Goal: Task Accomplishment & Management: Use online tool/utility

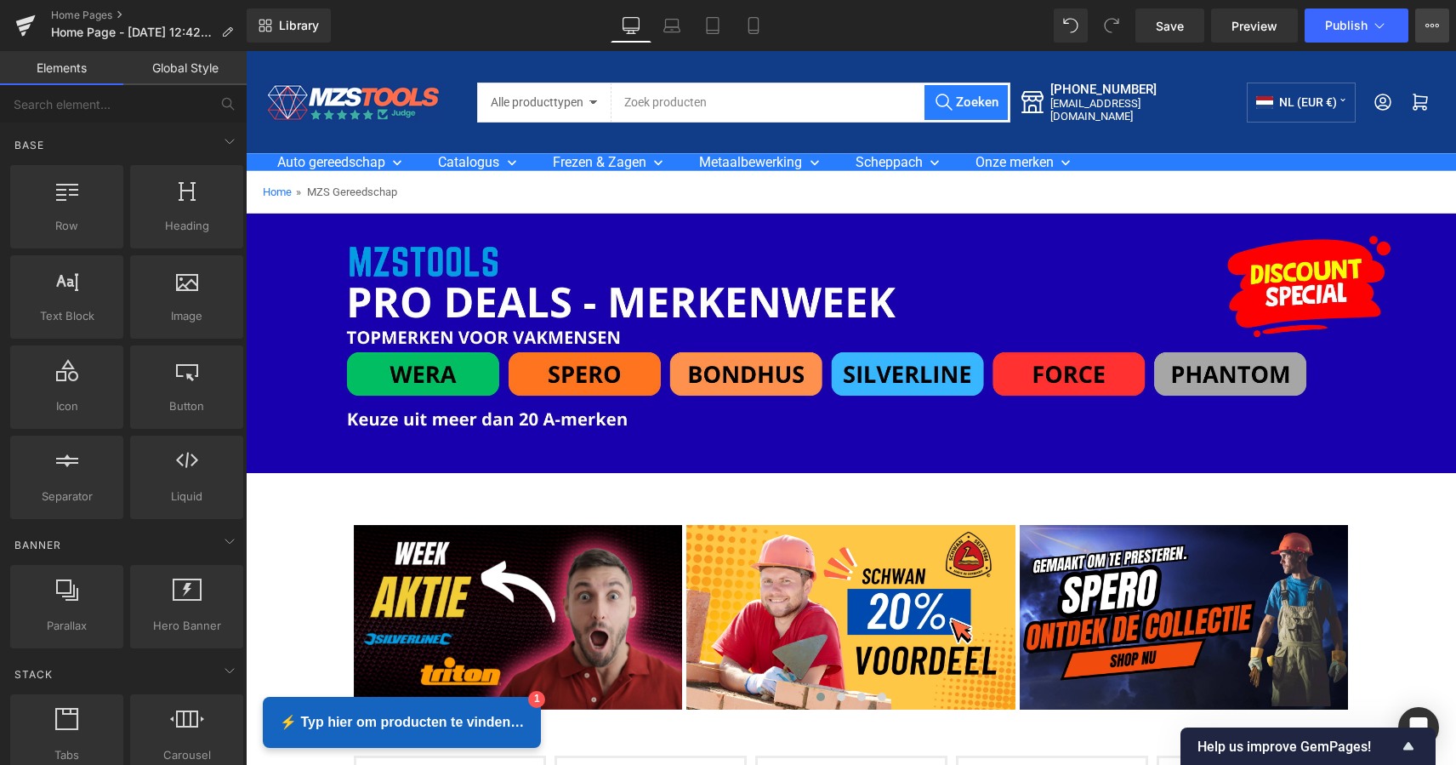
click at [1433, 38] on button "View Live Page View with current Template Save Template to Library Schedule Pub…" at bounding box center [1432, 26] width 34 height 34
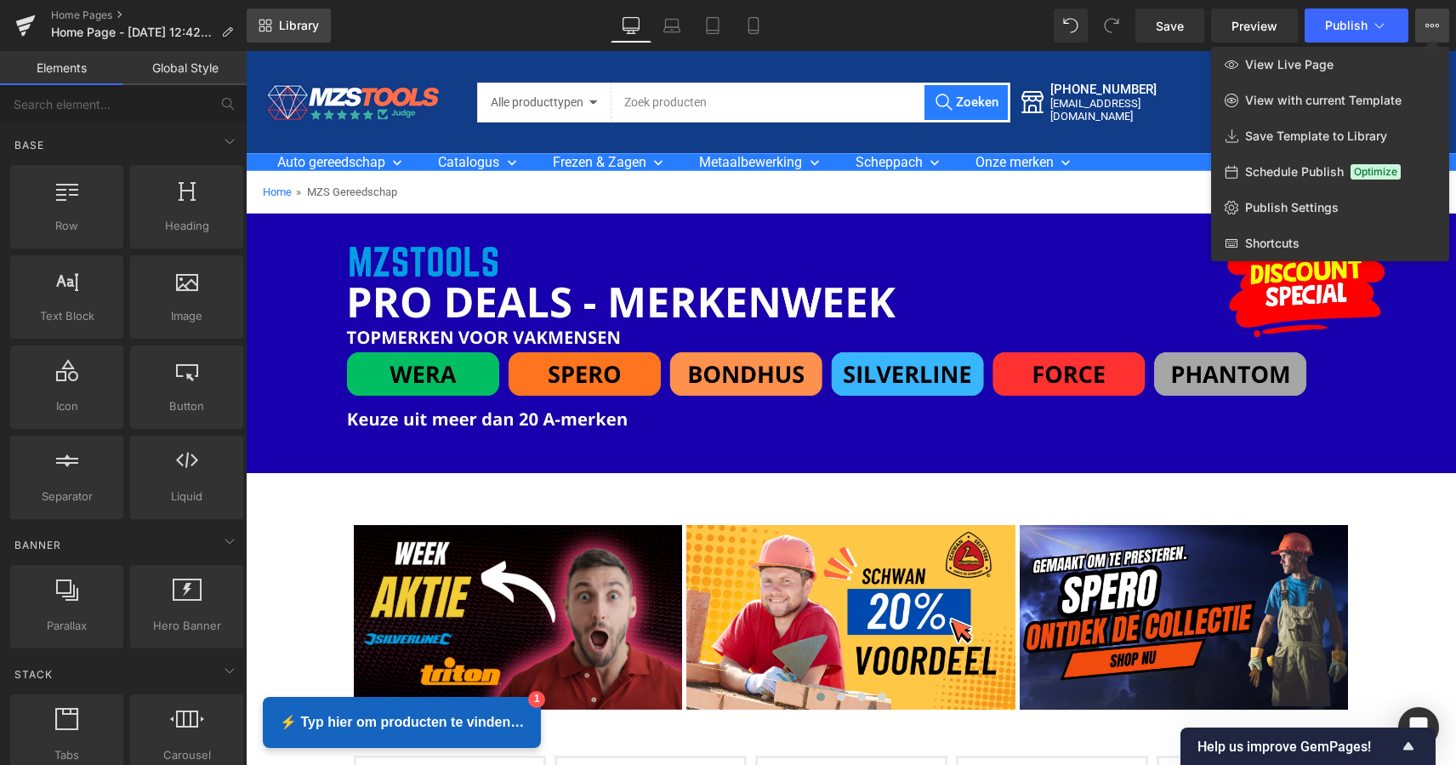
click at [290, 27] on span "Library" at bounding box center [299, 25] width 40 height 15
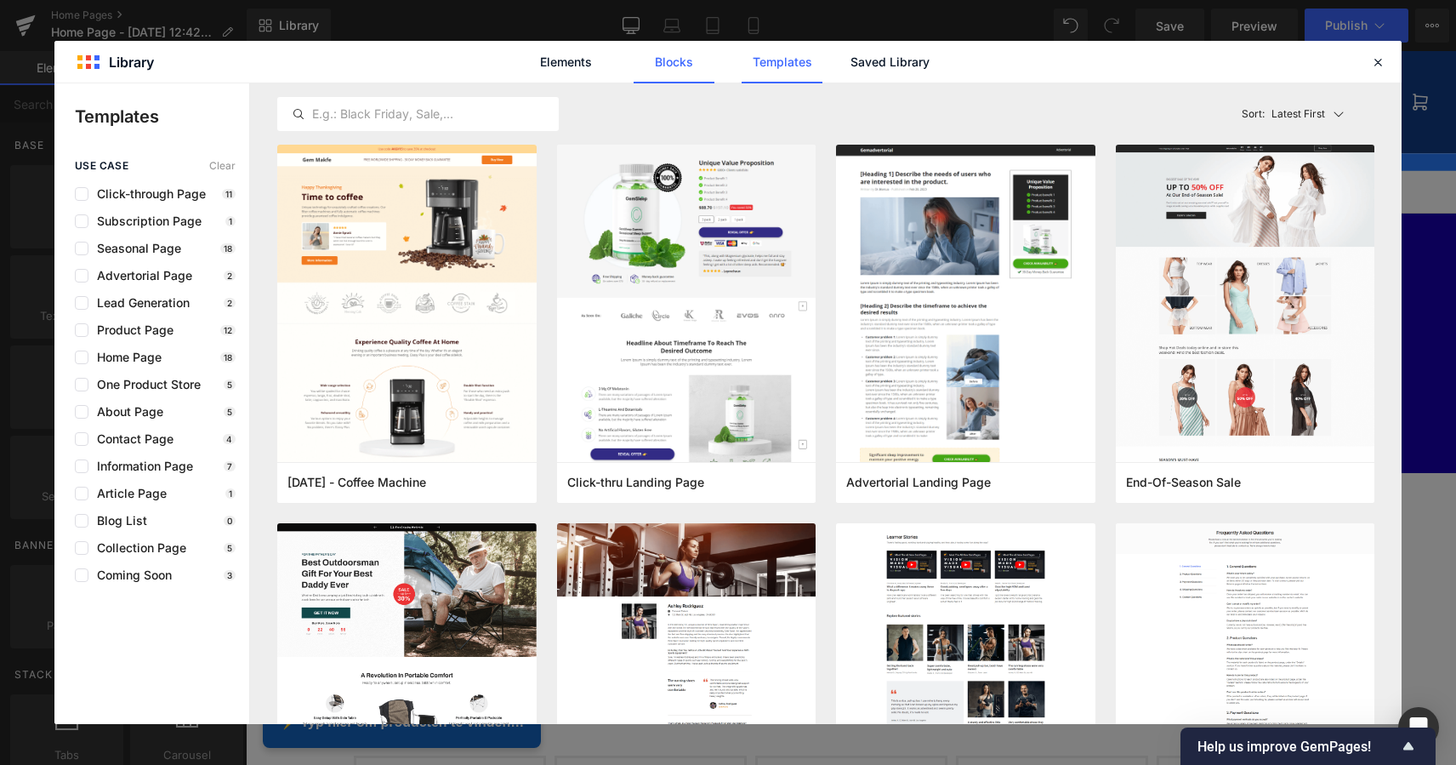
click at [670, 64] on link "Blocks" at bounding box center [674, 62] width 81 height 43
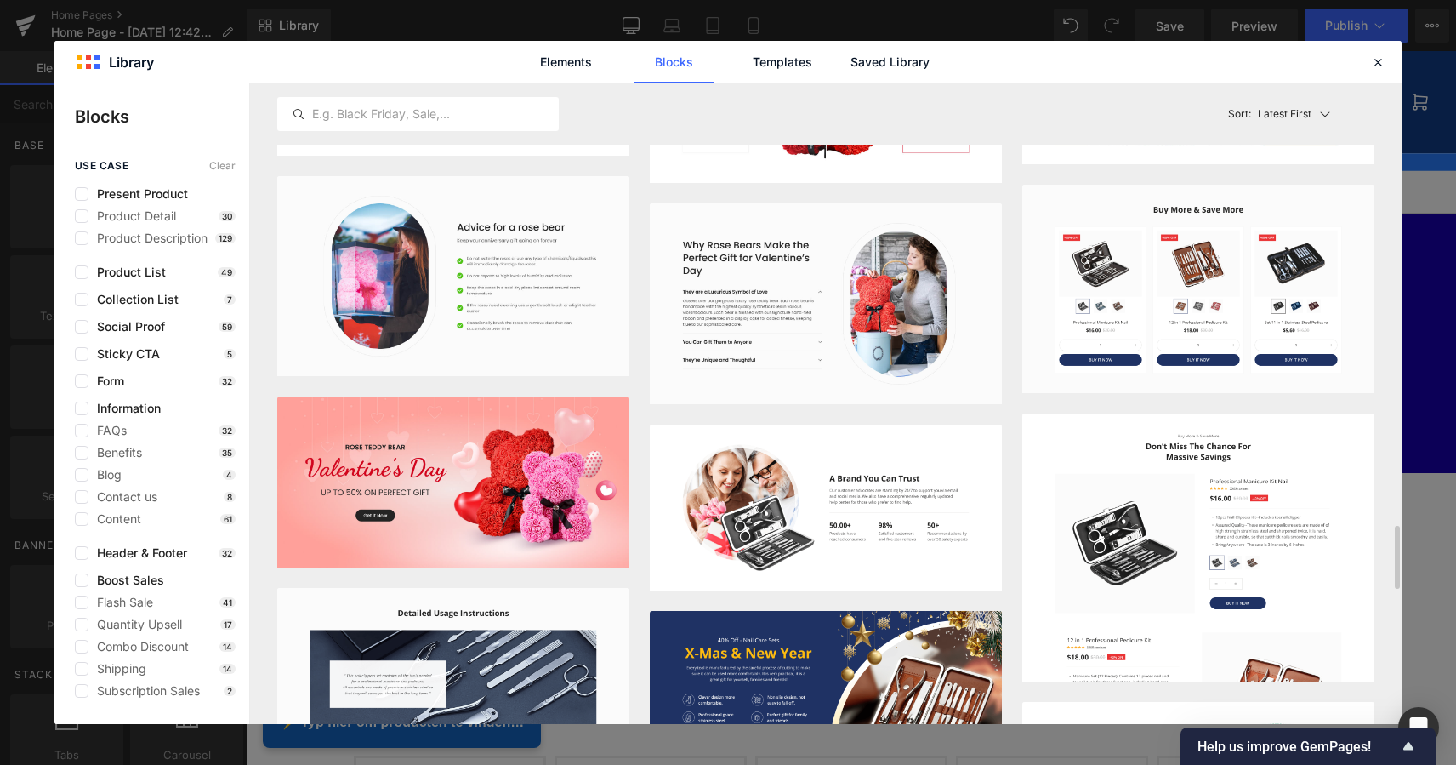
scroll to position [5071, 0]
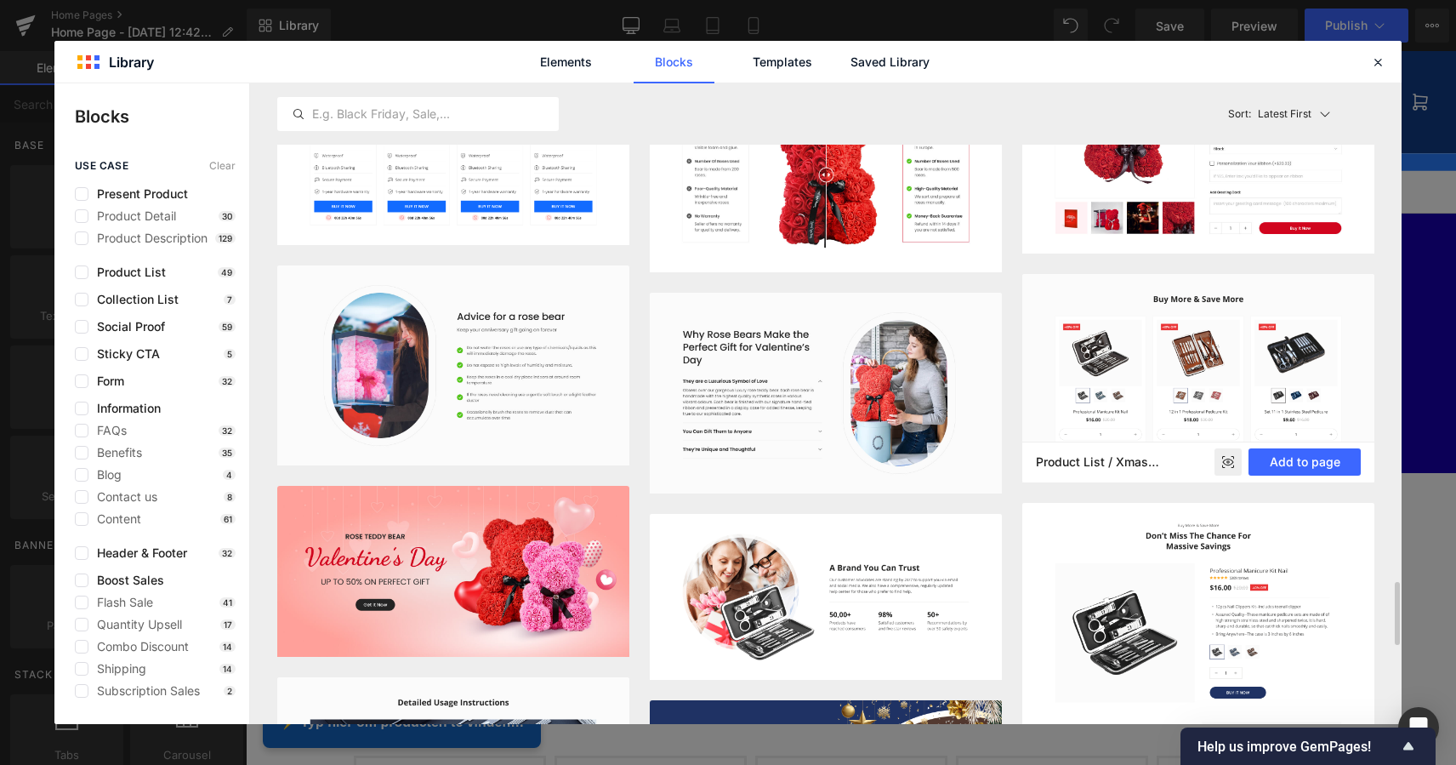
click at [1245, 327] on img at bounding box center [1198, 378] width 352 height 208
click at [1304, 462] on button "Add to page" at bounding box center [1305, 461] width 112 height 27
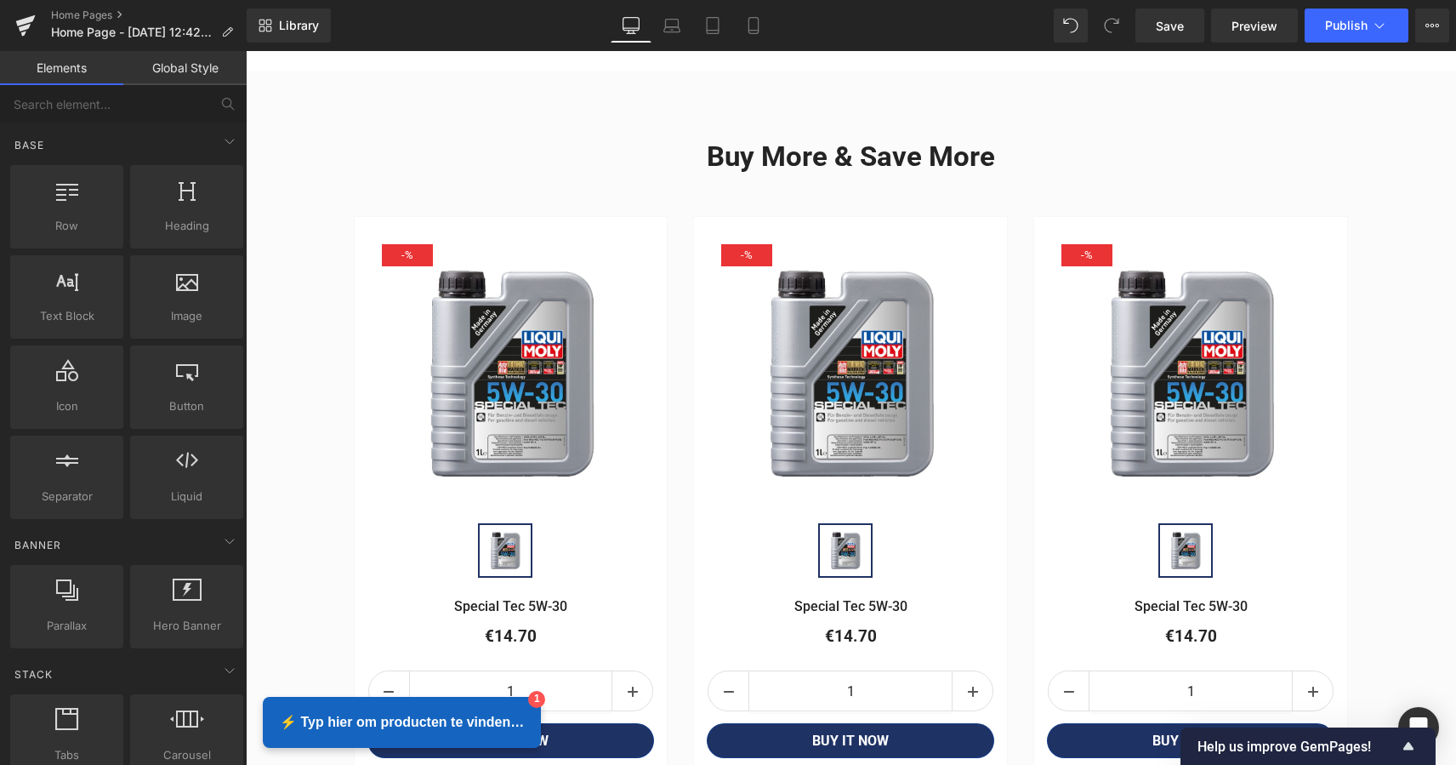
scroll to position [2613, 0]
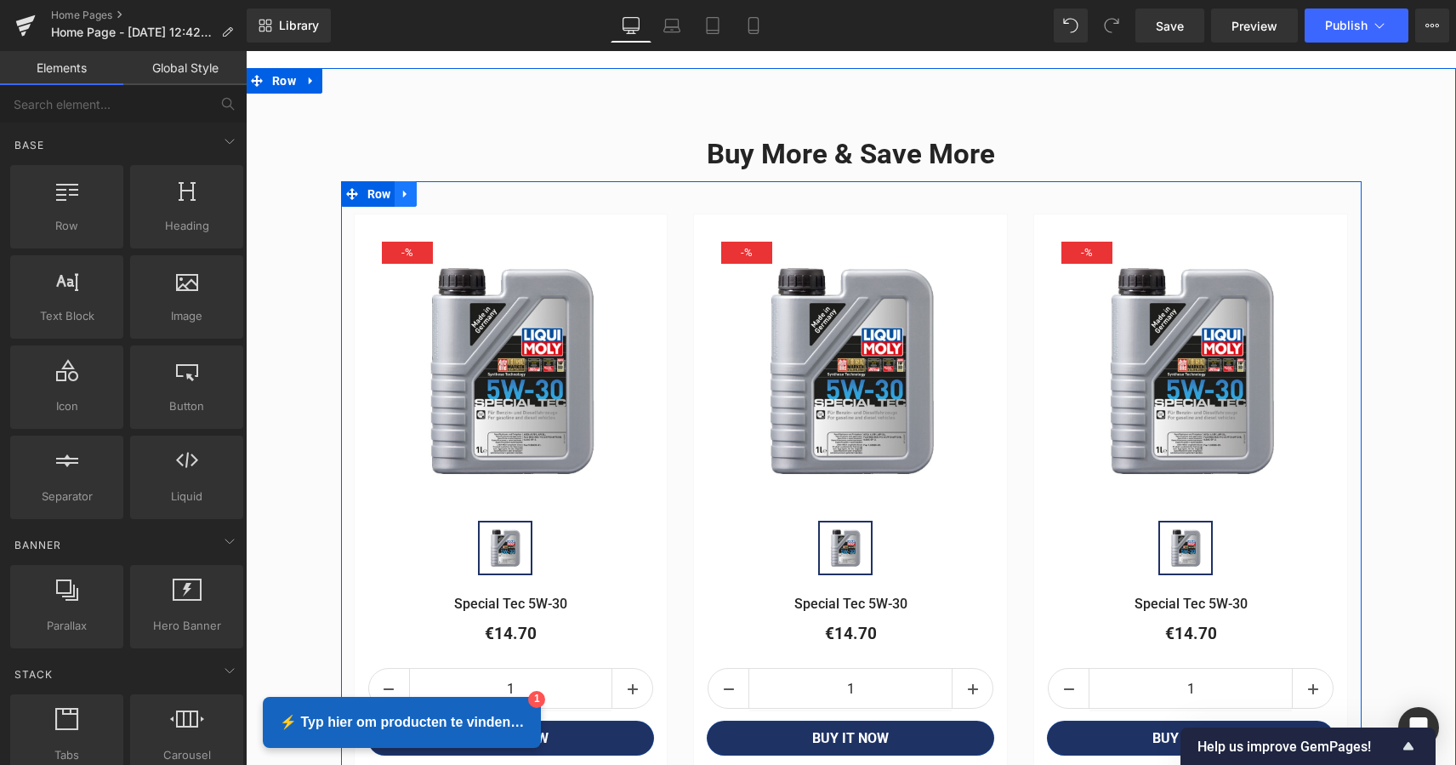
click at [406, 188] on icon at bounding box center [406, 194] width 12 height 13
click at [450, 188] on icon at bounding box center [450, 194] width 12 height 12
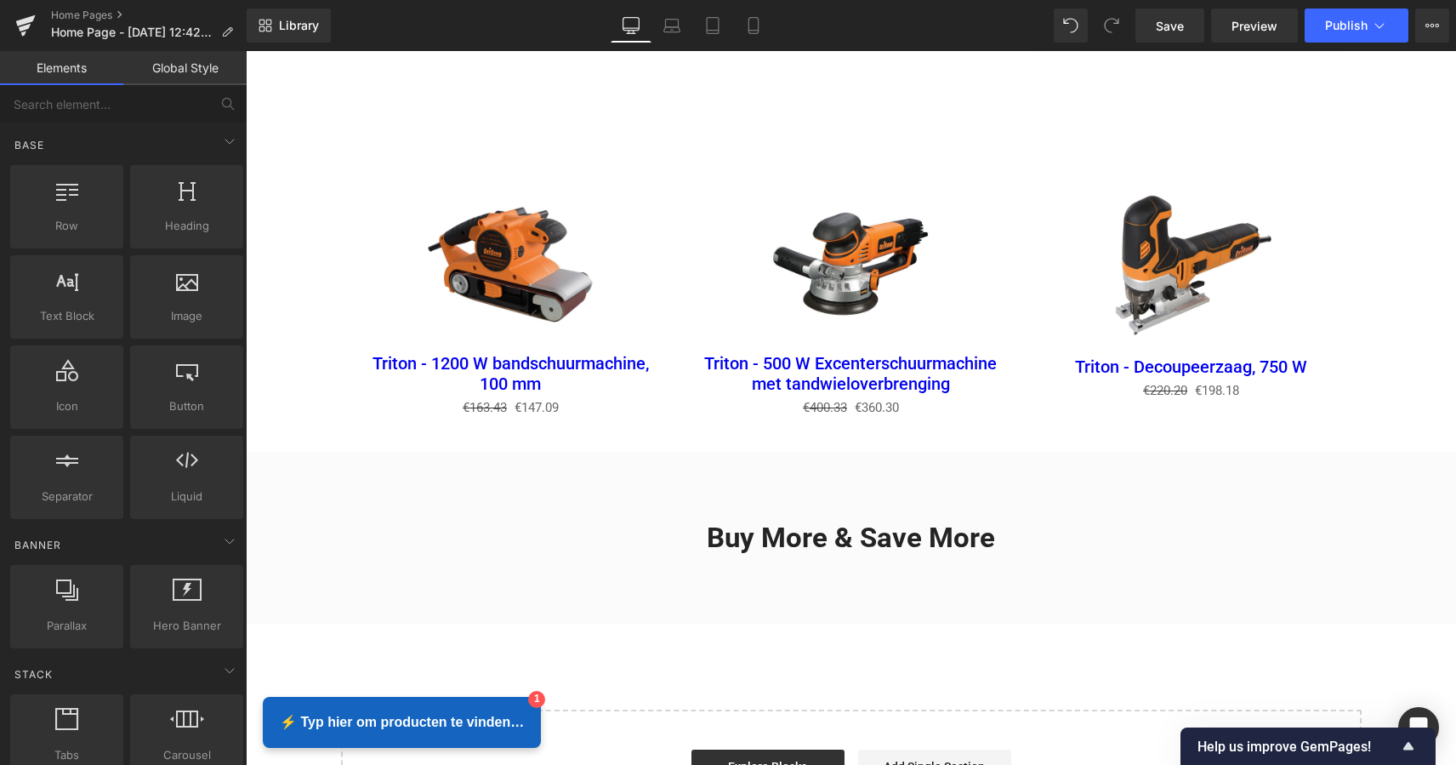
scroll to position [2291, 0]
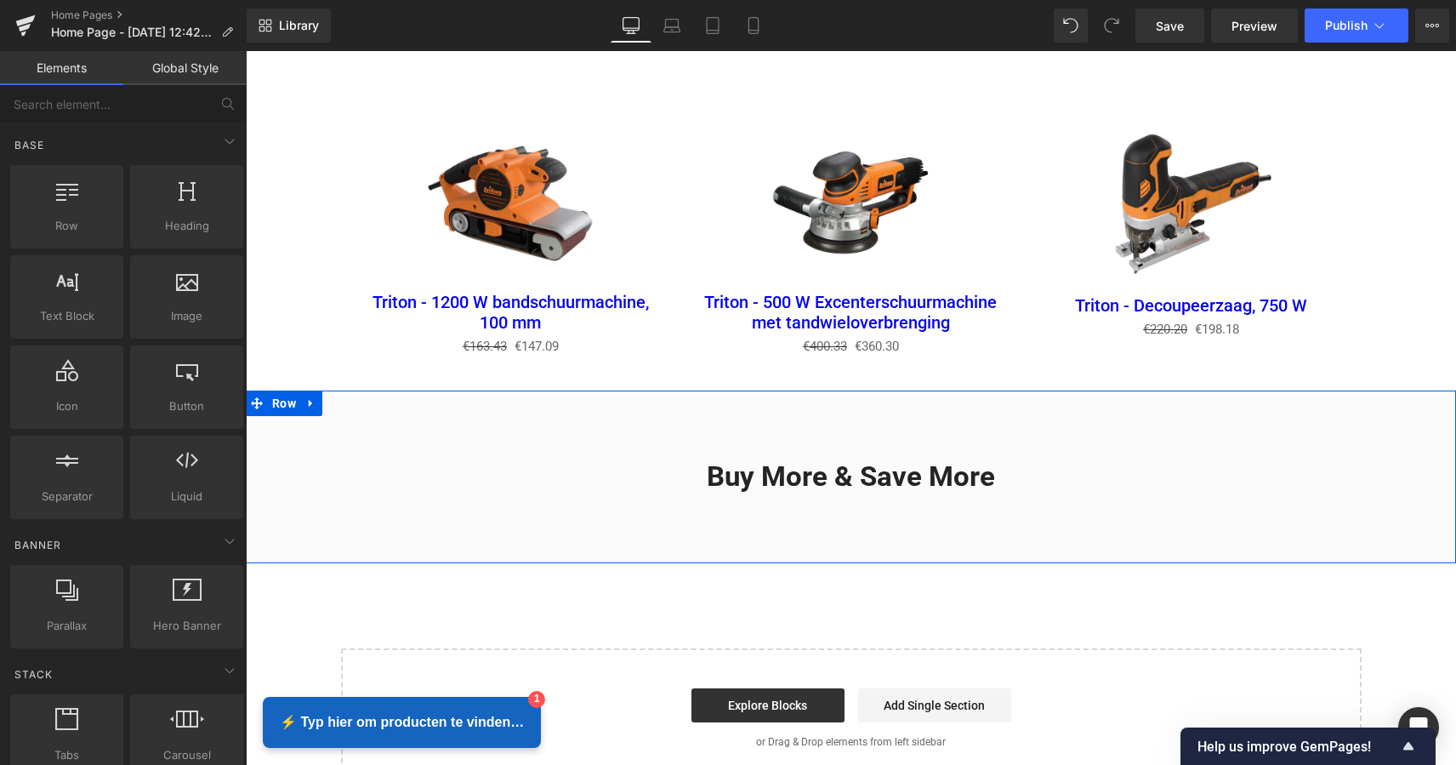
click at [310, 397] on icon at bounding box center [311, 403] width 12 height 13
click at [350, 397] on icon at bounding box center [356, 403] width 12 height 12
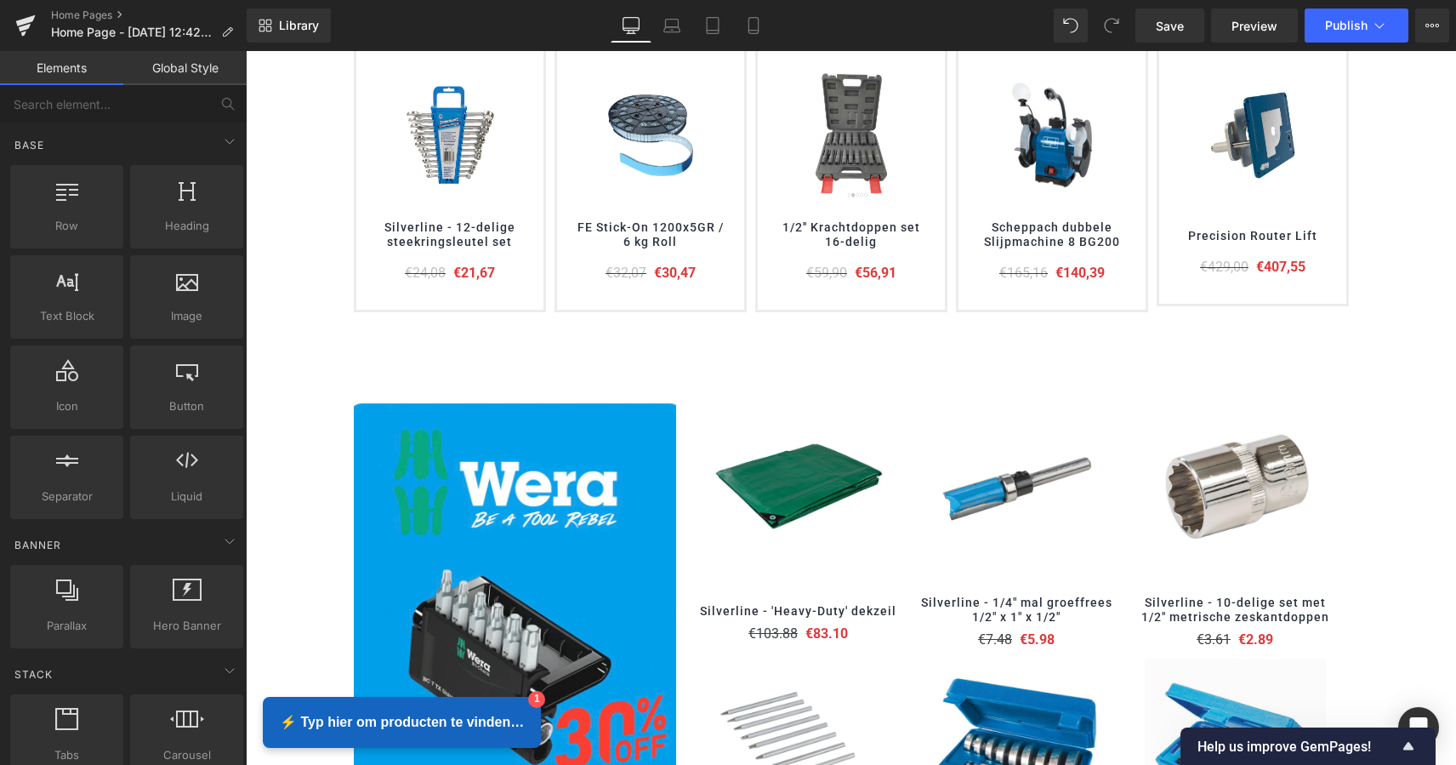
scroll to position [708, 0]
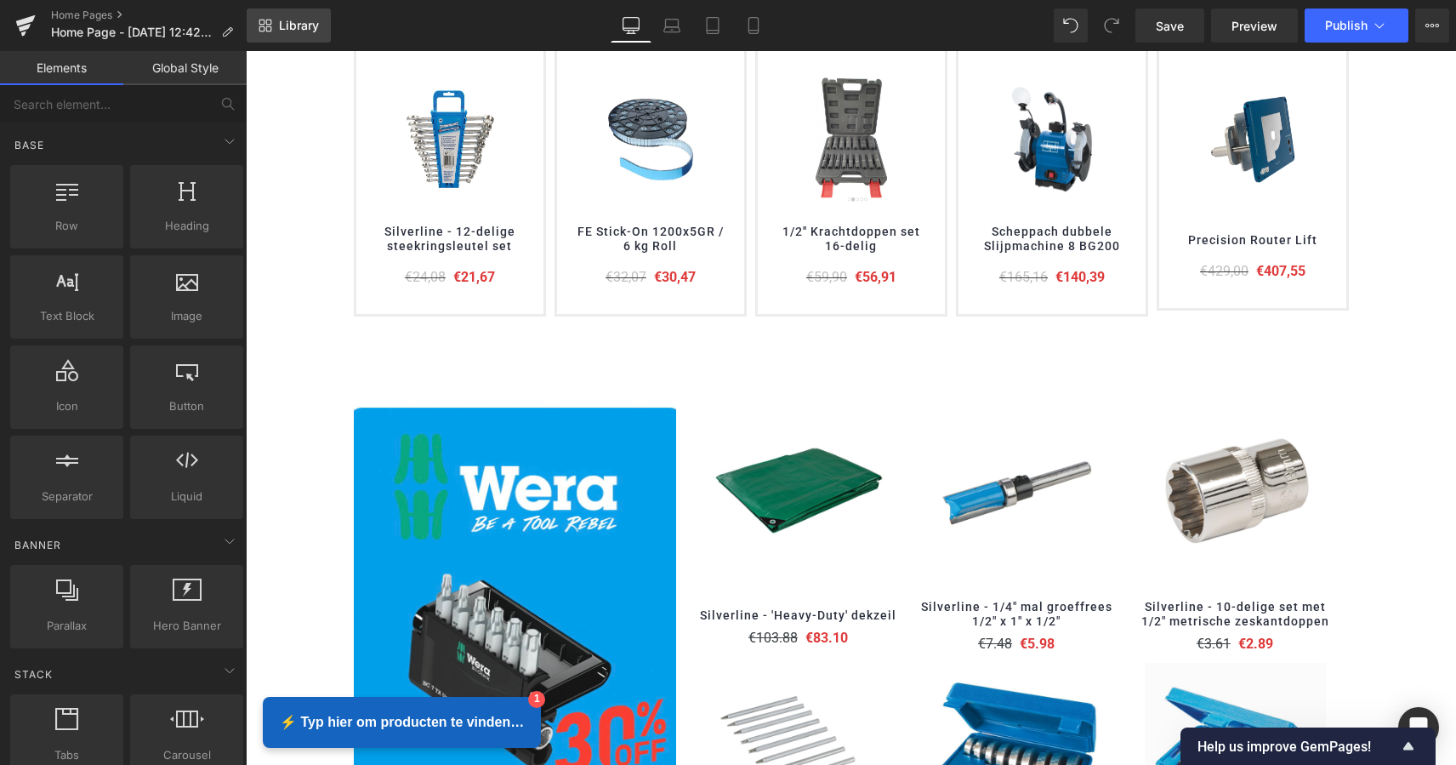
click at [287, 31] on span "Library" at bounding box center [299, 25] width 40 height 15
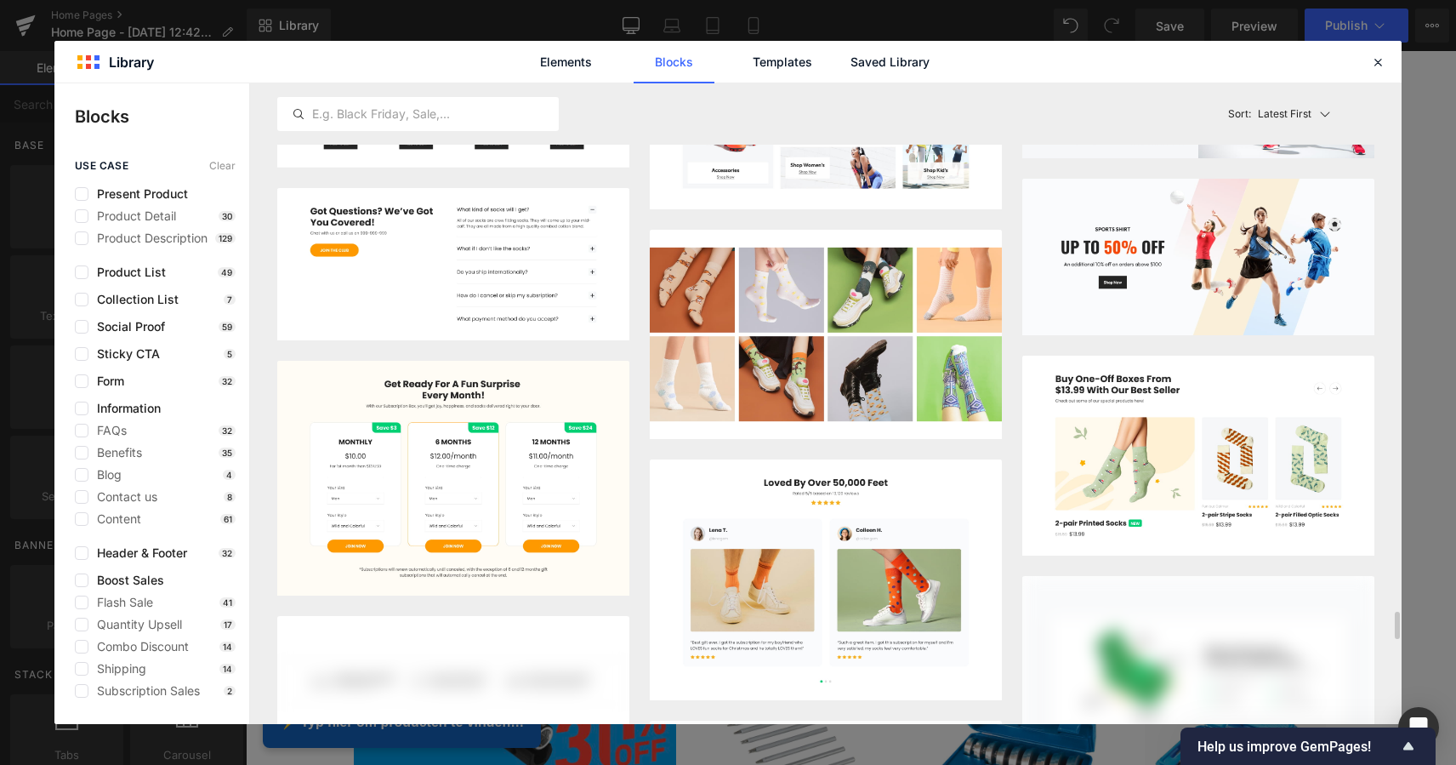
scroll to position [12068, 0]
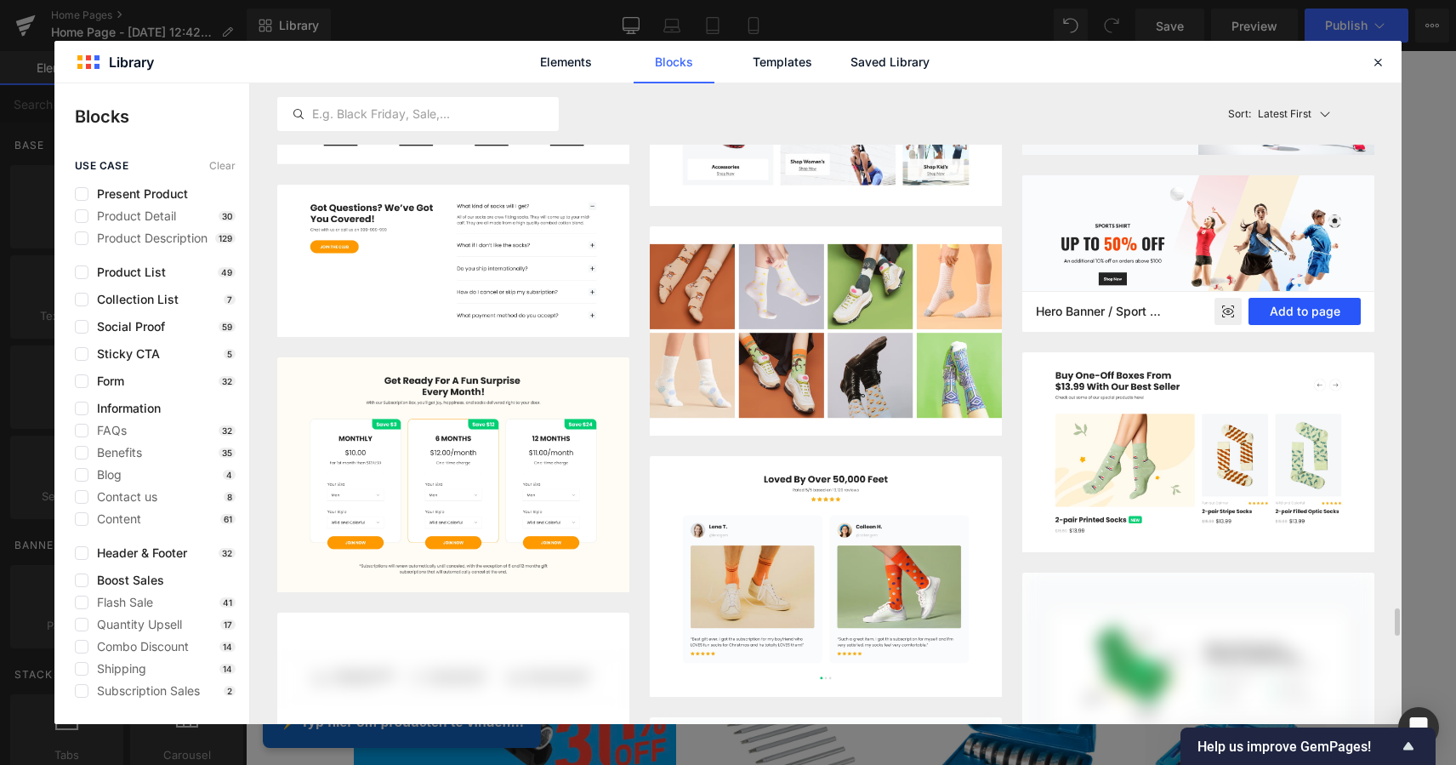
click at [1279, 325] on button "Add to page" at bounding box center [1305, 311] width 112 height 27
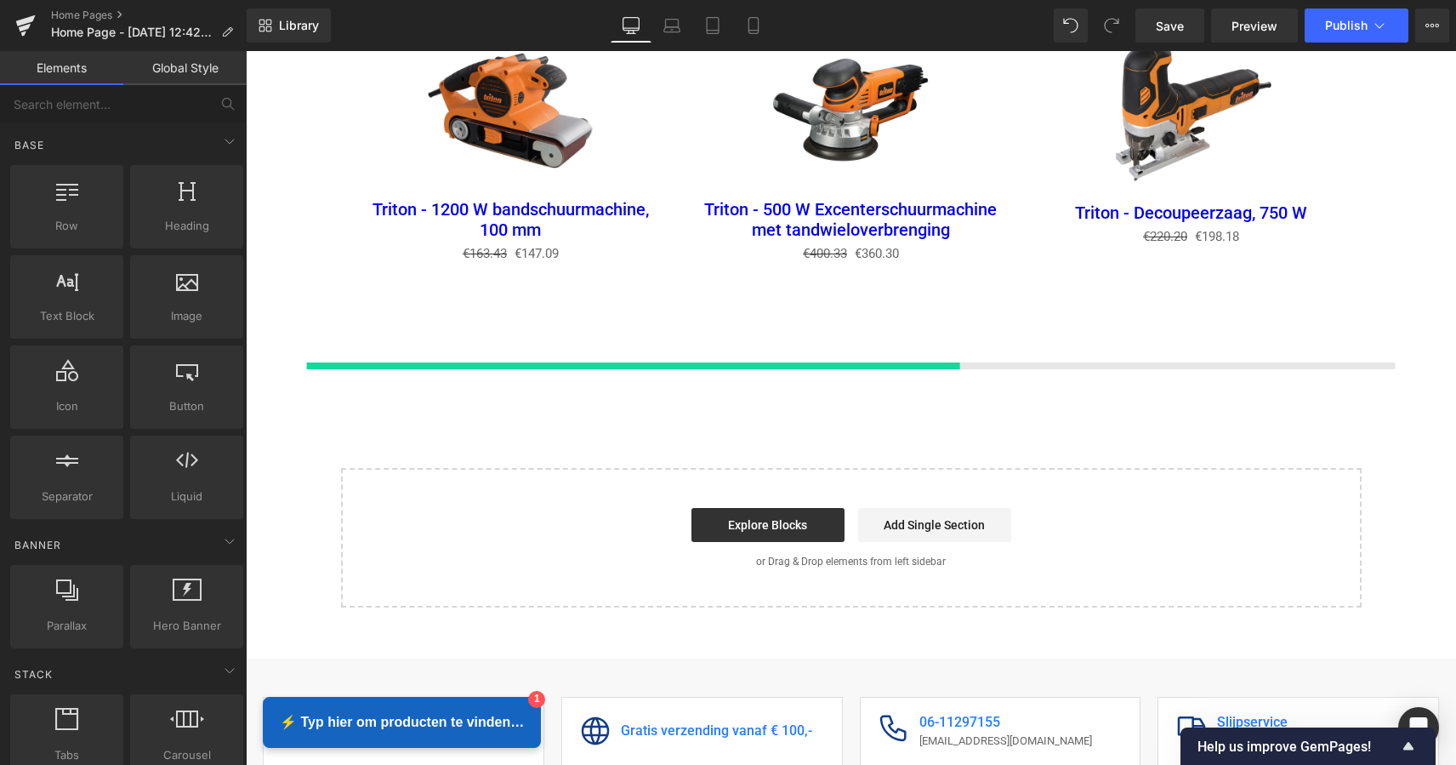
scroll to position [2537, 0]
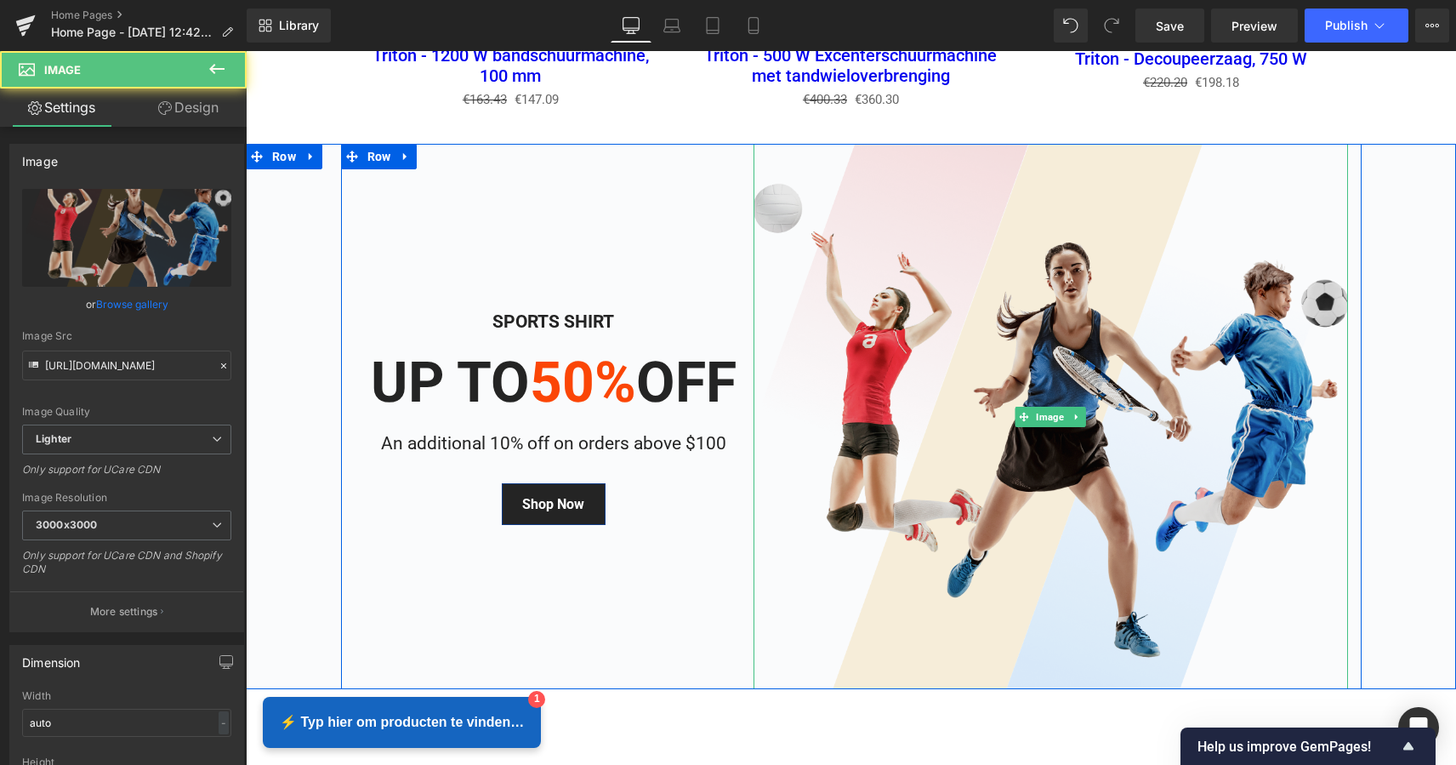
click at [1023, 350] on img at bounding box center [1051, 416] width 595 height 545
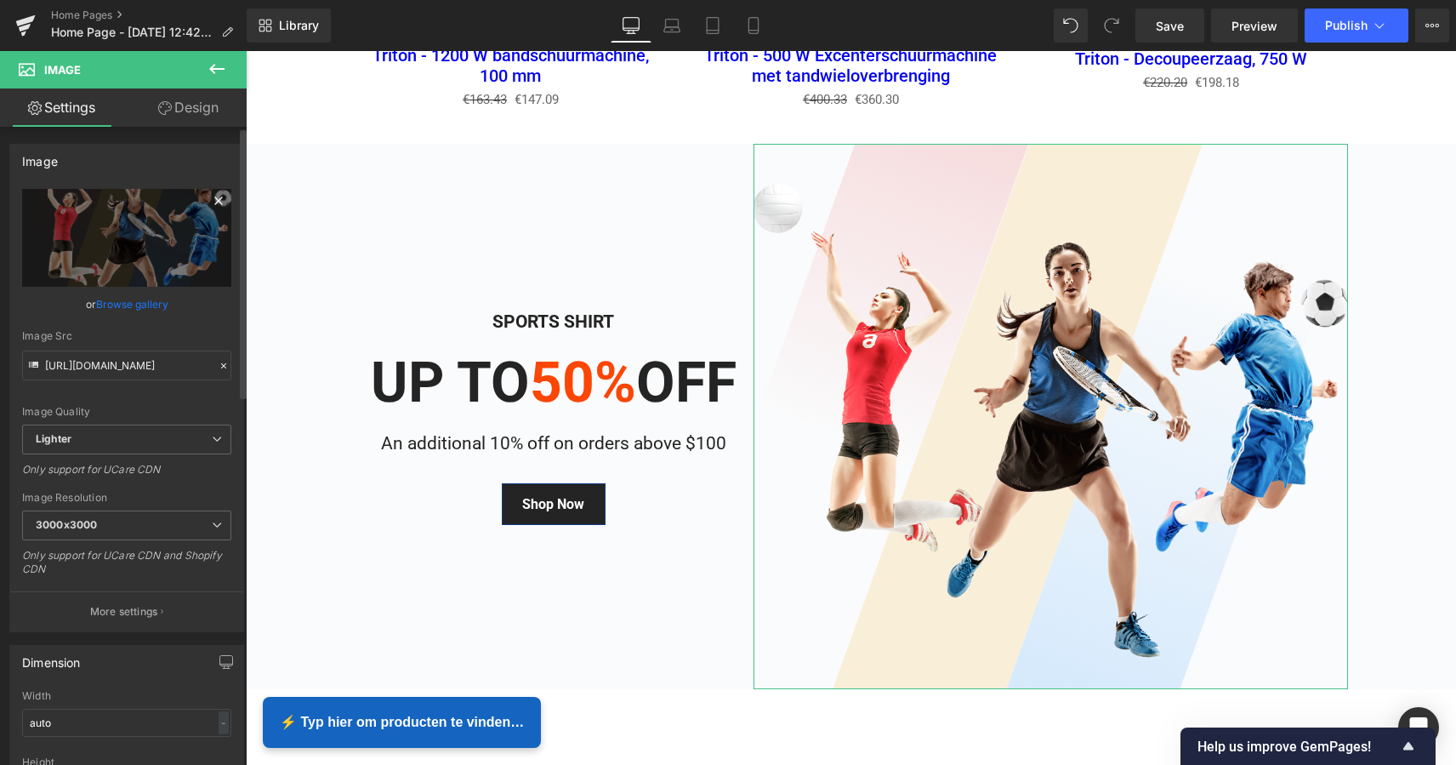
click at [213, 204] on icon at bounding box center [218, 201] width 20 height 20
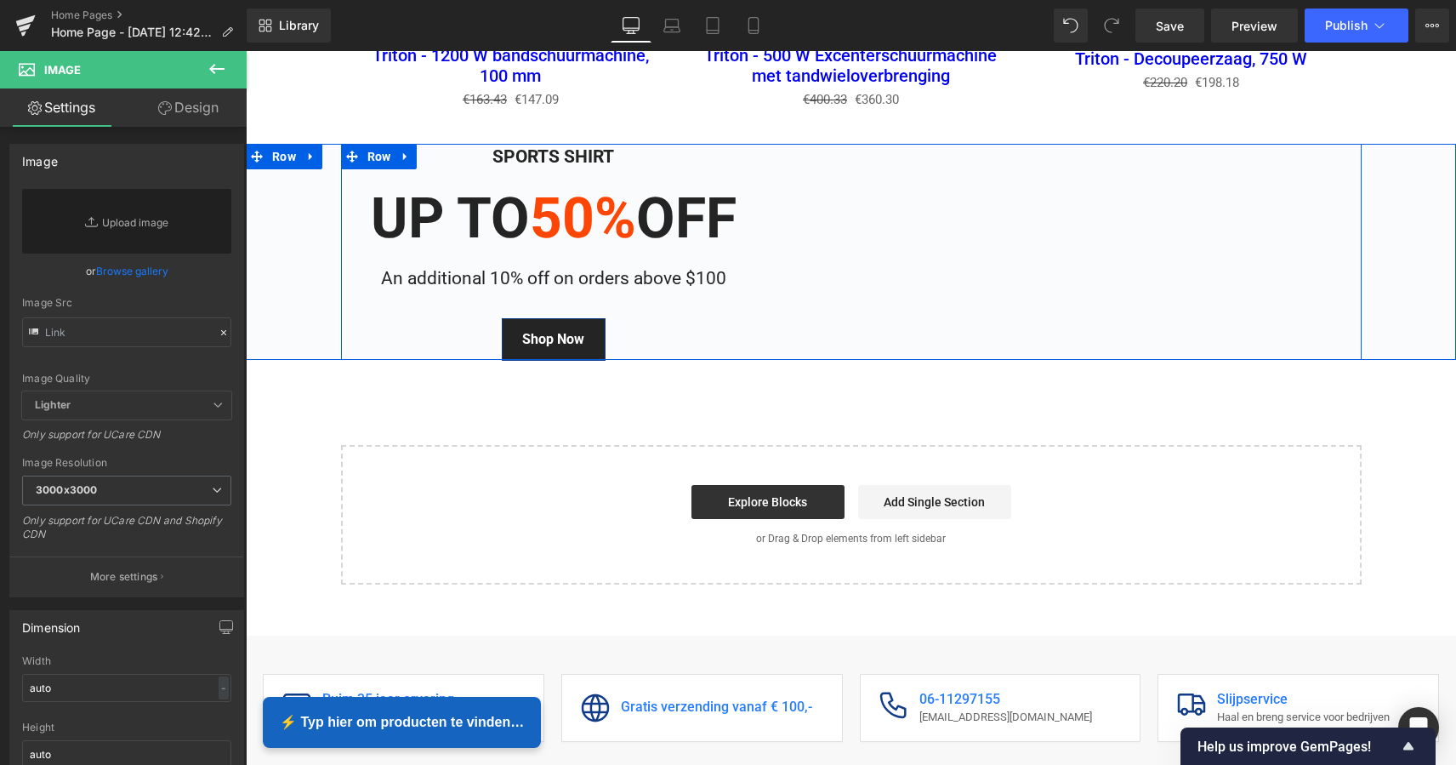
click at [401, 152] on icon at bounding box center [406, 157] width 12 height 13
click at [444, 151] on icon at bounding box center [450, 157] width 12 height 12
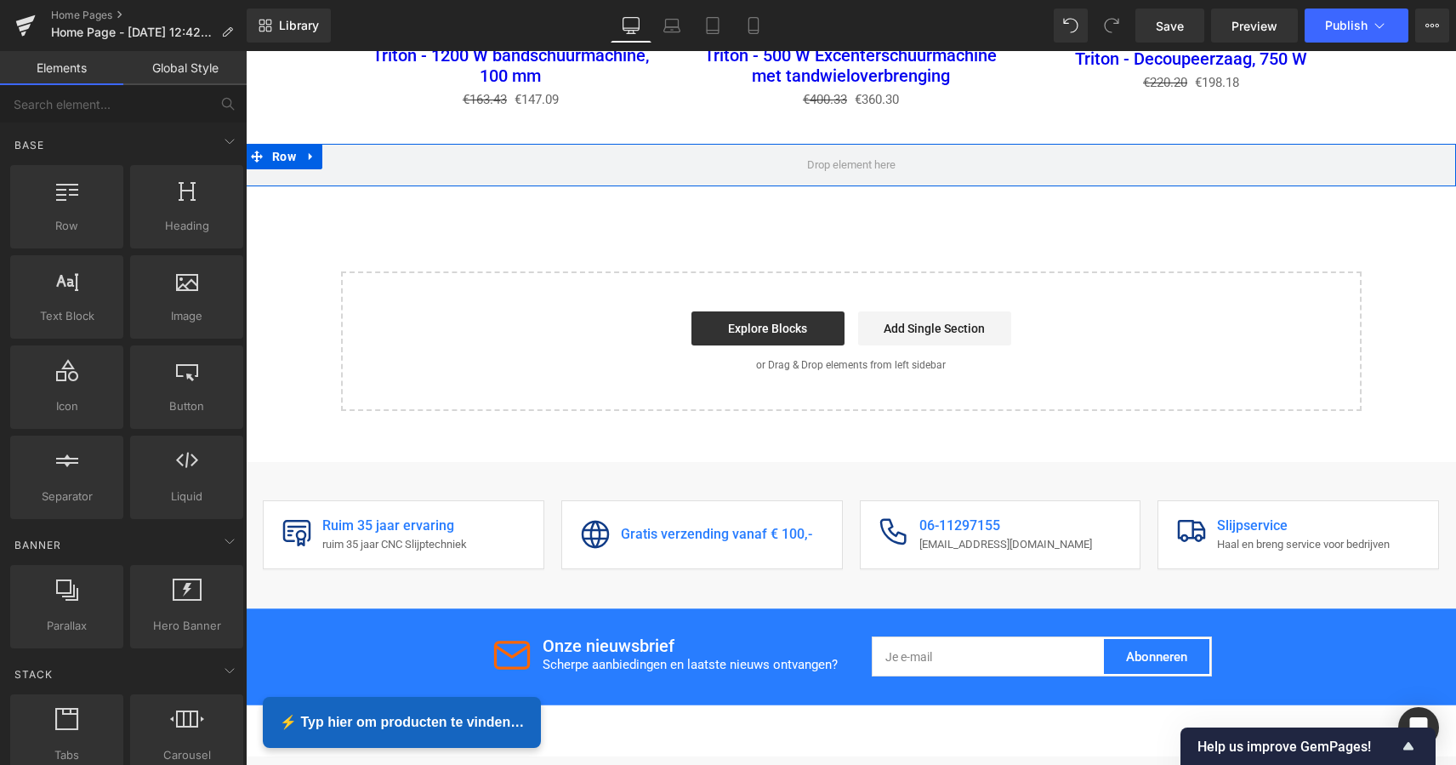
click at [309, 152] on icon at bounding box center [311, 157] width 12 height 13
click at [352, 151] on icon at bounding box center [356, 157] width 12 height 13
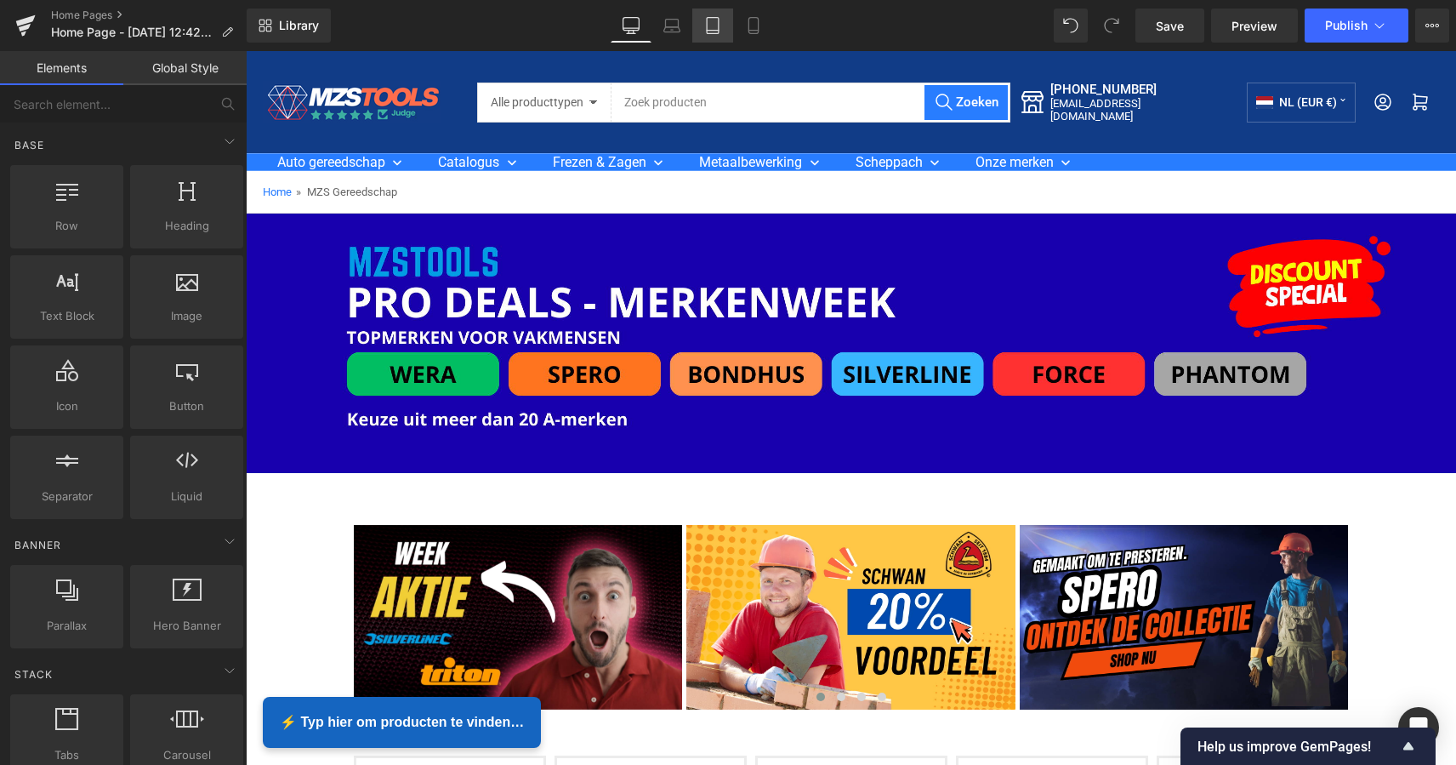
scroll to position [0, 0]
click at [298, 31] on span "Library" at bounding box center [299, 25] width 40 height 15
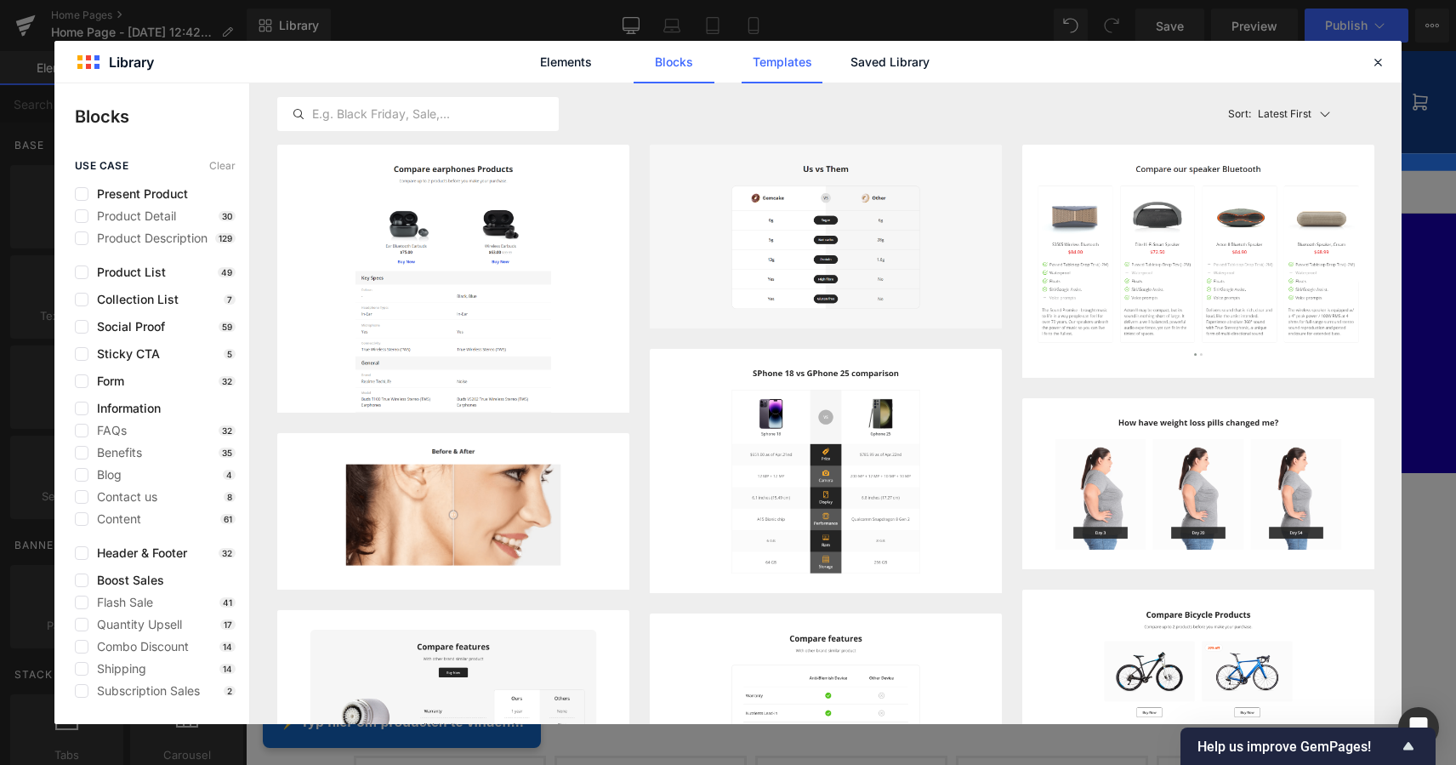
click at [793, 68] on link "Templates" at bounding box center [782, 62] width 81 height 43
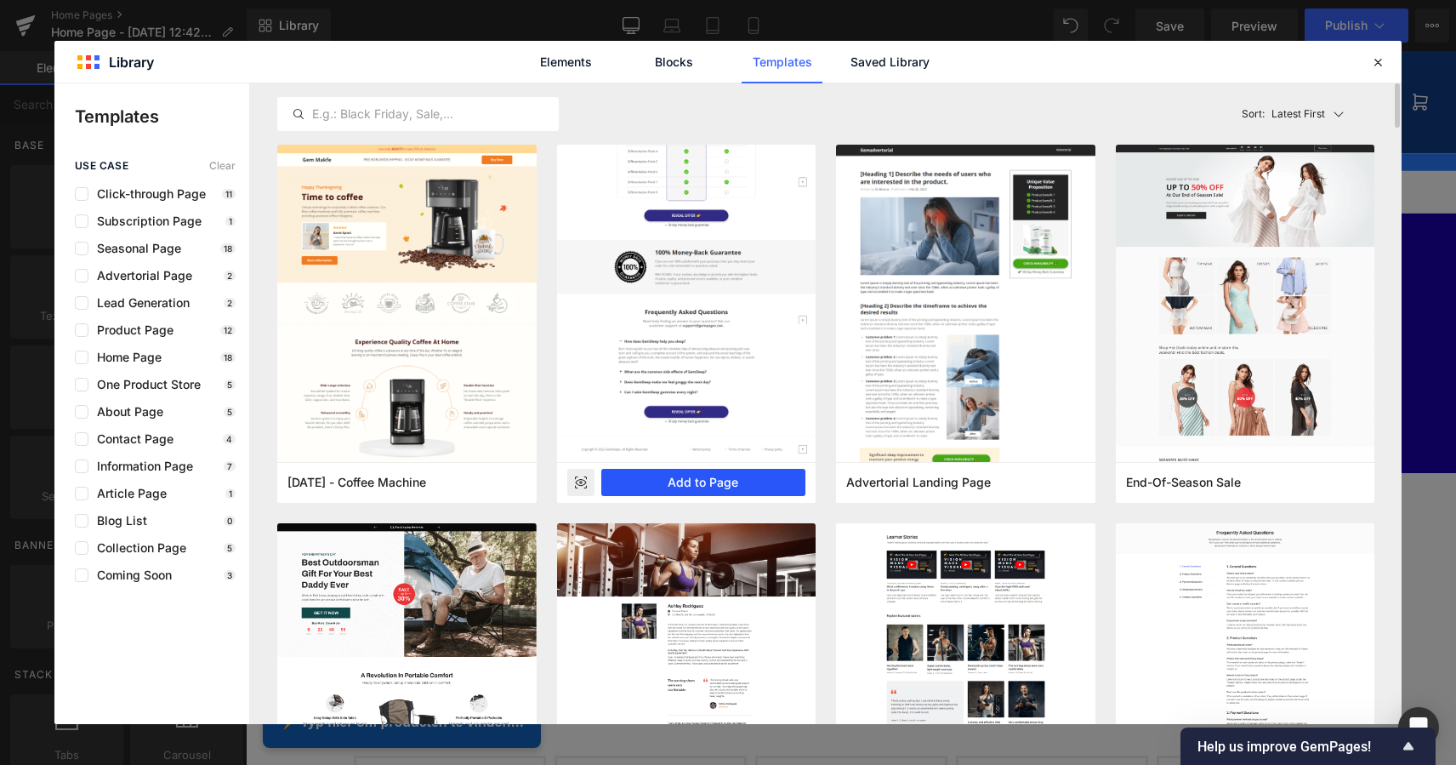
click at [715, 481] on button "Add to Page" at bounding box center [703, 482] width 205 height 27
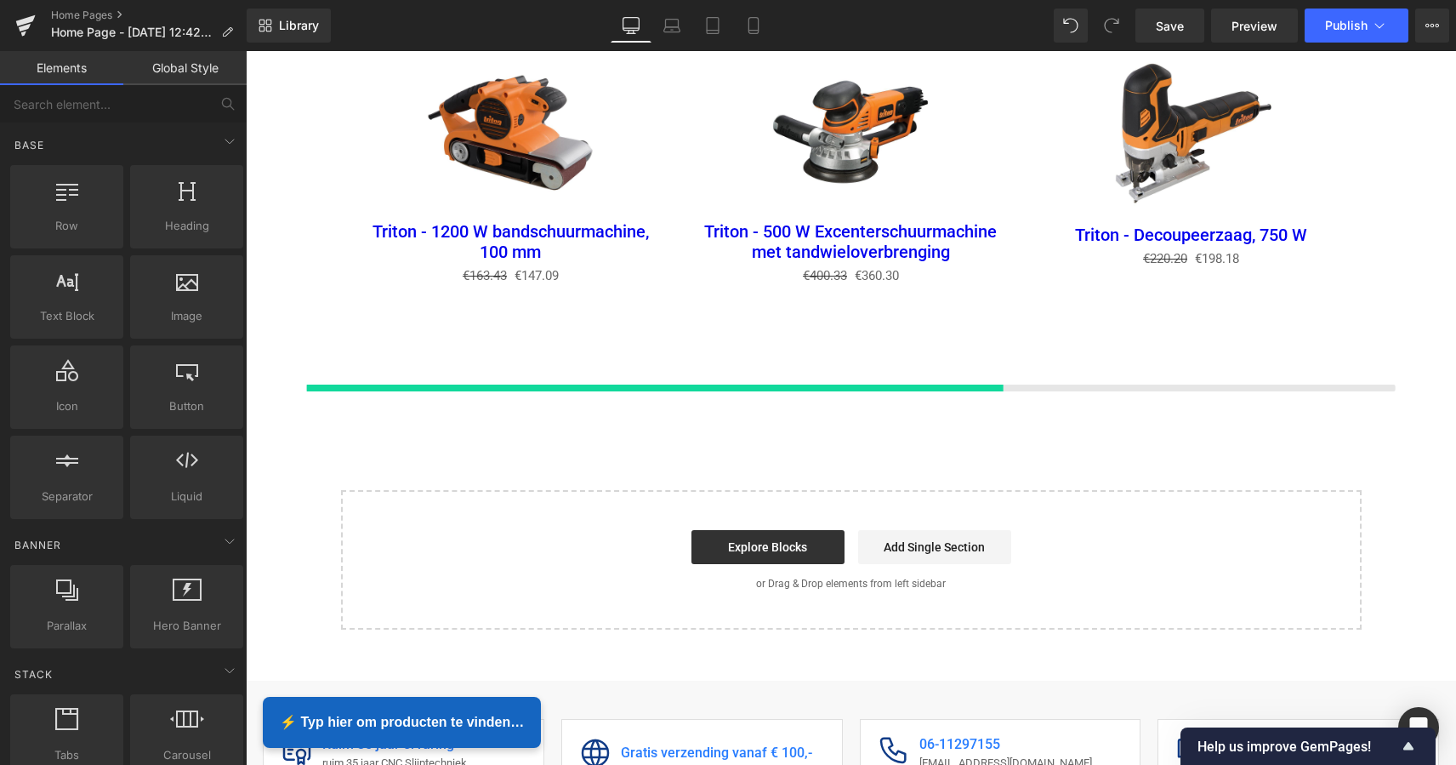
scroll to position [2537, 0]
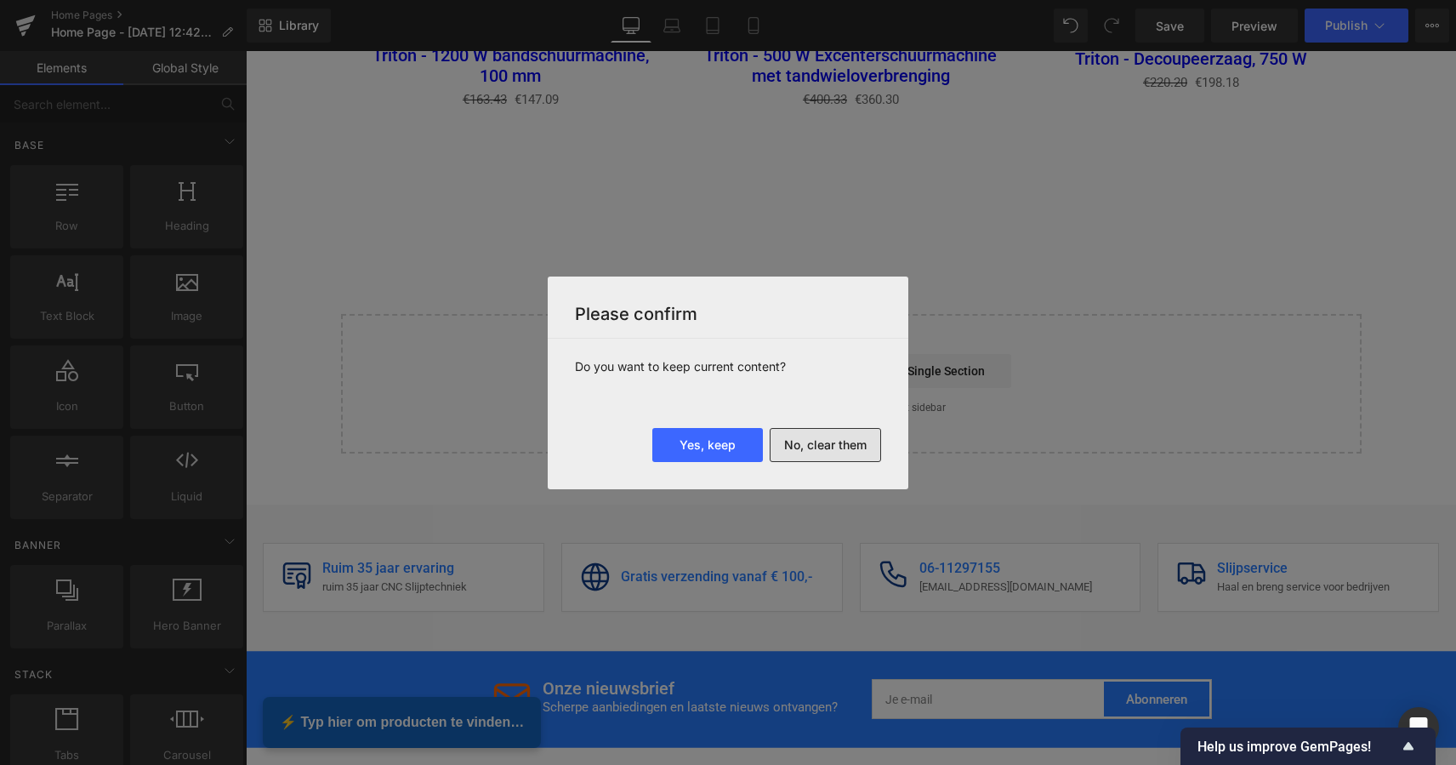
click at [811, 437] on button "No, clear them" at bounding box center [825, 445] width 111 height 34
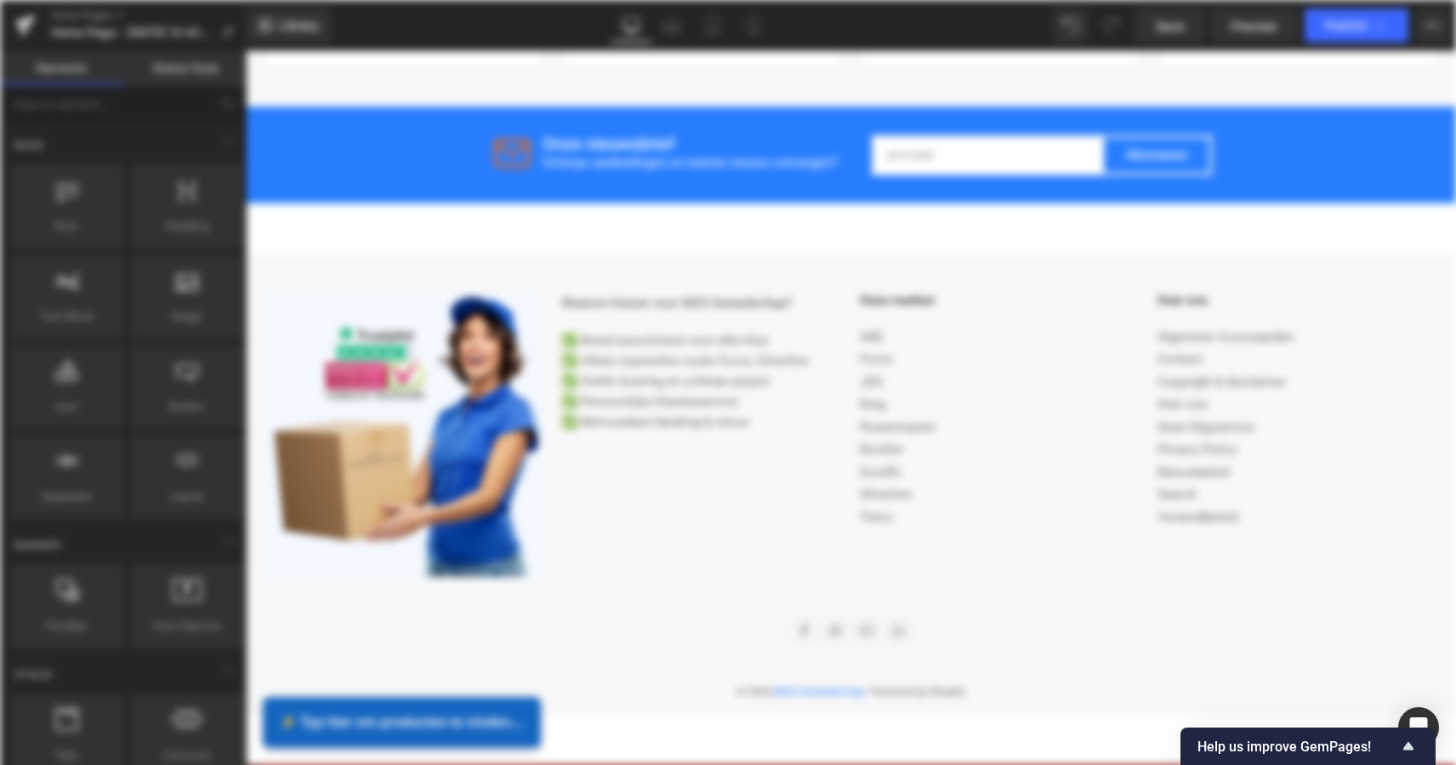
scroll to position [670, 0]
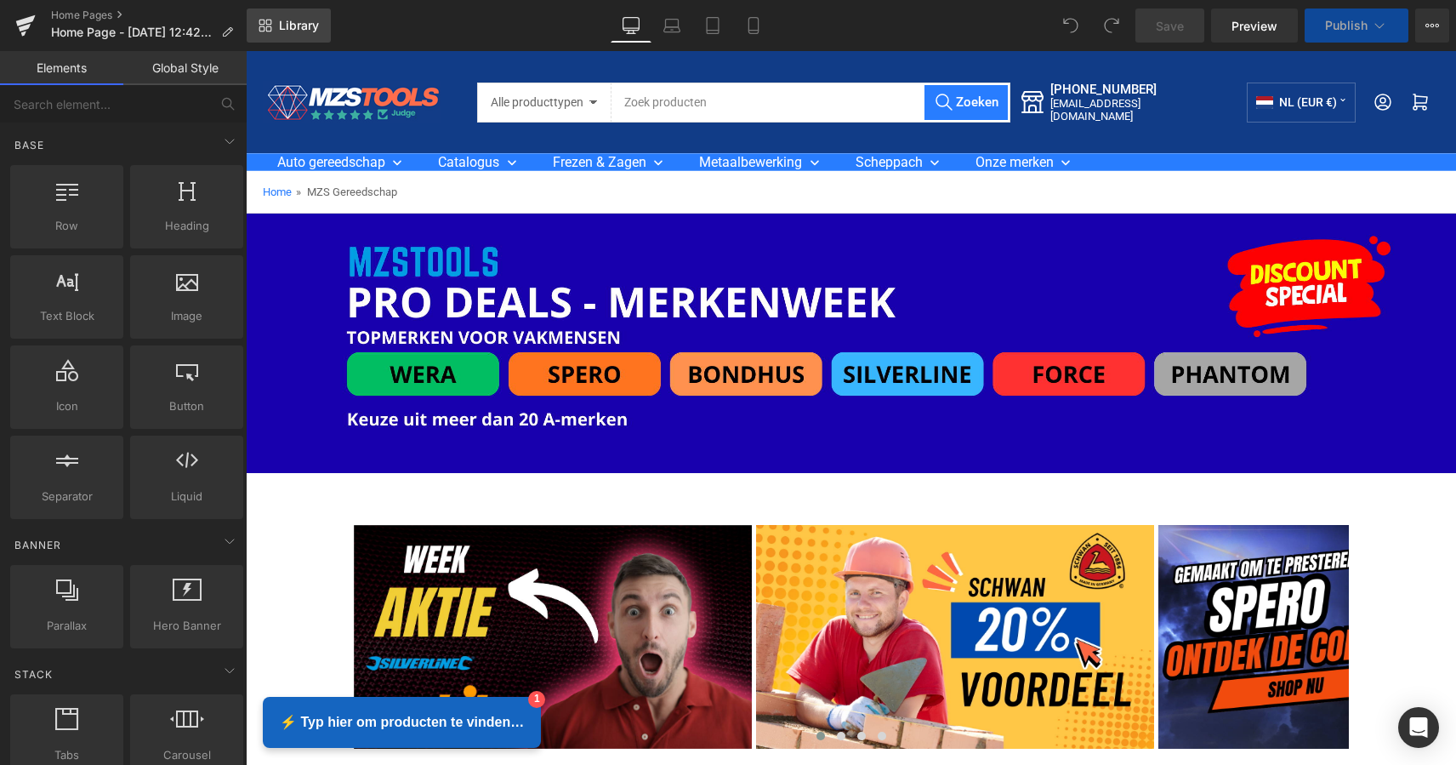
click at [305, 30] on span "Library" at bounding box center [299, 25] width 40 height 15
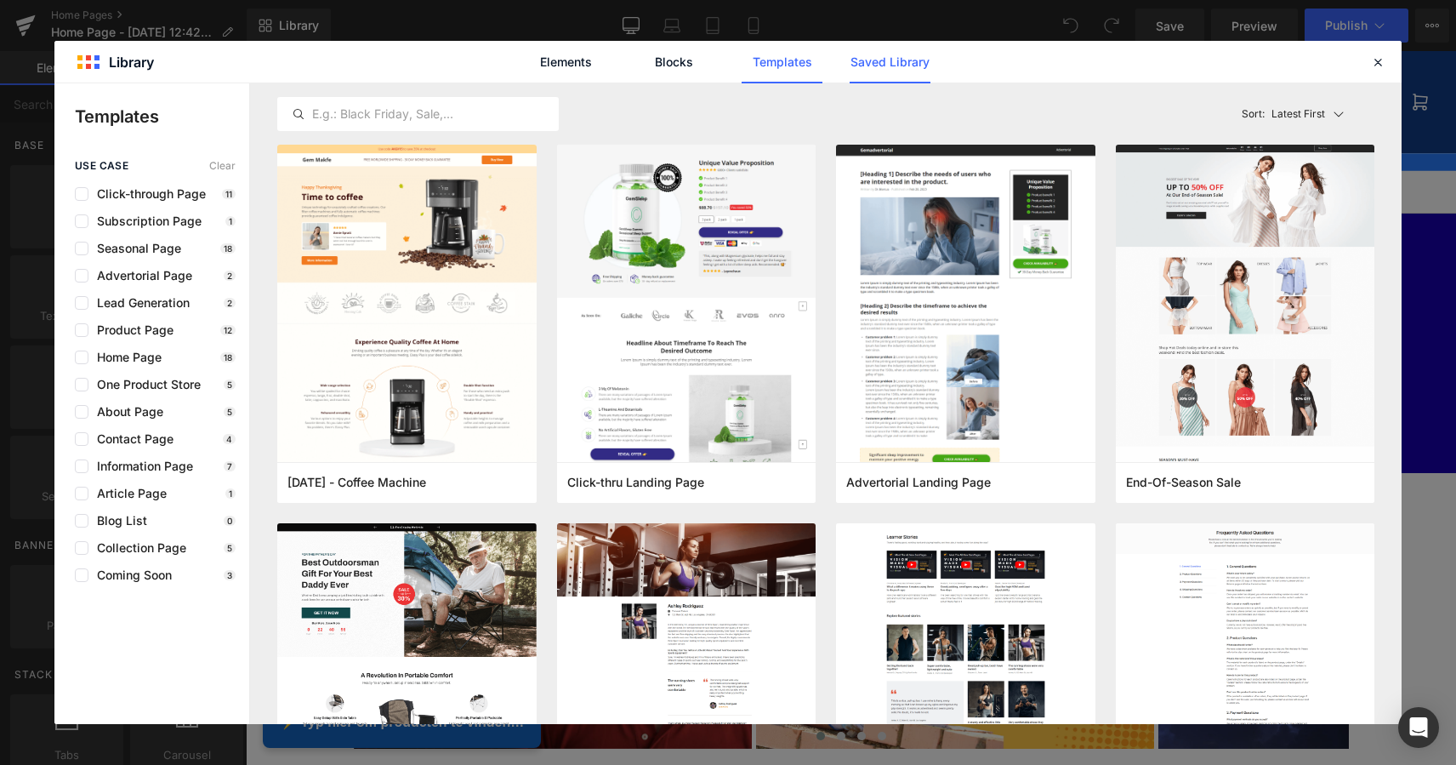
click at [896, 65] on link "Saved Library" at bounding box center [890, 62] width 81 height 43
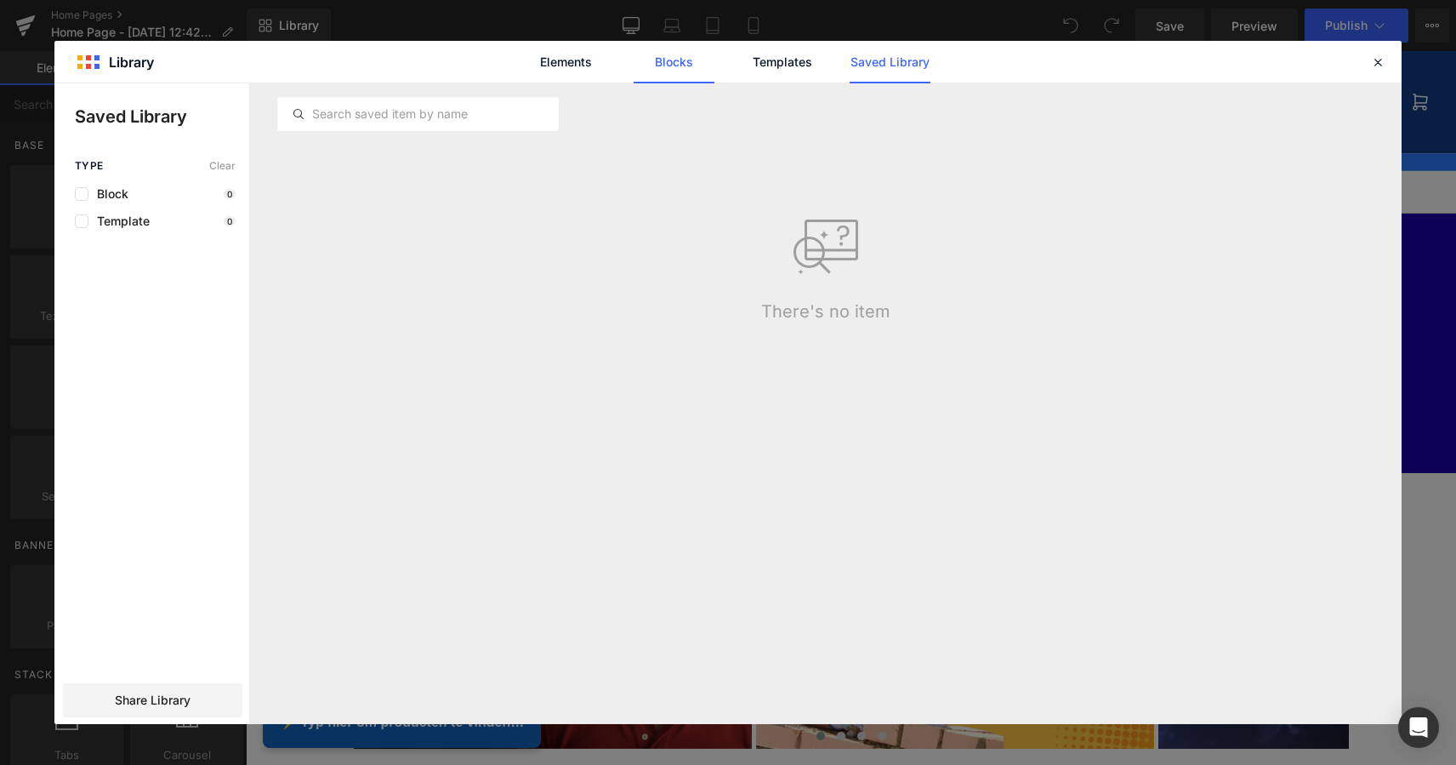
click at [670, 65] on link "Blocks" at bounding box center [674, 62] width 81 height 43
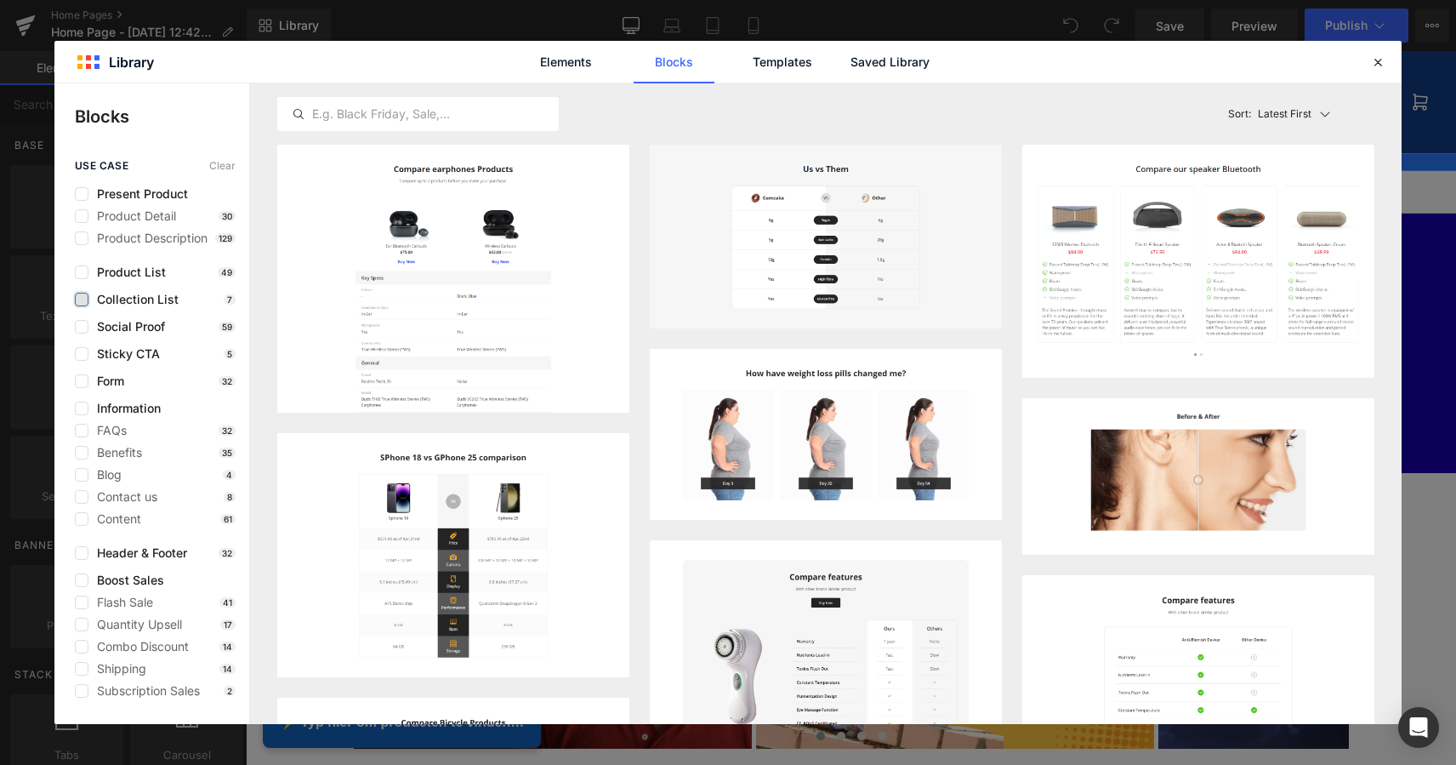
click at [82, 300] on label at bounding box center [82, 300] width 14 height 14
click at [82, 299] on input "checkbox" at bounding box center [82, 299] width 0 height 0
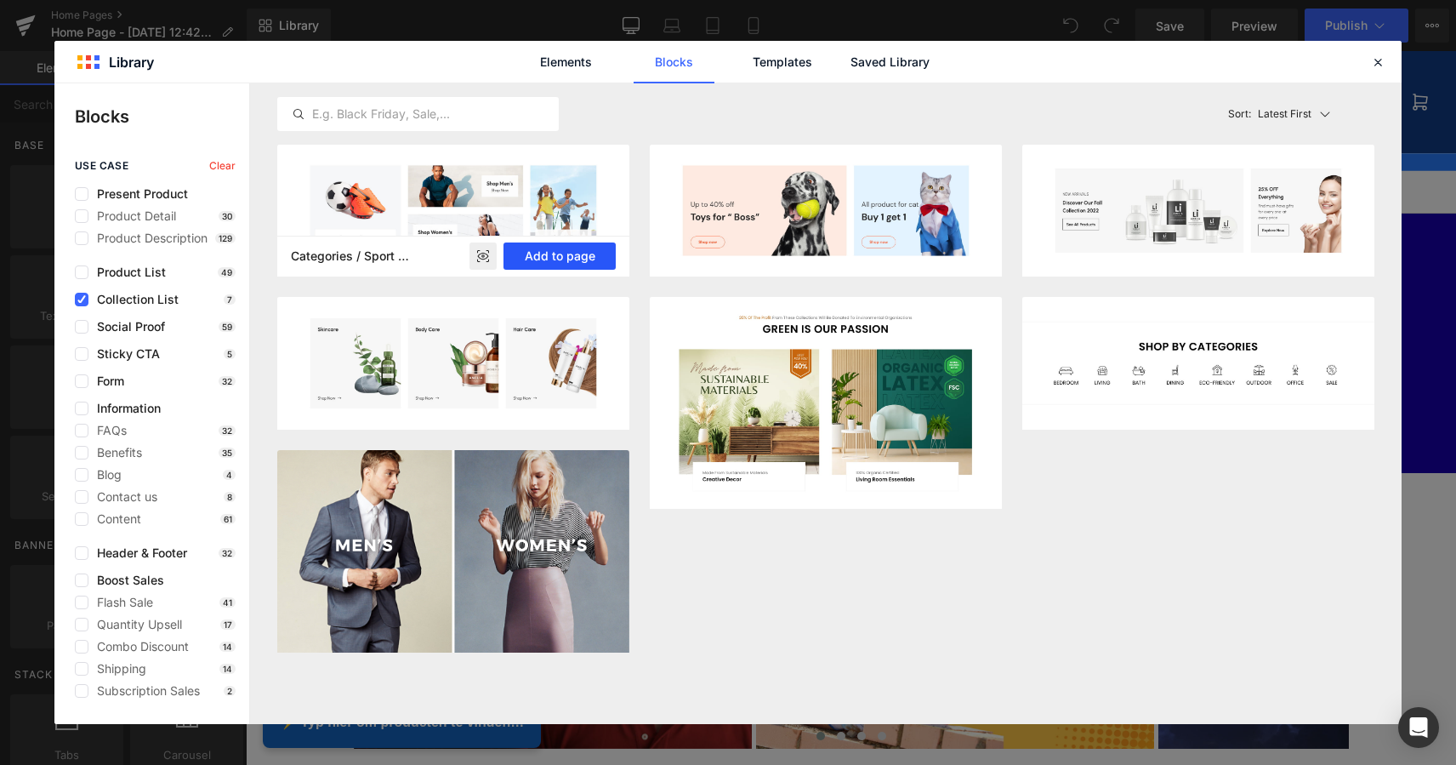
click at [560, 255] on button "Add to page" at bounding box center [560, 255] width 112 height 27
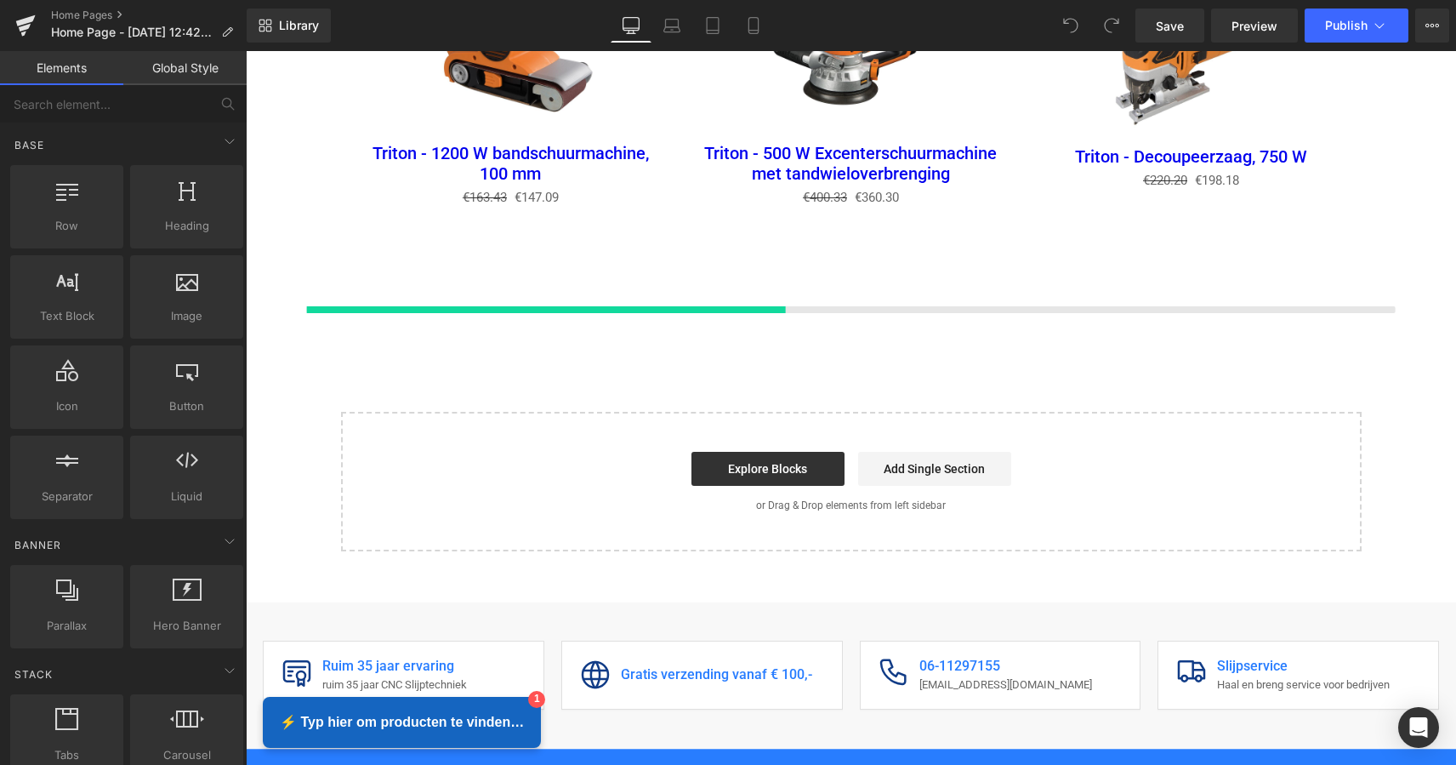
scroll to position [2576, 0]
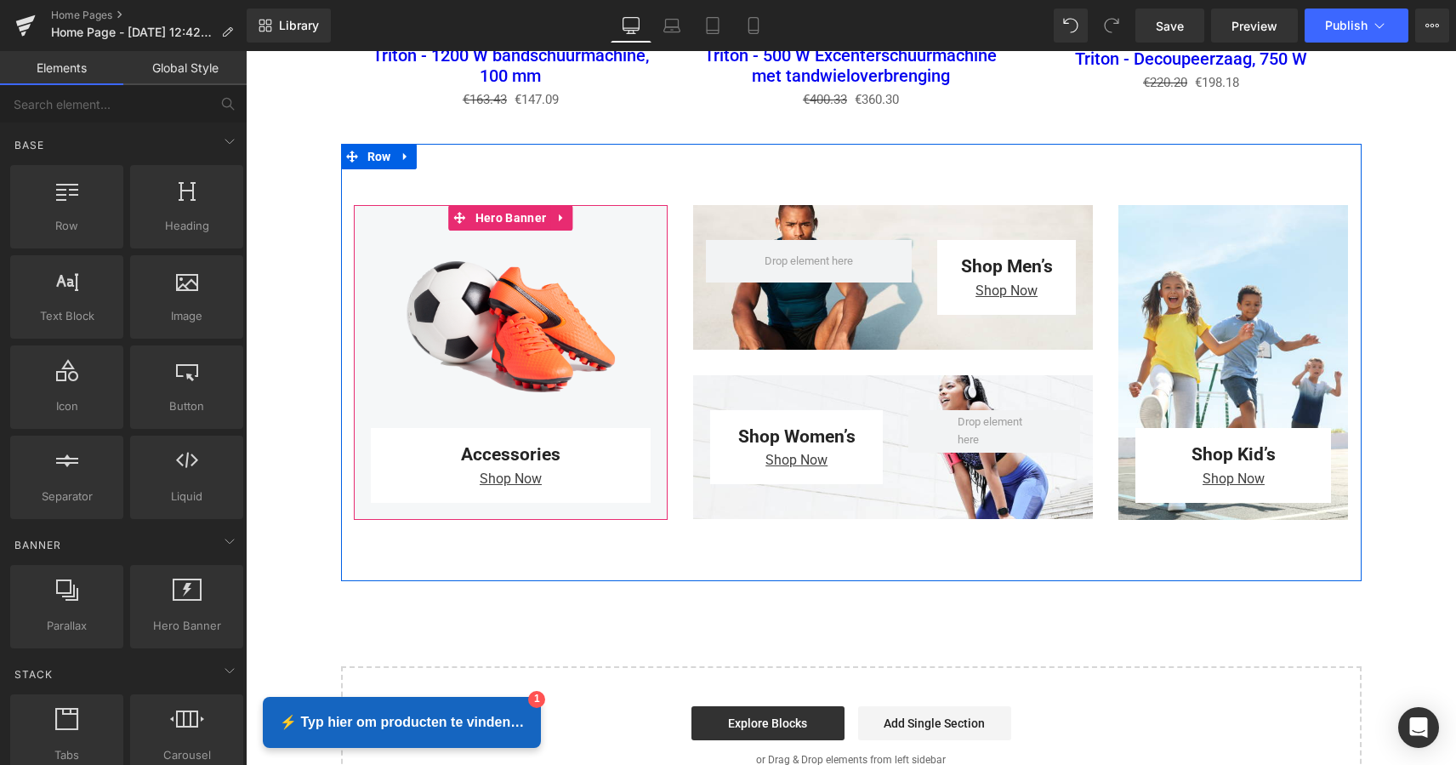
click at [566, 292] on div at bounding box center [511, 362] width 315 height 315
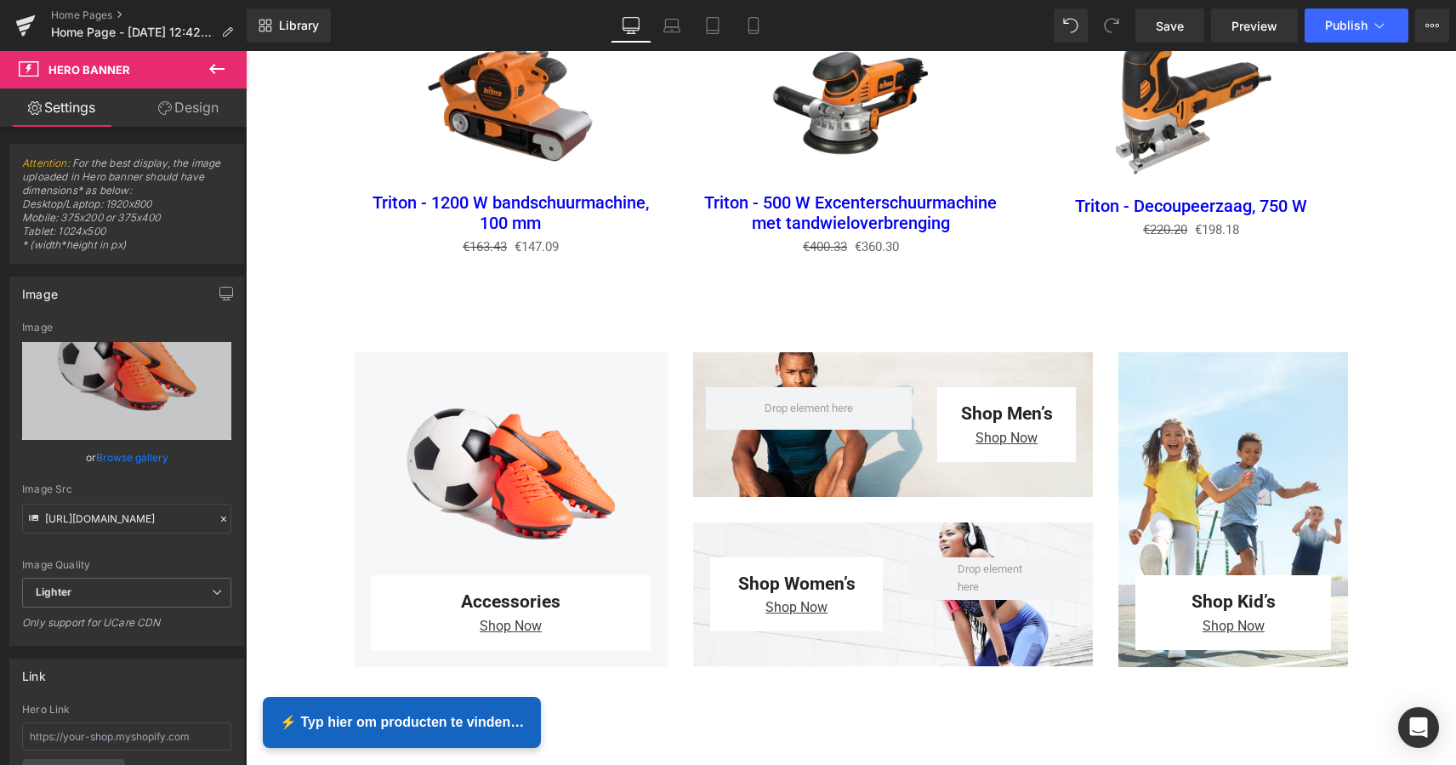
scroll to position [2392, 0]
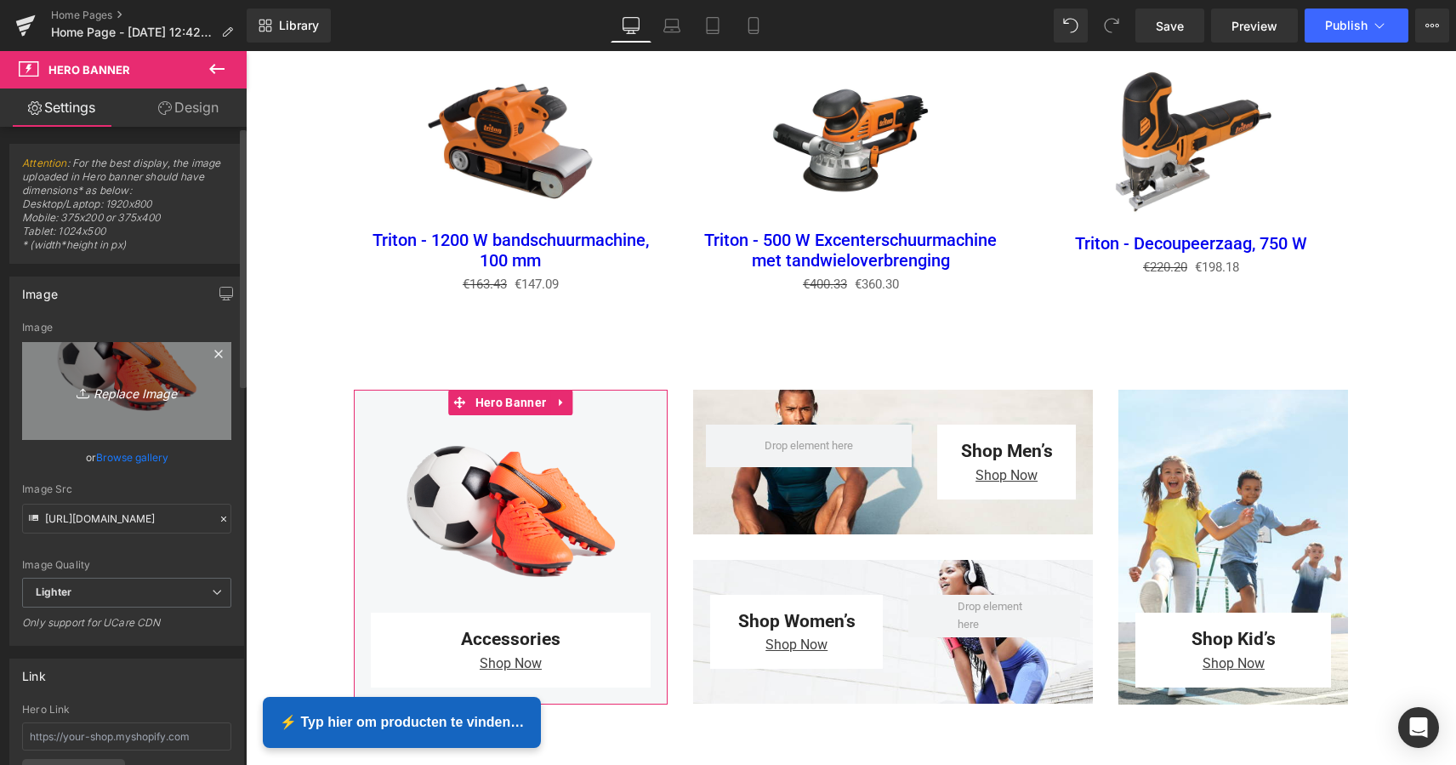
click at [126, 390] on icon "Replace Image" at bounding box center [127, 390] width 136 height 21
type input "C:\fakepath\Scherm­afbeelding [DATE] om 07.42.52.png"
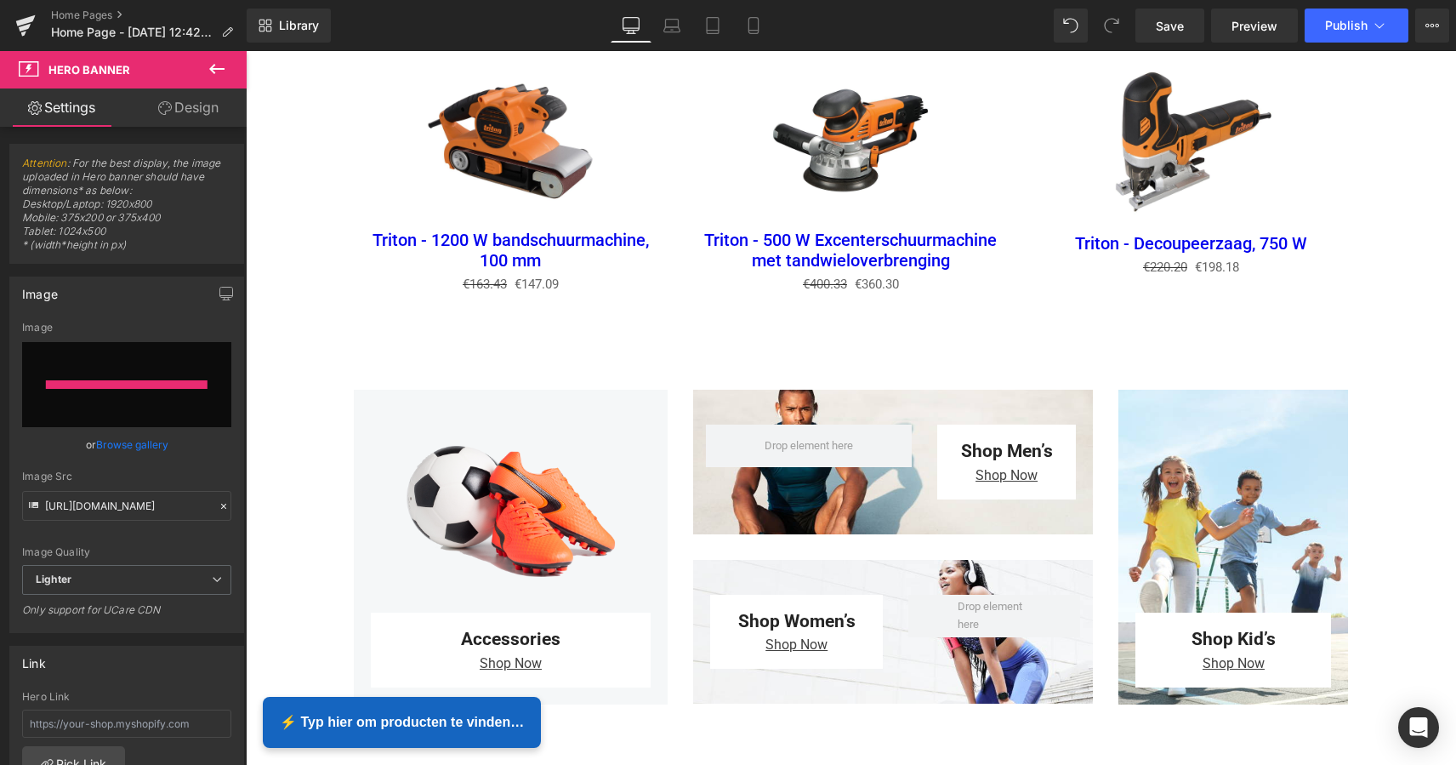
type input "[URL][DOMAIN_NAME][PERSON_NAME]"
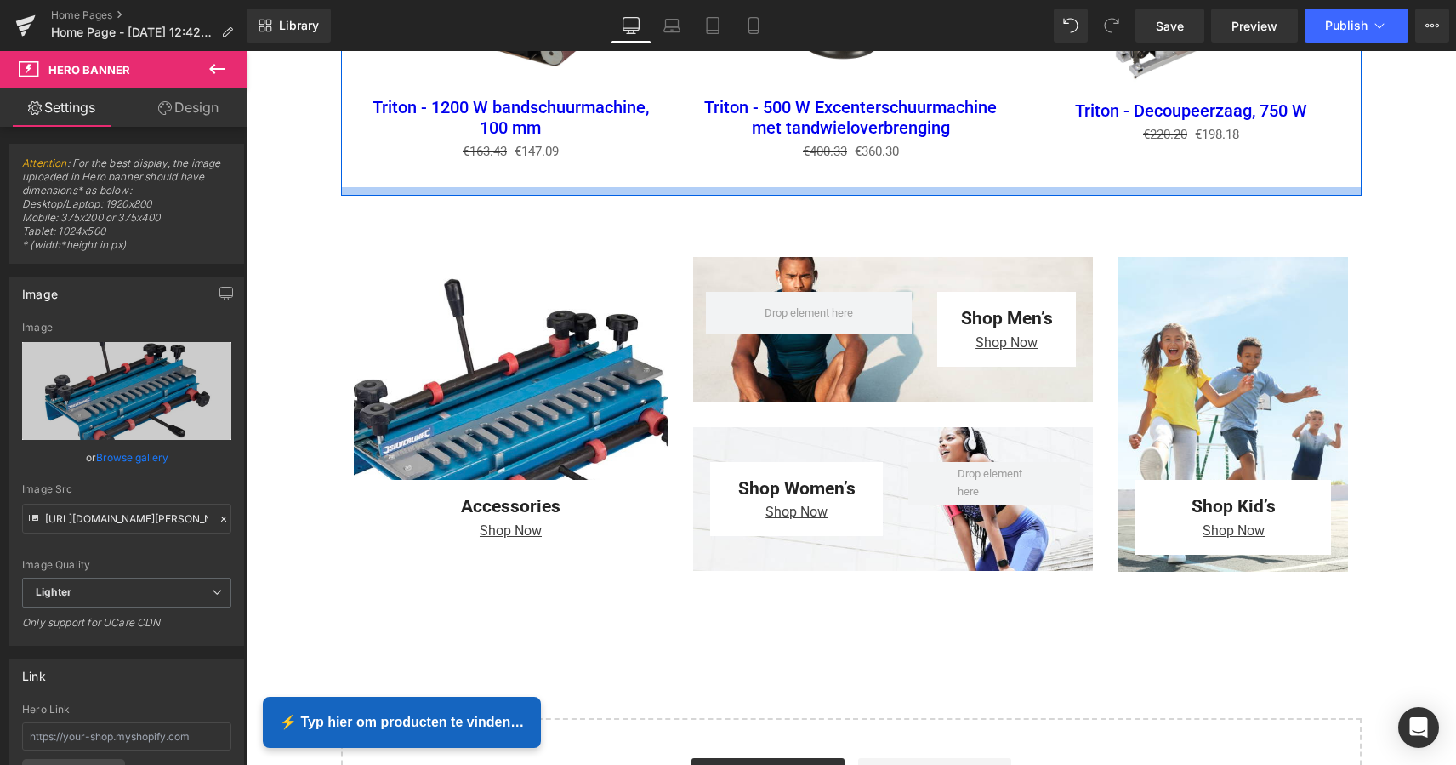
scroll to position [2529, 0]
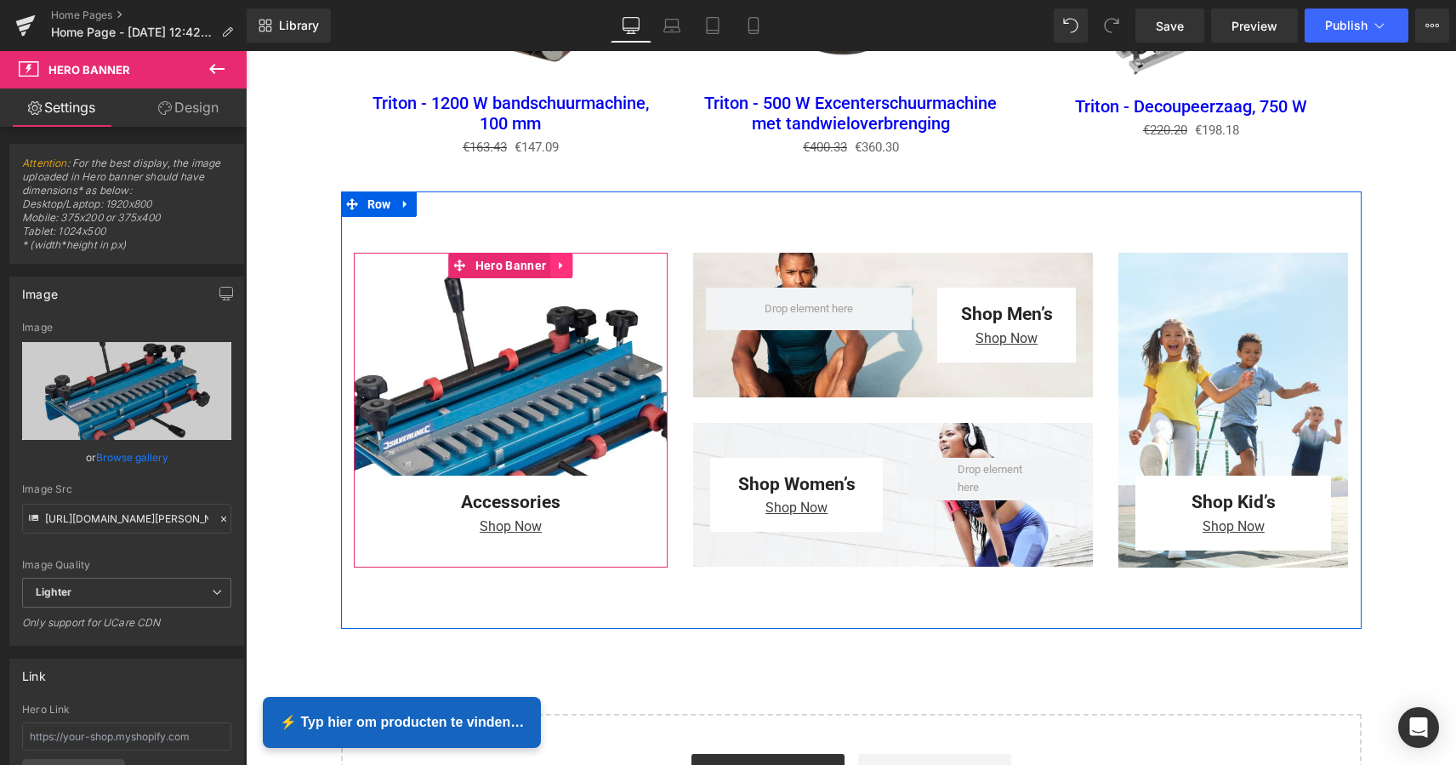
click at [559, 261] on icon at bounding box center [561, 265] width 12 height 13
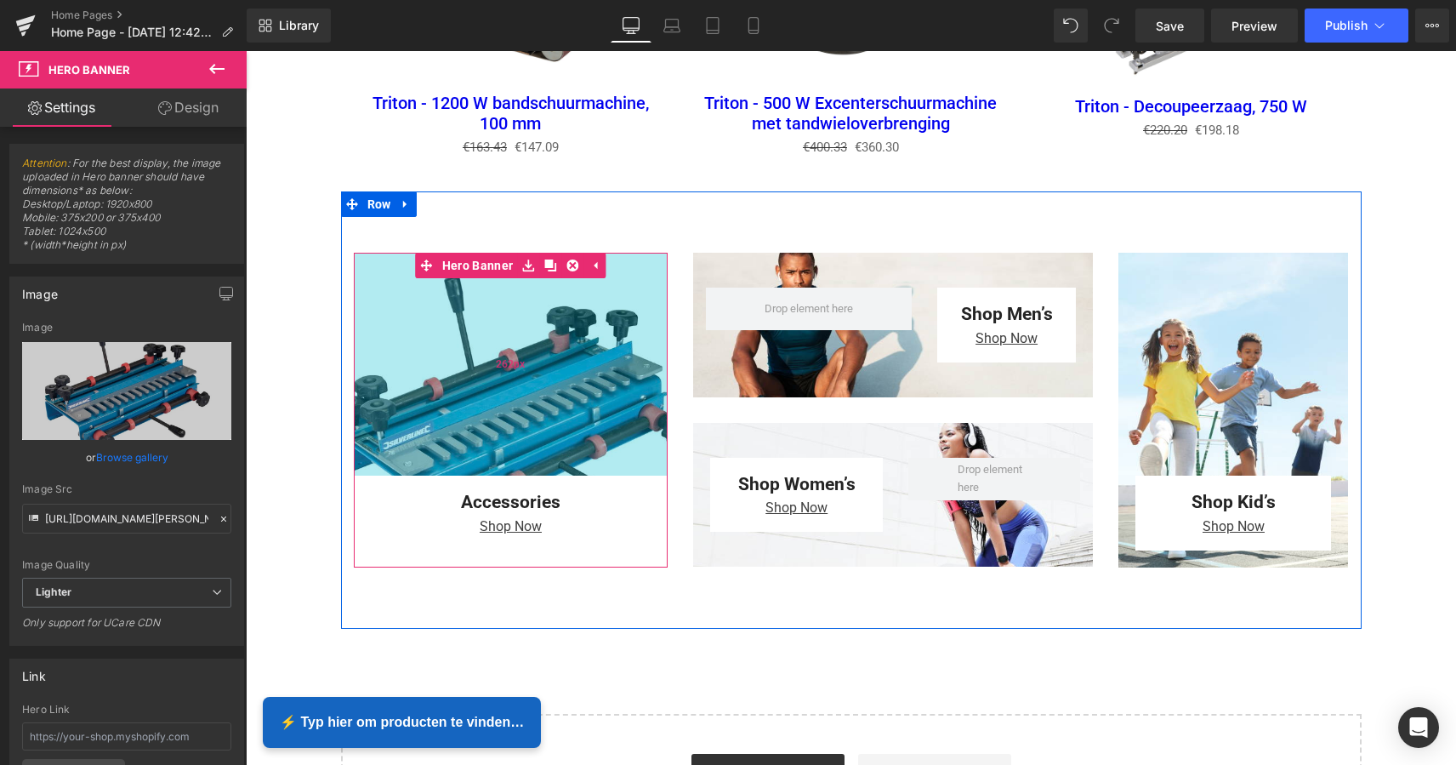
click at [527, 347] on div "262px" at bounding box center [511, 364] width 315 height 223
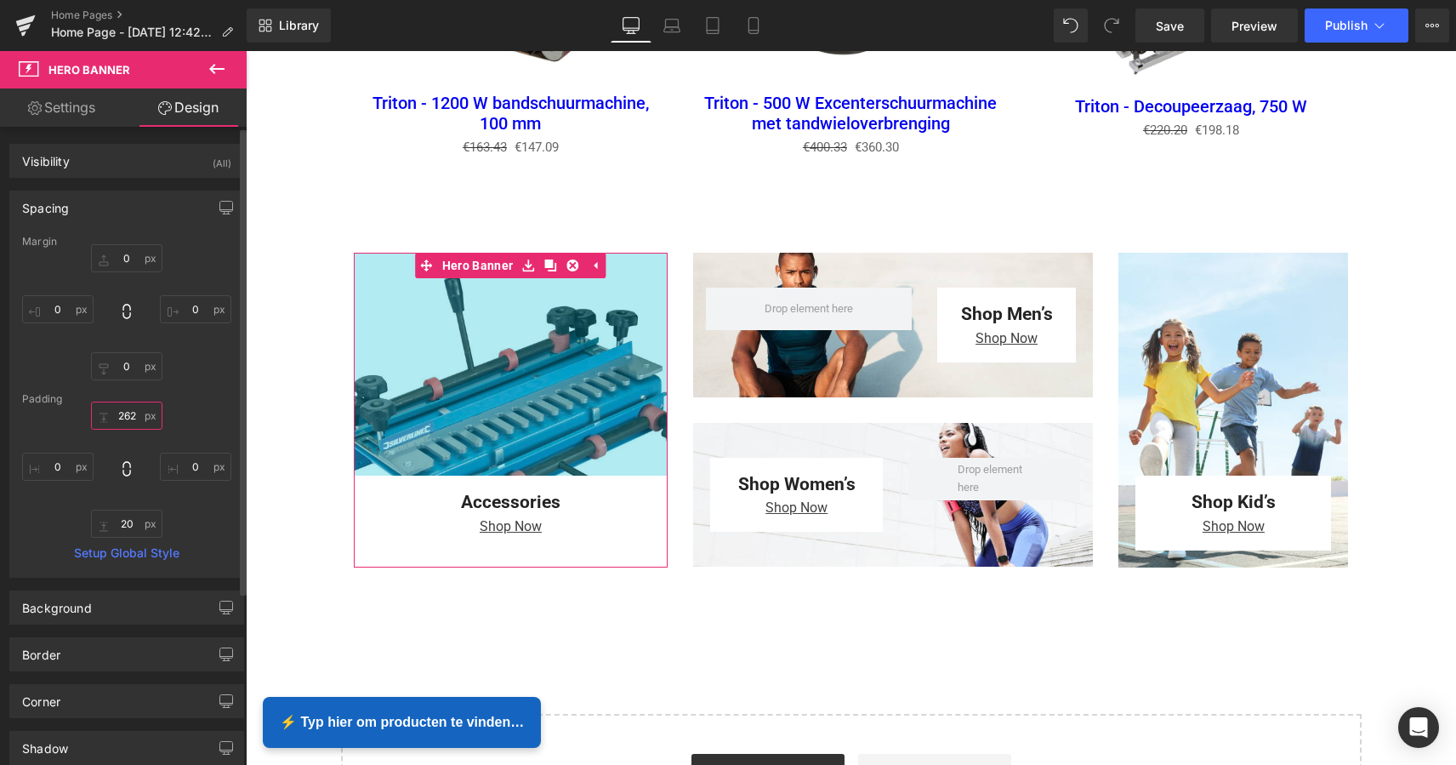
click at [100, 421] on input "262" at bounding box center [126, 415] width 71 height 28
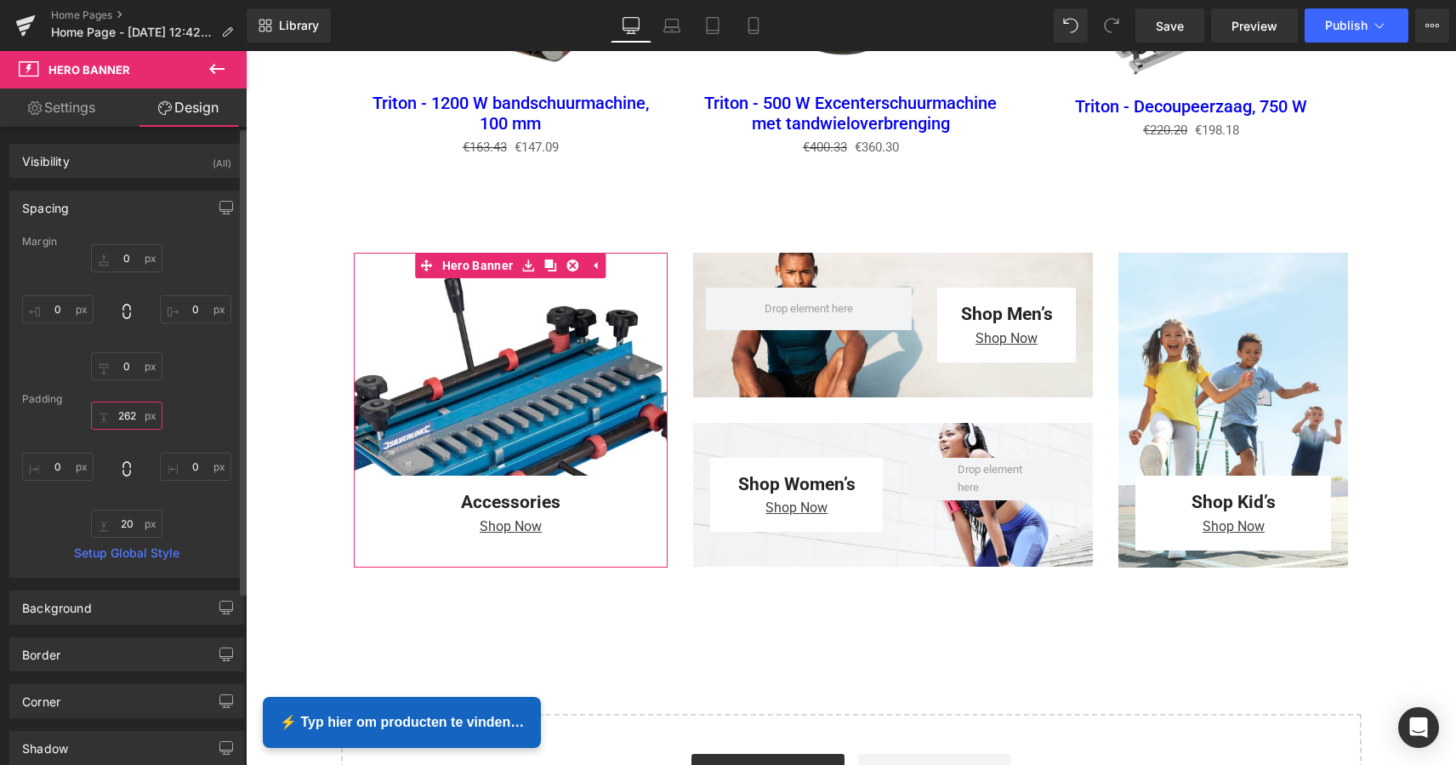
click at [100, 416] on input "262" at bounding box center [126, 415] width 71 height 28
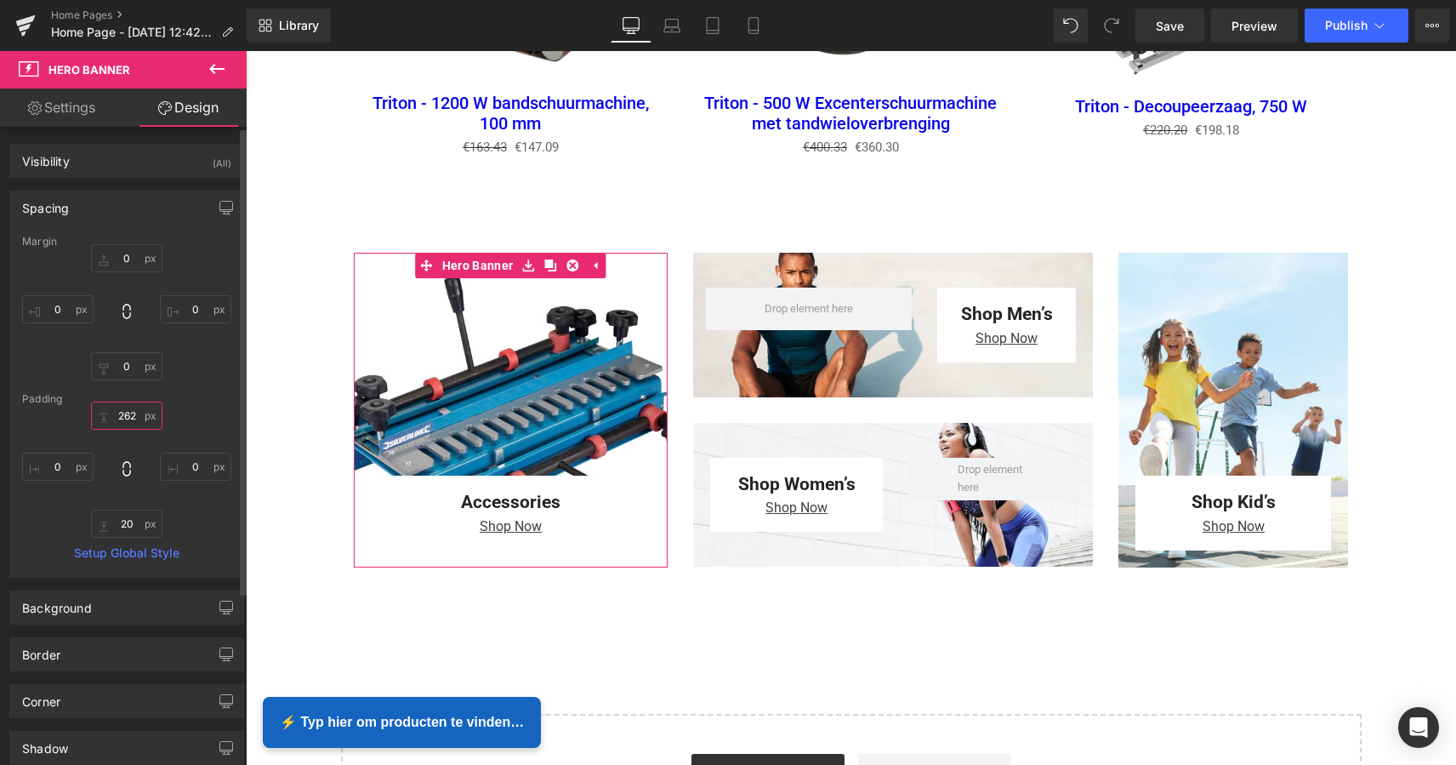
click at [100, 414] on input "262" at bounding box center [126, 415] width 71 height 28
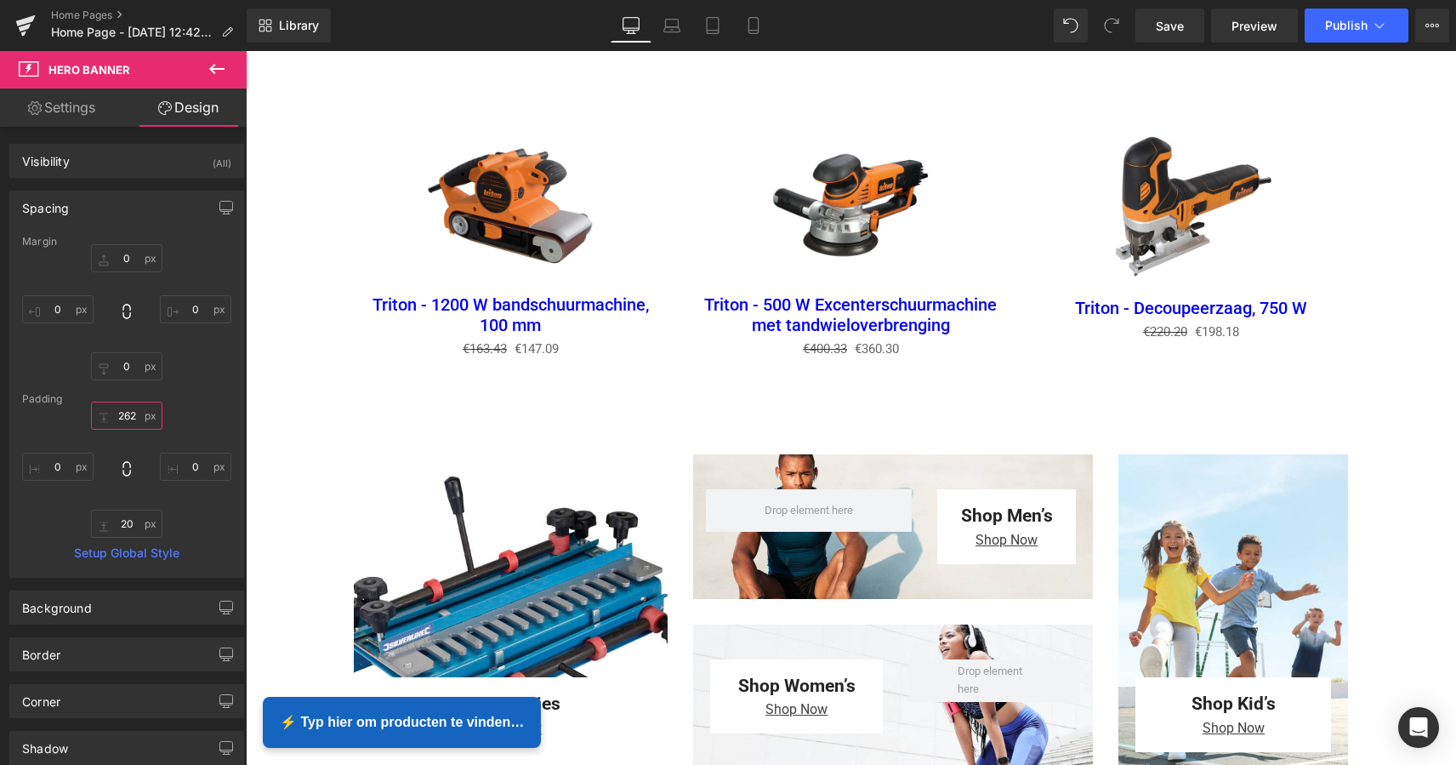
scroll to position [2311, 0]
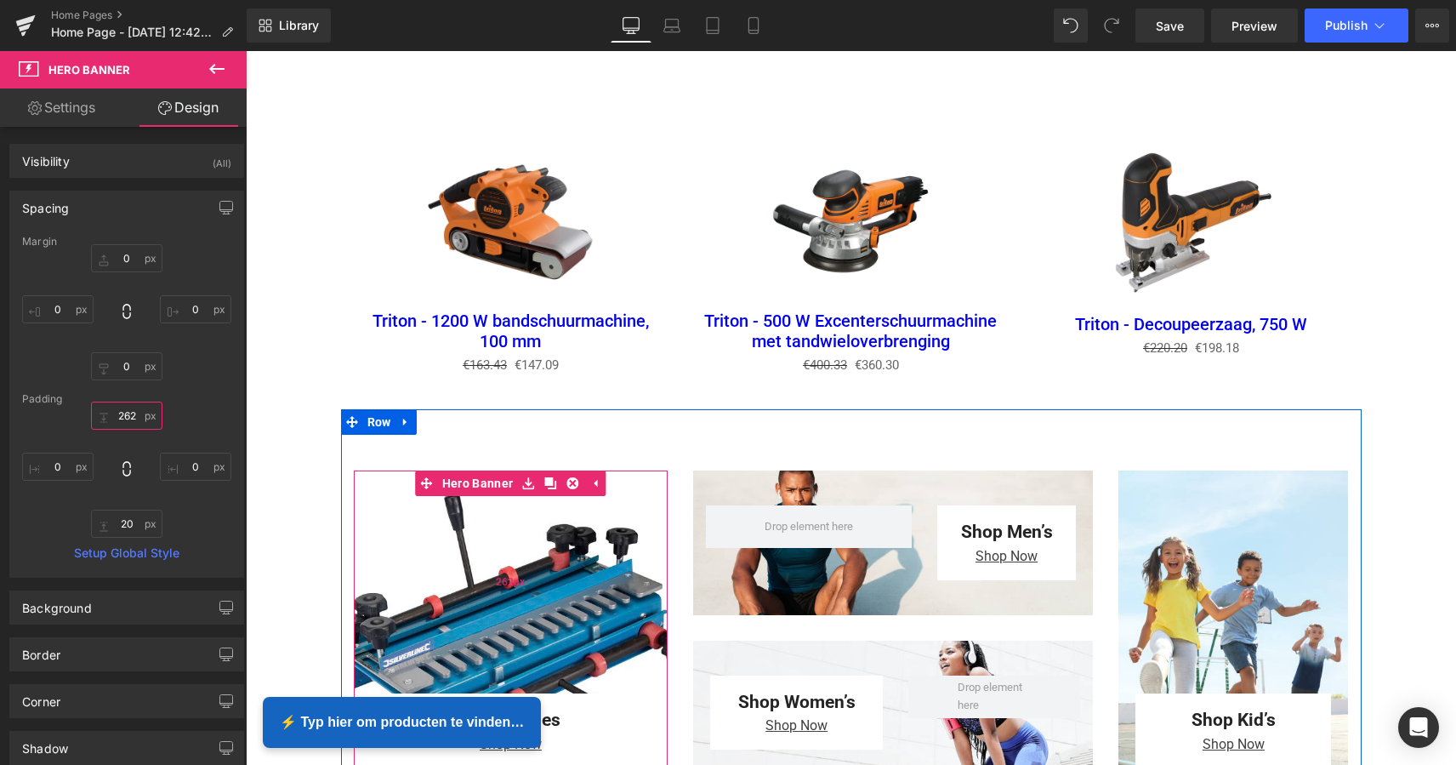
type input "262px"
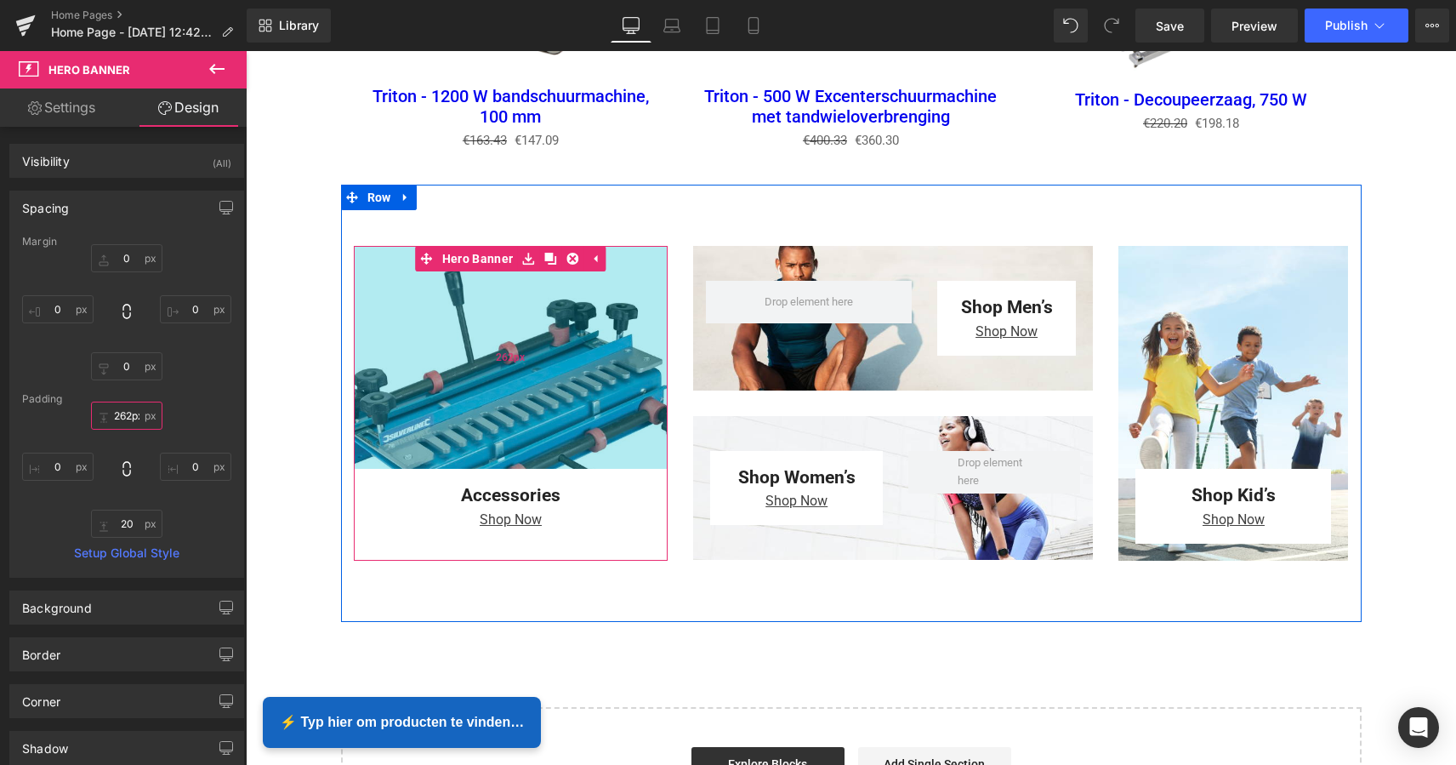
click at [527, 351] on div "262px" at bounding box center [511, 357] width 315 height 223
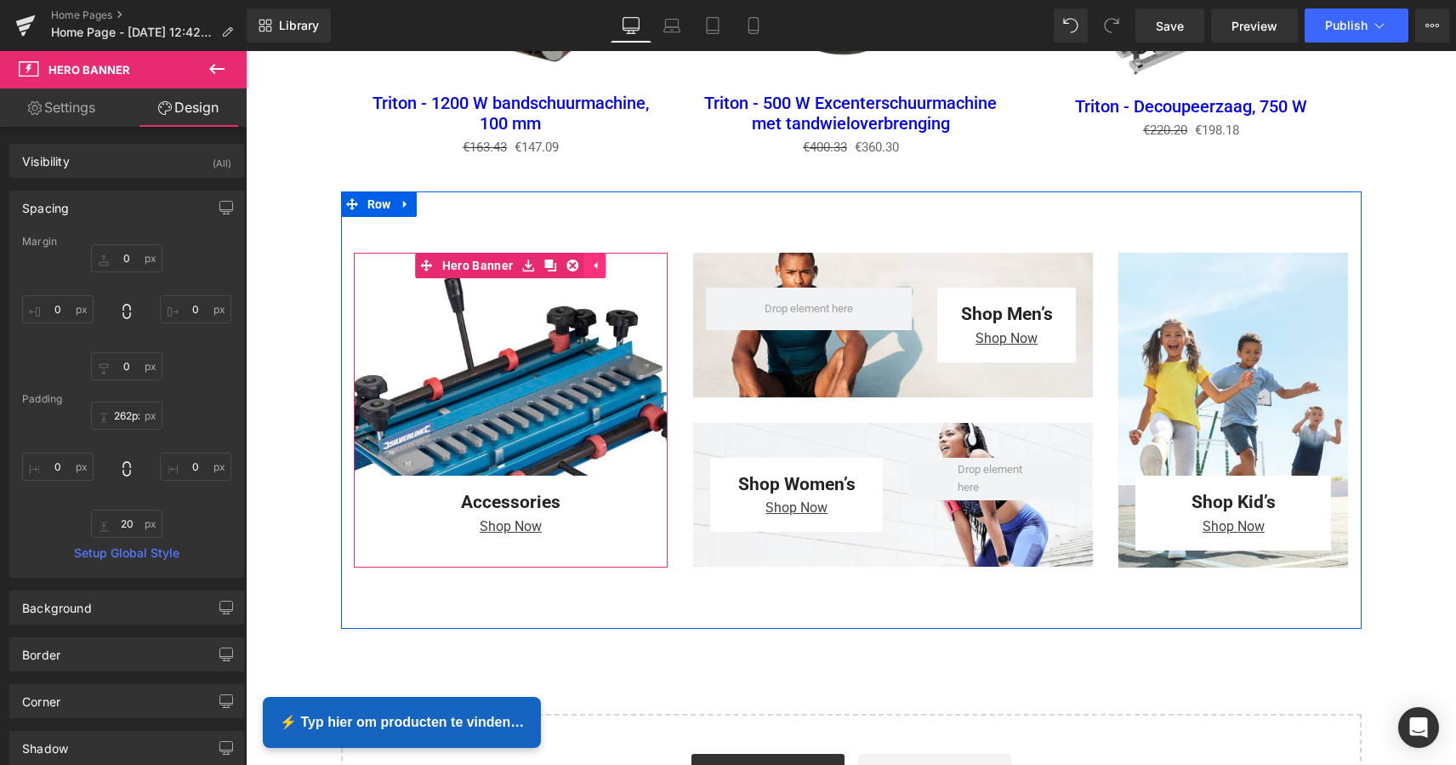
click at [590, 259] on icon at bounding box center [595, 265] width 12 height 13
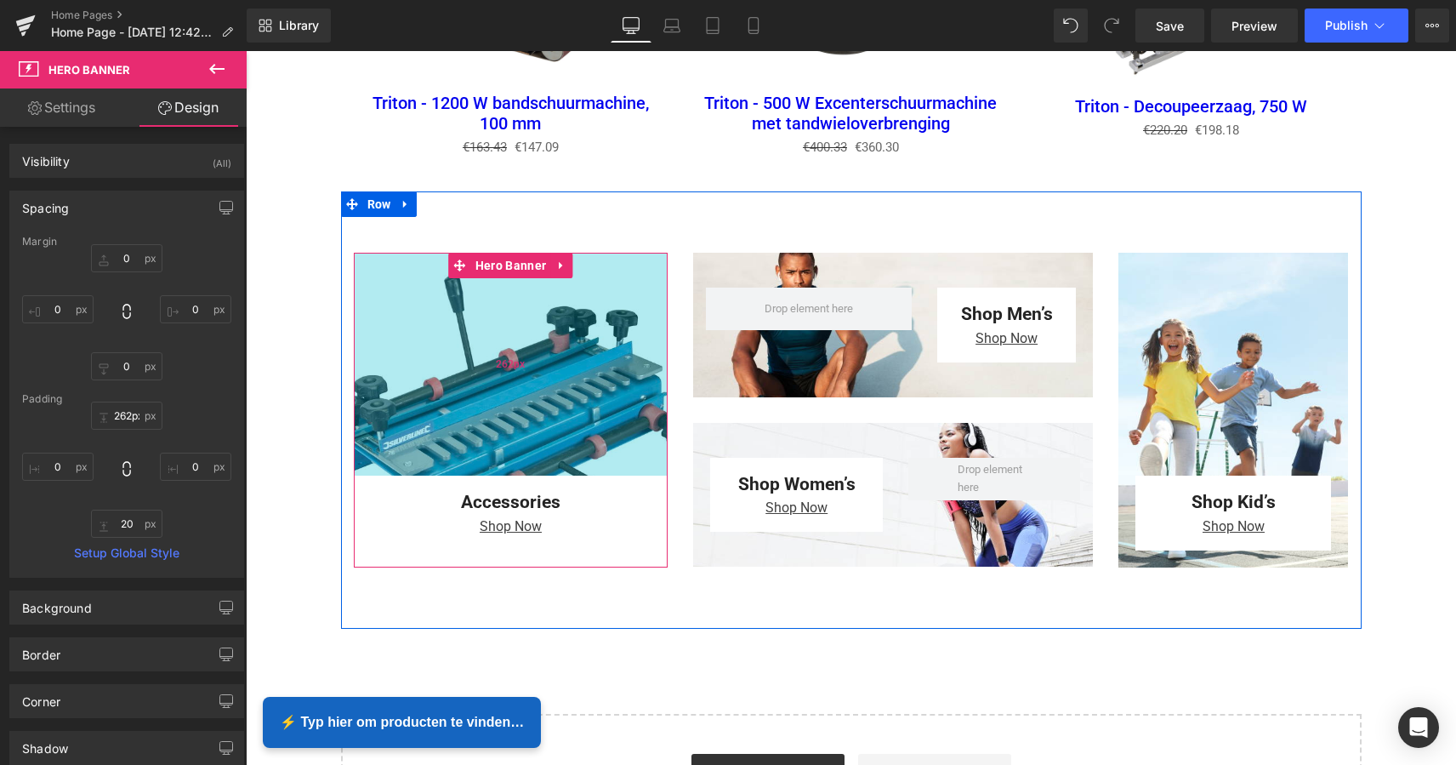
click at [494, 344] on div "262px" at bounding box center [511, 364] width 315 height 223
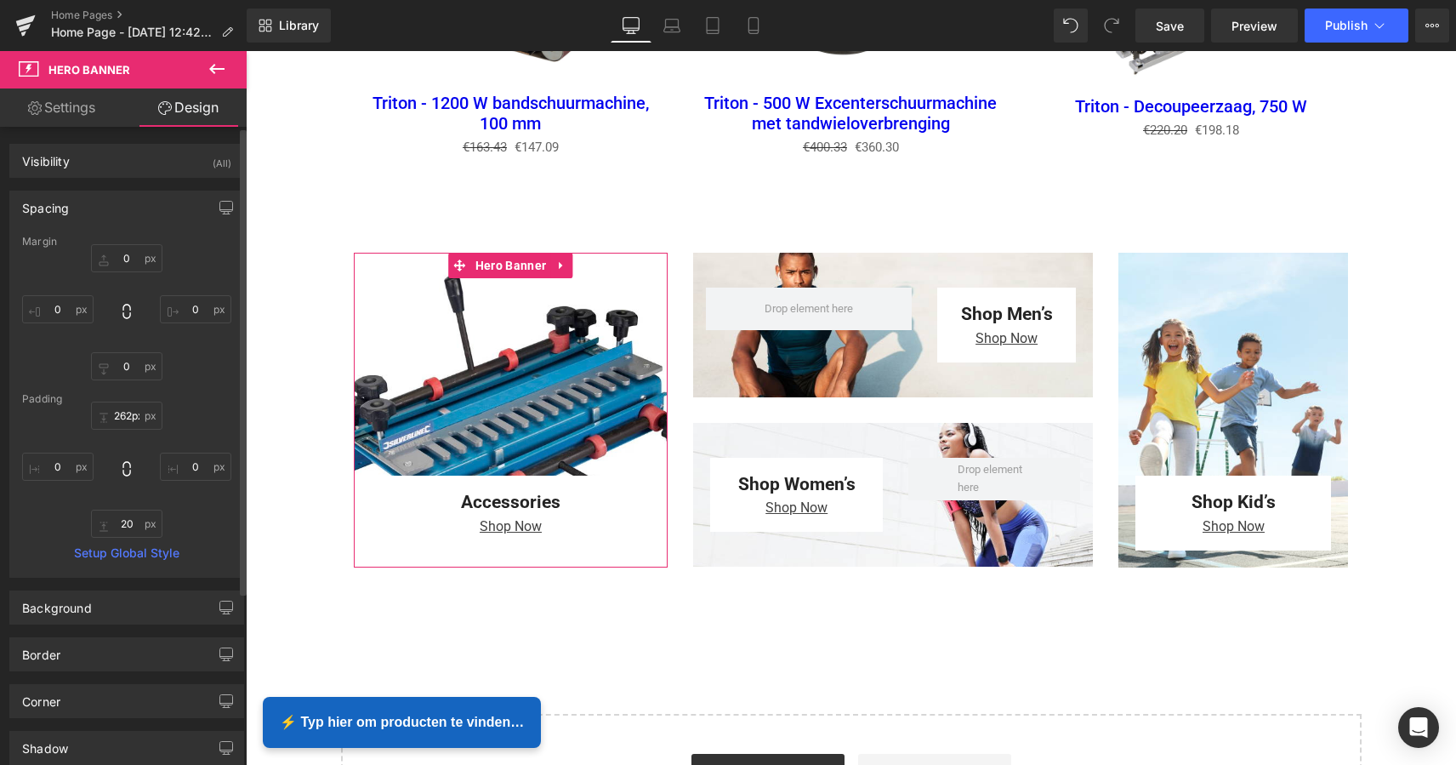
scroll to position [0, 0]
click at [54, 170] on div "Visibility (All)" at bounding box center [126, 161] width 233 height 32
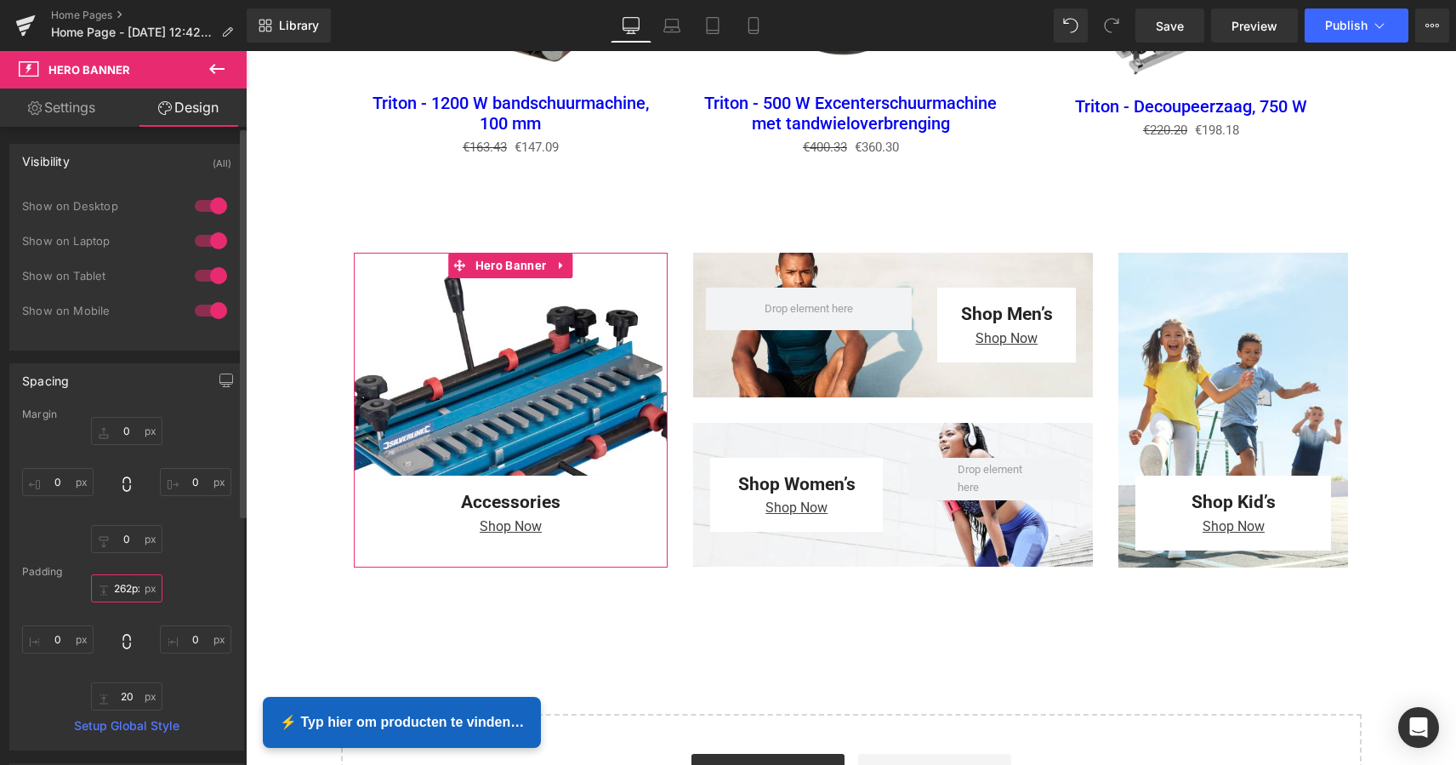
click at [54, 168] on div "Visibility" at bounding box center [46, 157] width 48 height 24
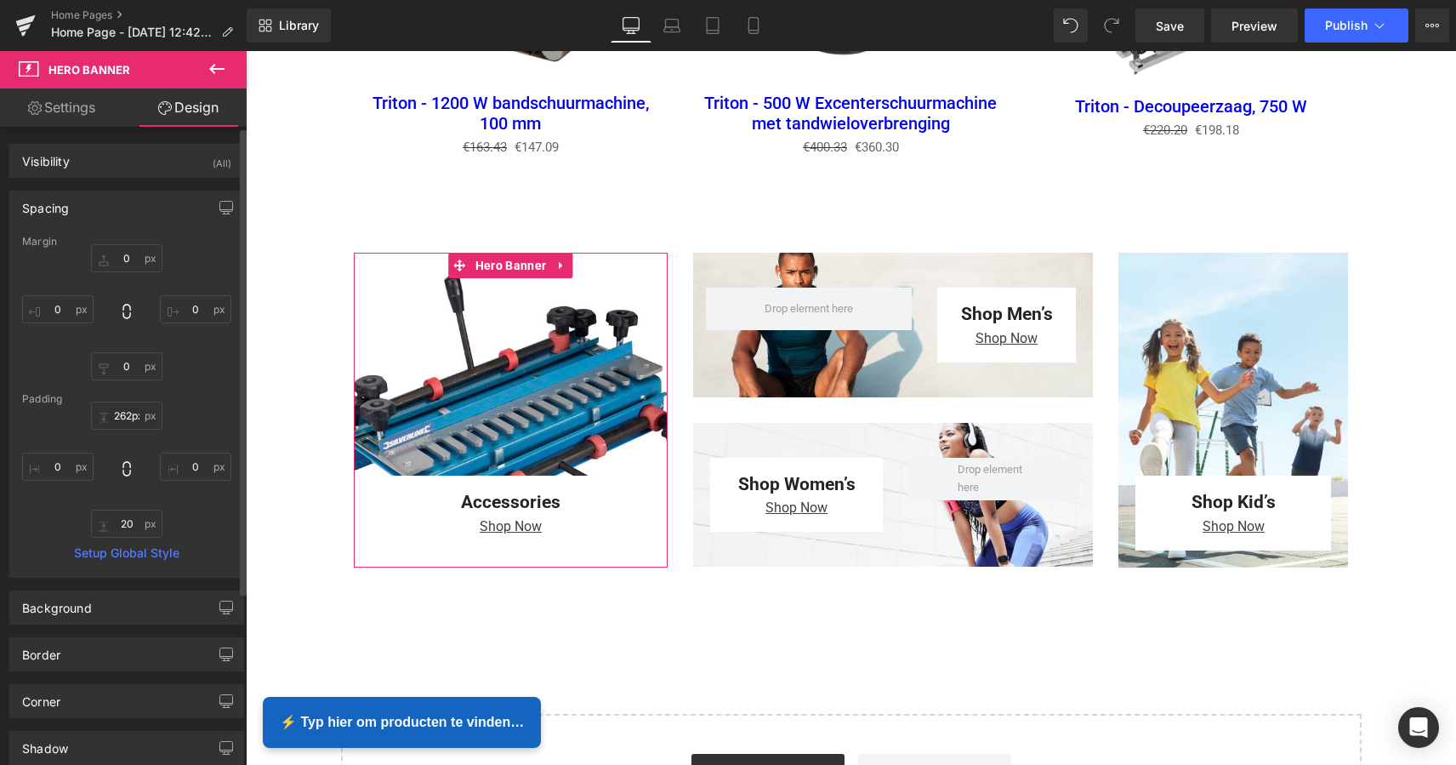
click at [49, 204] on div "Spacing" at bounding box center [45, 203] width 47 height 24
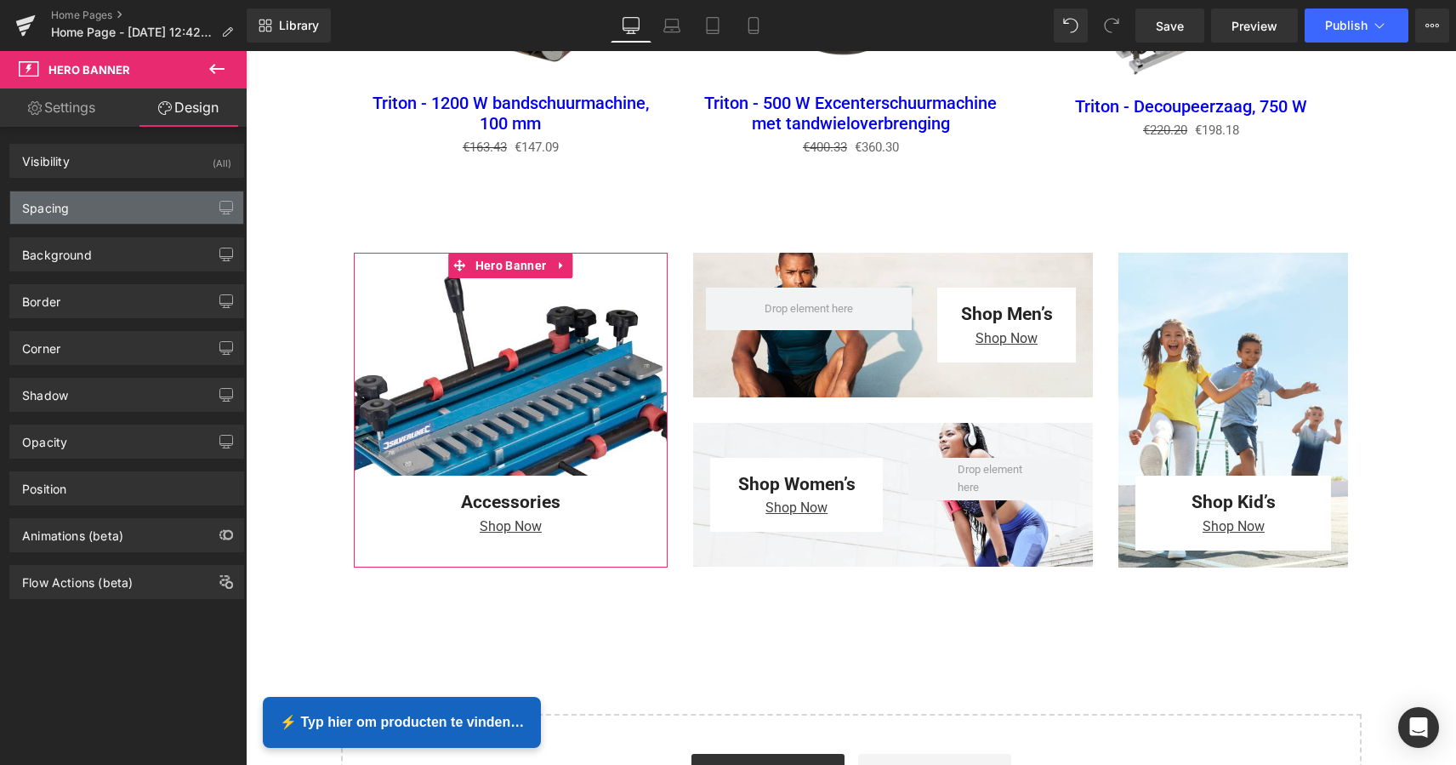
click at [49, 203] on div "Spacing" at bounding box center [45, 203] width 47 height 24
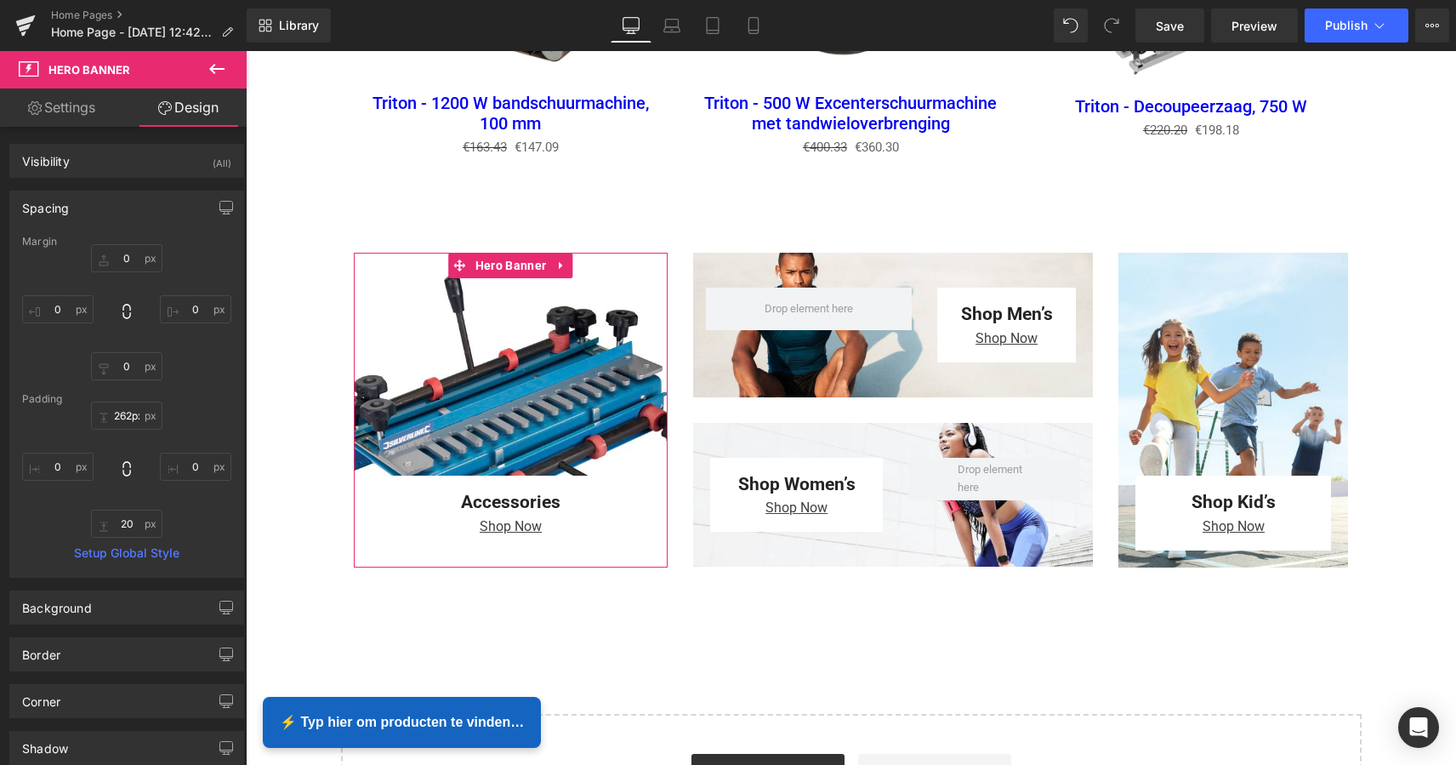
click at [81, 104] on link "Settings" at bounding box center [61, 107] width 123 height 38
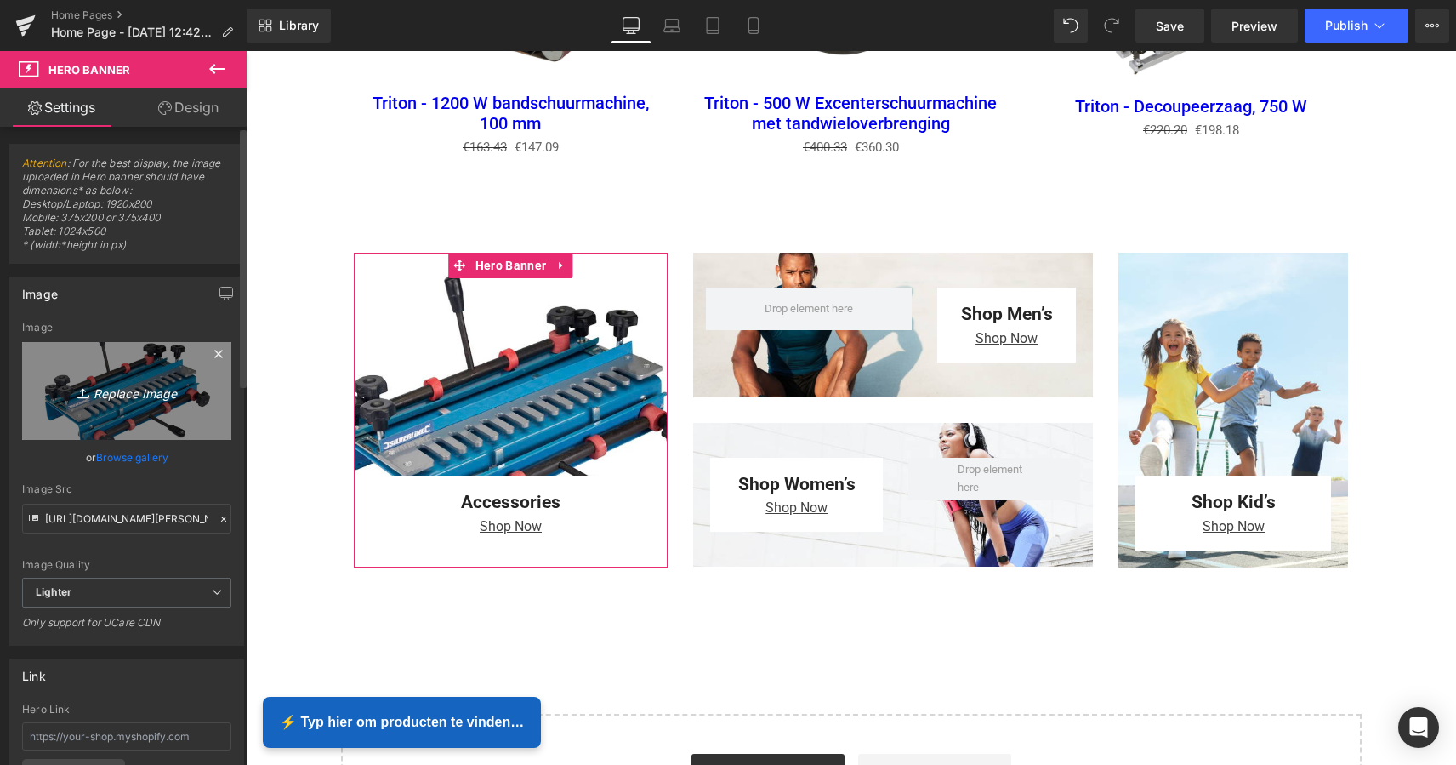
click at [130, 393] on icon "Replace Image" at bounding box center [127, 390] width 136 height 21
type input "C:\fakepath\MZS Alles voor uw auto-2.png"
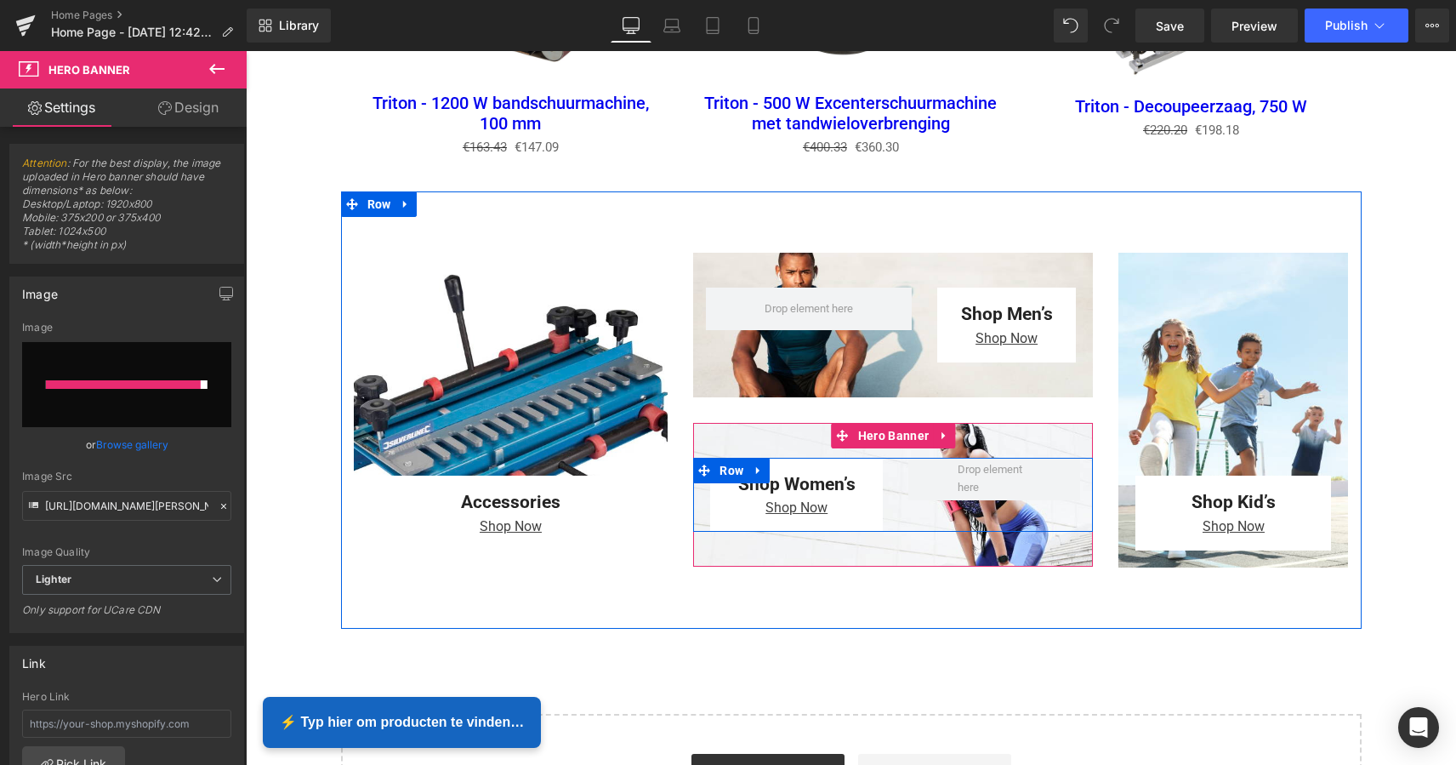
type input "https://ucarecdn.com/542ef25f-4ef5-4bde-a710-d56cafbb9115/-/format/auto/-/previ…"
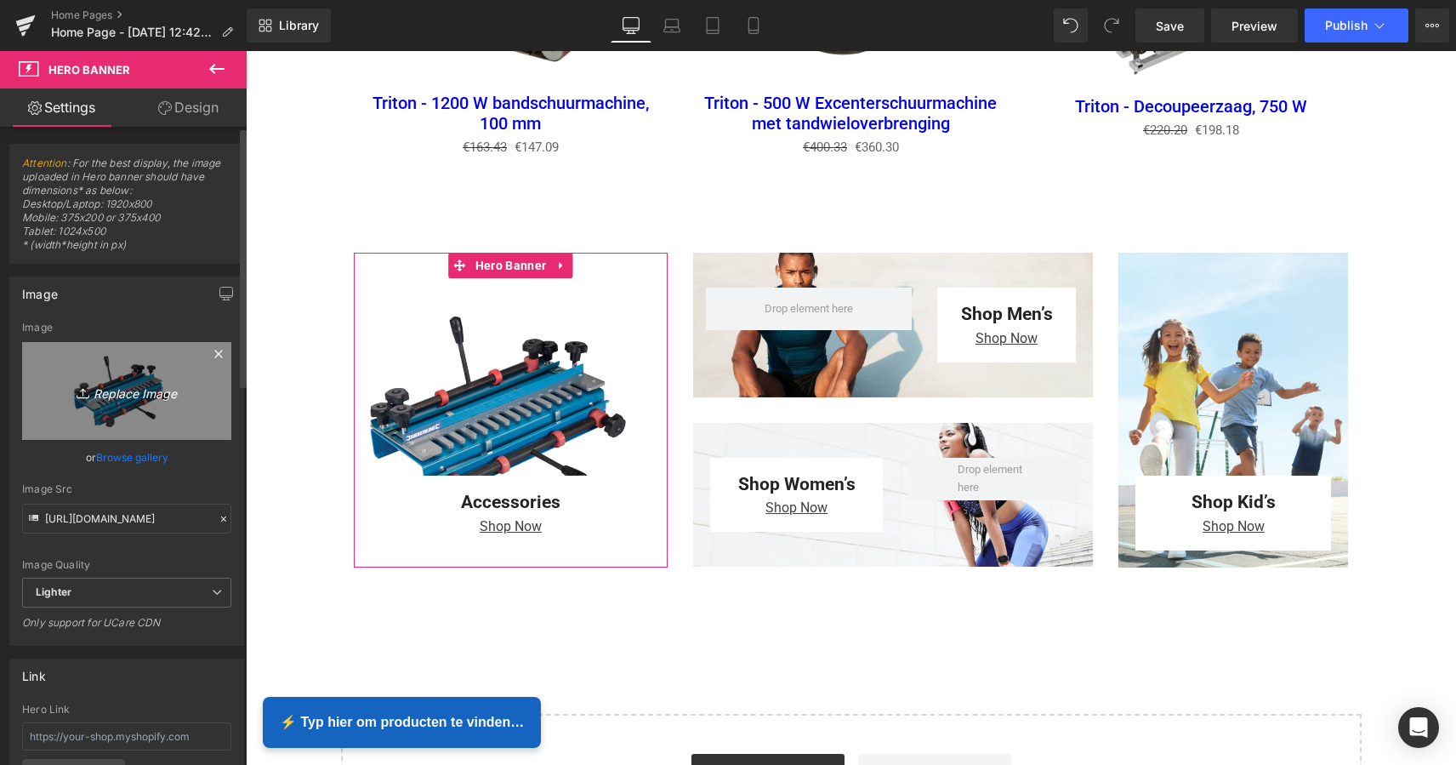
click at [151, 392] on icon "Replace Image" at bounding box center [127, 390] width 136 height 21
type input "C:\fakepath\MZS Alles voor uw auto-2.png"
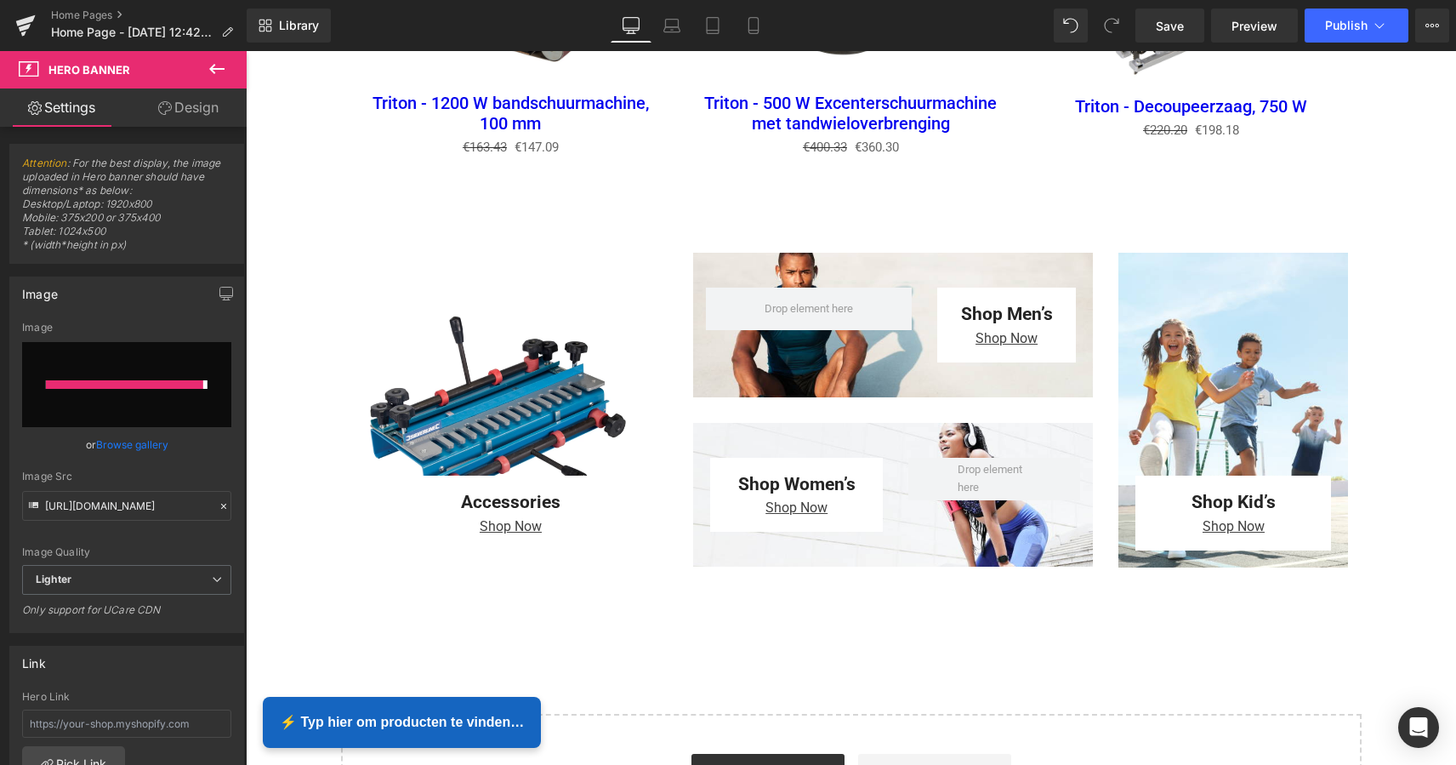
type input "https://ucarecdn.com/6a501cb8-f9e3-4522-9628-054d4987fd78/-/format/auto/-/previ…"
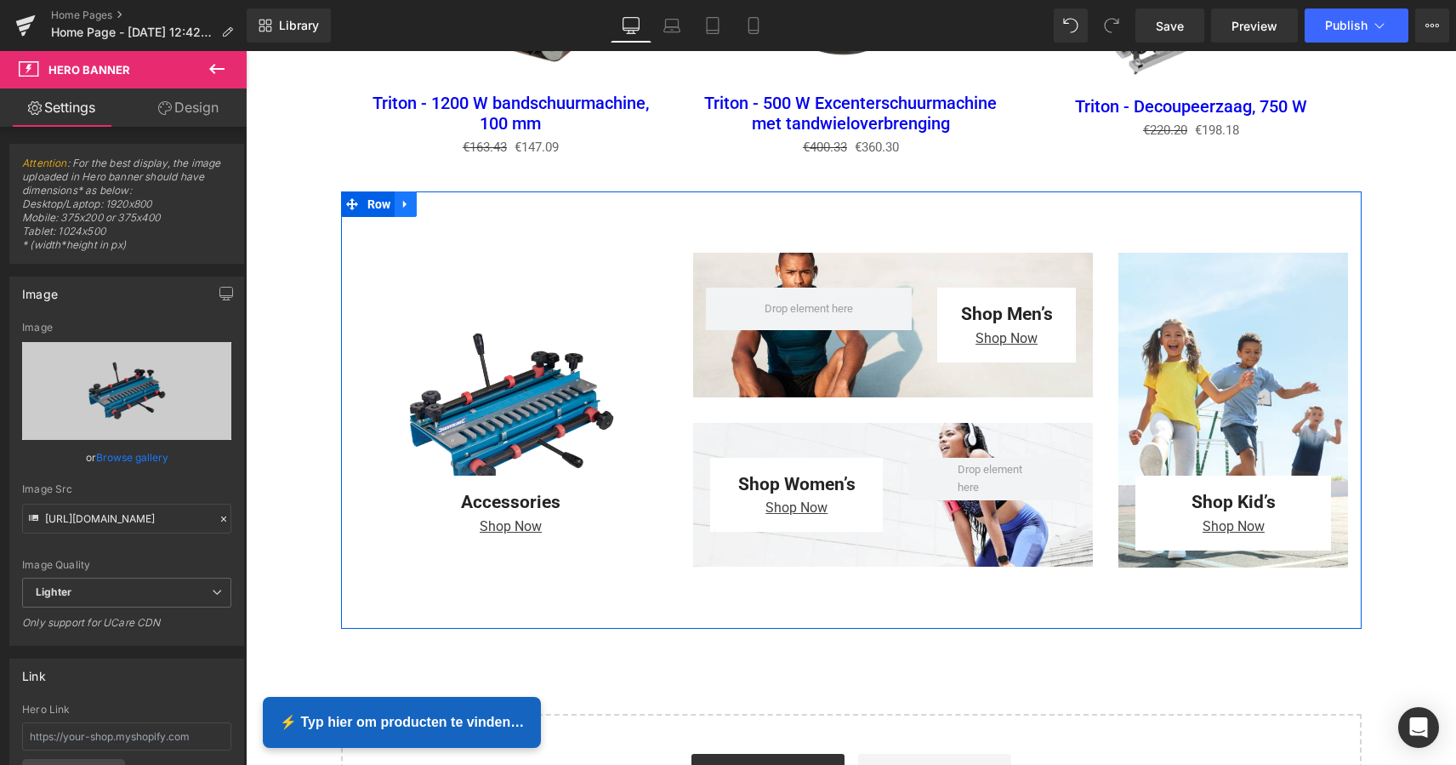
click at [401, 201] on icon at bounding box center [406, 204] width 12 height 13
click at [445, 201] on icon at bounding box center [450, 204] width 12 height 12
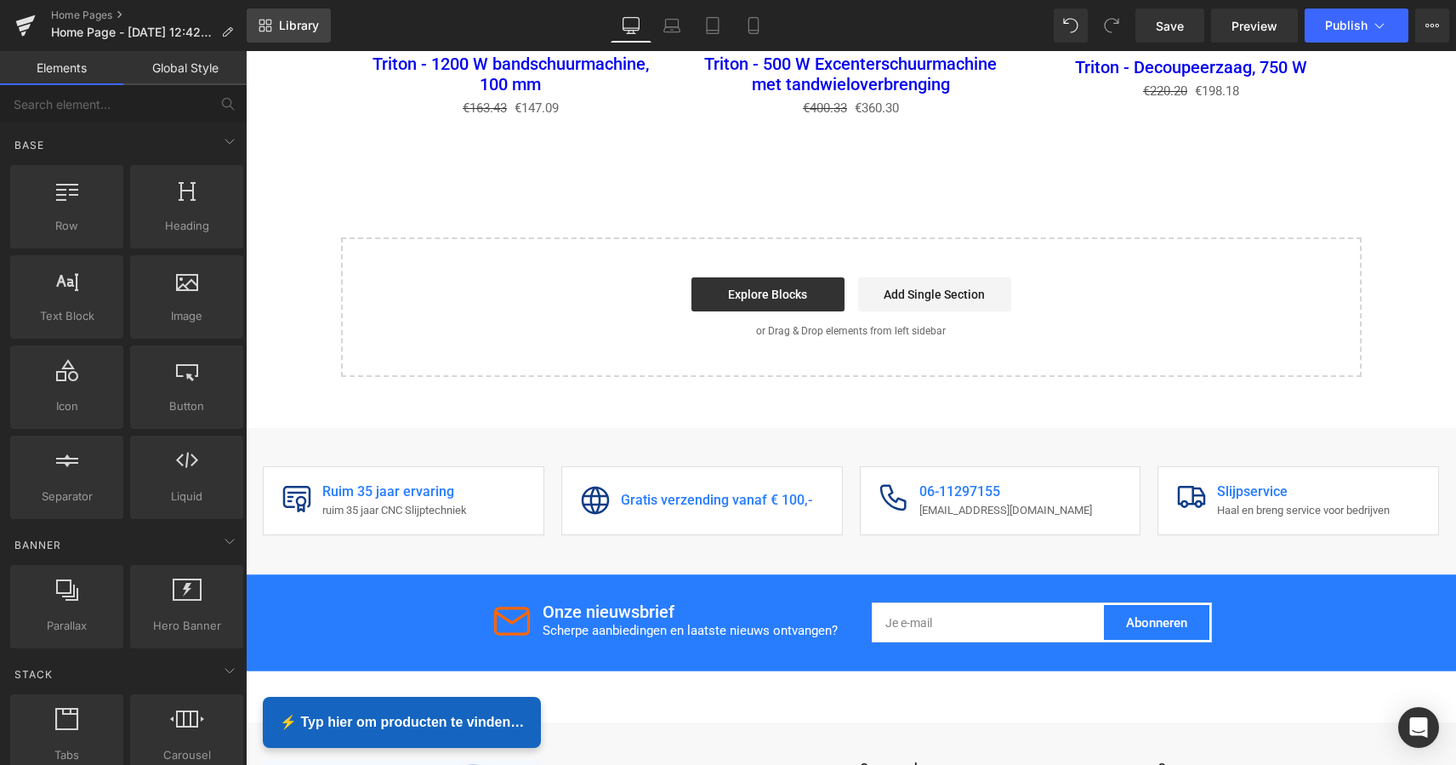
click at [292, 32] on span "Library" at bounding box center [299, 25] width 40 height 15
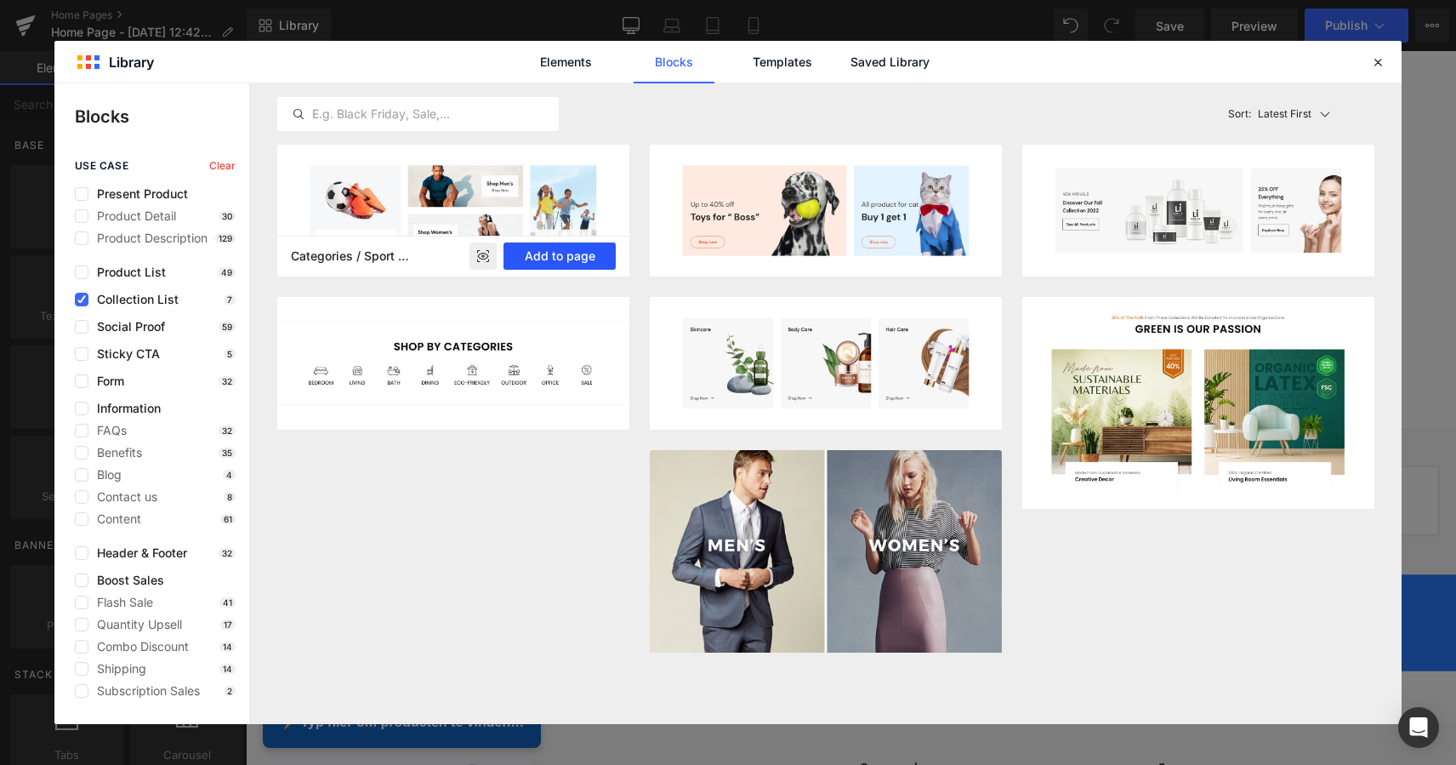
click at [566, 264] on button "Add to page" at bounding box center [560, 255] width 112 height 27
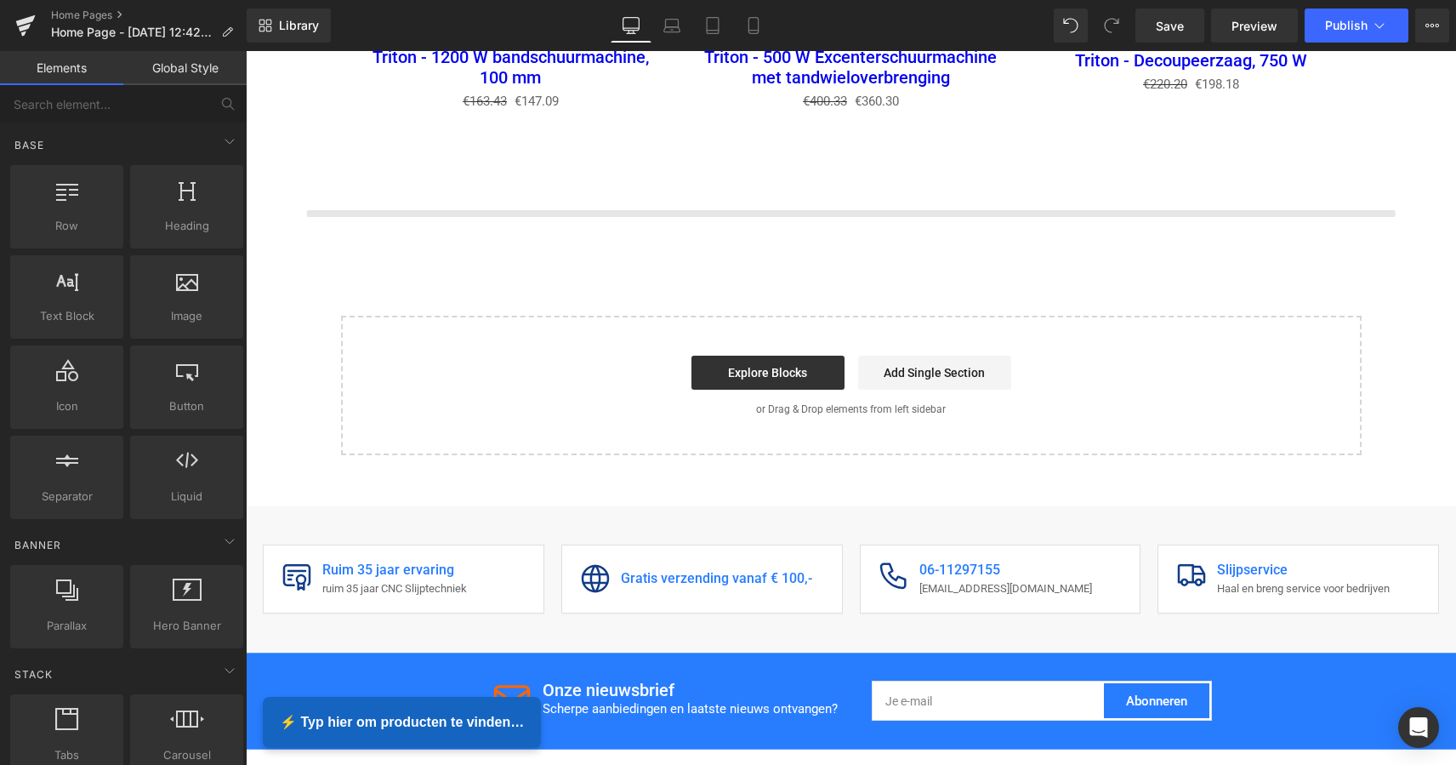
scroll to position [2537, 0]
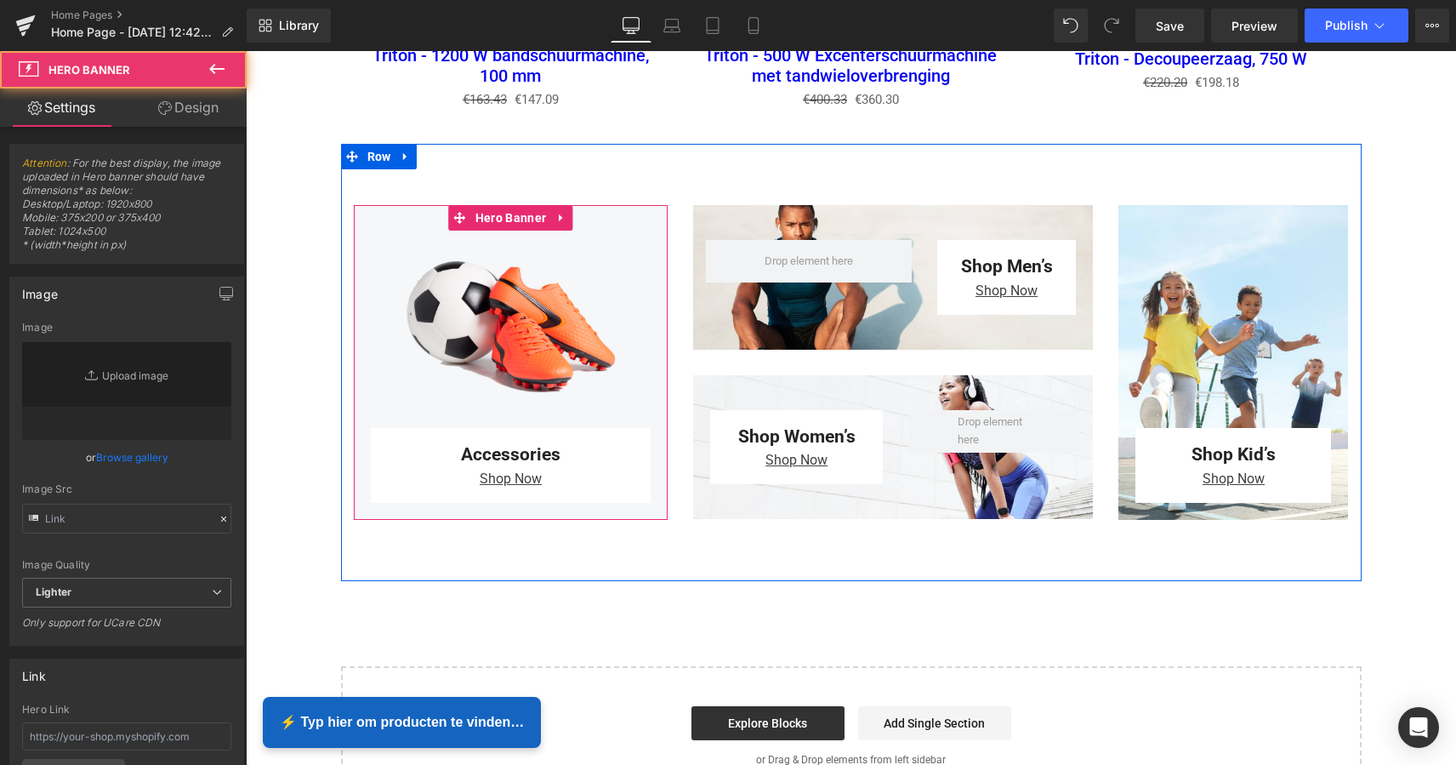
click at [548, 300] on div at bounding box center [511, 362] width 315 height 315
type input "https://ucarecdn.com/4d0dfc51-b09b-447c-bf89-9b260e47811f/-/format/auto/-/previ…"
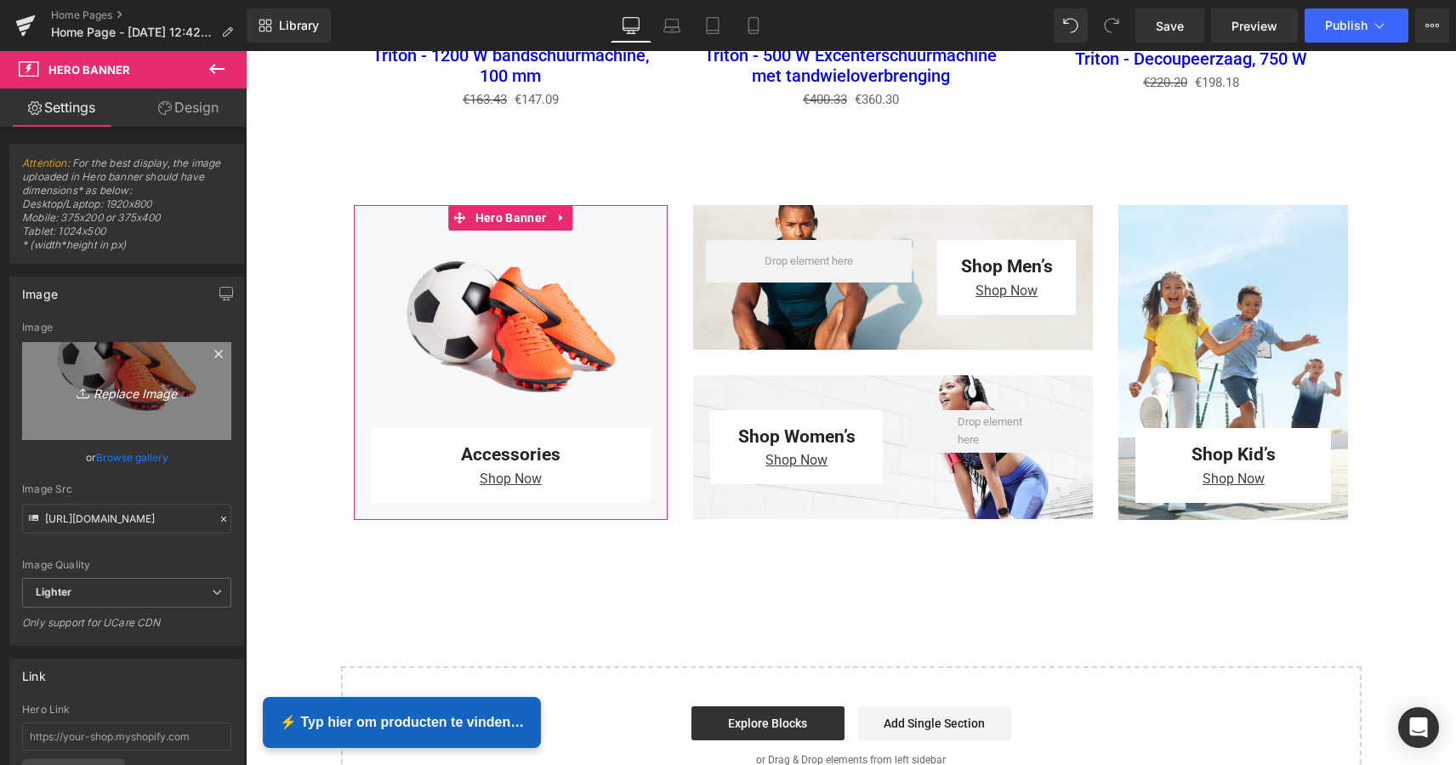
click at [128, 382] on icon "Replace Image" at bounding box center [127, 390] width 136 height 21
type input "C:\fakepath\MZS Alles voor uw auto-2.png"
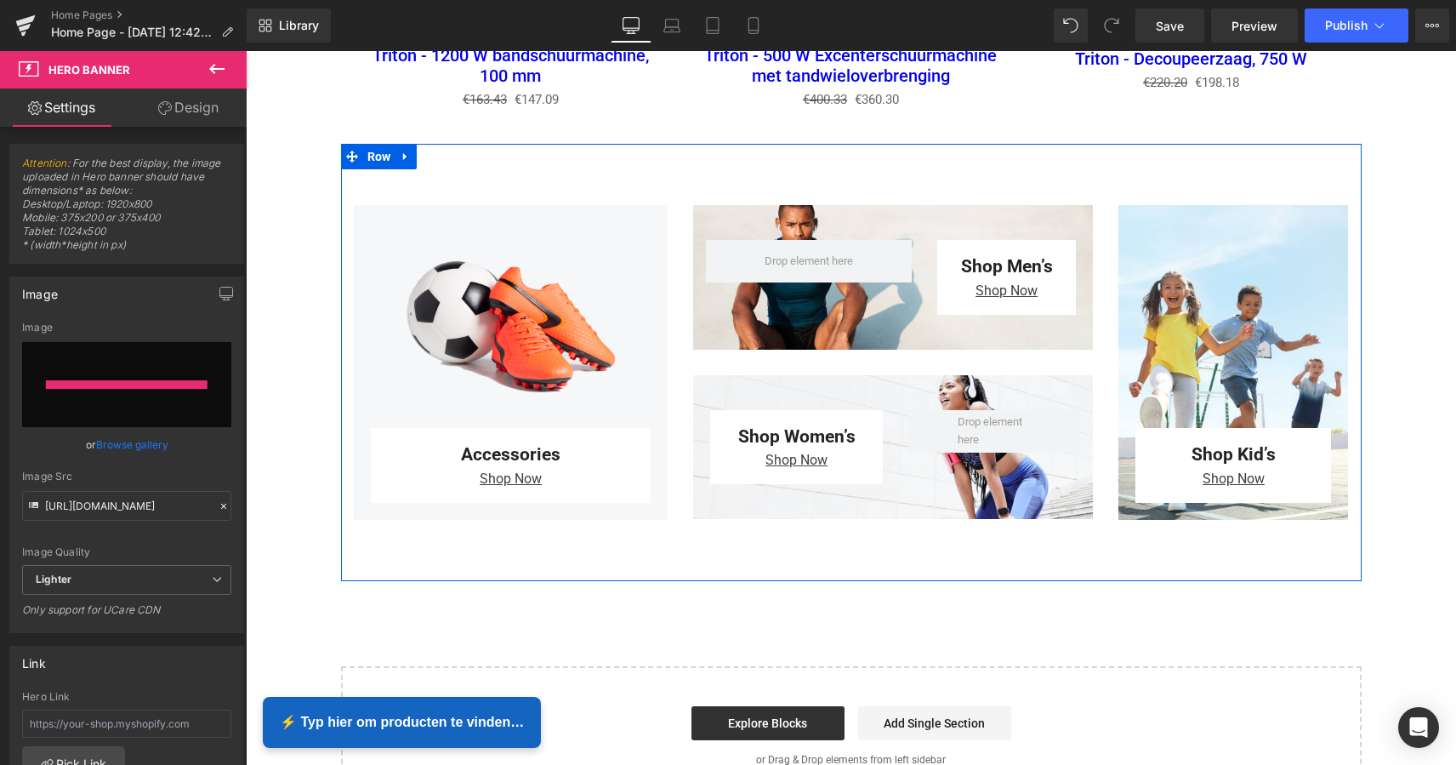
type input "https://ucarecdn.com/8fa73caf-7683-454a-a6e3-953698d9a48c/-/format/auto/-/previ…"
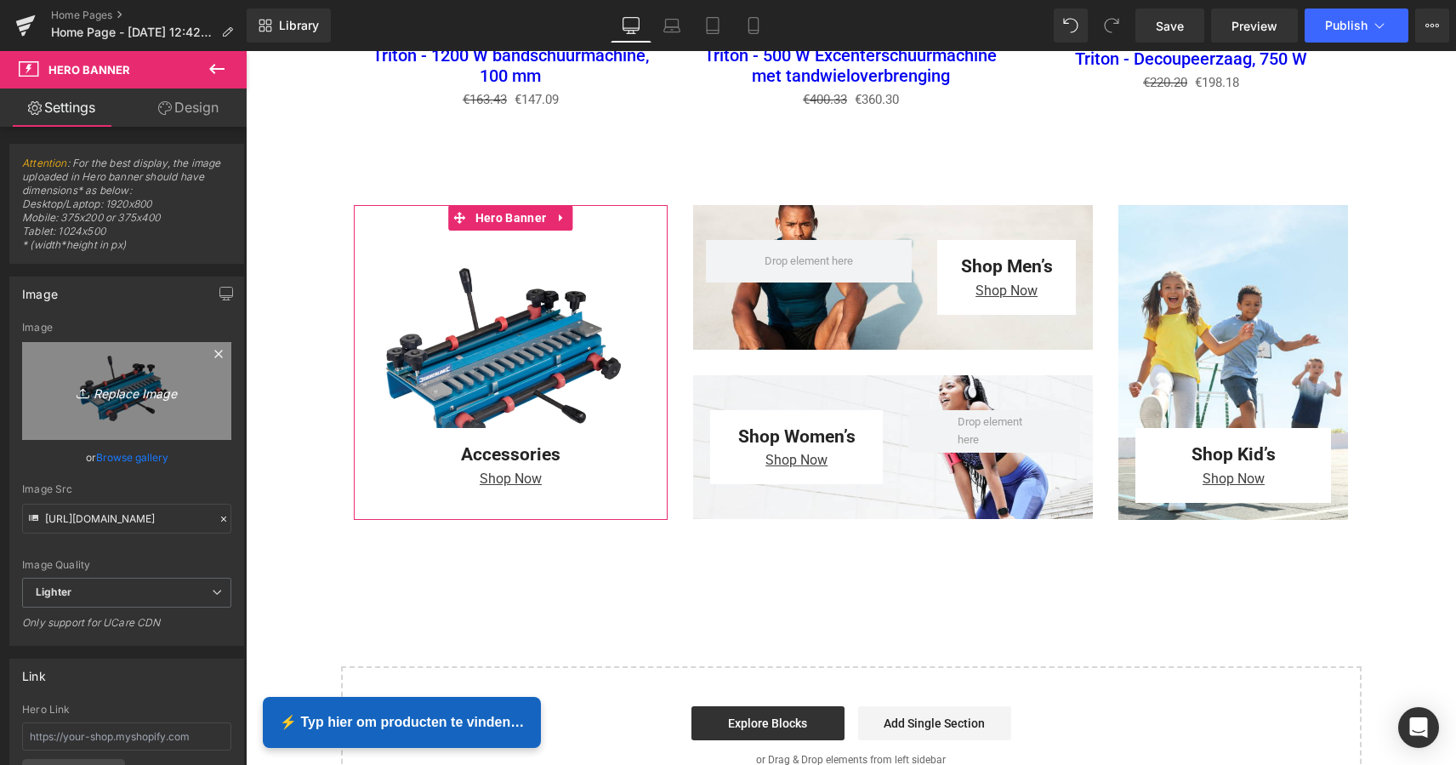
click at [118, 393] on icon "Replace Image" at bounding box center [127, 390] width 136 height 21
type input "C:\fakepath\MZS Alles voor uw auto-2.png"
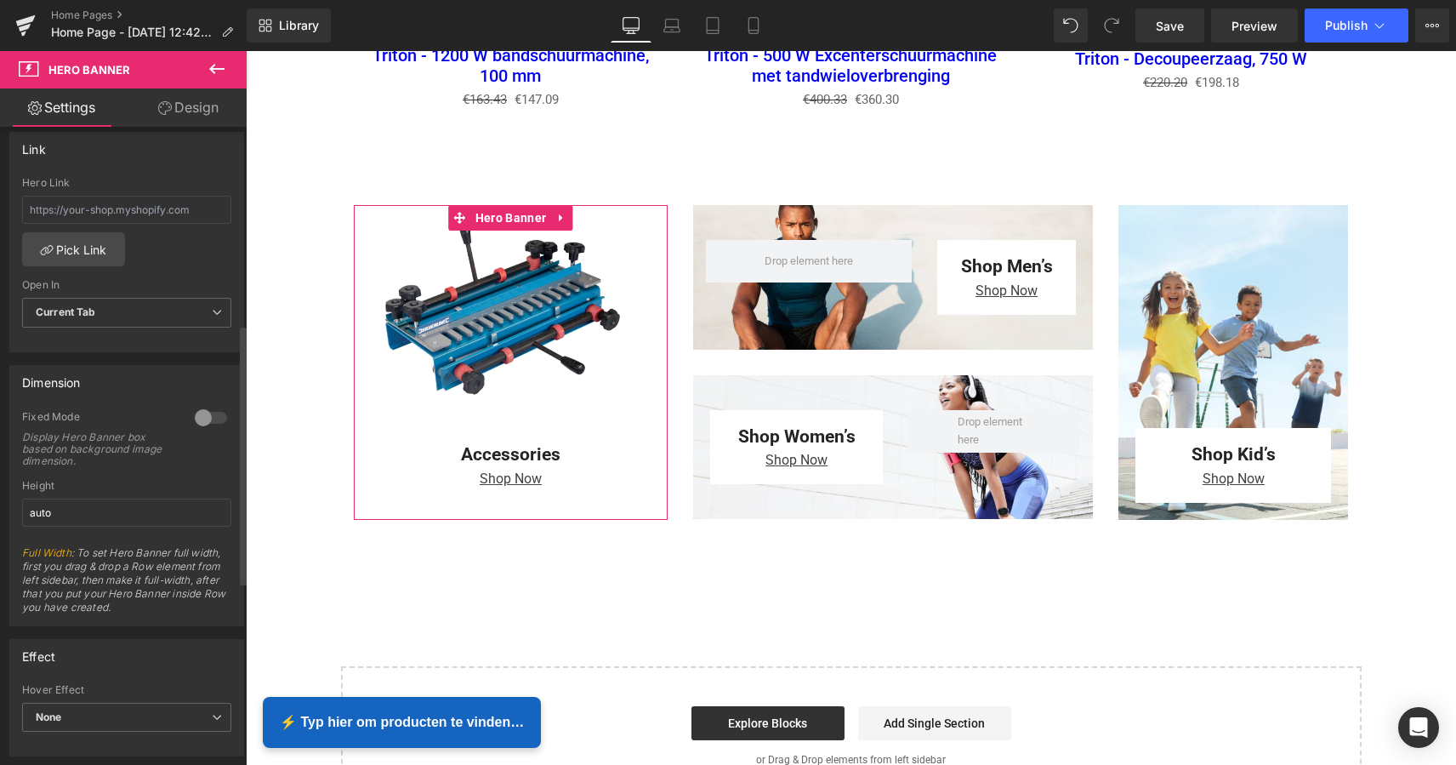
scroll to position [447, 0]
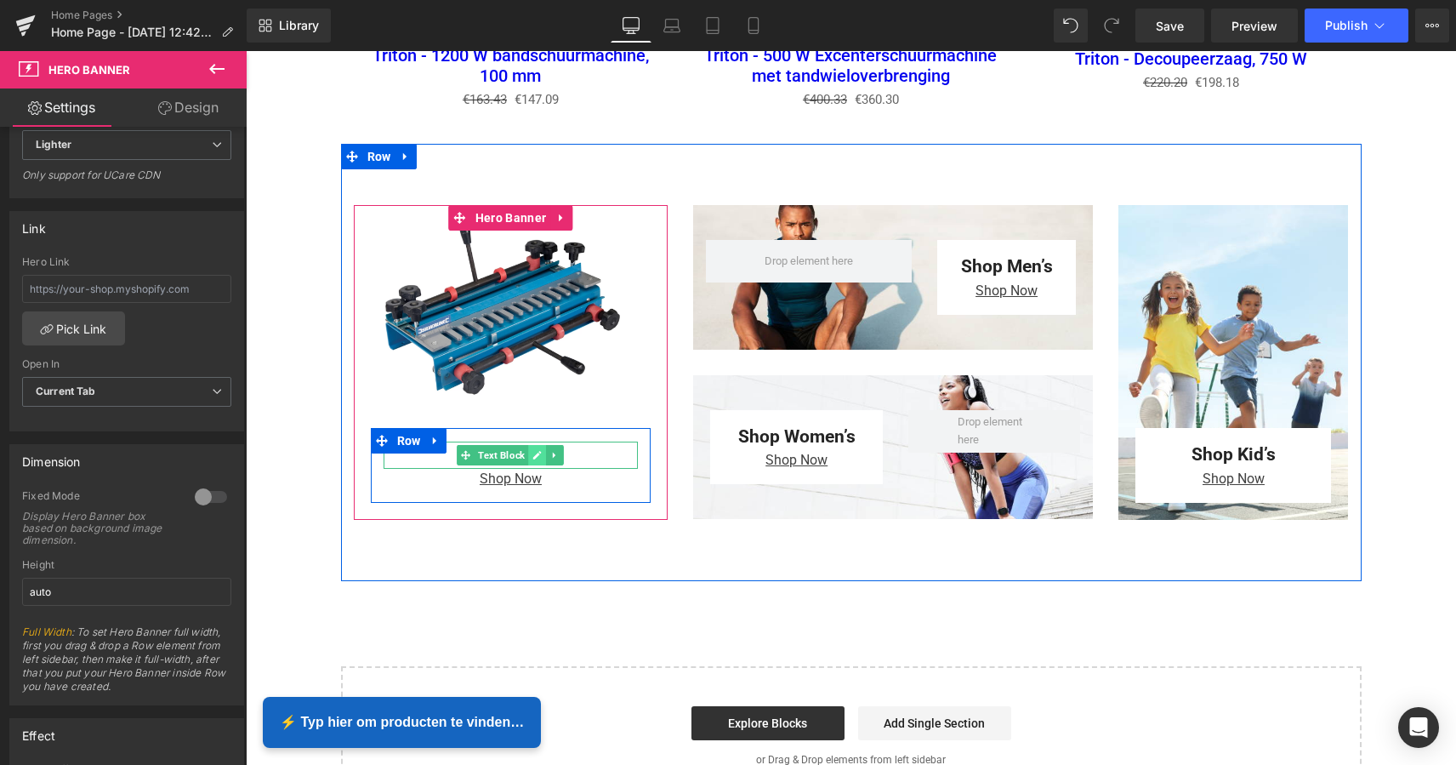
click at [541, 453] on link at bounding box center [538, 455] width 18 height 20
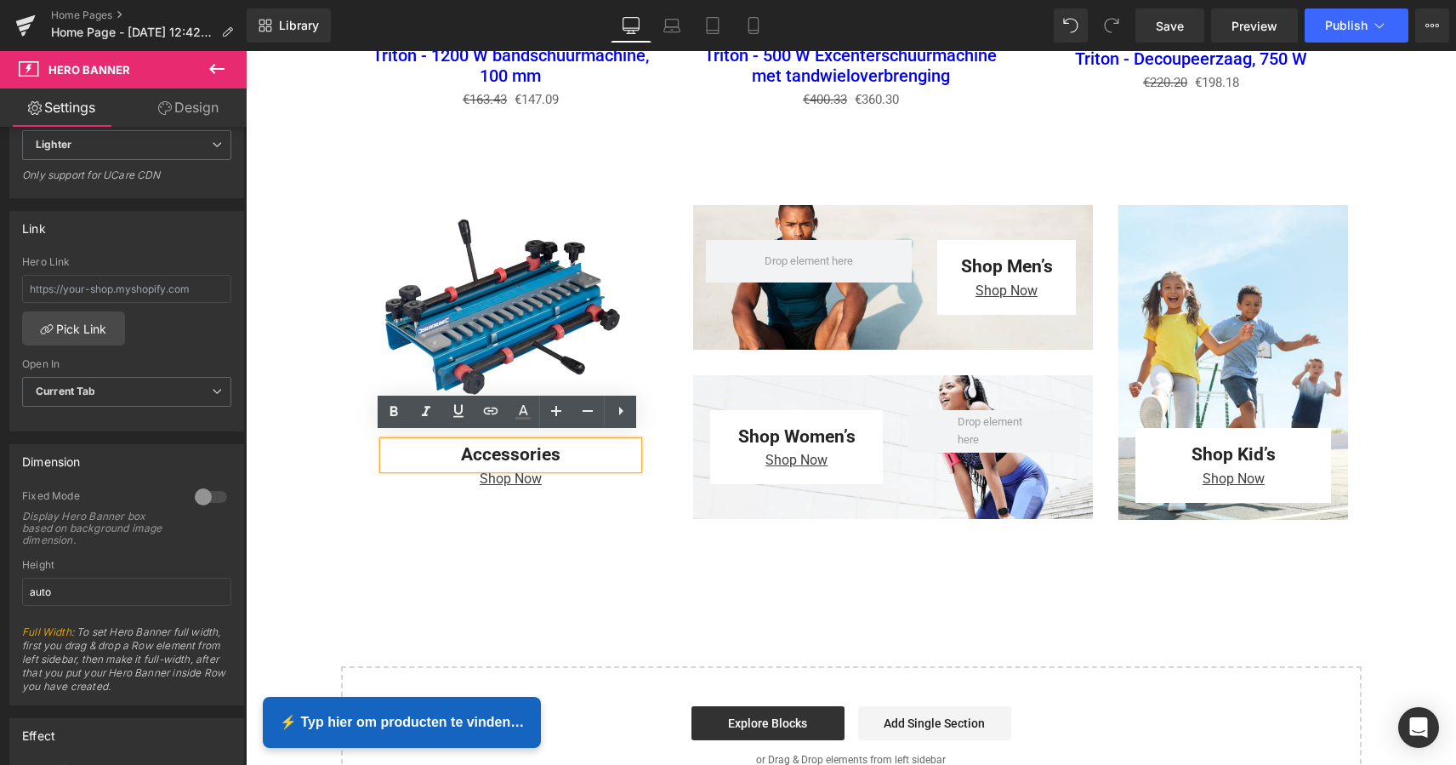
click at [561, 447] on p "Accessories" at bounding box center [511, 454] width 255 height 27
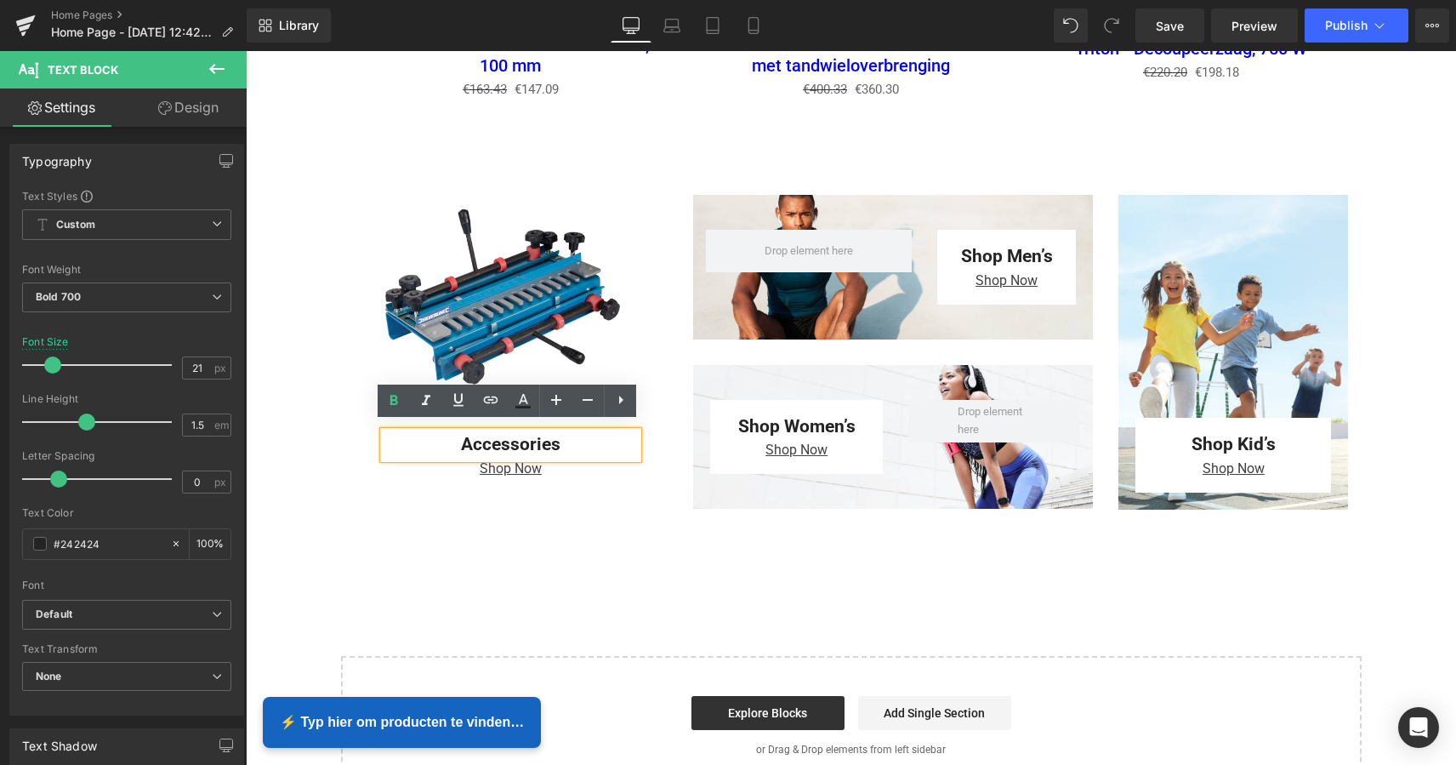
scroll to position [2548, 0]
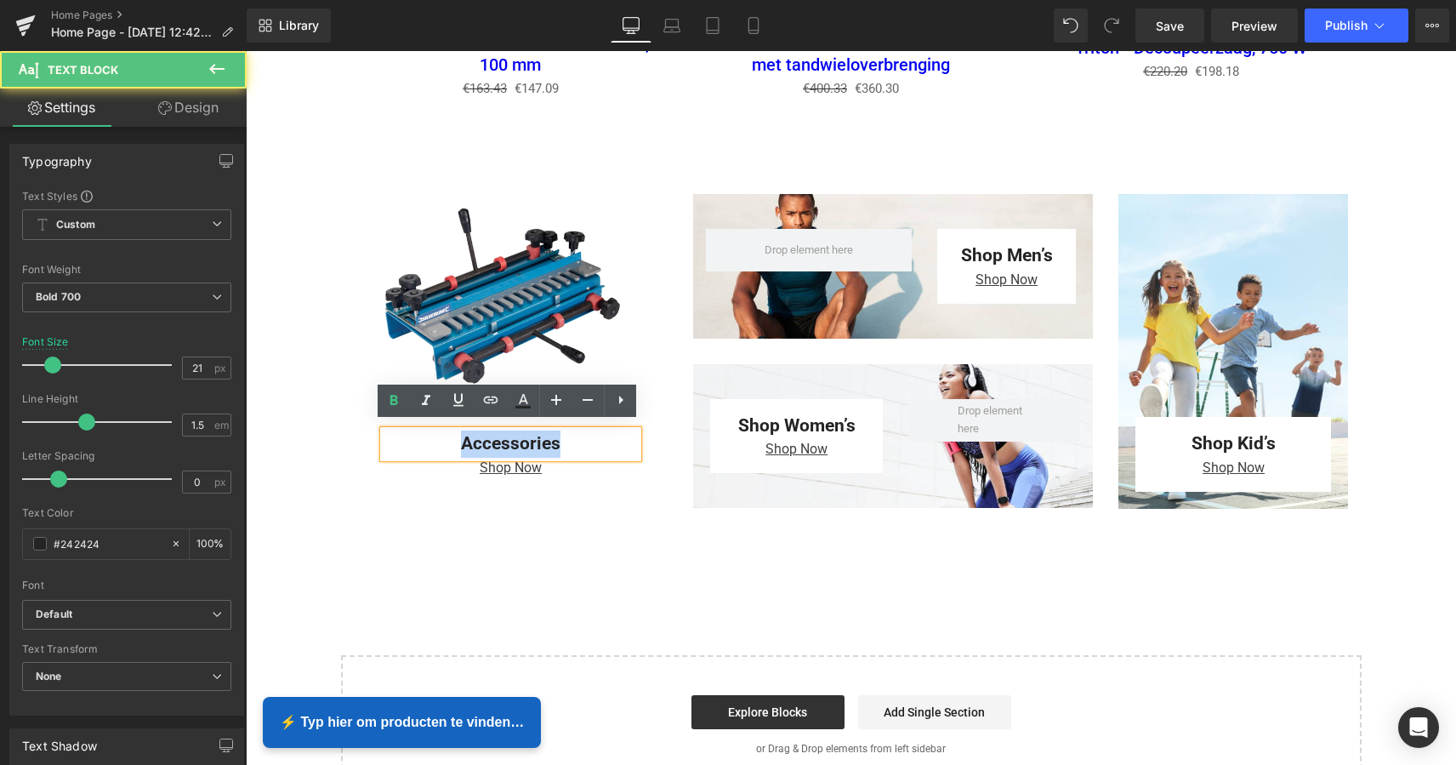
drag, startPoint x: 566, startPoint y: 441, endPoint x: 445, endPoint y: 430, distance: 121.3
click at [445, 430] on p "Accessories" at bounding box center [511, 443] width 255 height 27
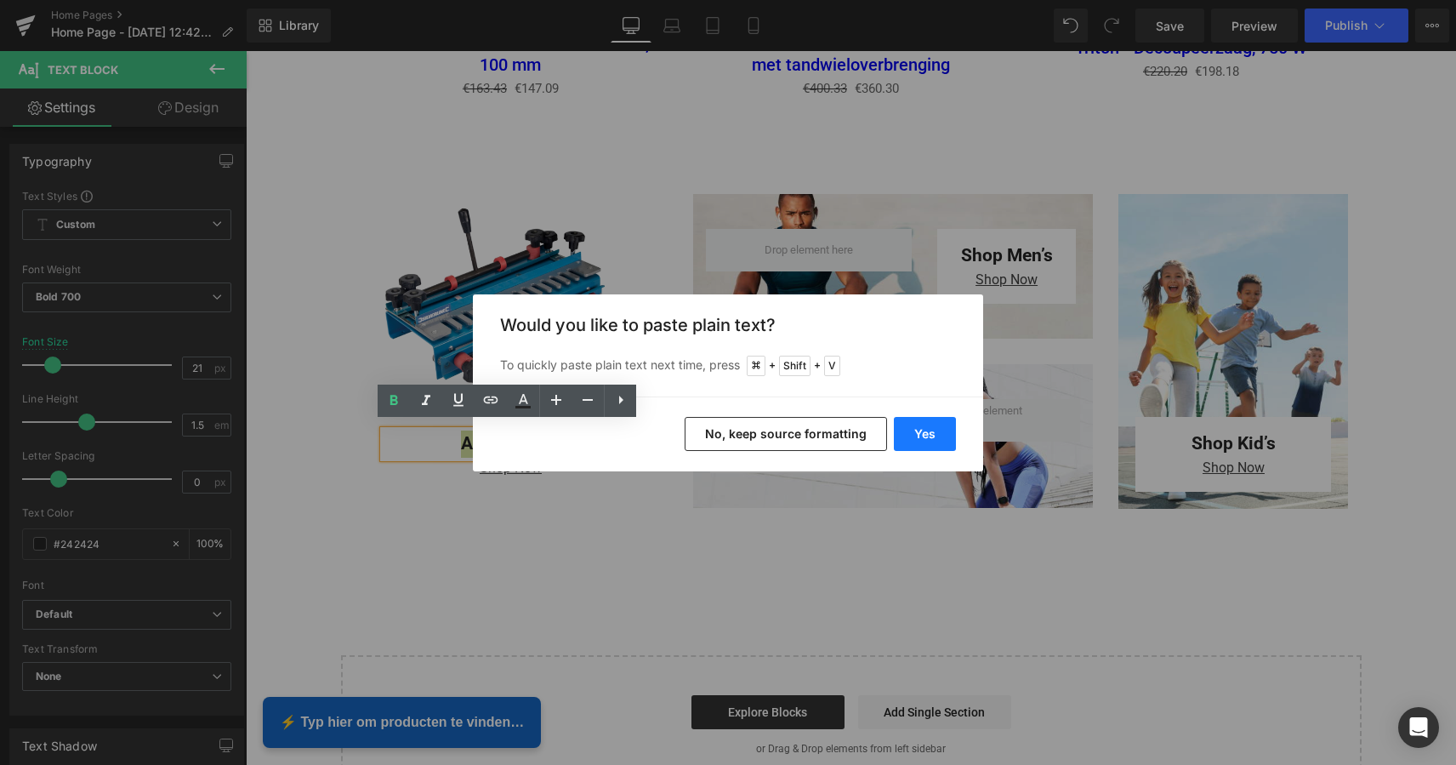
click at [925, 433] on button "Yes" at bounding box center [925, 434] width 62 height 34
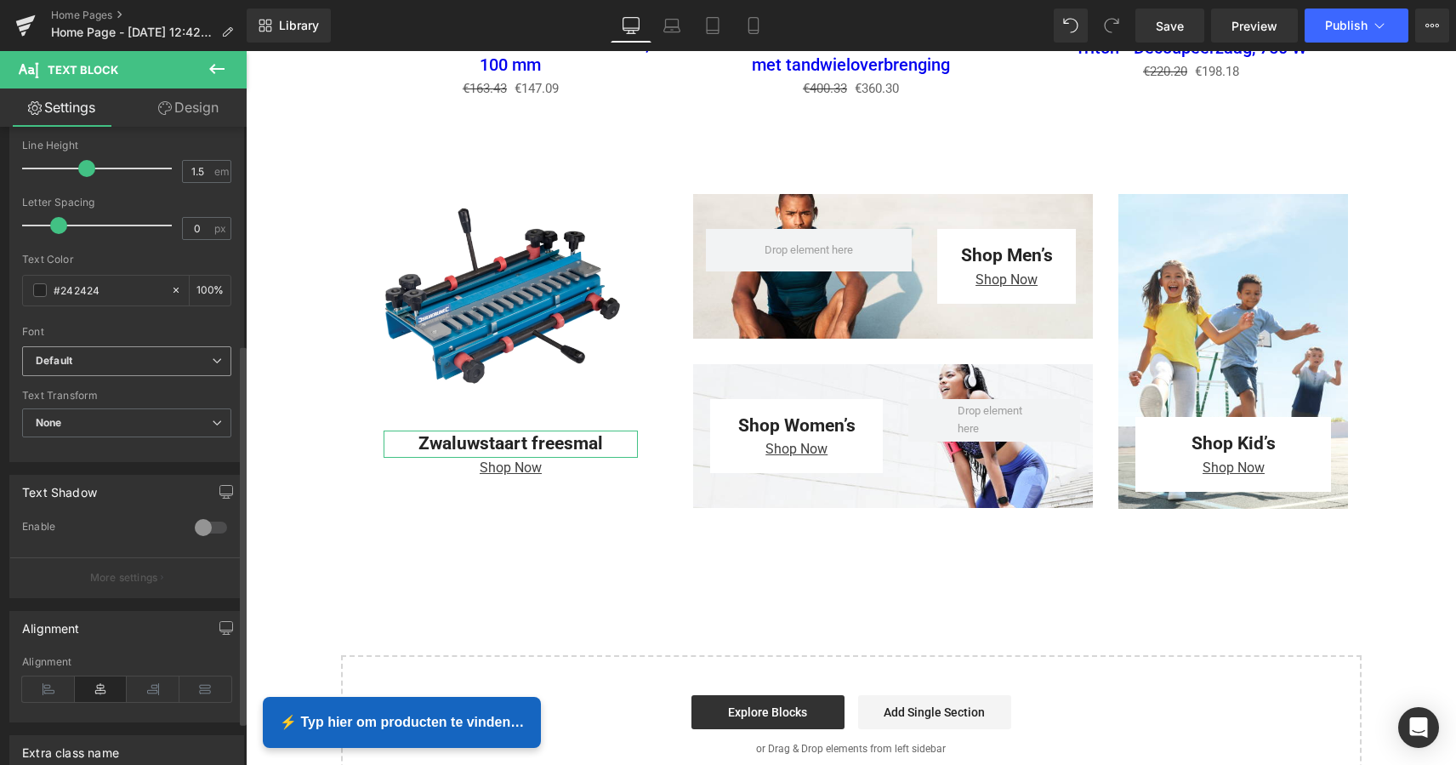
scroll to position [221, 0]
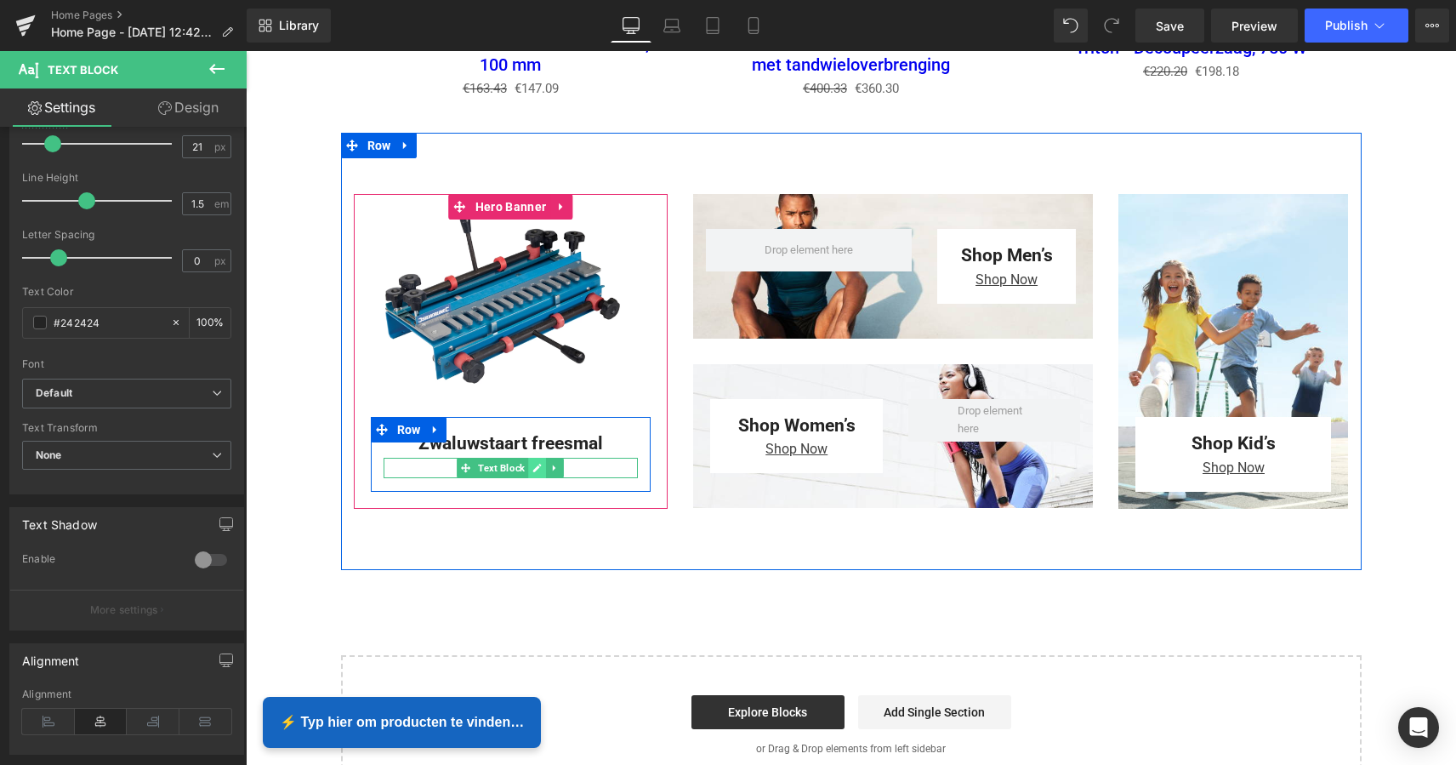
click at [533, 463] on icon at bounding box center [536, 468] width 9 height 10
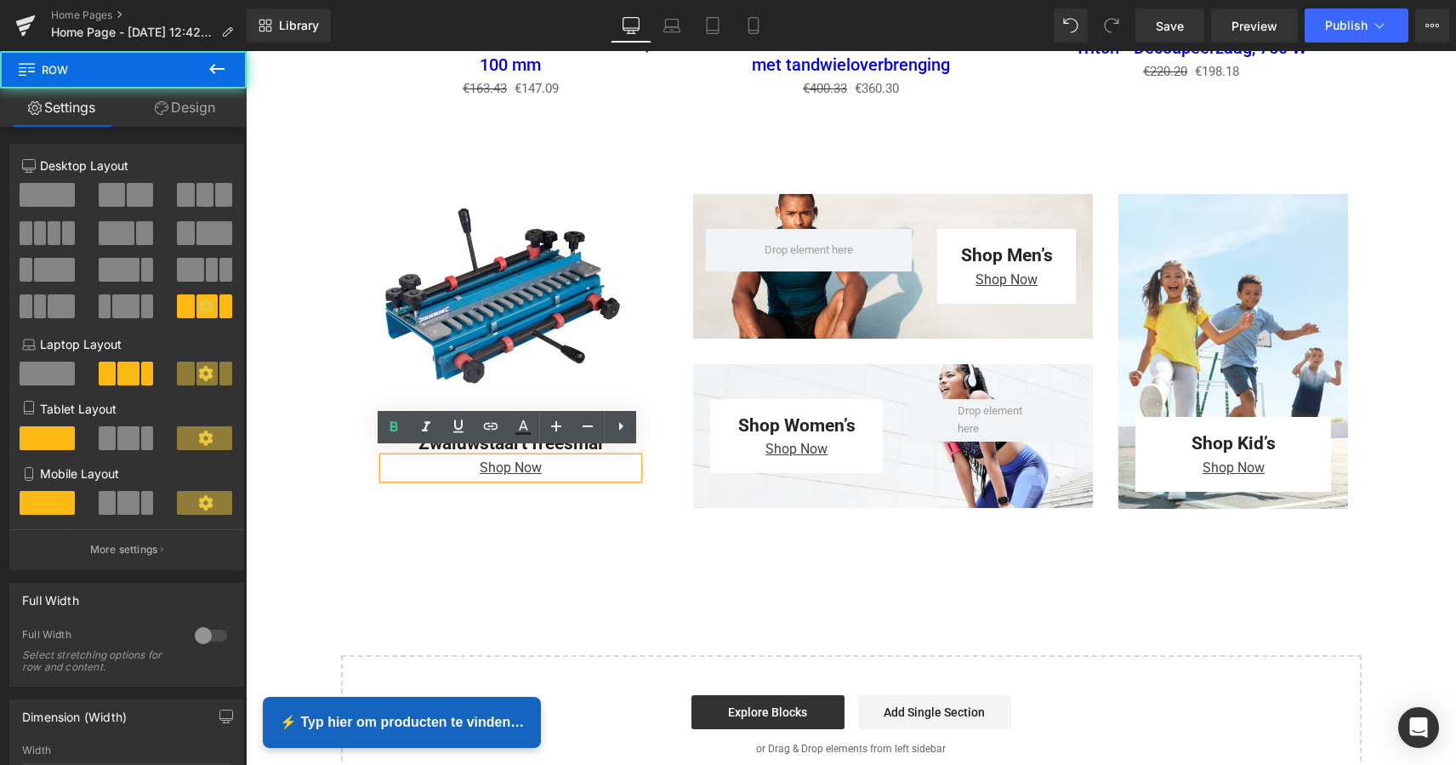
click at [344, 474] on div "Zwaluwstaart freesmal Text Block Shop Now Text Block Row Row Hero Banner 262px" at bounding box center [511, 351] width 340 height 315
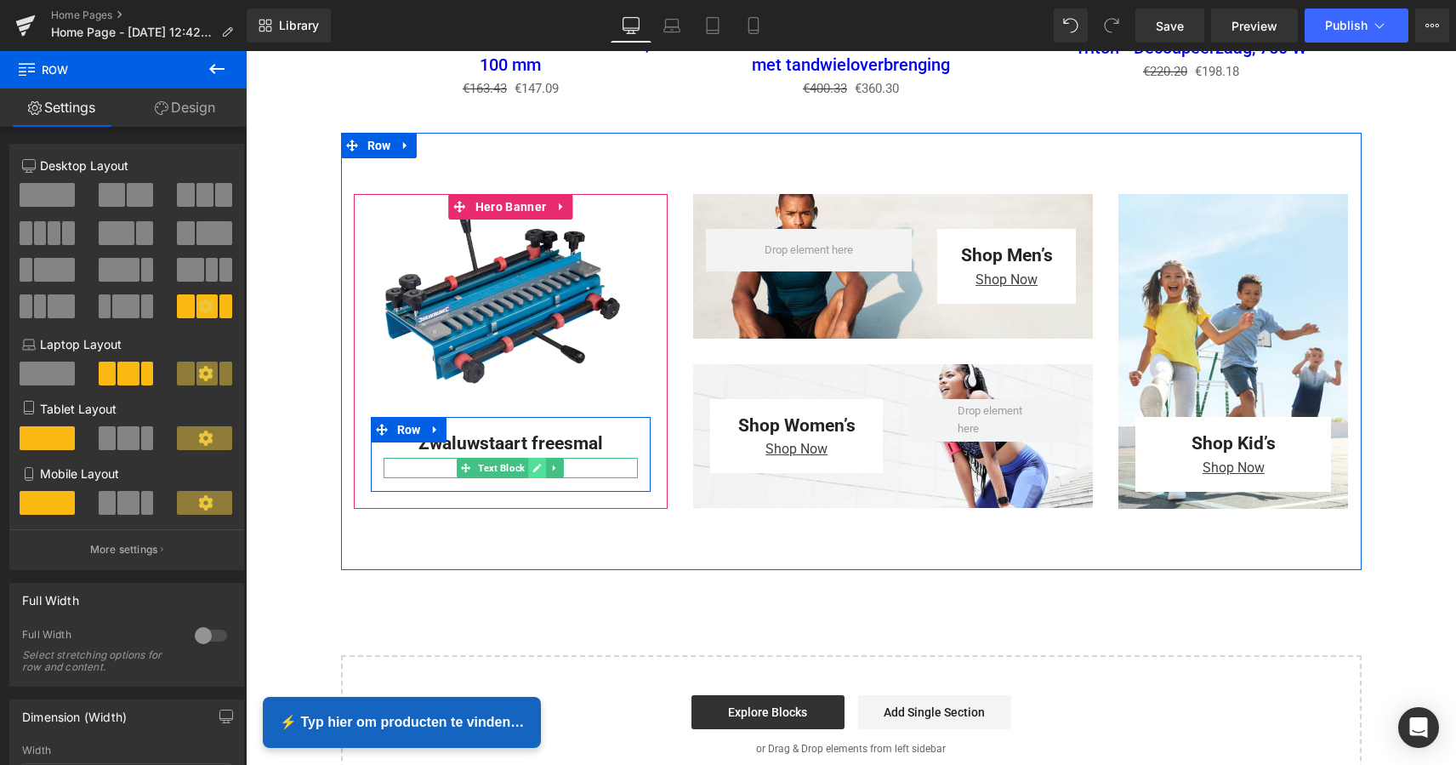
click at [529, 461] on link at bounding box center [538, 468] width 18 height 20
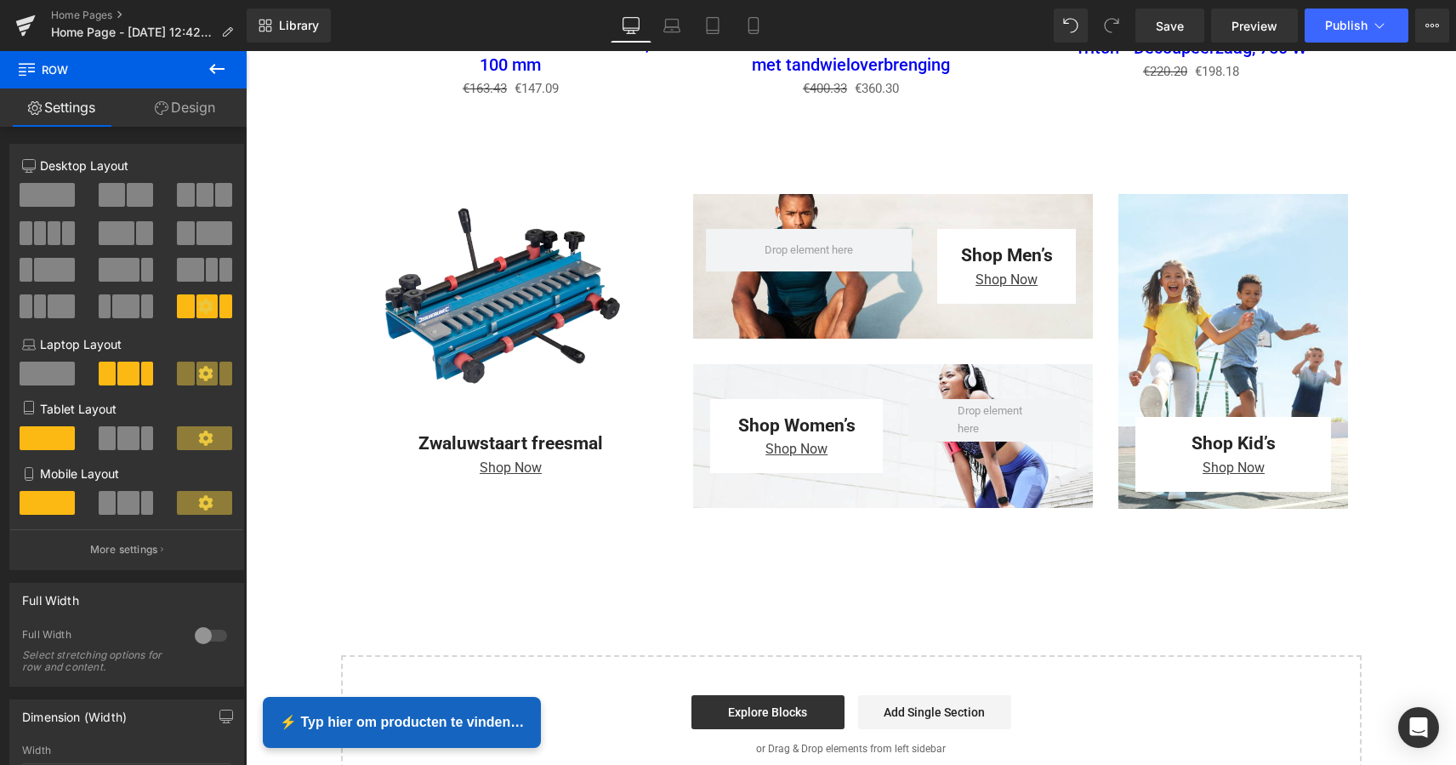
click at [163, 110] on icon at bounding box center [162, 108] width 14 height 14
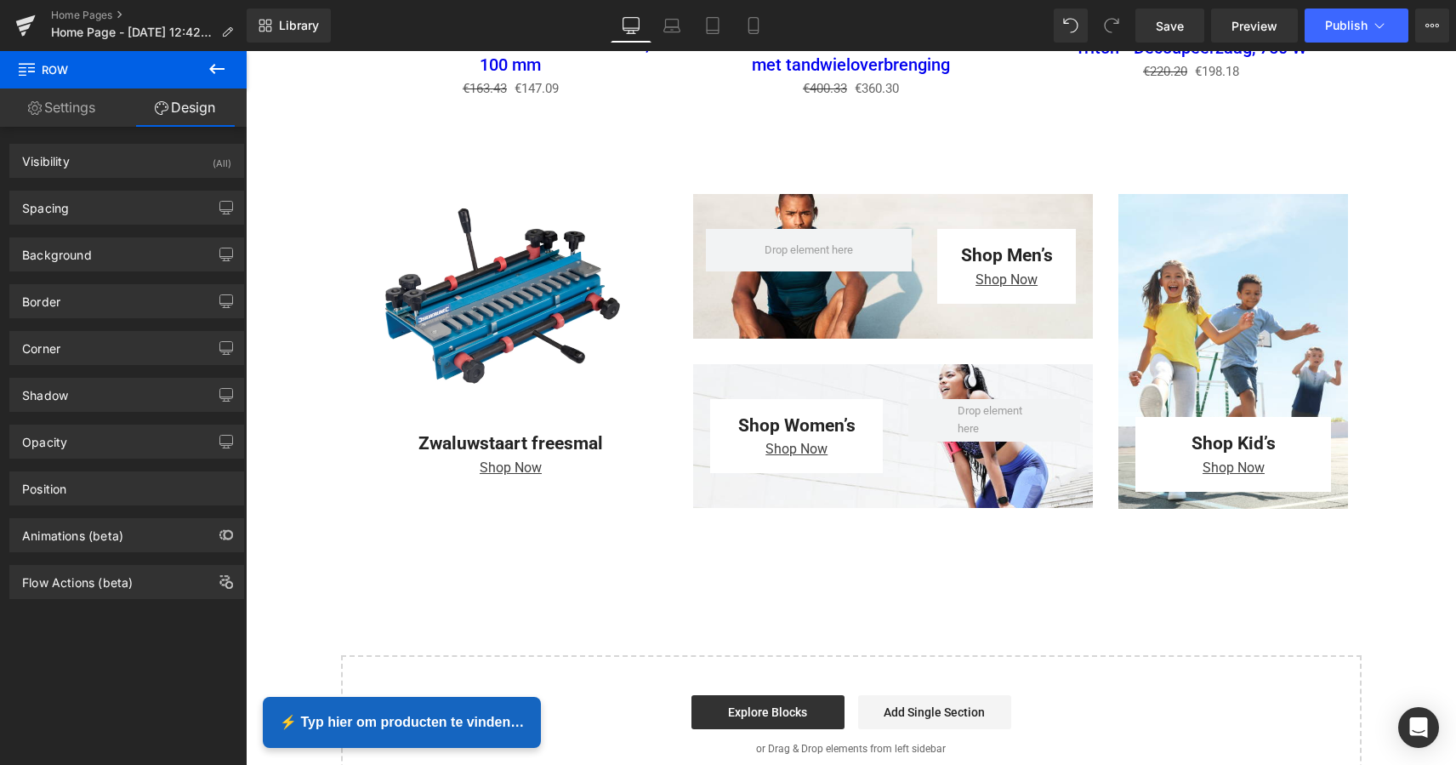
click at [65, 107] on link "Settings" at bounding box center [61, 107] width 123 height 38
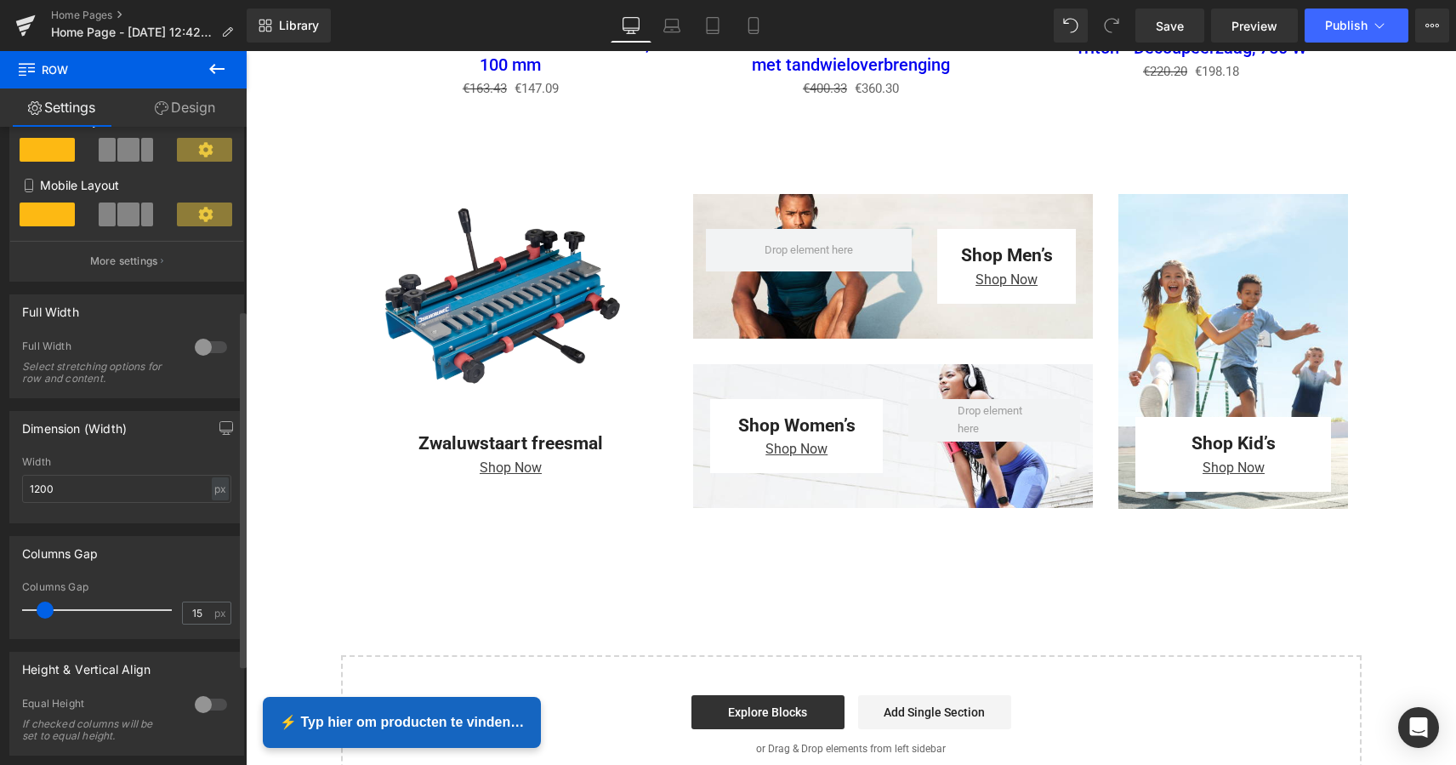
scroll to position [327, 0]
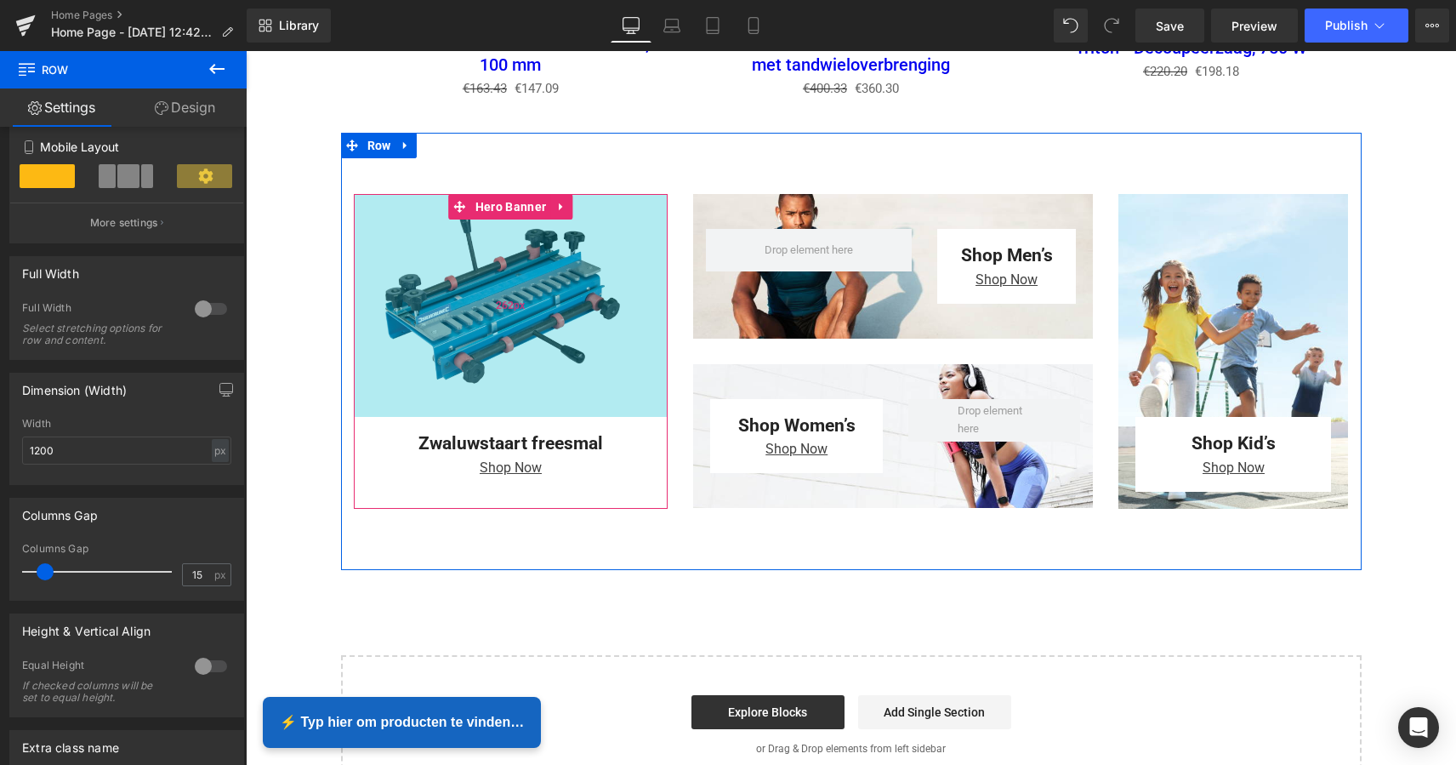
click at [463, 314] on div "262px" at bounding box center [511, 305] width 315 height 223
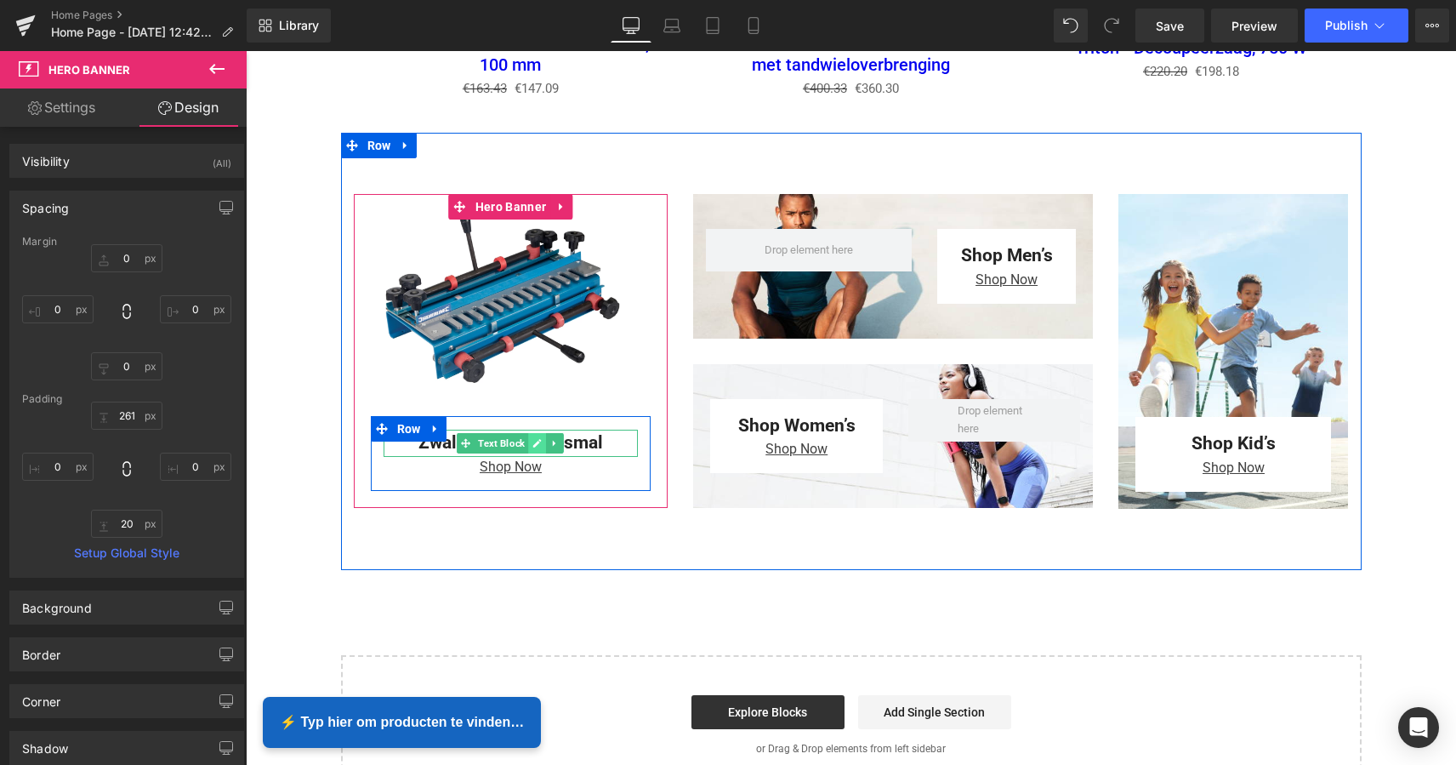
click at [538, 445] on link at bounding box center [538, 443] width 18 height 20
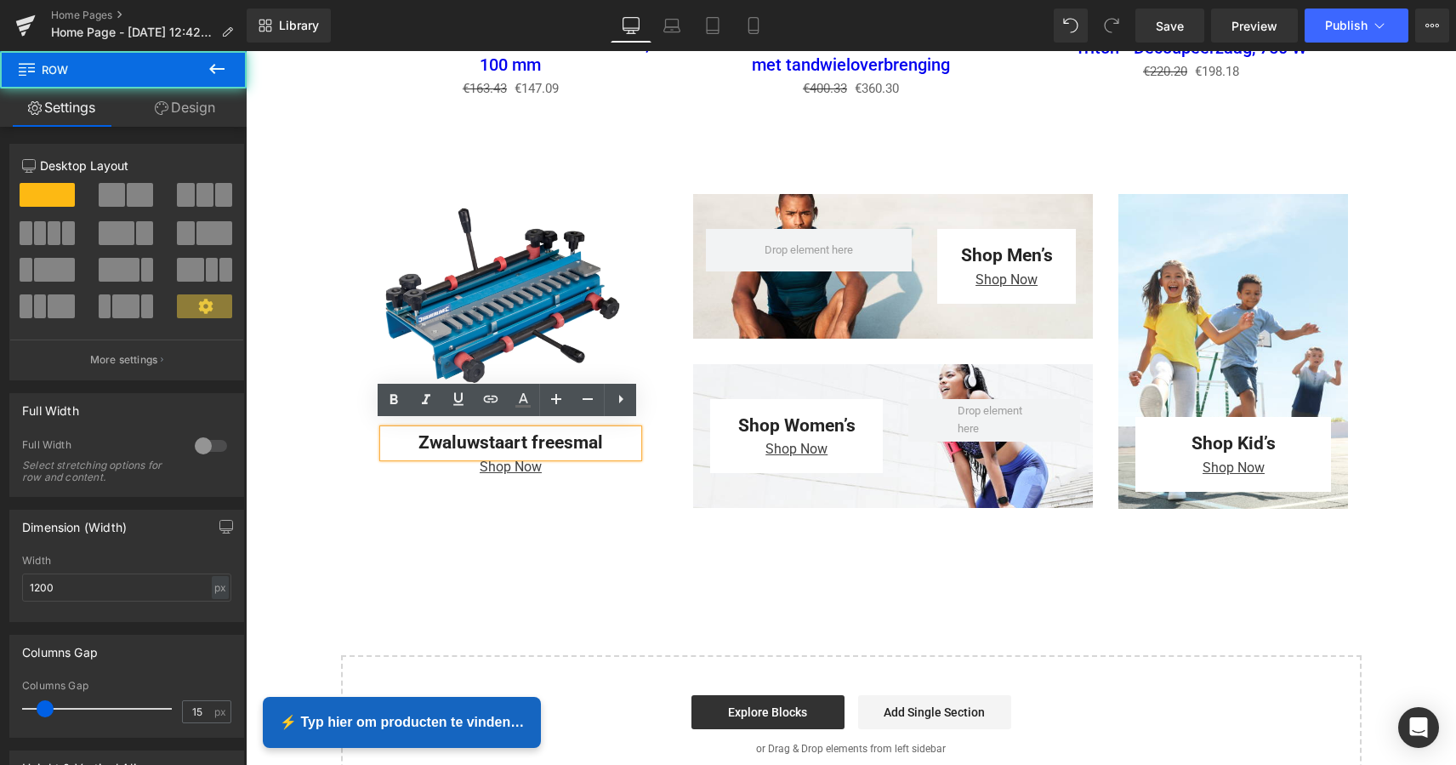
click at [601, 470] on div "Zwaluwstaart freesmal Text Block Shop Now Text Block Row" at bounding box center [511, 453] width 281 height 75
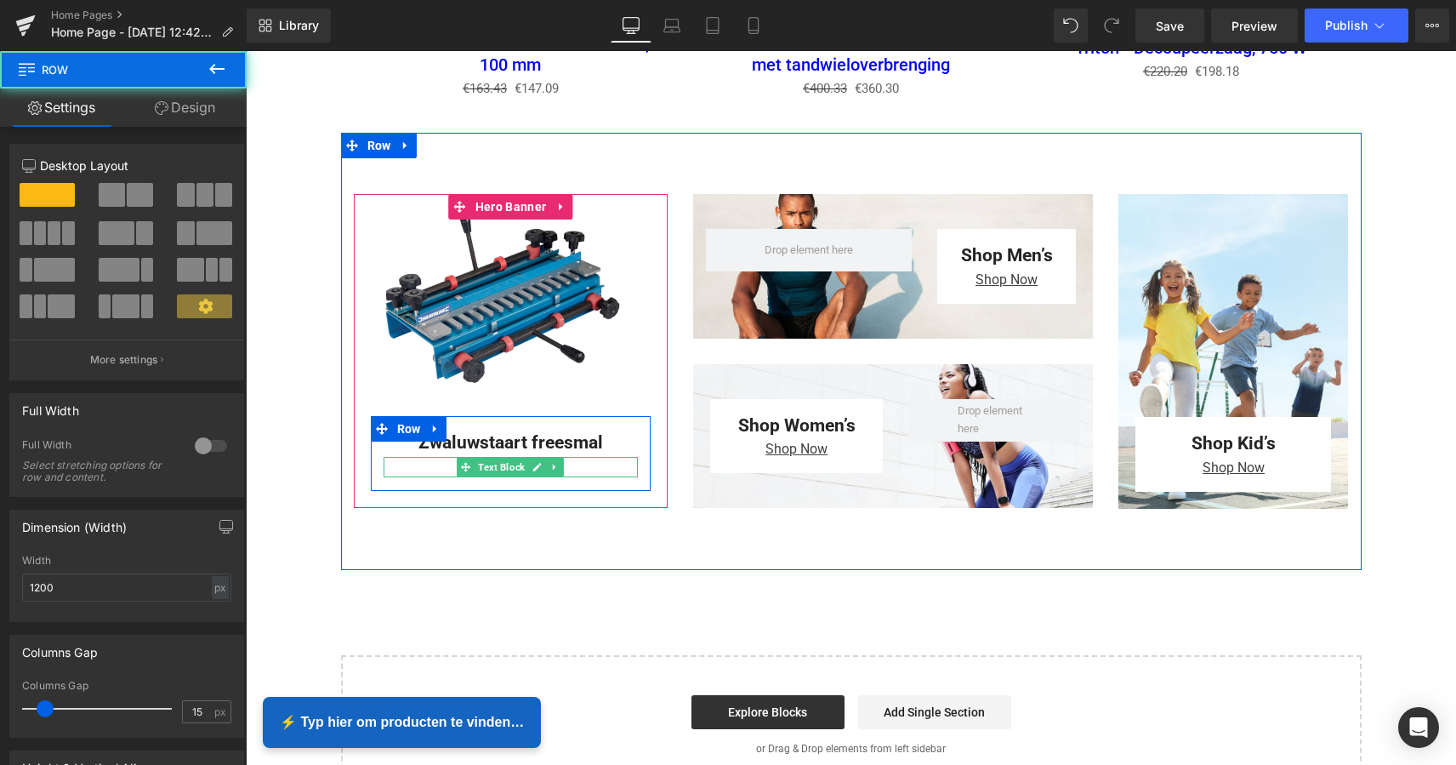
click at [593, 464] on p "Shop Now" at bounding box center [511, 467] width 255 height 20
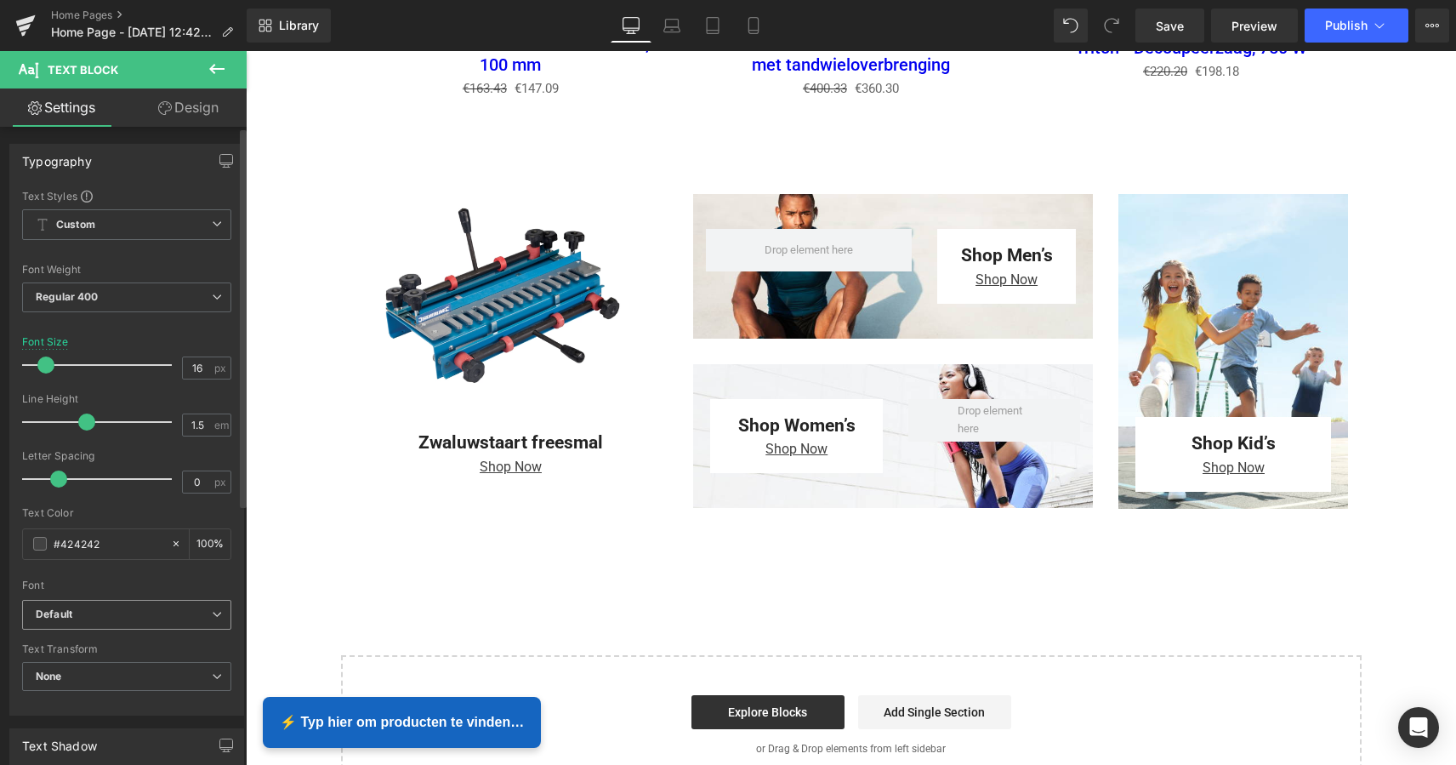
scroll to position [0, 0]
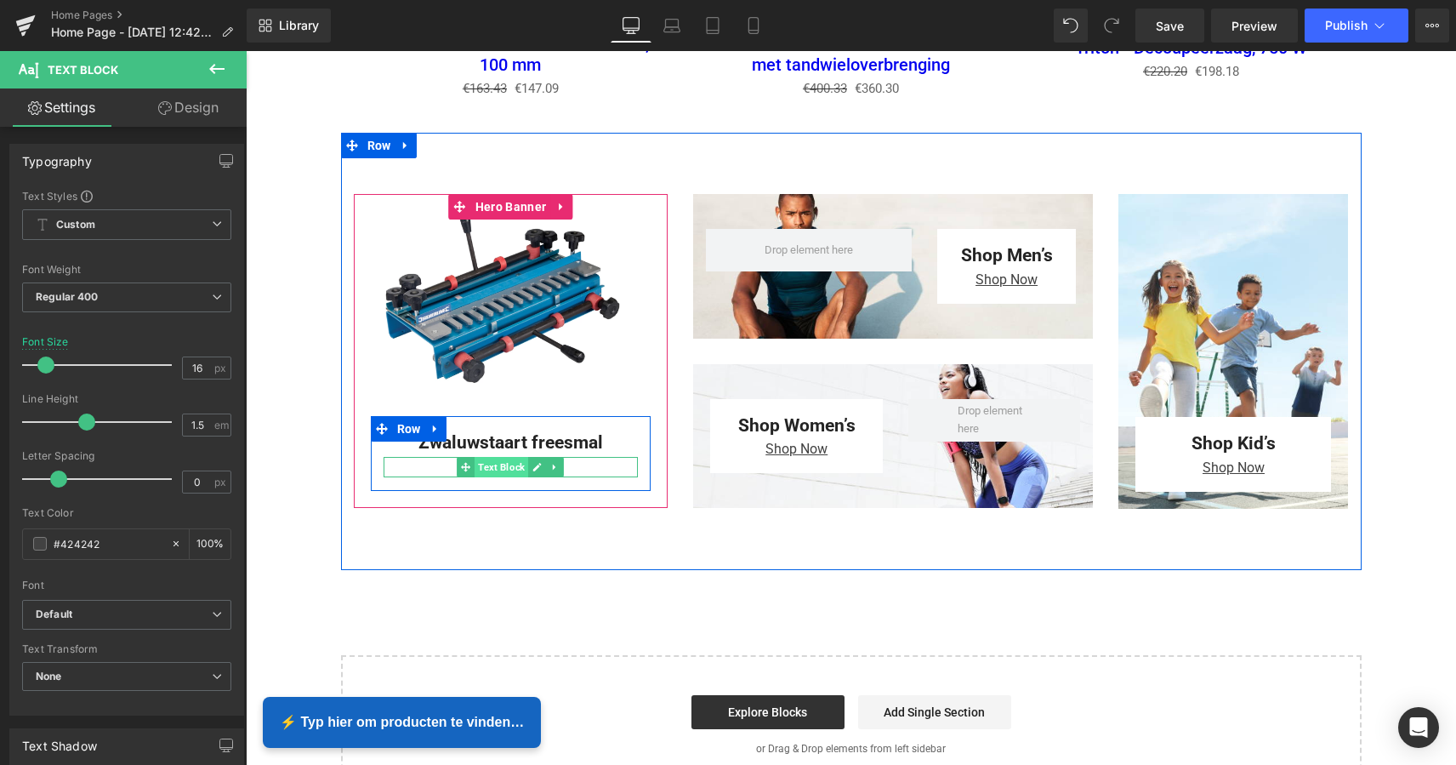
click at [506, 459] on span "Text Block" at bounding box center [502, 467] width 54 height 20
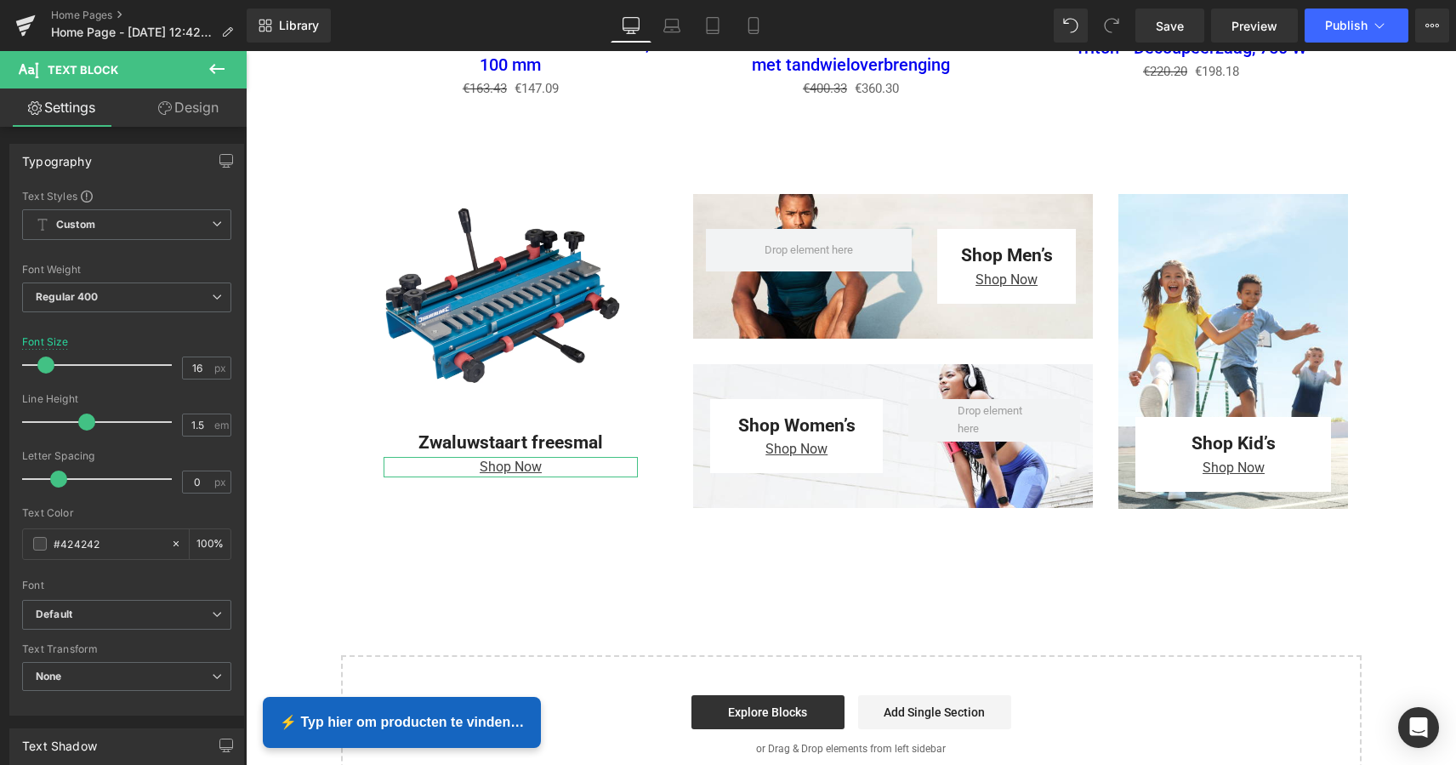
click at [174, 113] on link "Design" at bounding box center [188, 107] width 123 height 38
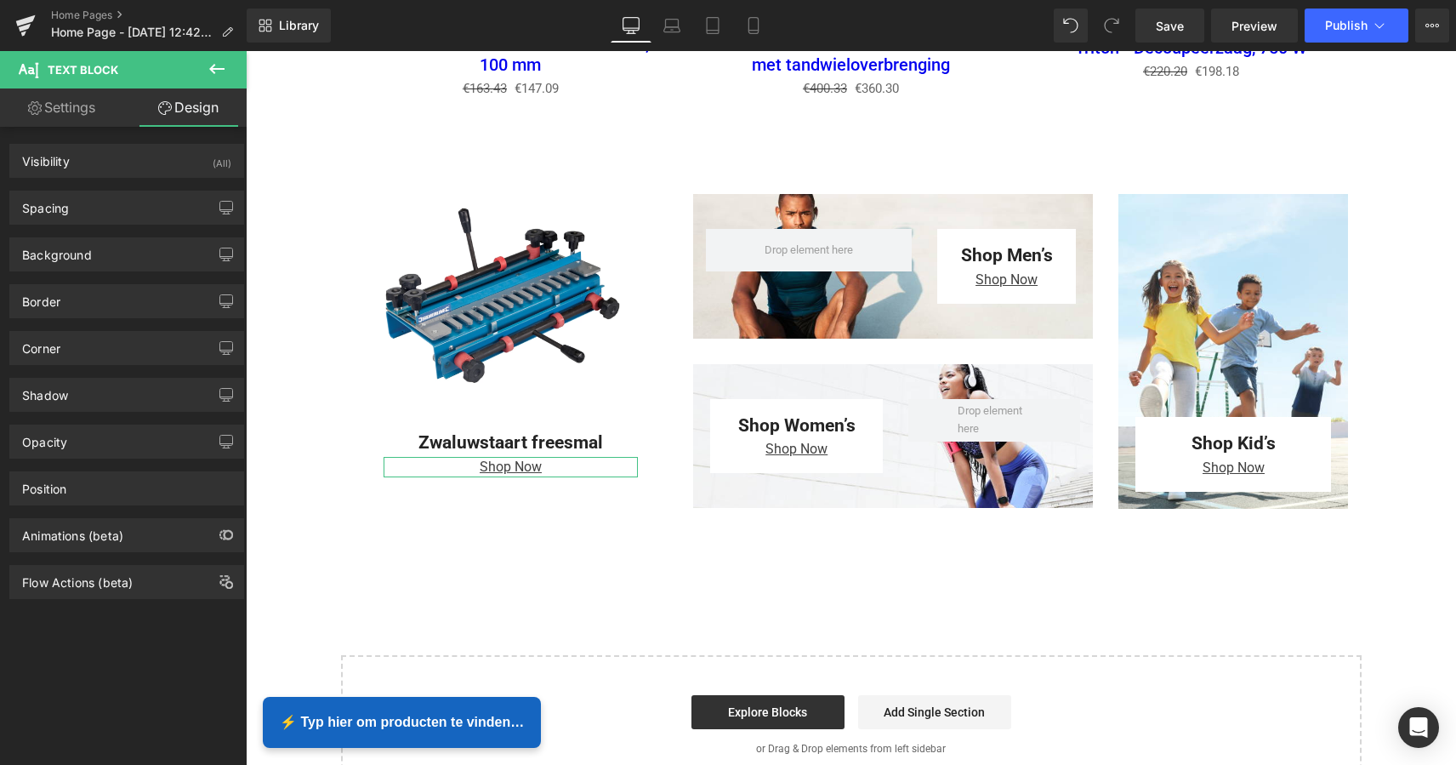
click at [55, 105] on link "Settings" at bounding box center [61, 107] width 123 height 38
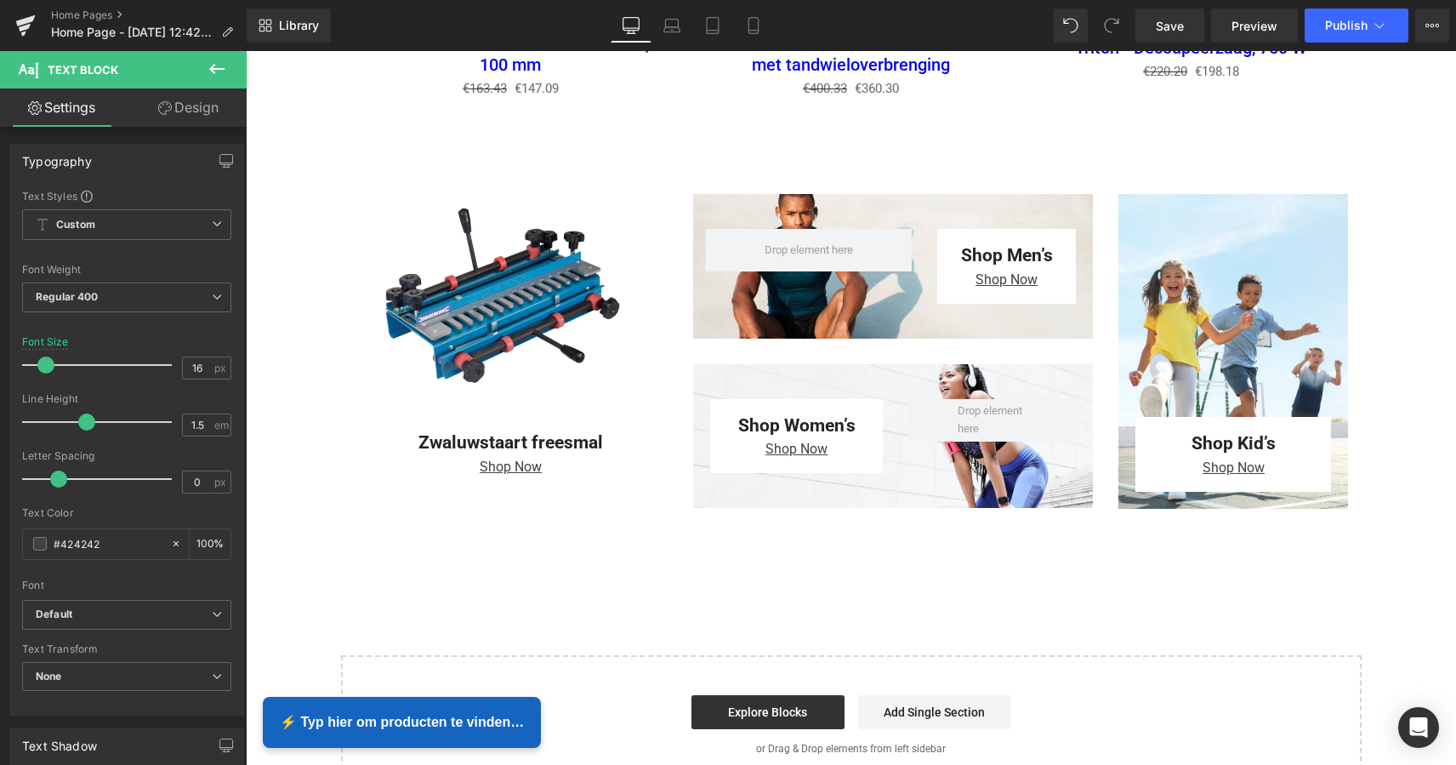
click at [213, 71] on icon at bounding box center [216, 69] width 15 height 10
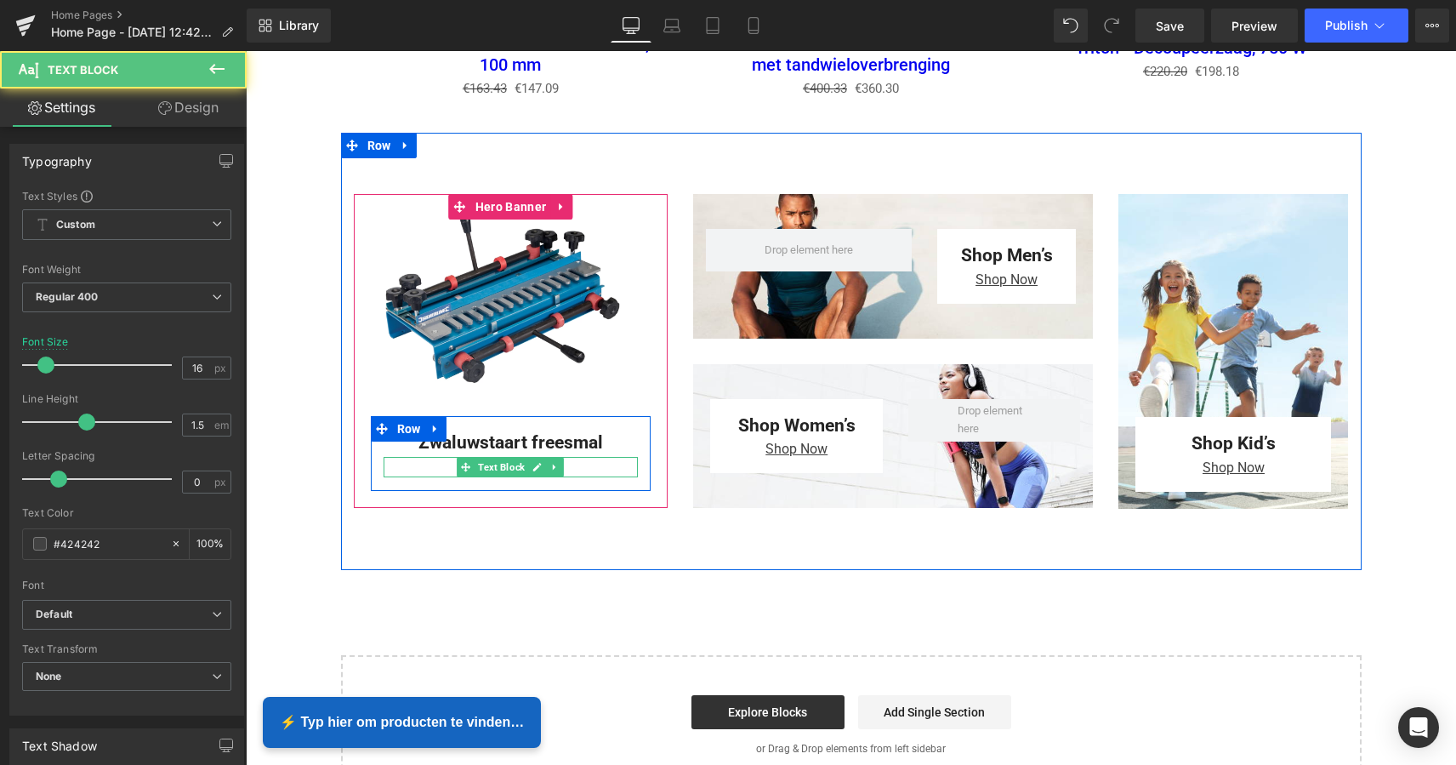
click at [422, 457] on p "Shop Now" at bounding box center [511, 467] width 255 height 20
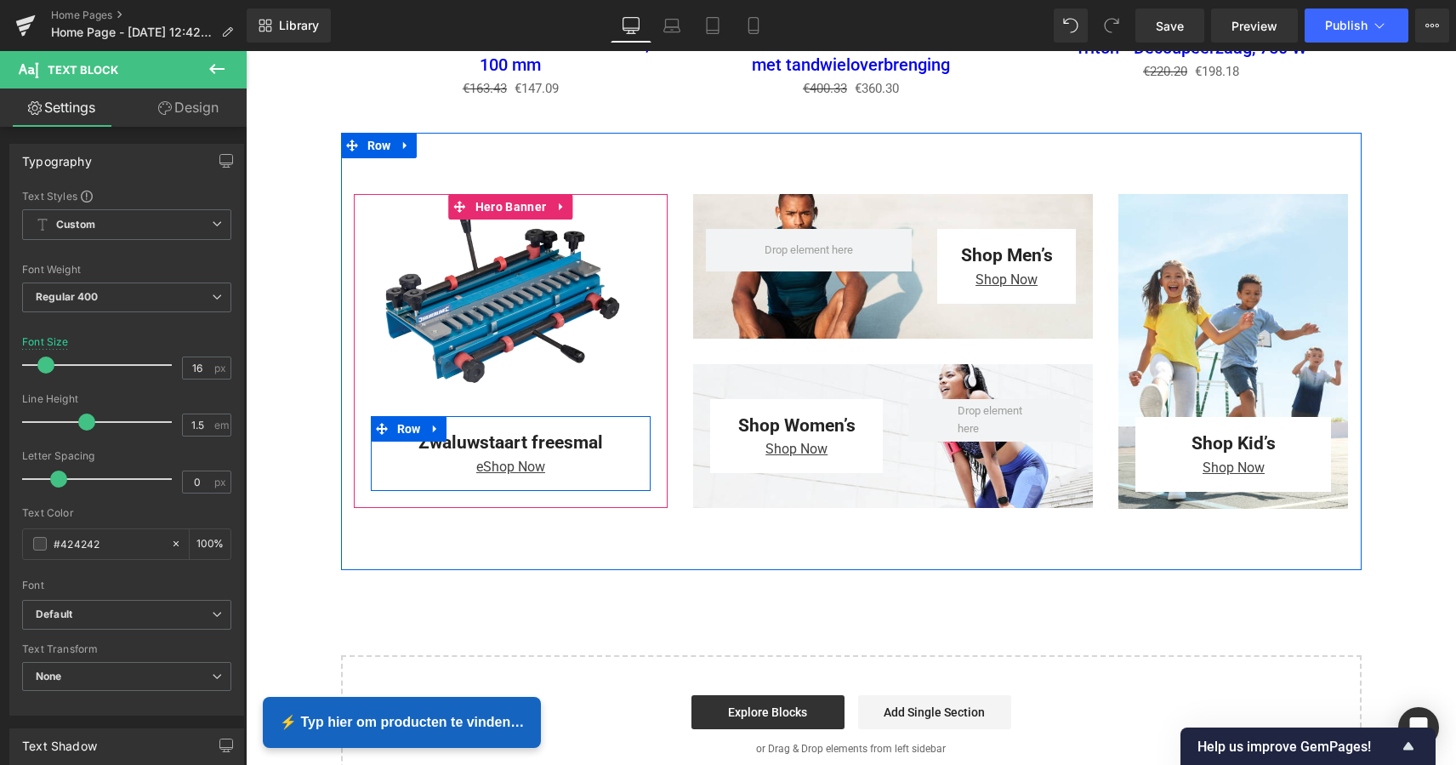
click at [592, 460] on p "eShop Now" at bounding box center [511, 467] width 255 height 20
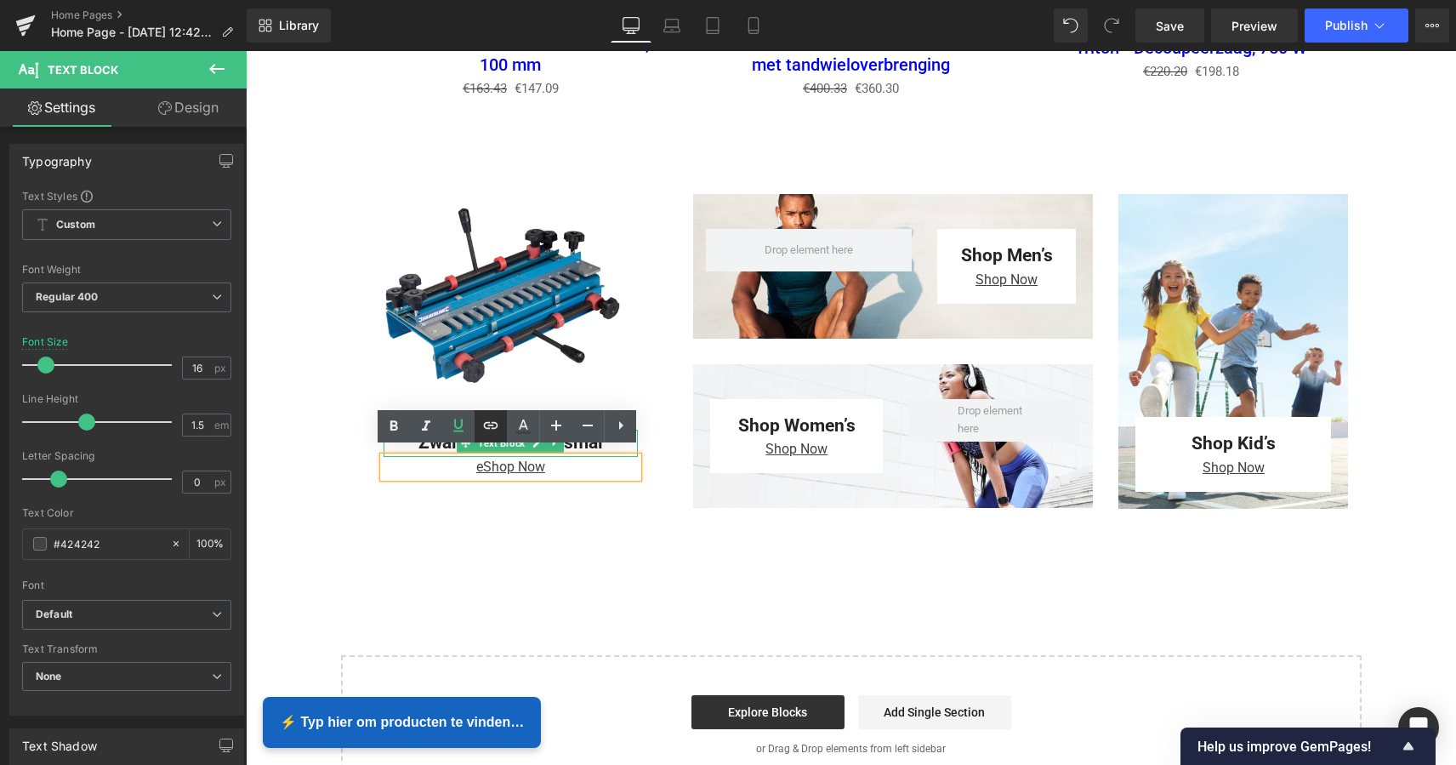
click at [488, 428] on icon at bounding box center [491, 424] width 14 height 7
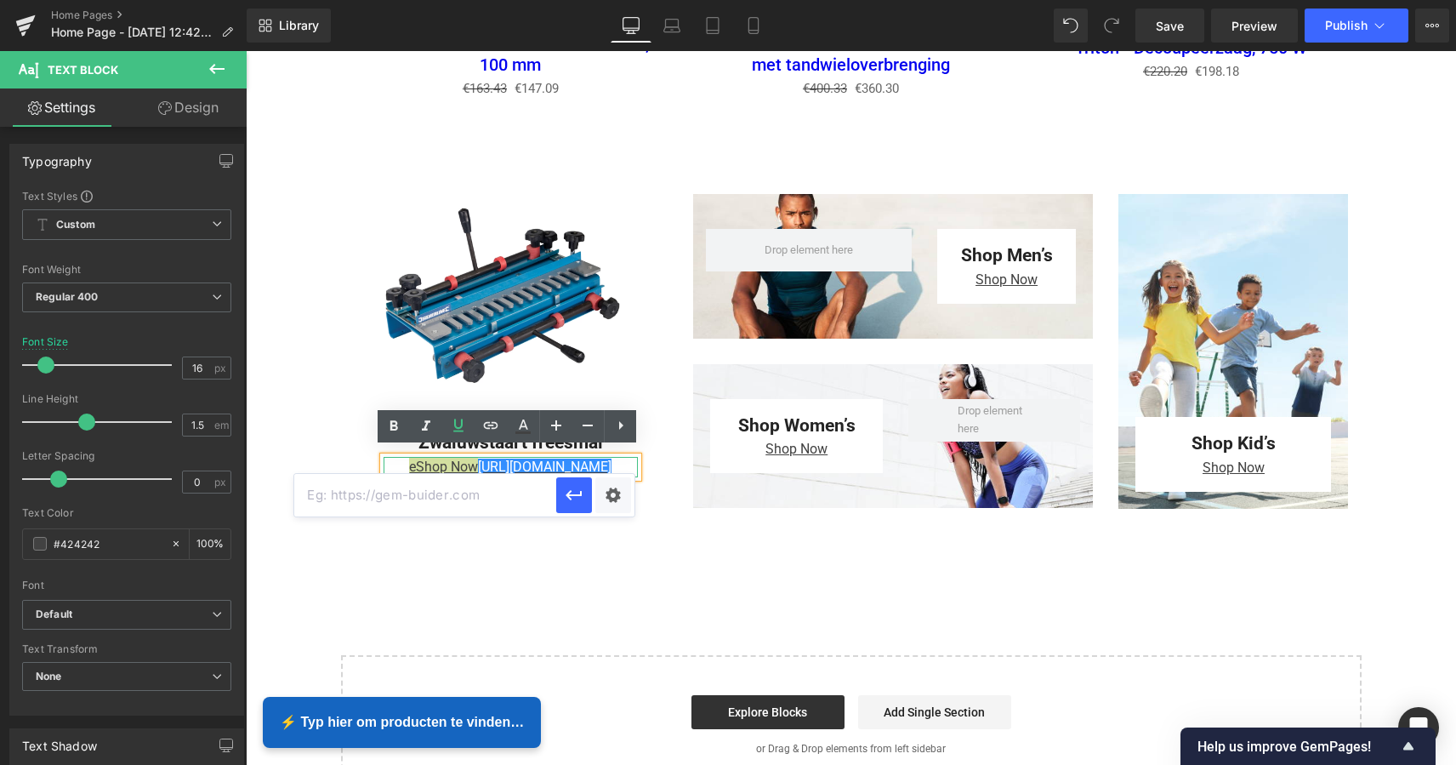
click at [411, 499] on input "text" at bounding box center [425, 495] width 262 height 43
paste input "https://www.mzsgereedschap.nl/products/silverline-zwaluwstaart-freesmal-300-mm-…"
type input "https://www.mzsgereedschap.nl/products/silverline-zwaluwstaart-freesmal-300-mm-…"
click at [577, 497] on icon "button" at bounding box center [574, 495] width 20 height 20
click at [620, 458] on p "eShop Now https://gem-3910432.net" at bounding box center [511, 467] width 255 height 20
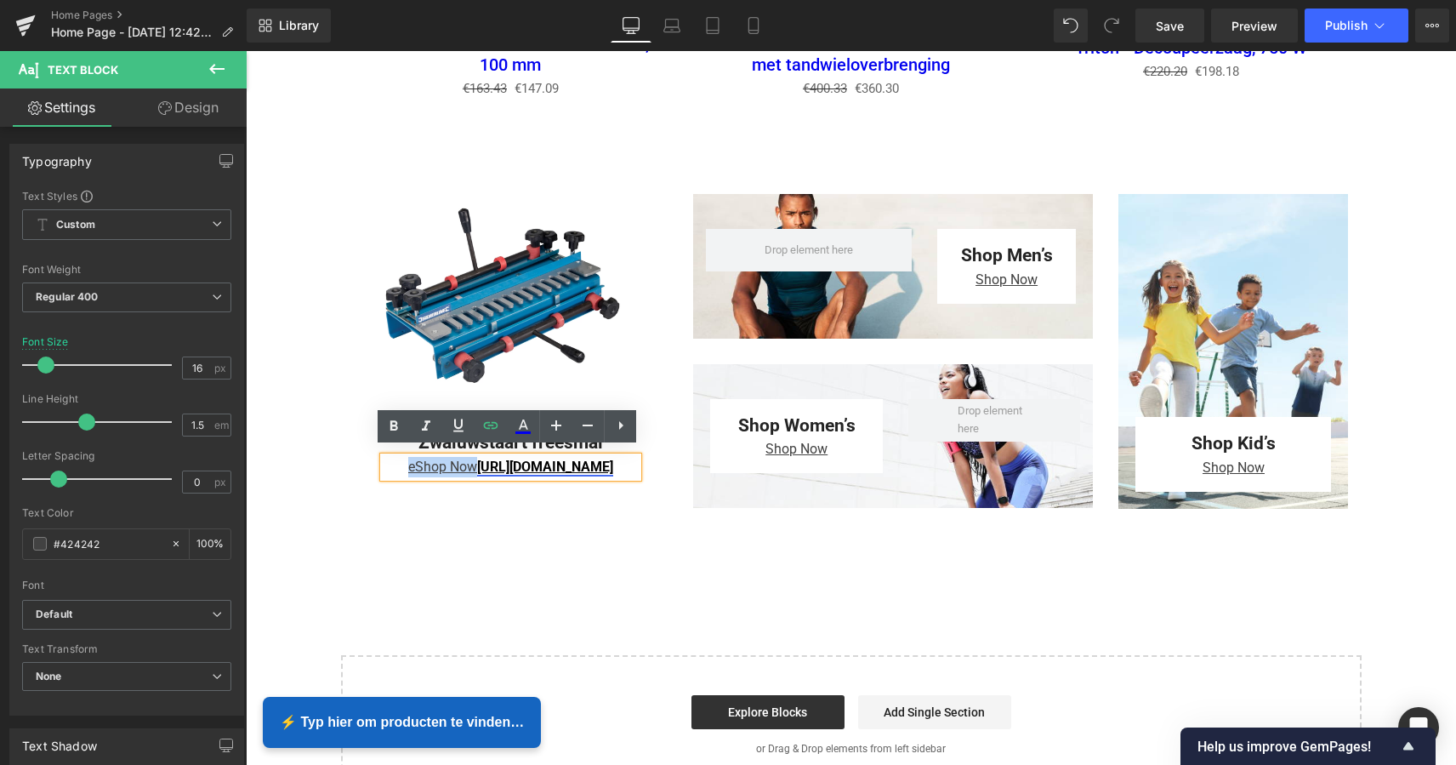
drag, startPoint x: 620, startPoint y: 458, endPoint x: 475, endPoint y: 463, distance: 145.5
click at [466, 457] on p "eShop Now https://gem-3910432.net" at bounding box center [511, 467] width 255 height 20
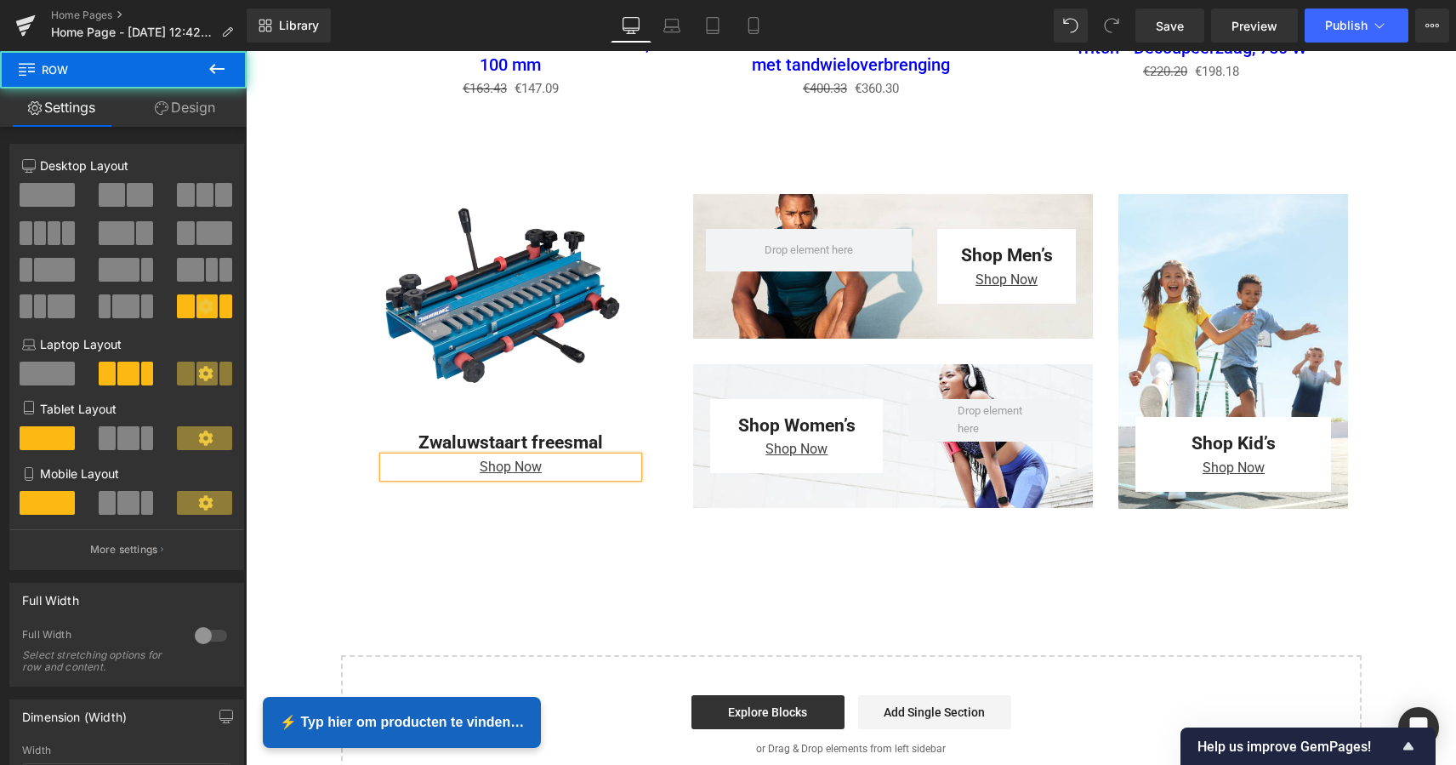
click at [525, 512] on div "Zwaluwstaart freesmal Text Block Shop Now Text Block Row Row Hero Banner 261px …" at bounding box center [851, 351] width 1021 height 437
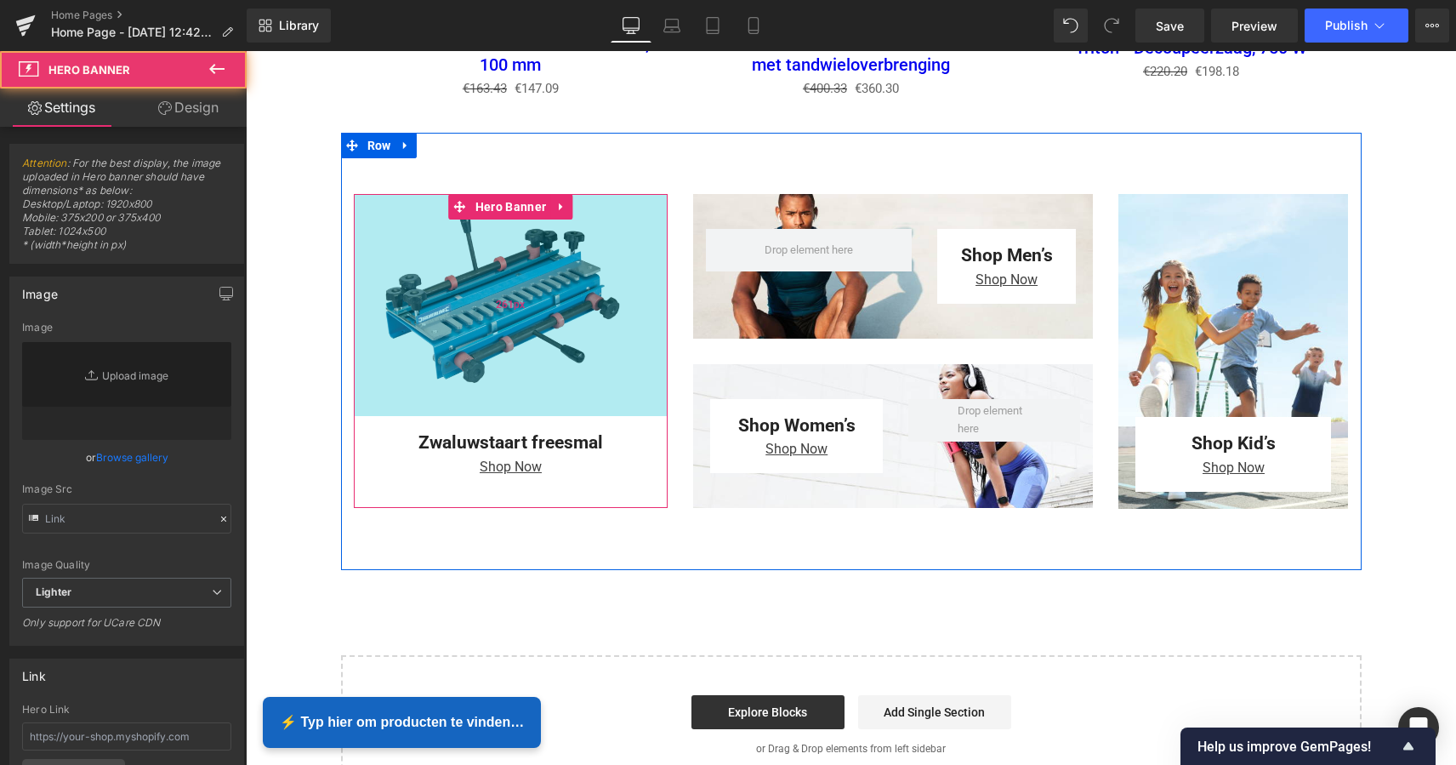
click at [648, 383] on div "261px" at bounding box center [511, 305] width 315 height 222
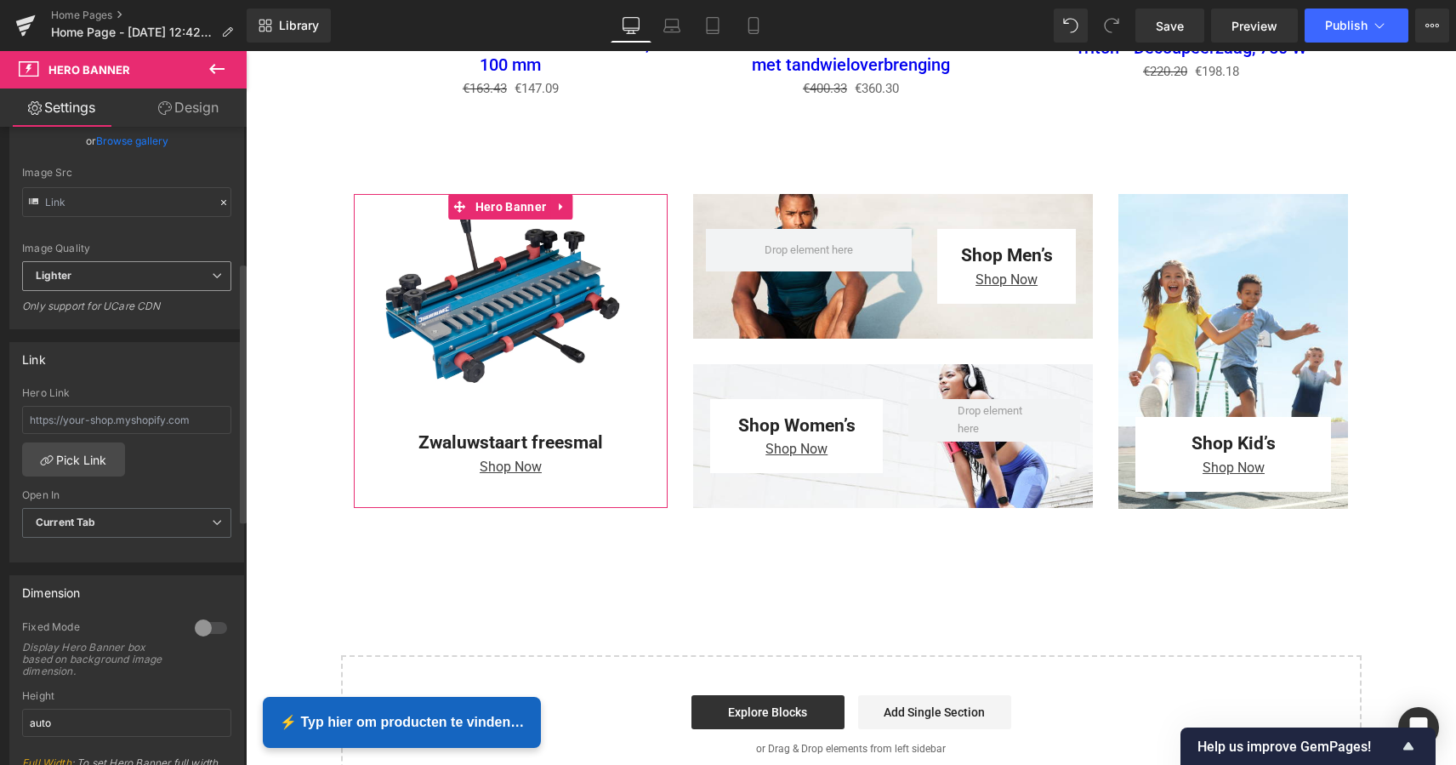
scroll to position [332, 0]
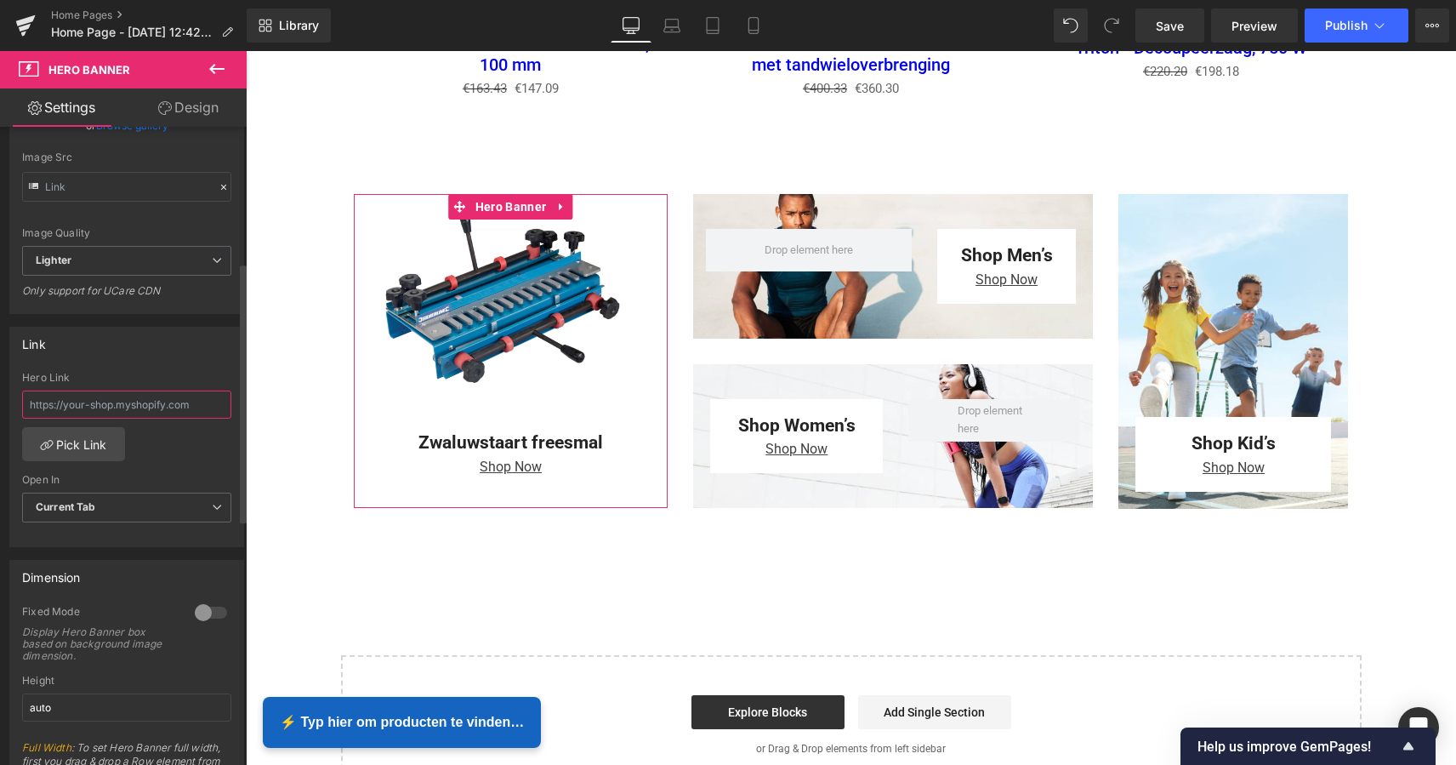
click at [121, 408] on input "text" at bounding box center [126, 404] width 209 height 28
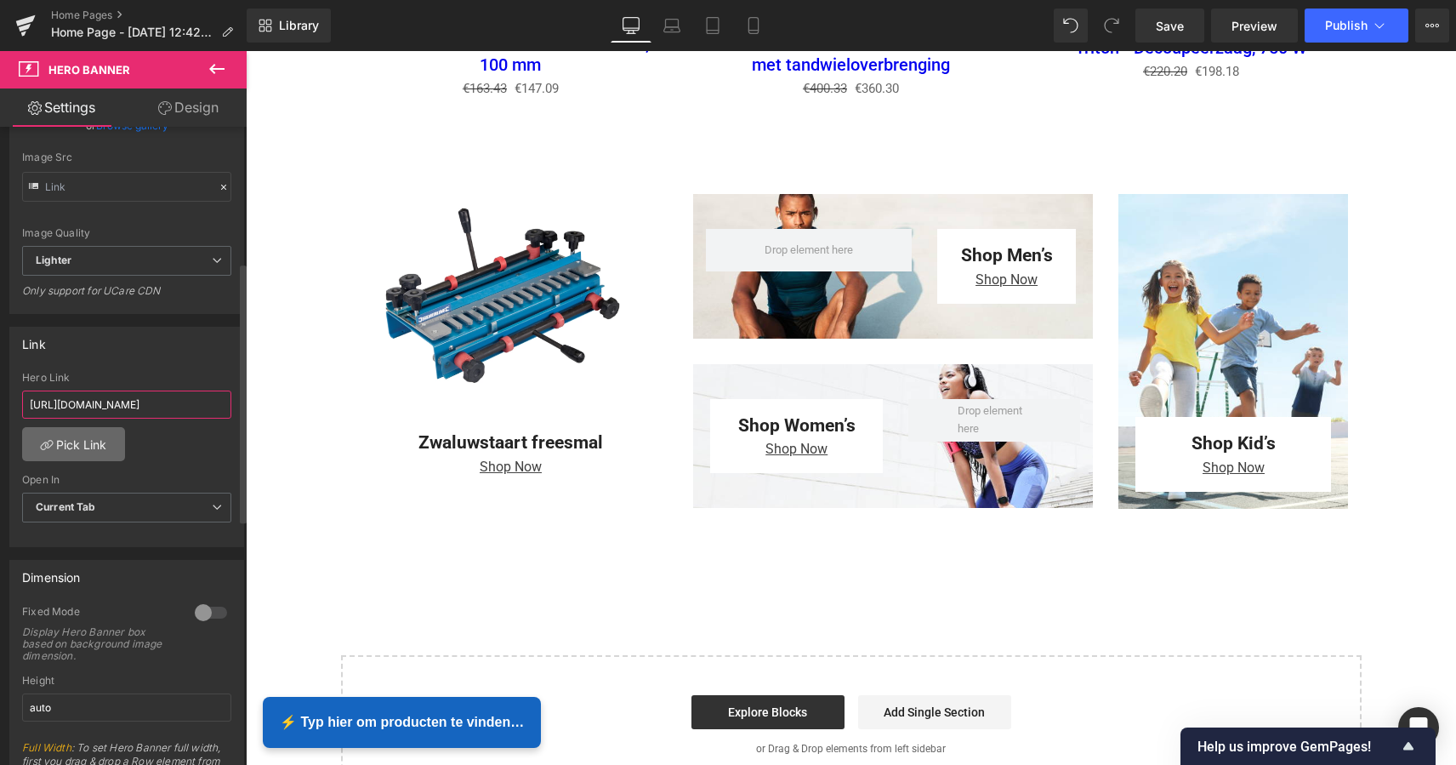
type input "https://www.mzsgereedschap.nl/products/silverline-zwaluwstaart-freesmal-300-mm-…"
click at [89, 438] on link "Pick Link" at bounding box center [73, 444] width 103 height 34
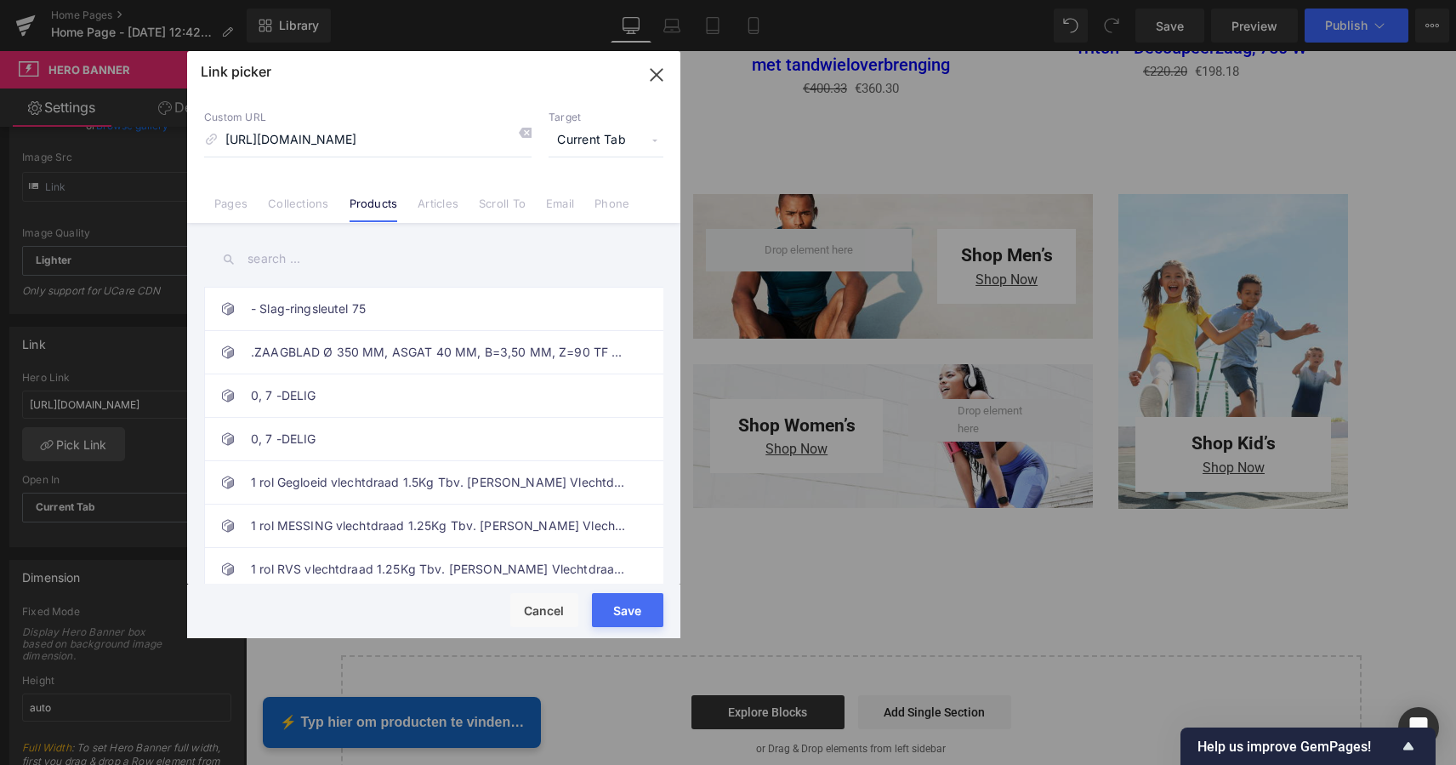
click at [624, 606] on button "Save" at bounding box center [627, 610] width 71 height 34
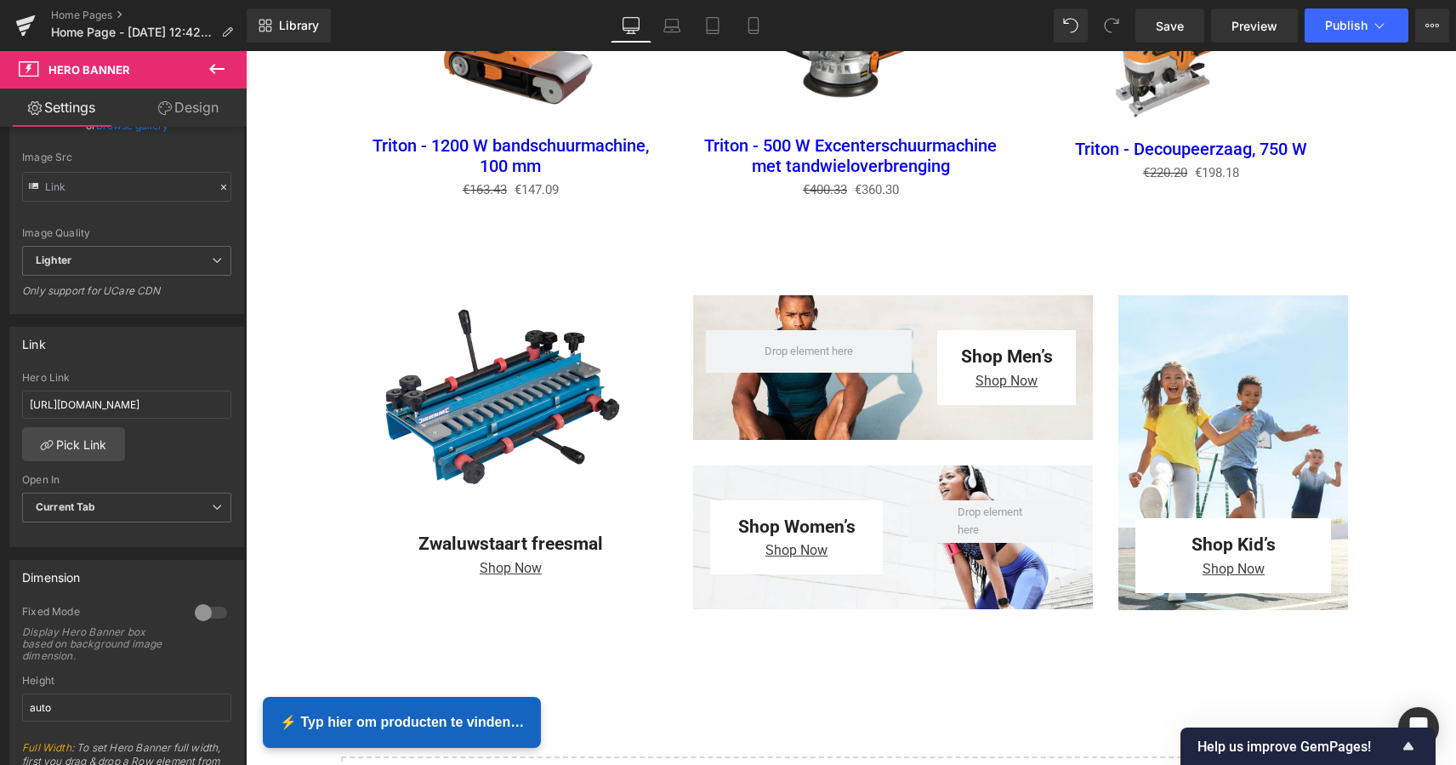
scroll to position [2372, 0]
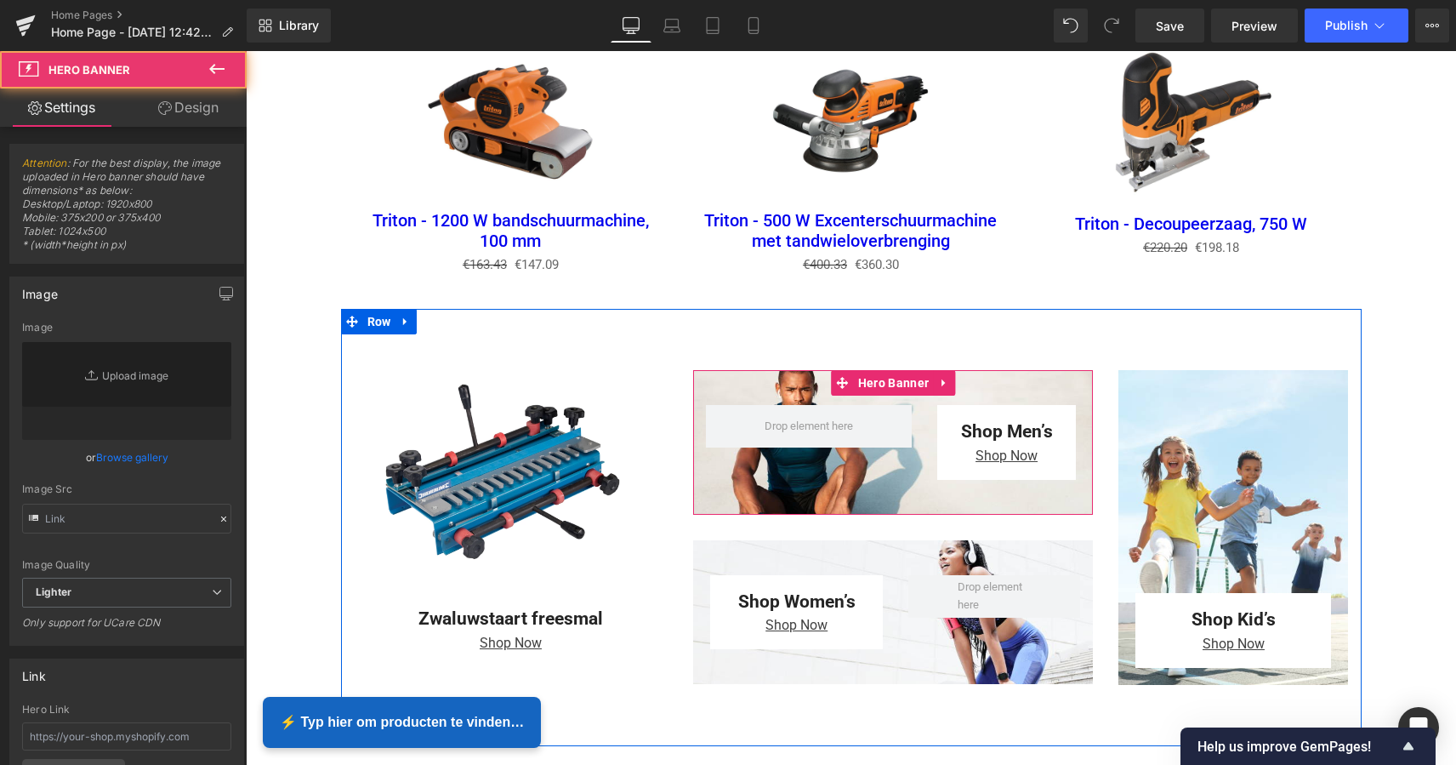
click at [1010, 384] on div at bounding box center [893, 442] width 400 height 145
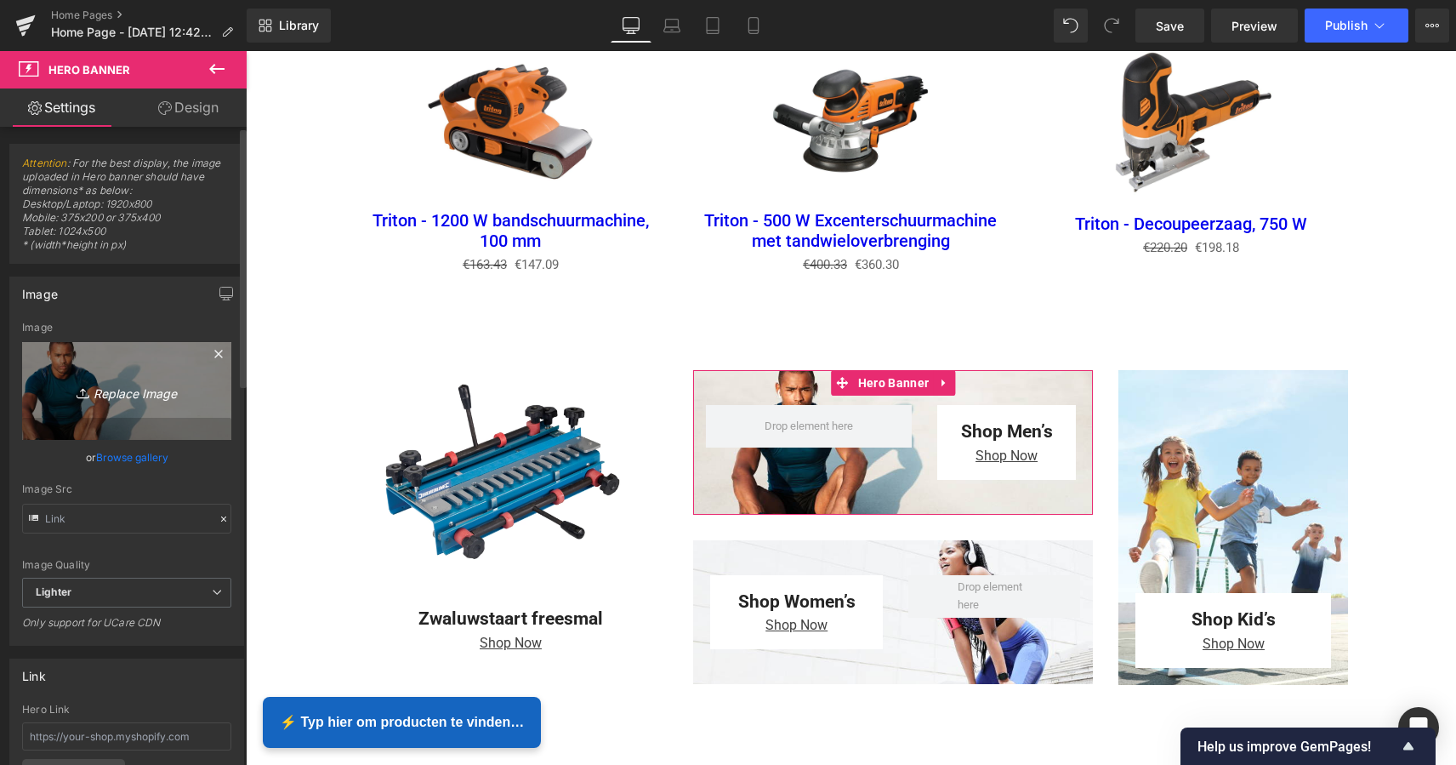
click at [130, 395] on icon "Replace Image" at bounding box center [127, 390] width 136 height 21
type input "C:\fakepath\MZS Alles voor uw auto-2.png"
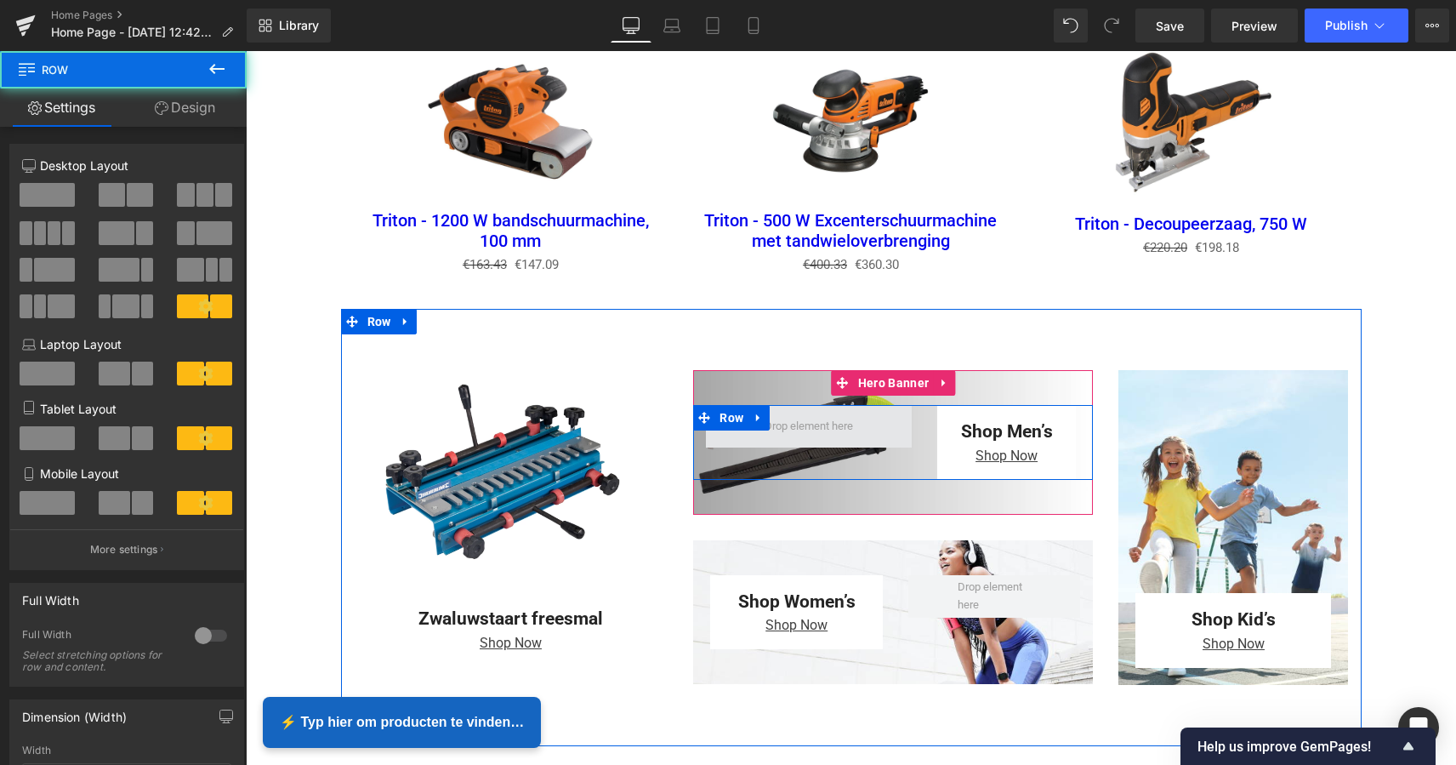
click at [865, 413] on span at bounding box center [808, 426] width 205 height 43
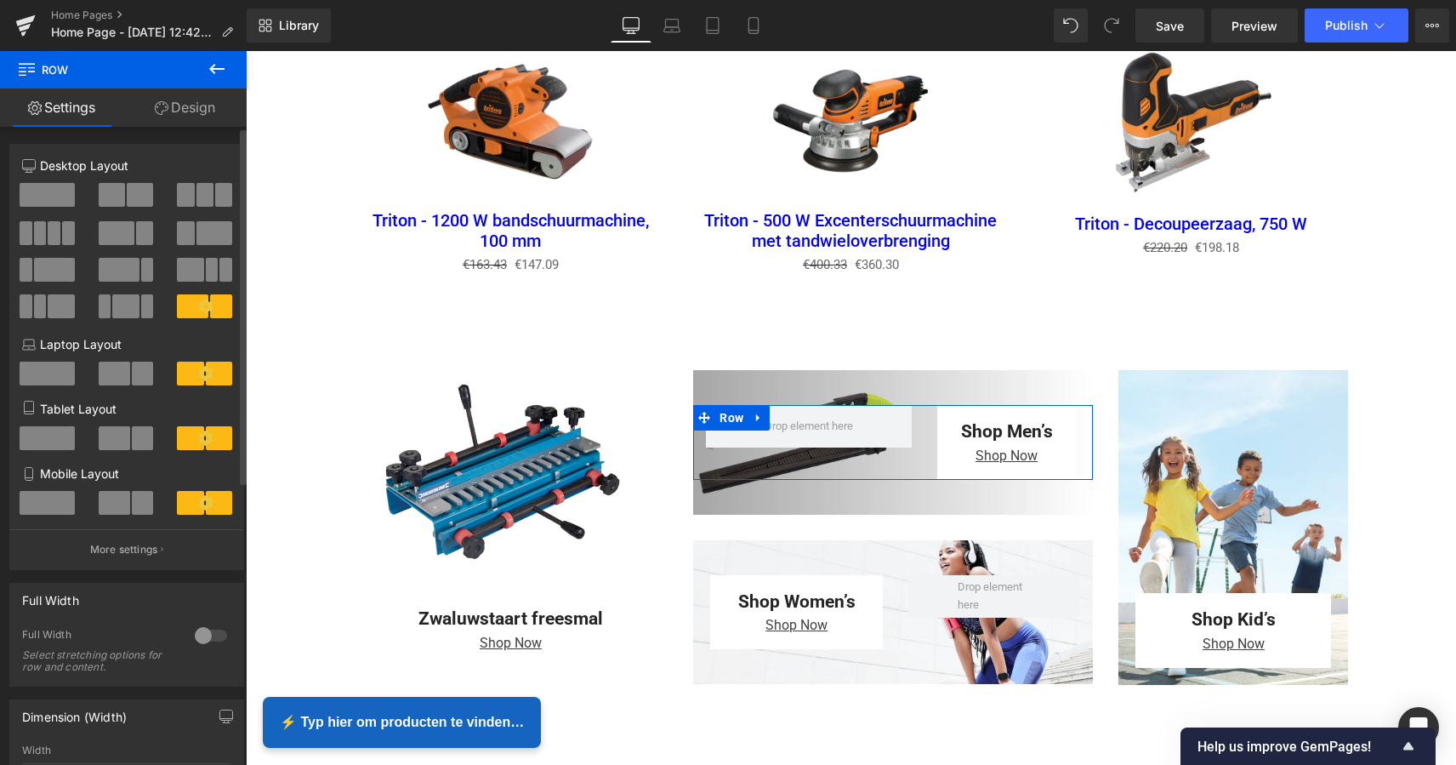
click at [52, 199] on span at bounding box center [47, 195] width 55 height 24
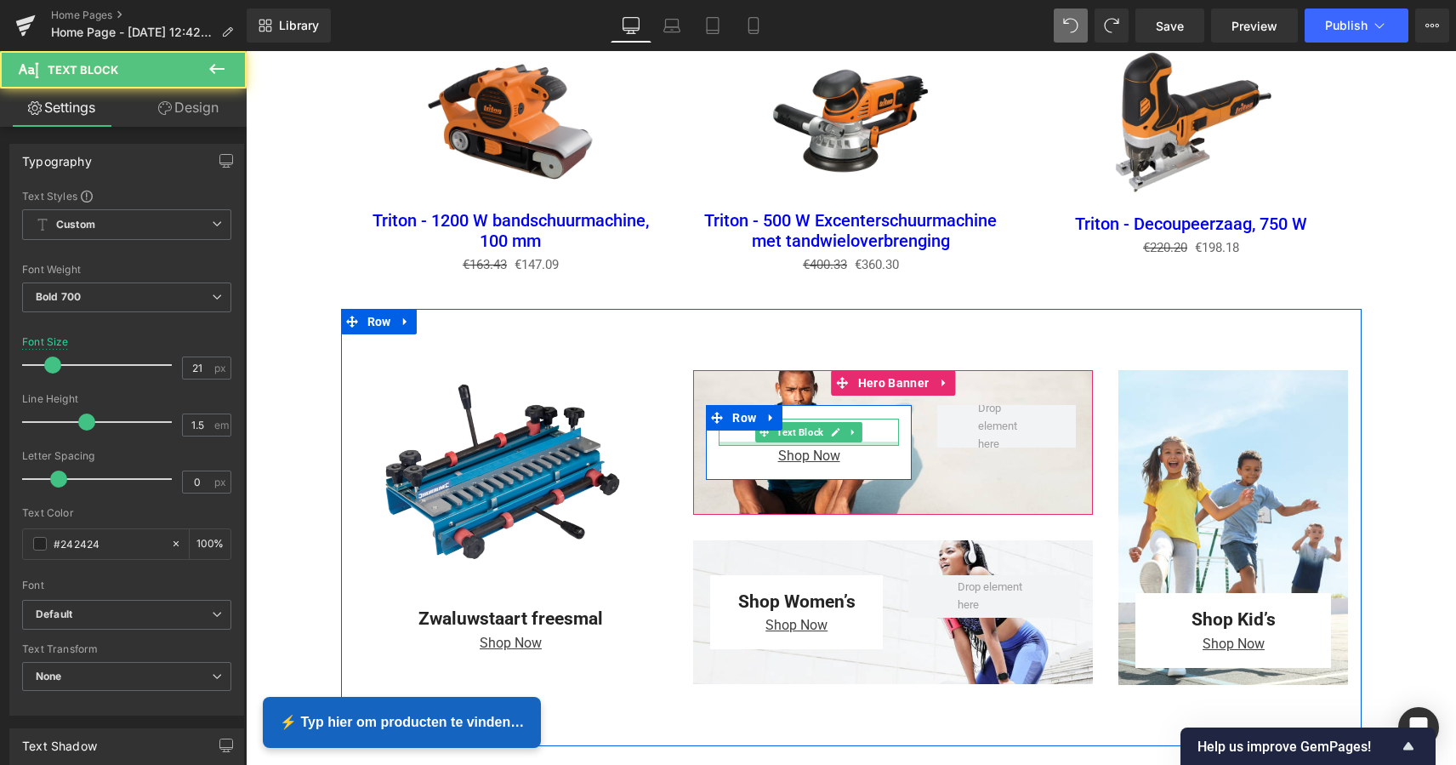
click at [883, 441] on div at bounding box center [808, 443] width 179 height 4
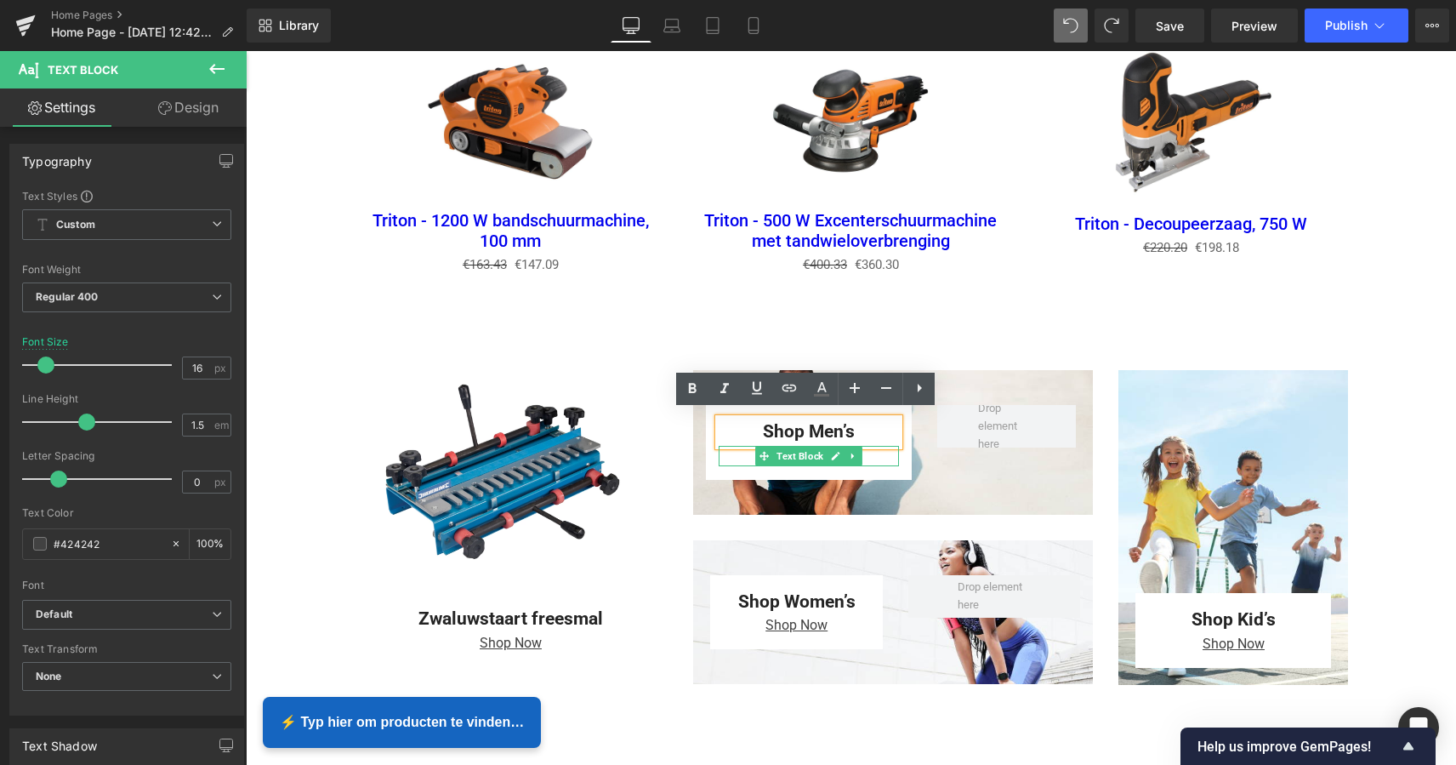
click at [875, 465] on div at bounding box center [808, 465] width 179 height 1
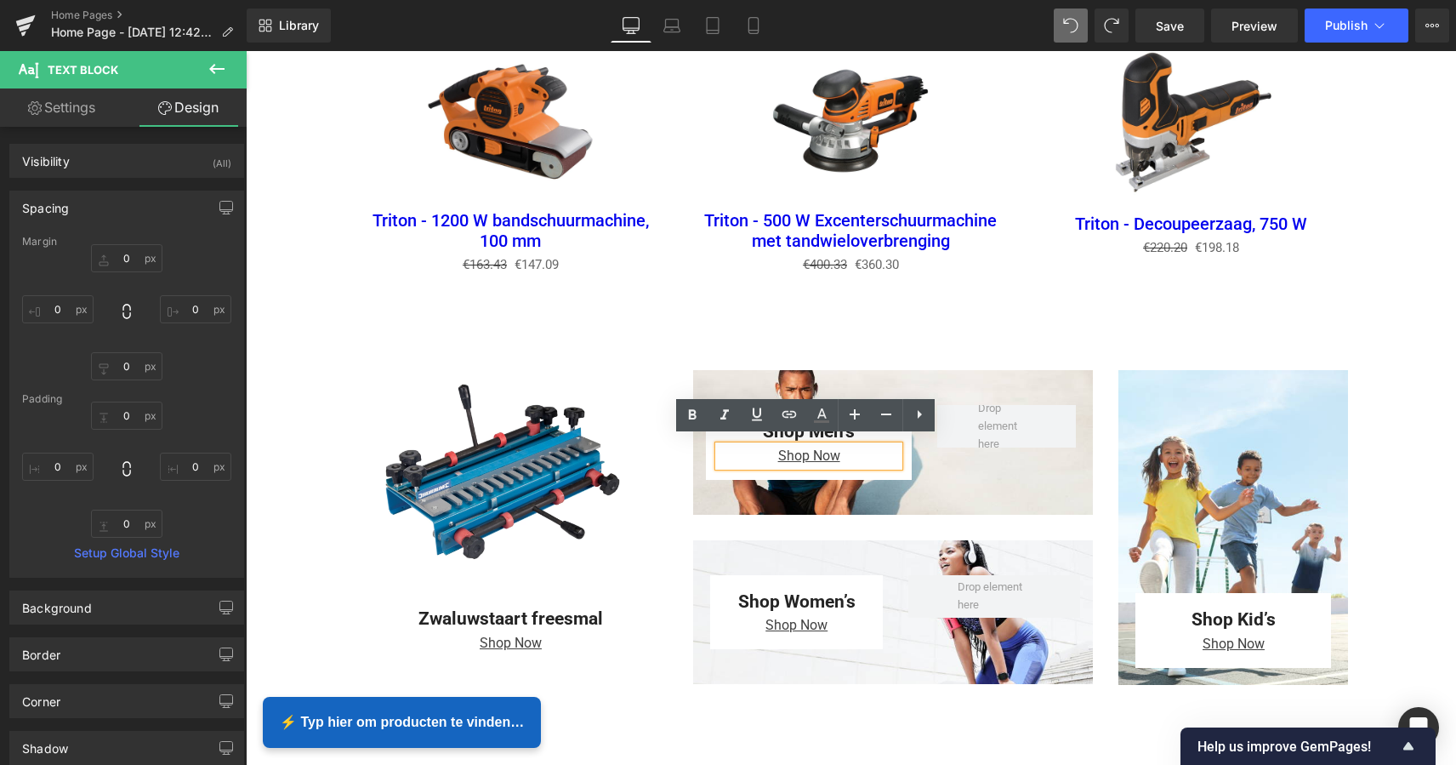
click at [909, 463] on div "Shop Men’s Text Block Shop Now Text Block Row" at bounding box center [808, 442] width 231 height 75
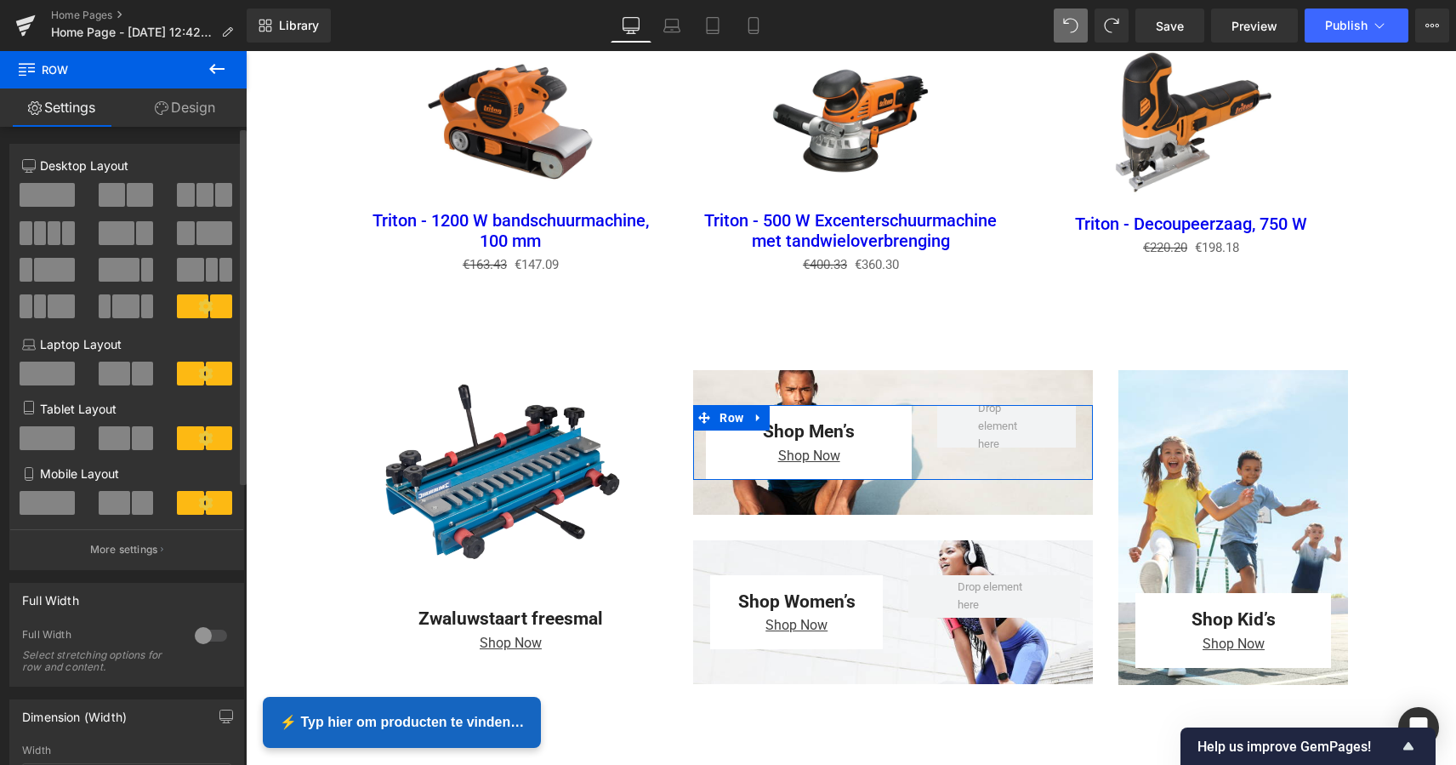
click at [123, 270] on span at bounding box center [119, 270] width 41 height 24
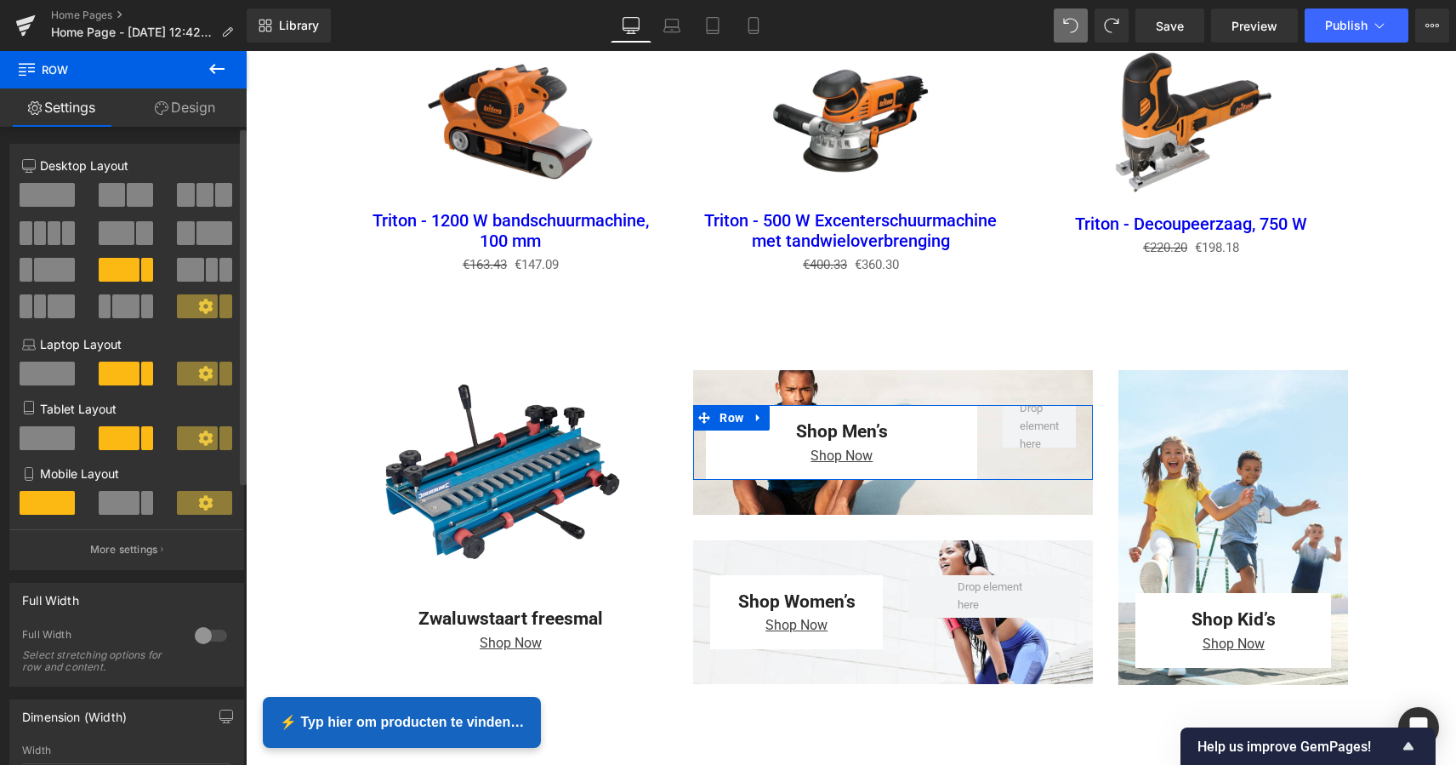
click at [52, 270] on span at bounding box center [54, 270] width 41 height 24
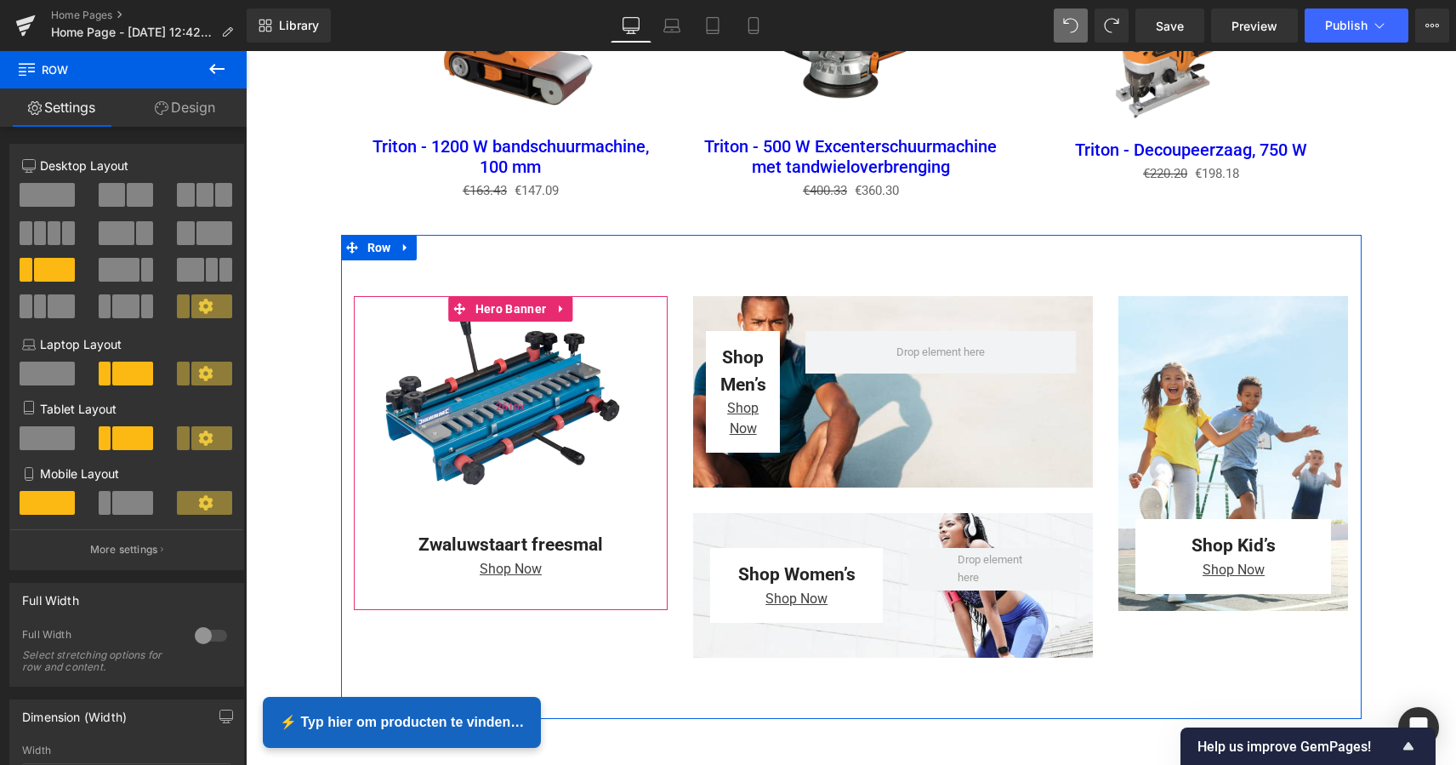
scroll to position [2445, 0]
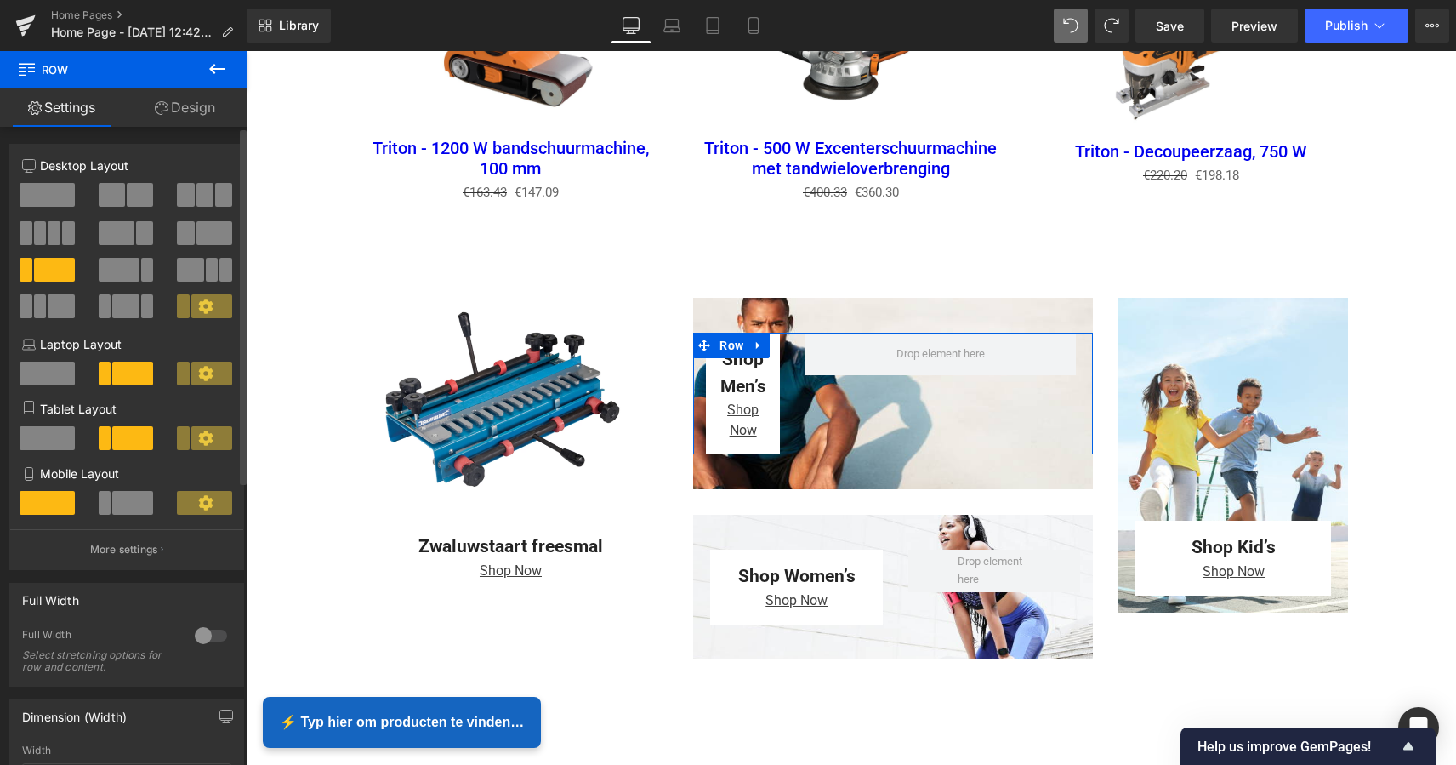
click at [127, 232] on span at bounding box center [117, 233] width 36 height 24
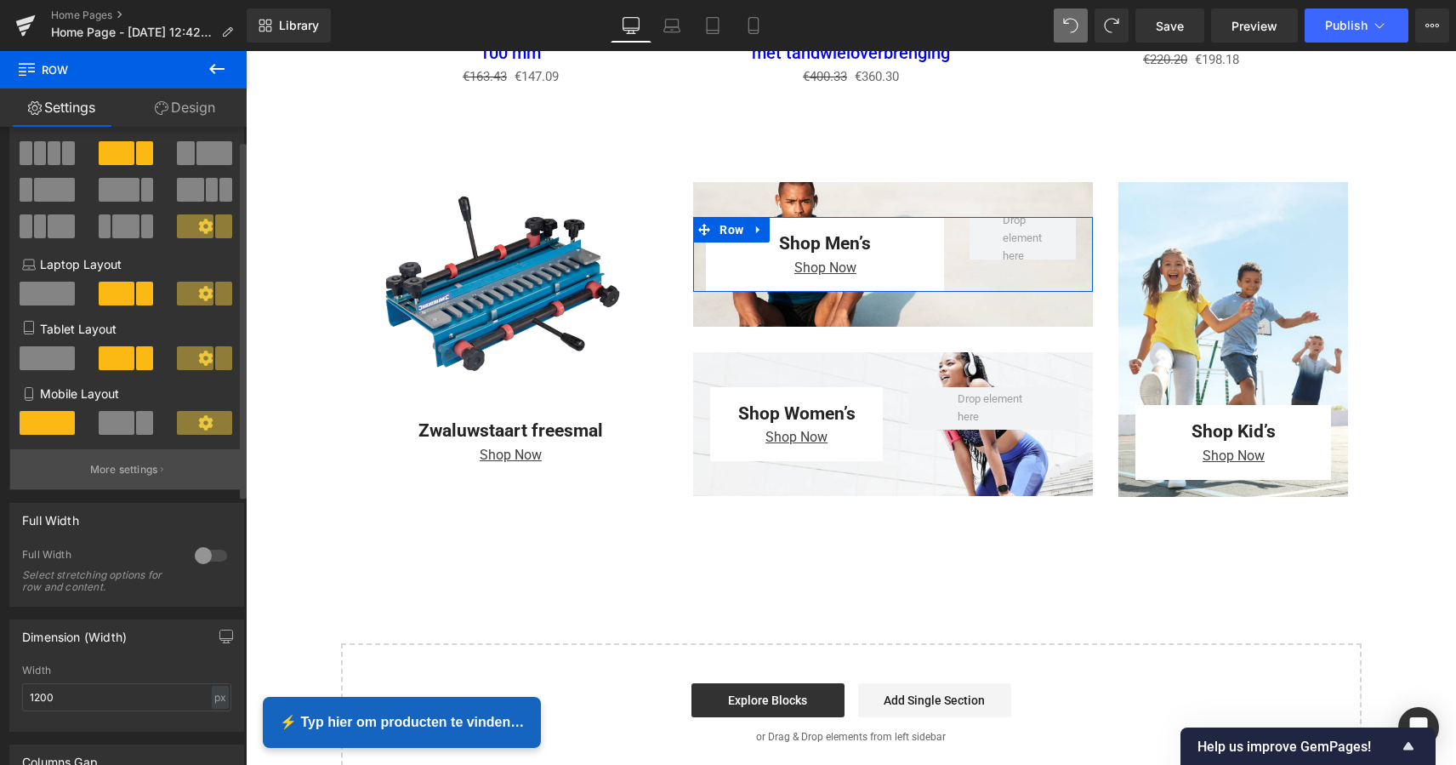
scroll to position [95, 0]
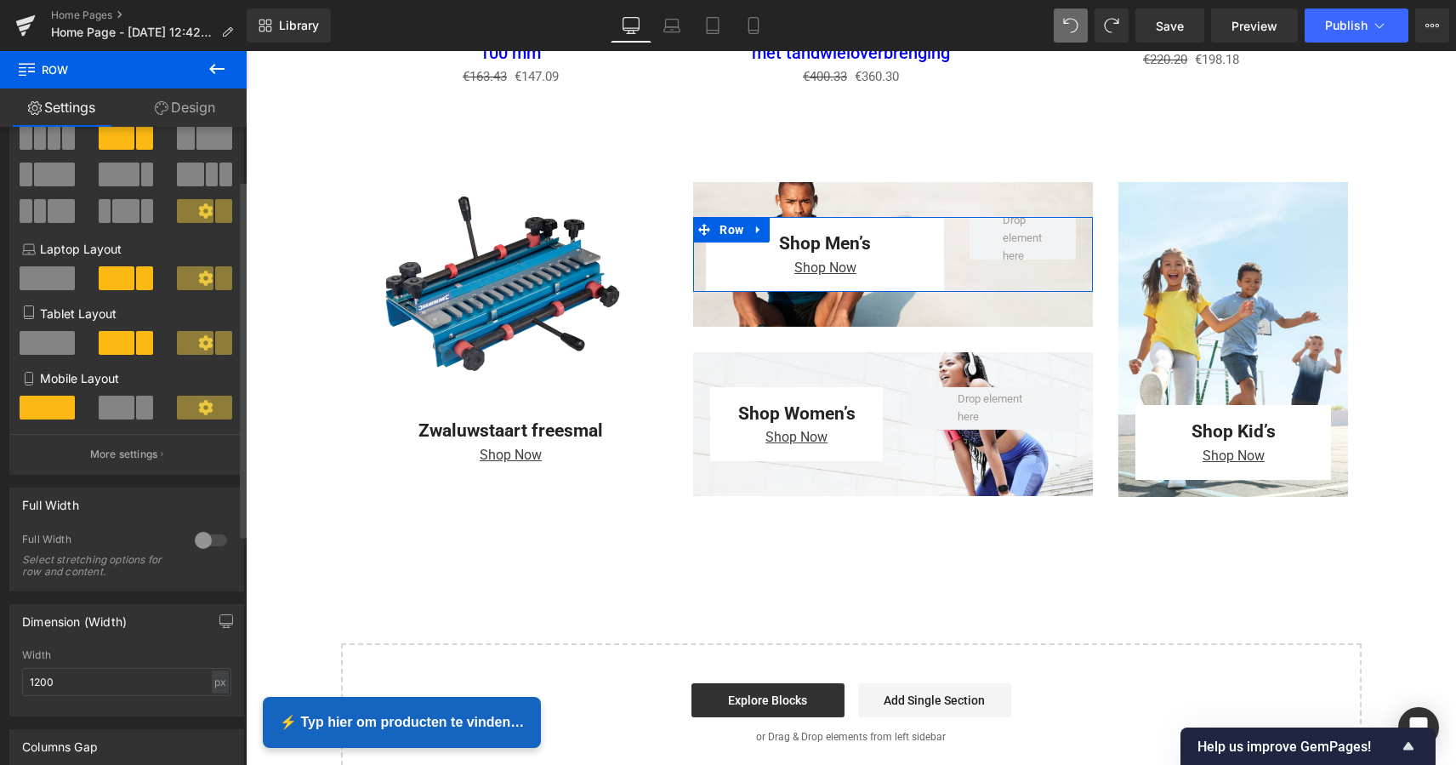
click at [194, 541] on div at bounding box center [211, 540] width 41 height 27
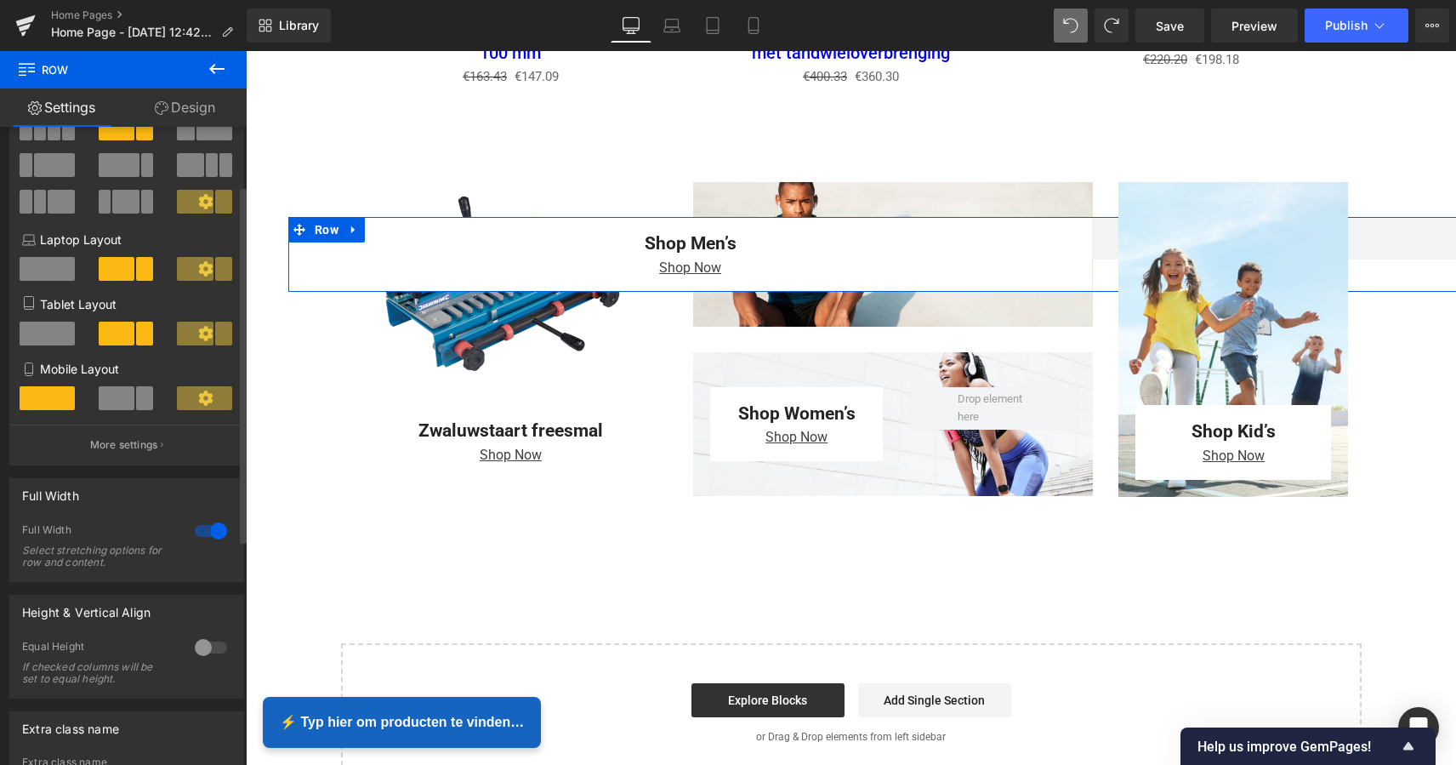
scroll to position [104, 0]
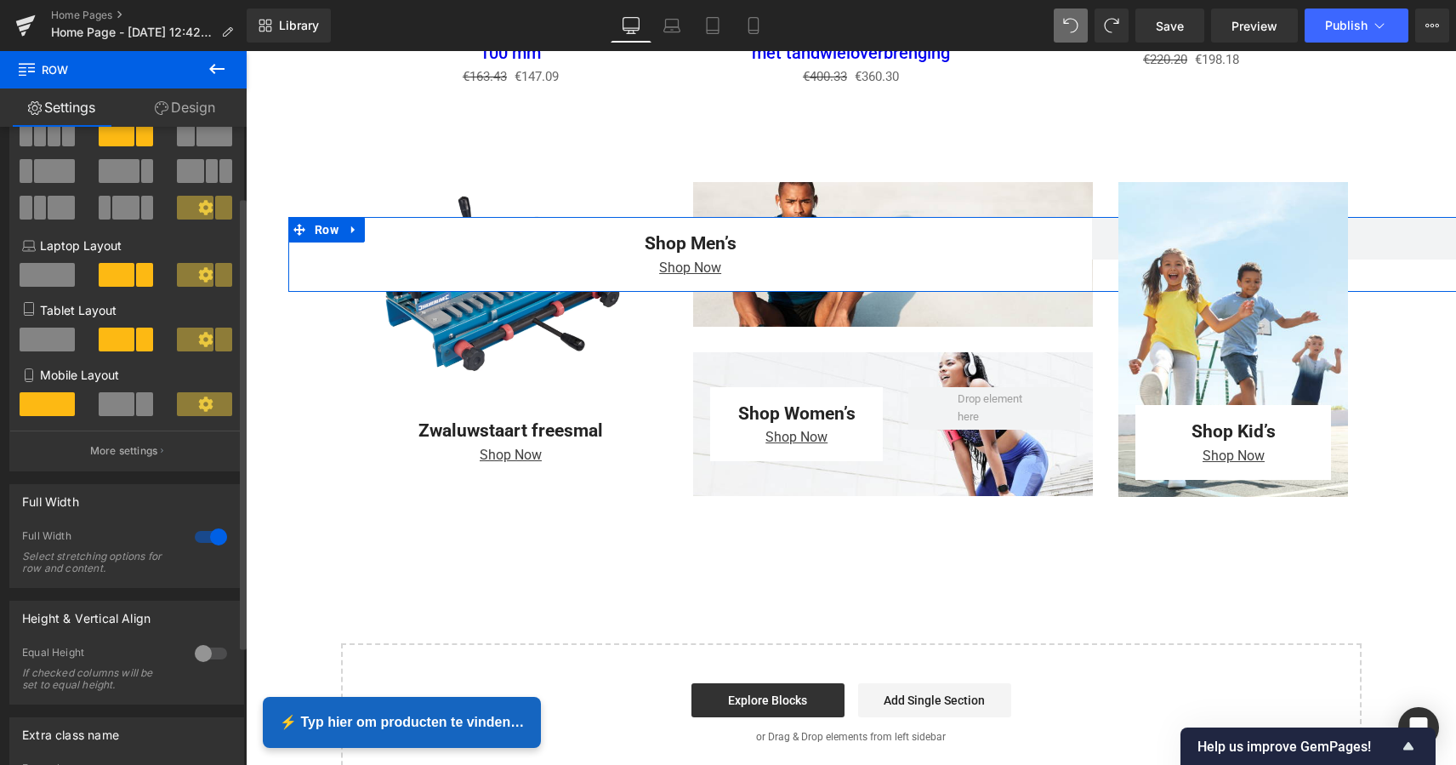
click at [206, 532] on div at bounding box center [211, 536] width 41 height 27
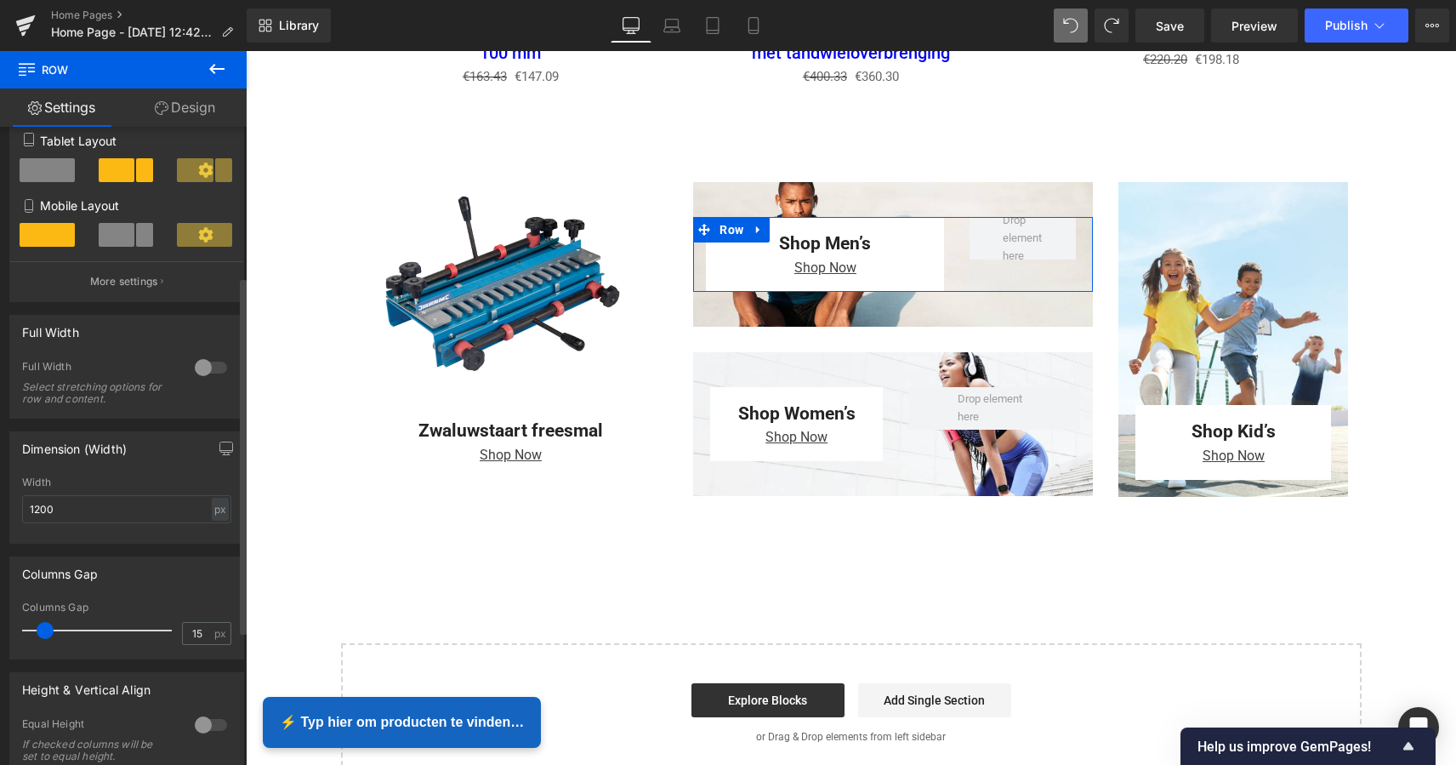
scroll to position [269, 0]
drag, startPoint x: 41, startPoint y: 514, endPoint x: 29, endPoint y: 513, distance: 11.9
click at [28, 514] on input "1200" at bounding box center [126, 508] width 209 height 28
click at [89, 511] on input "500" at bounding box center [126, 508] width 209 height 28
drag, startPoint x: 94, startPoint y: 510, endPoint x: -6, endPoint y: 509, distance: 99.5
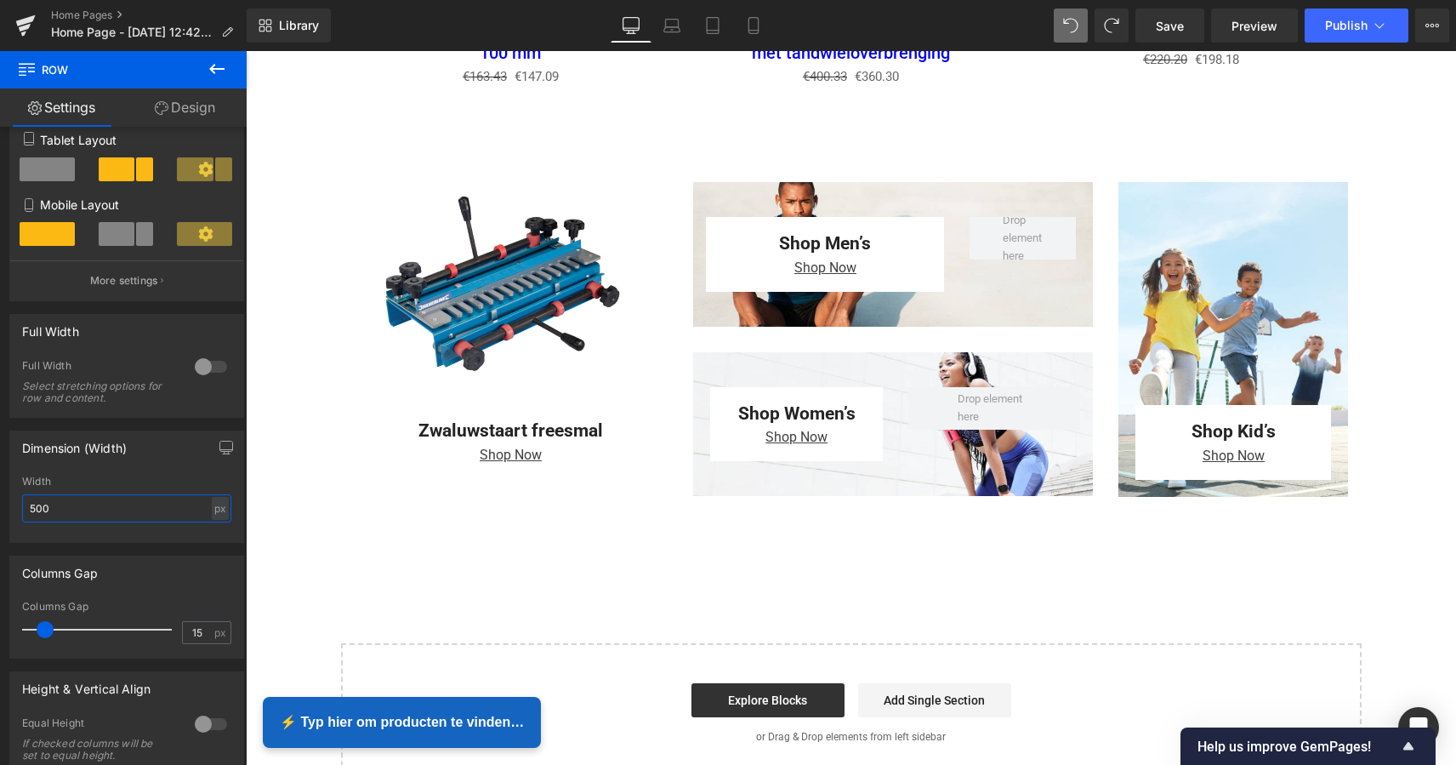
click at [0, 509] on html "Text Block You are previewing how the will restyle your page. You can not edit …" at bounding box center [728, 382] width 1456 height 765
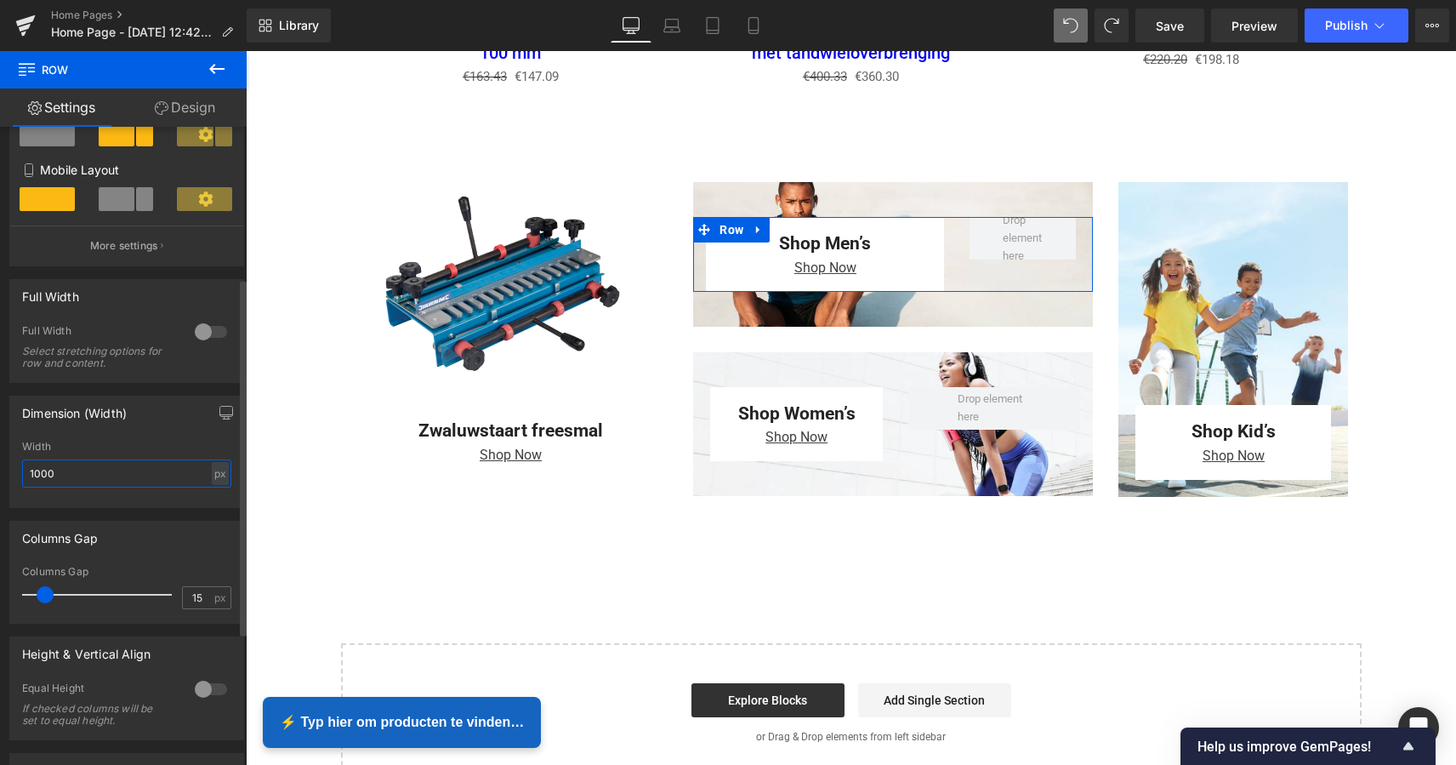
scroll to position [312, 0]
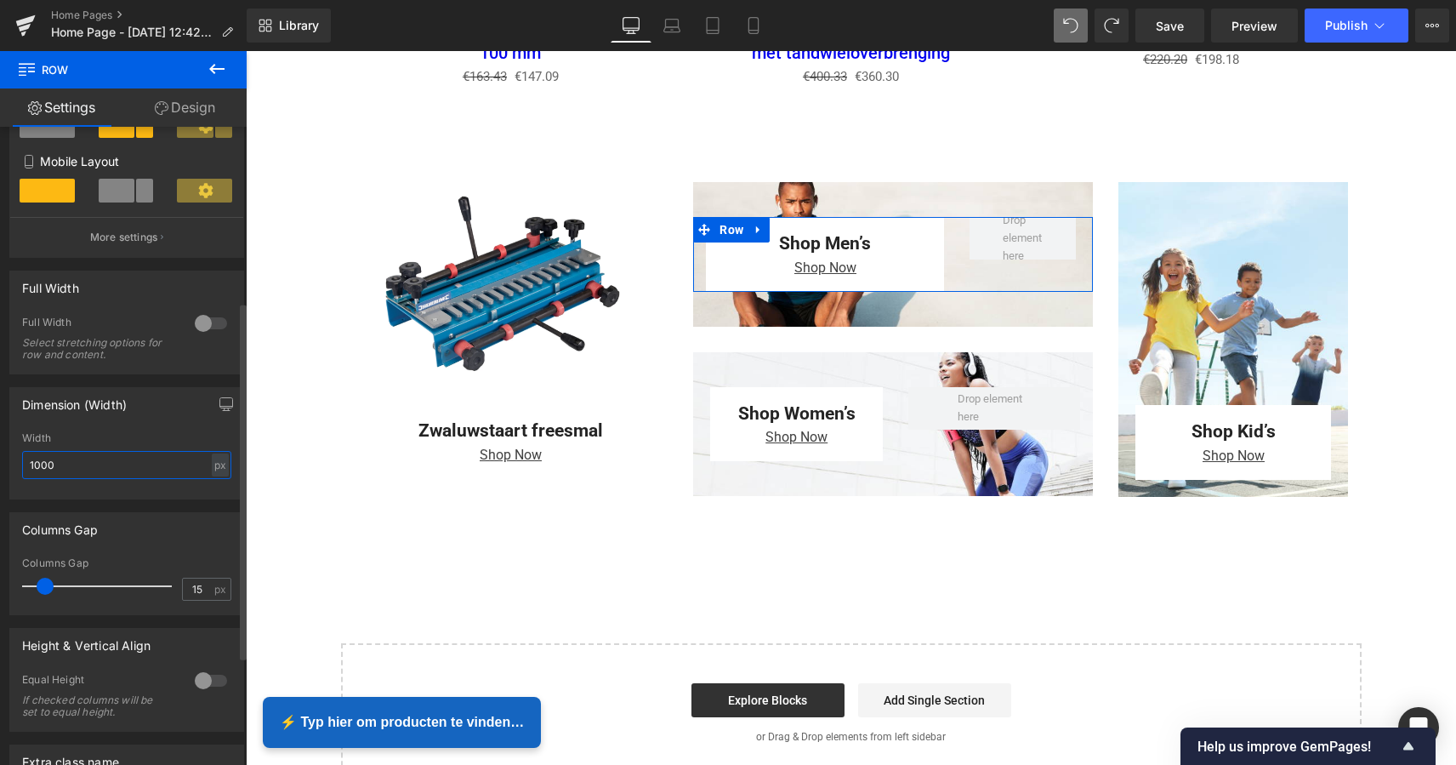
type input "1000"
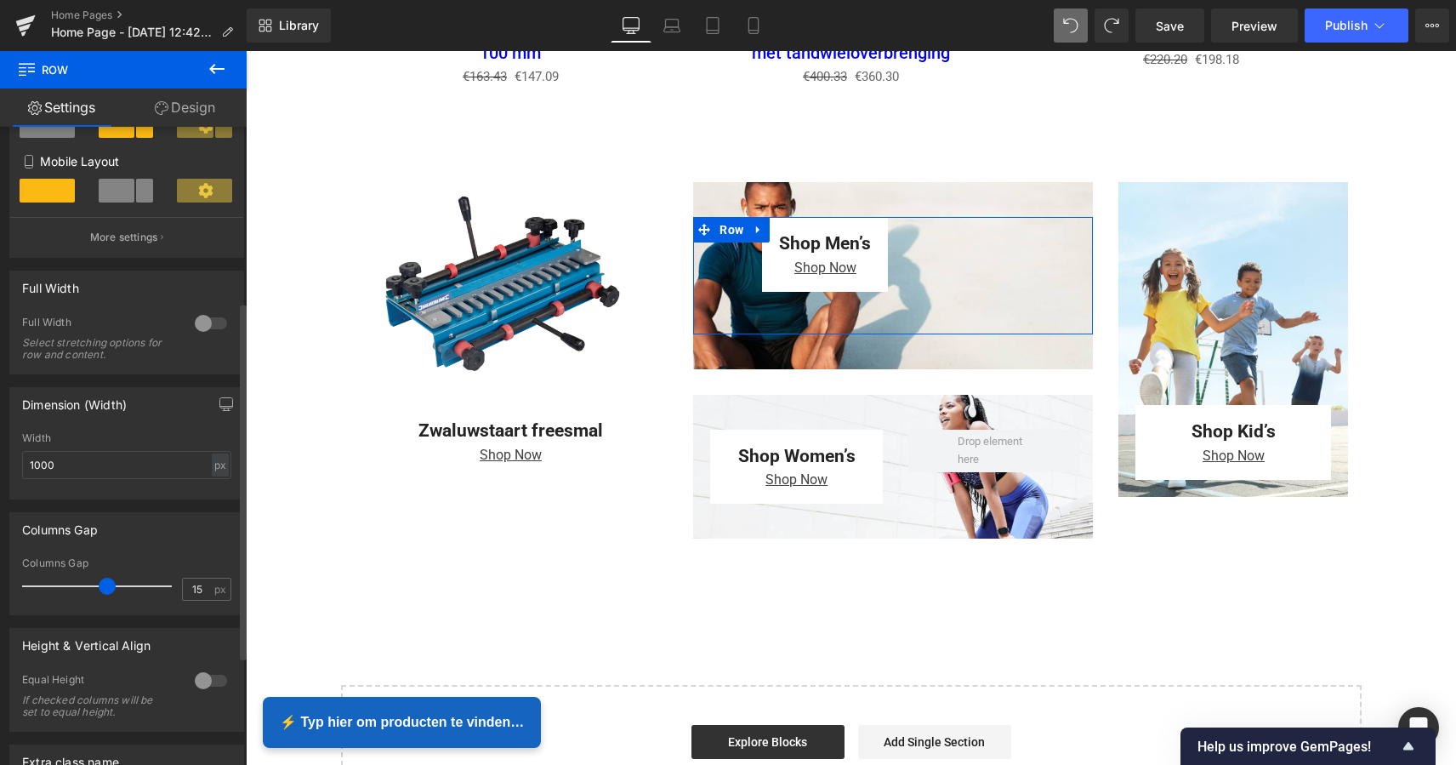
drag, startPoint x: 46, startPoint y: 586, endPoint x: 105, endPoint y: 587, distance: 58.7
click at [105, 587] on span at bounding box center [107, 586] width 17 height 17
click at [195, 680] on div at bounding box center [211, 680] width 41 height 27
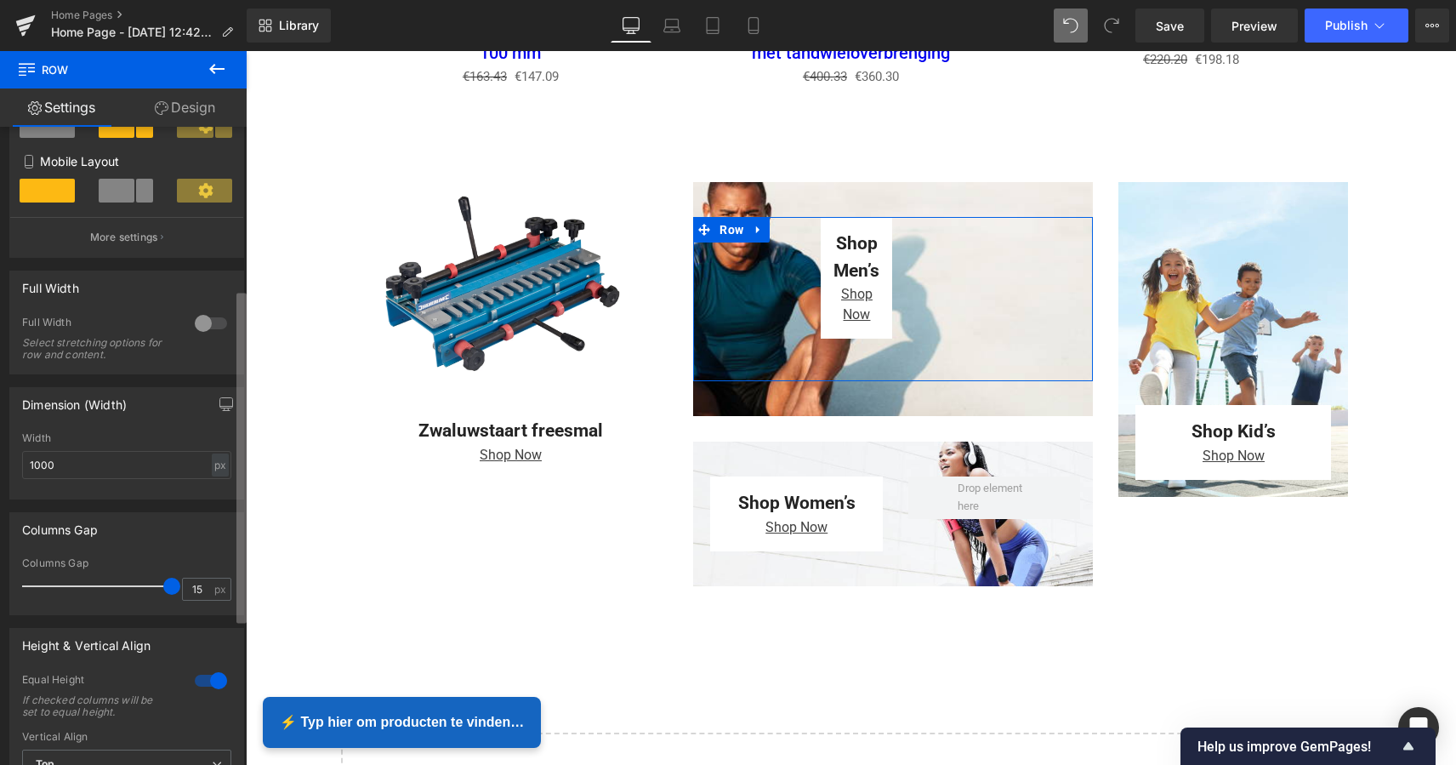
drag, startPoint x: 106, startPoint y: 591, endPoint x: 246, endPoint y: 595, distance: 139.5
click at [246, 595] on div "6+6 6+6 6+6 Column Size Customizer 7+5 Desktop Layout Laptop Layout Tablet Layo…" at bounding box center [123, 450] width 247 height 646
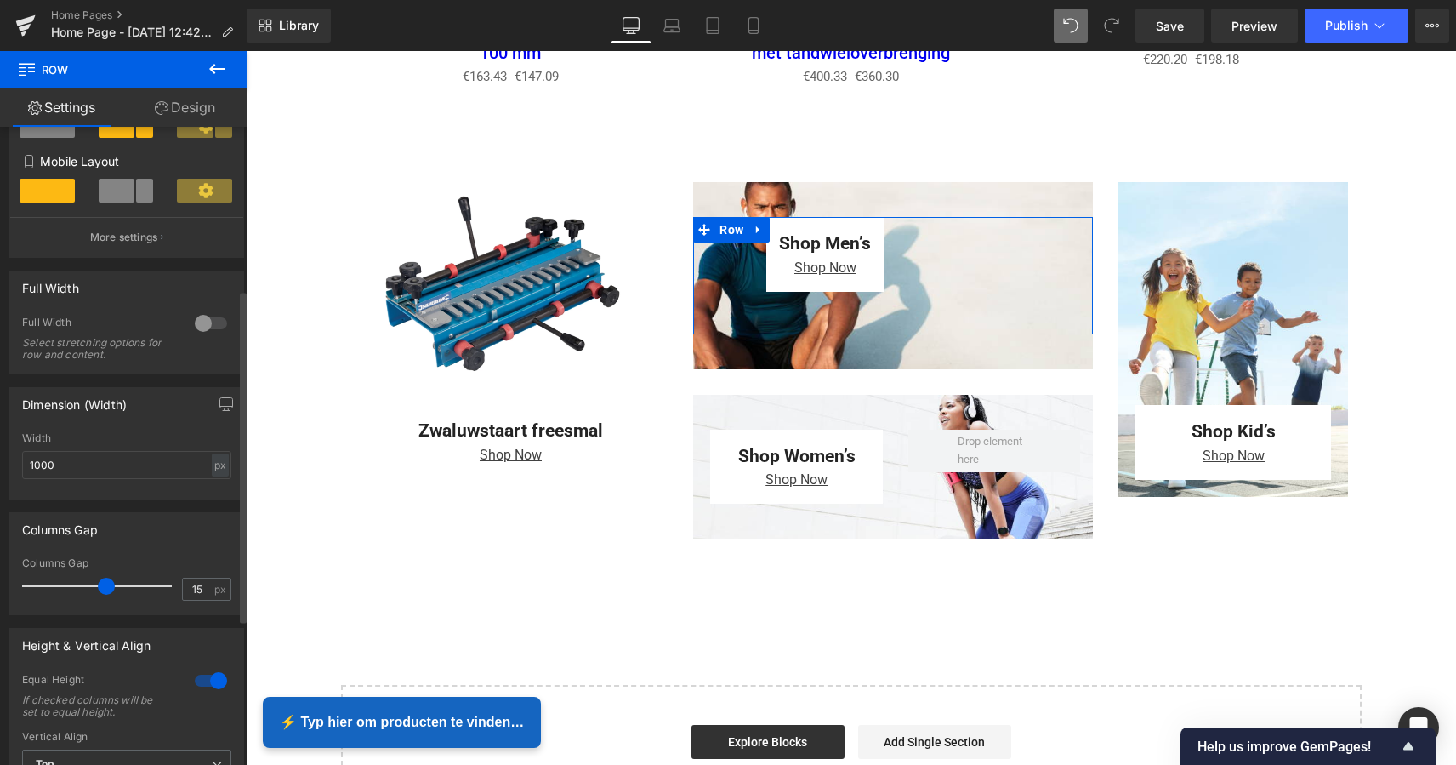
drag, startPoint x: 165, startPoint y: 584, endPoint x: 102, endPoint y: 574, distance: 63.6
click at [102, 574] on div at bounding box center [101, 586] width 141 height 34
drag, startPoint x: 475, startPoint y: 632, endPoint x: 485, endPoint y: 631, distance: 10.2
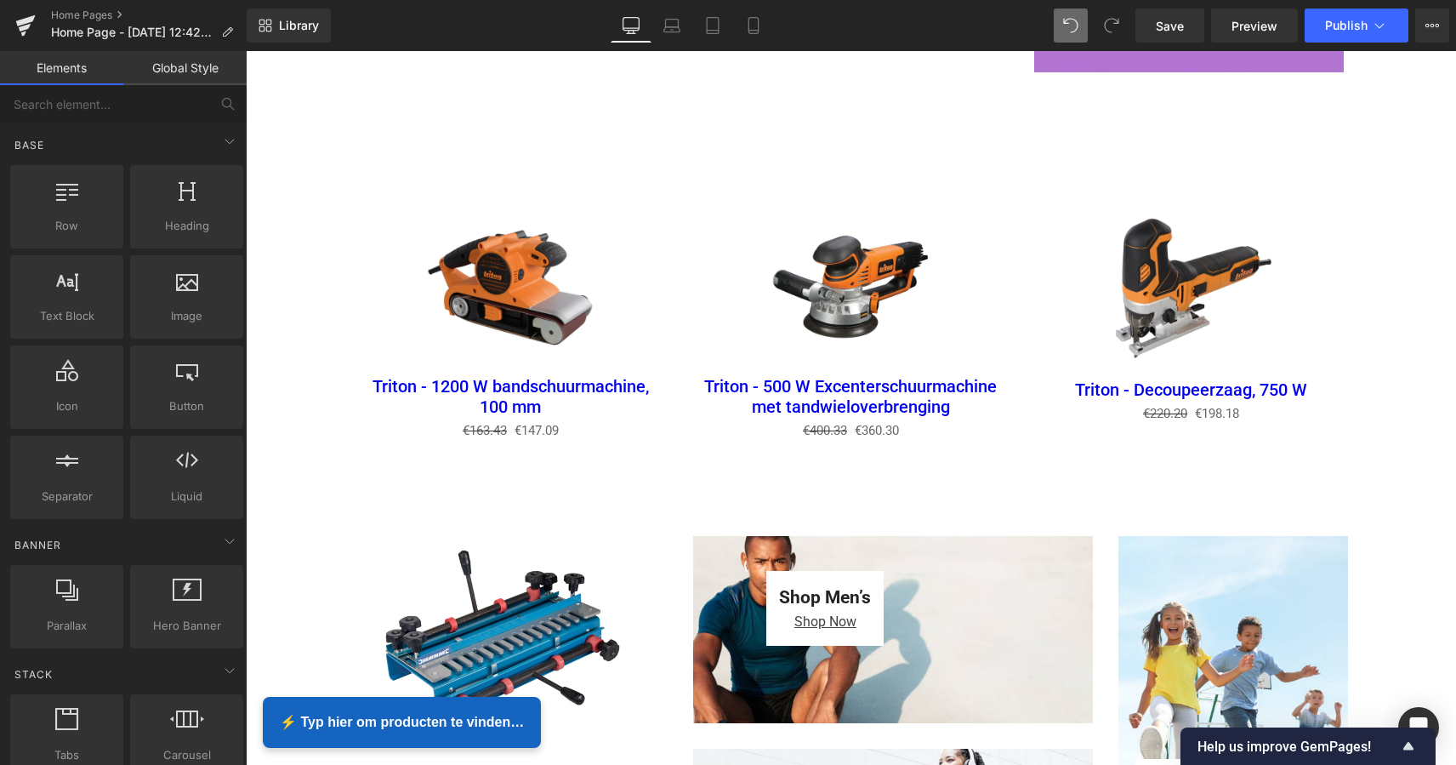
scroll to position [2205, 0]
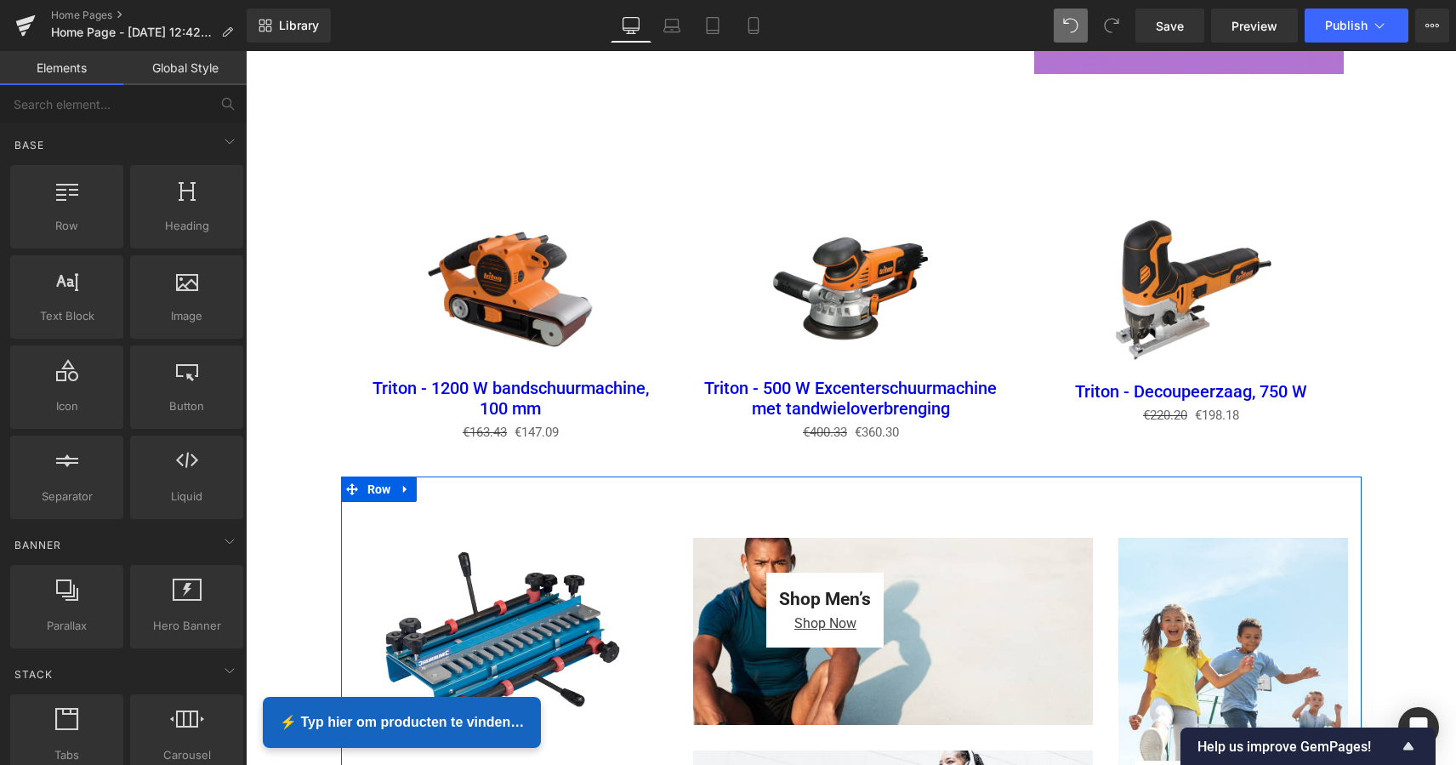
click at [405, 485] on icon at bounding box center [406, 489] width 12 height 13
click at [450, 483] on icon at bounding box center [450, 489] width 12 height 12
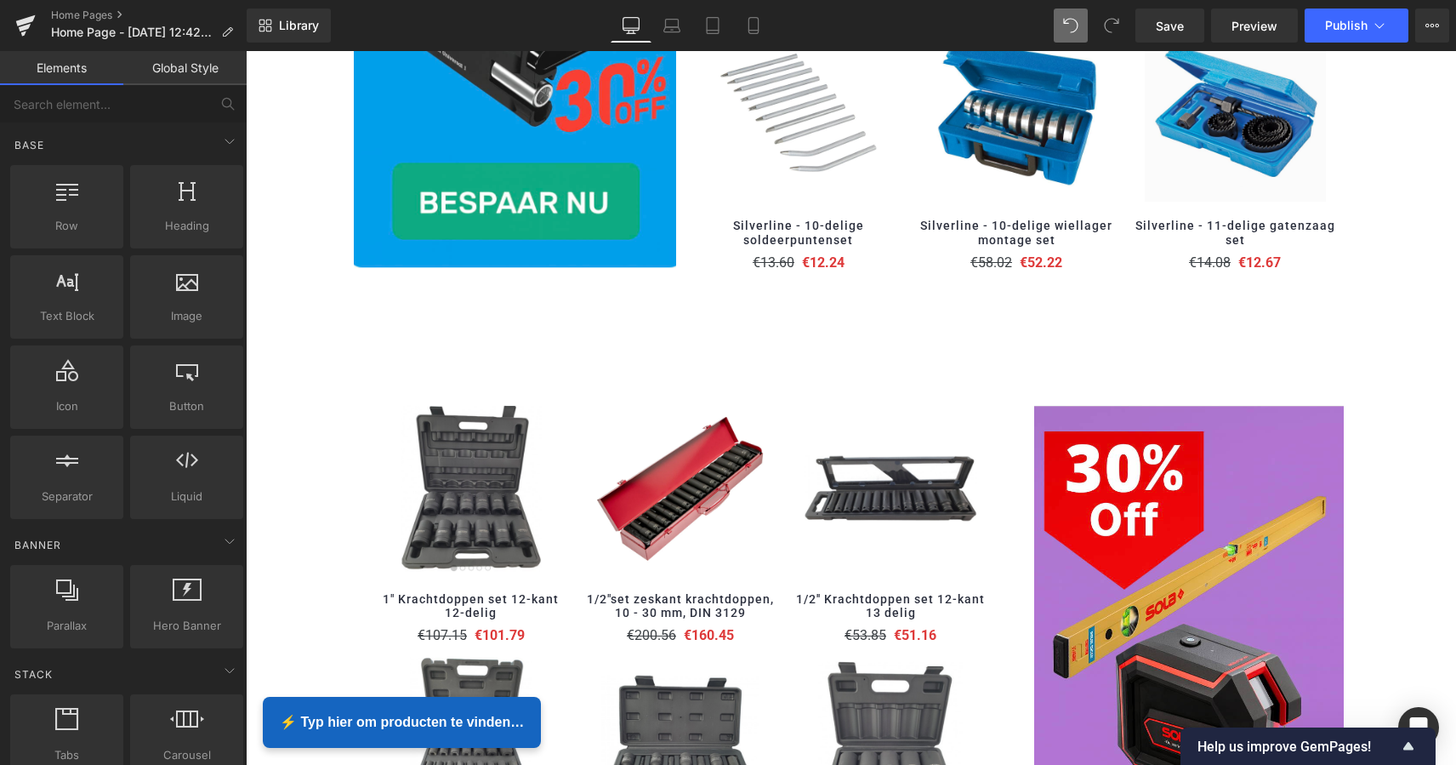
scroll to position [1282, 0]
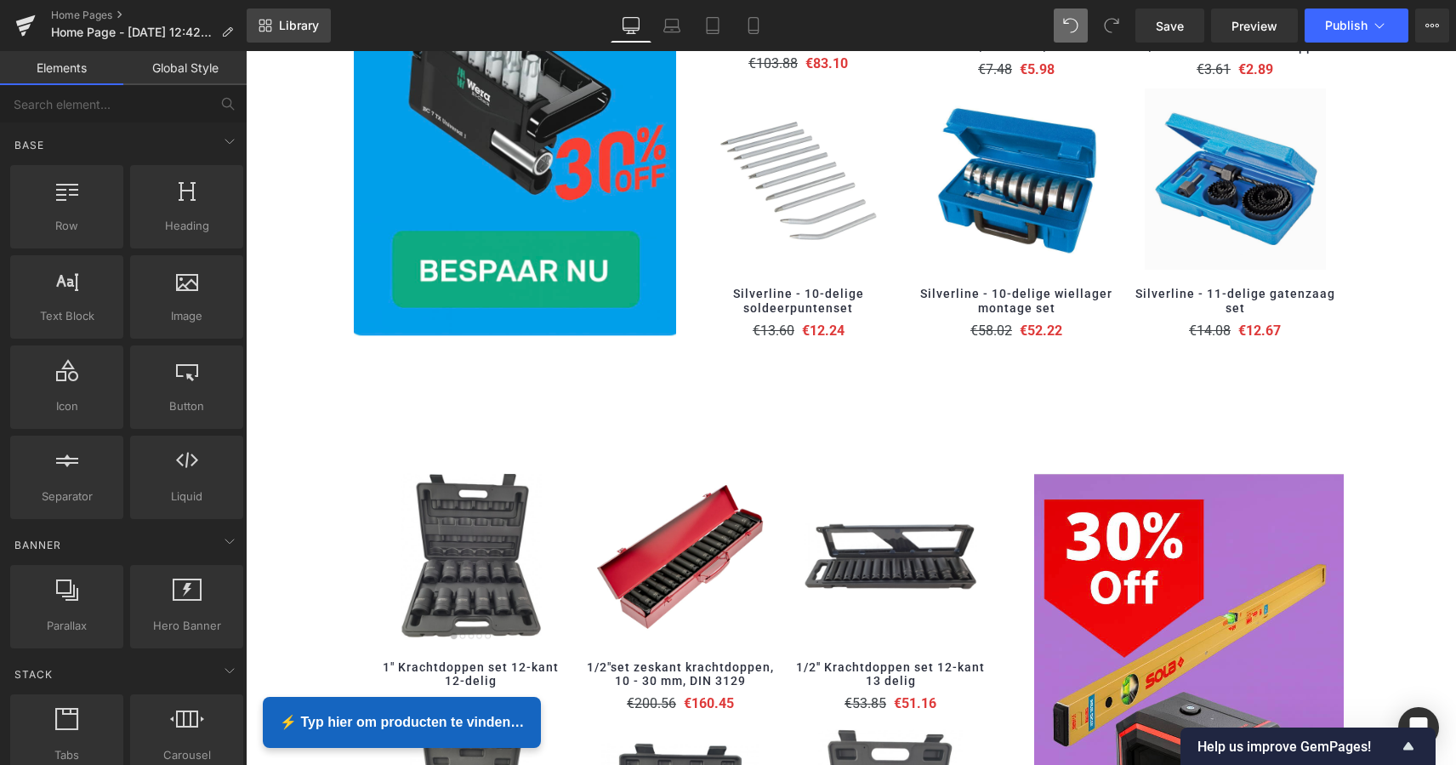
click at [301, 27] on span "Library" at bounding box center [299, 25] width 40 height 15
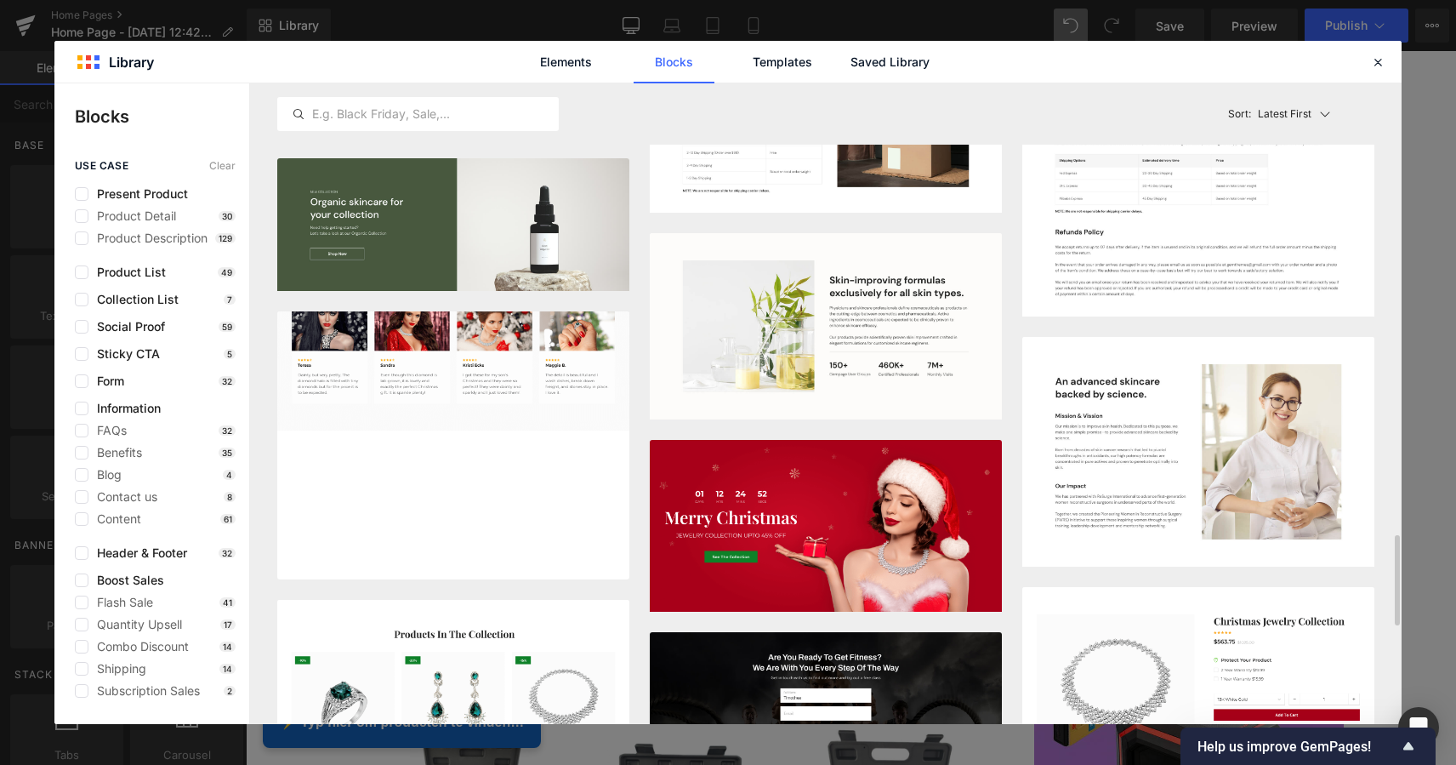
scroll to position [3211, 0]
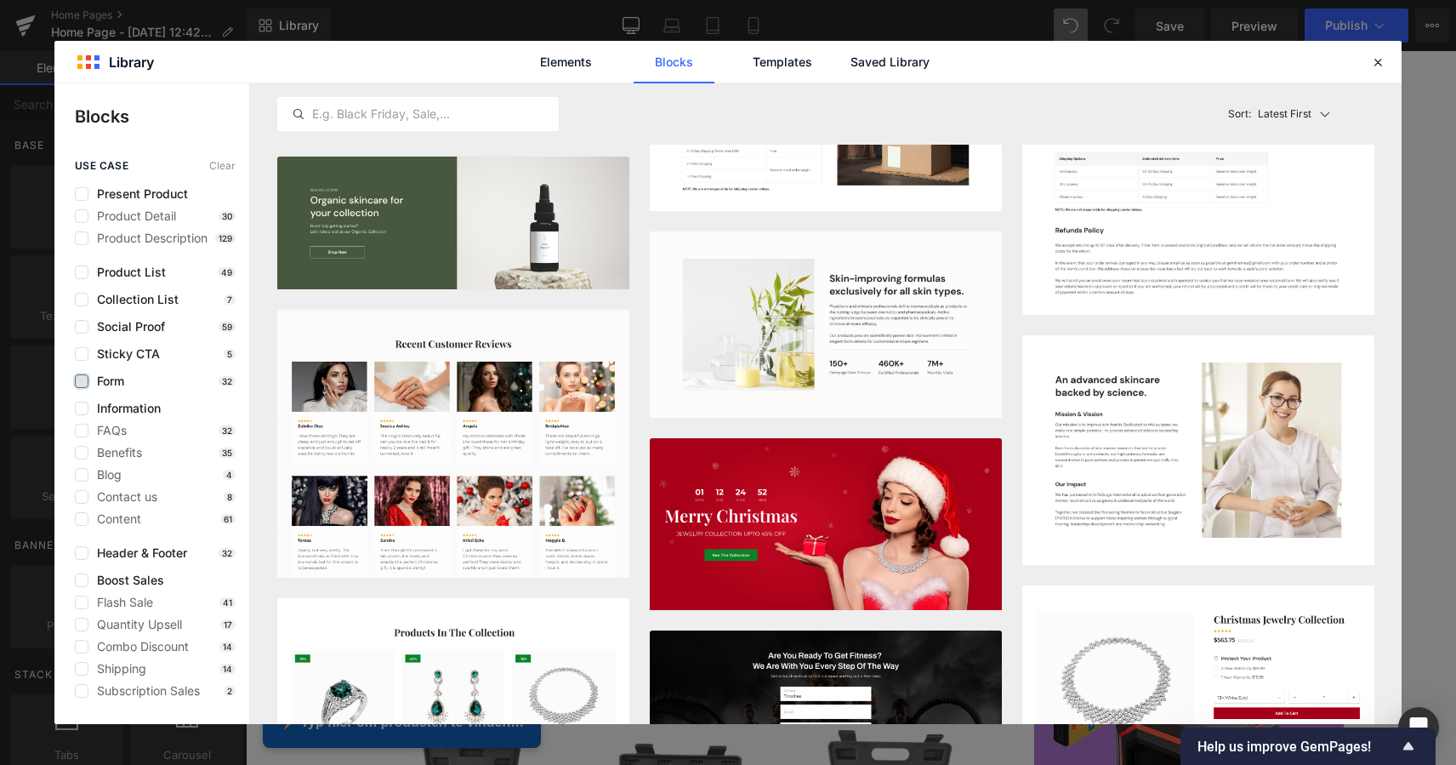
click at [86, 381] on label at bounding box center [82, 381] width 14 height 14
click at [82, 381] on input "checkbox" at bounding box center [82, 381] width 0 height 0
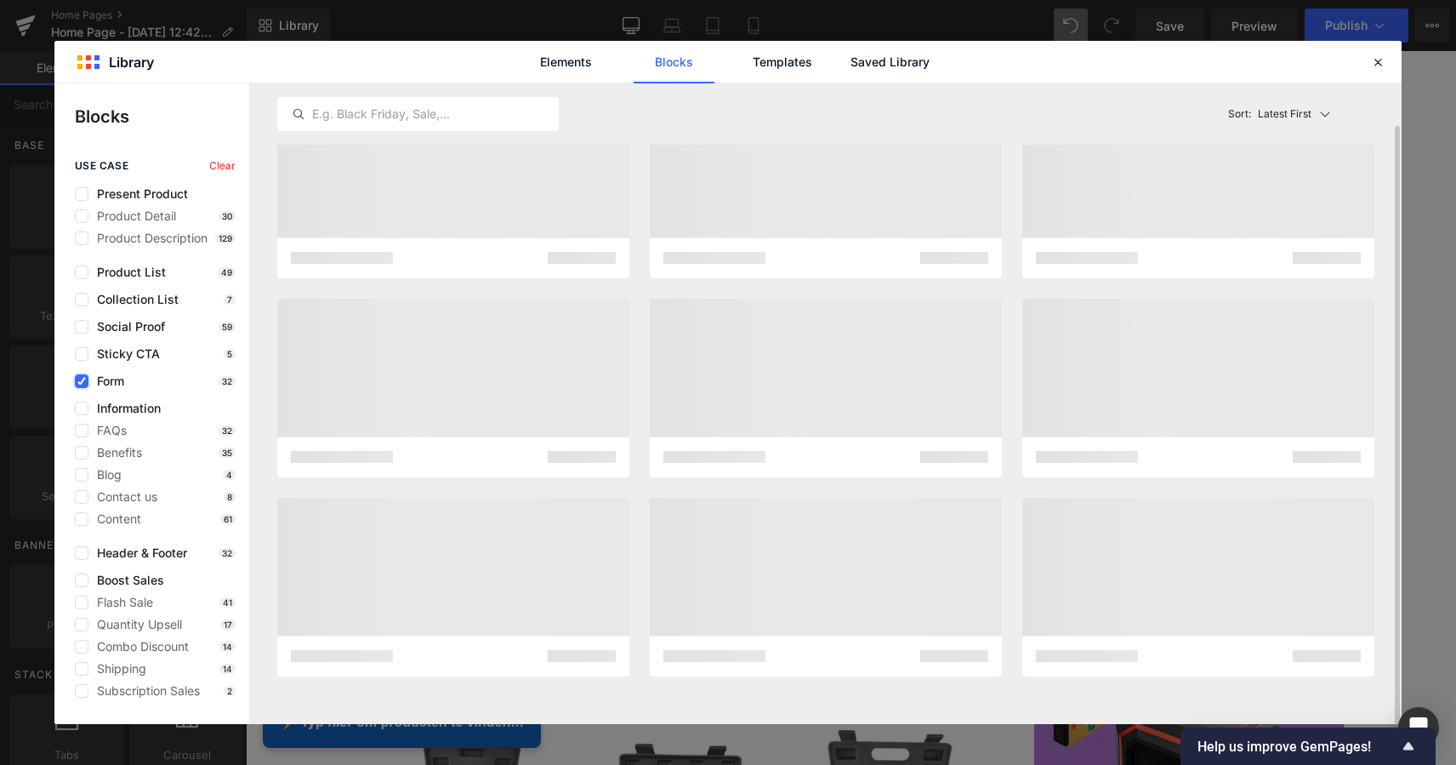
scroll to position [45, 0]
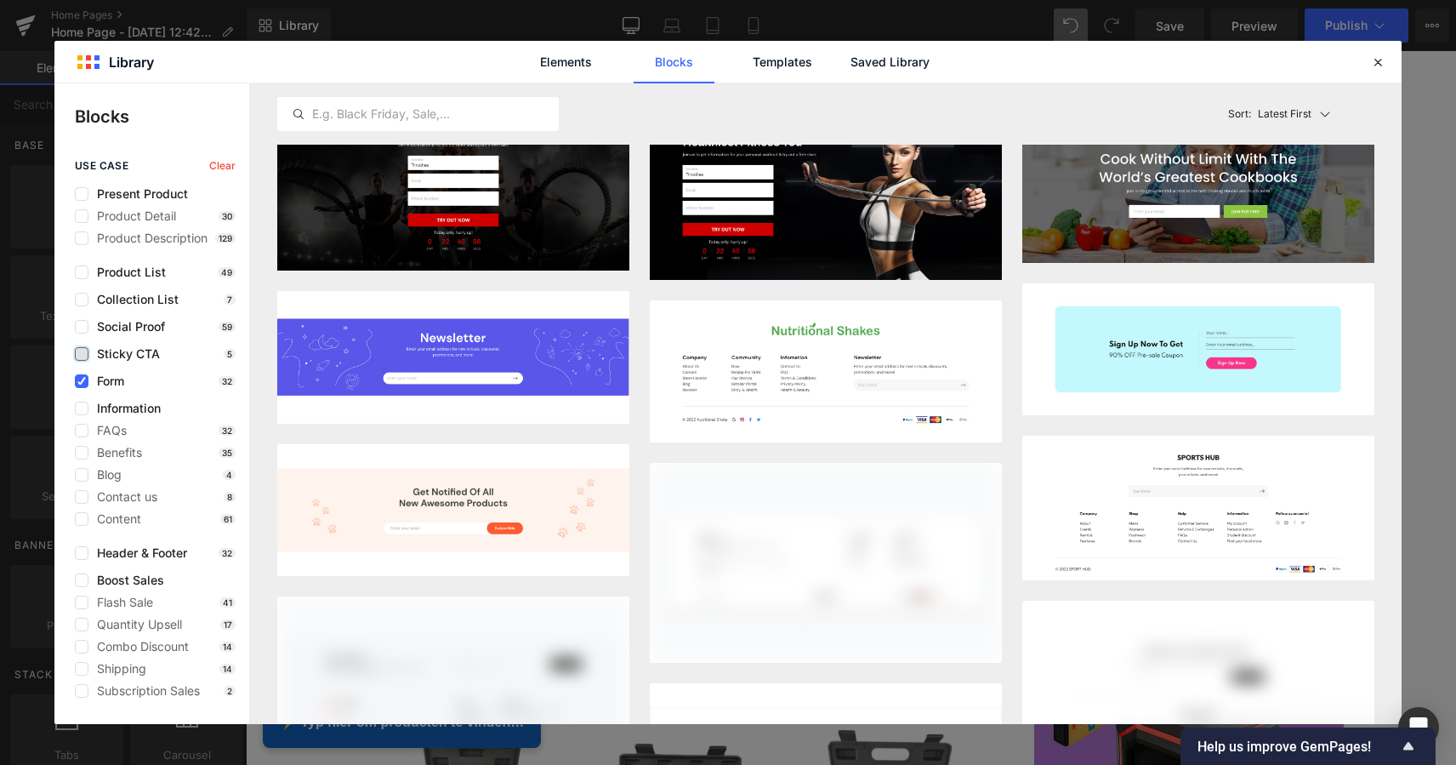
click at [83, 356] on label at bounding box center [82, 354] width 14 height 14
click at [82, 354] on input "checkbox" at bounding box center [82, 354] width 0 height 0
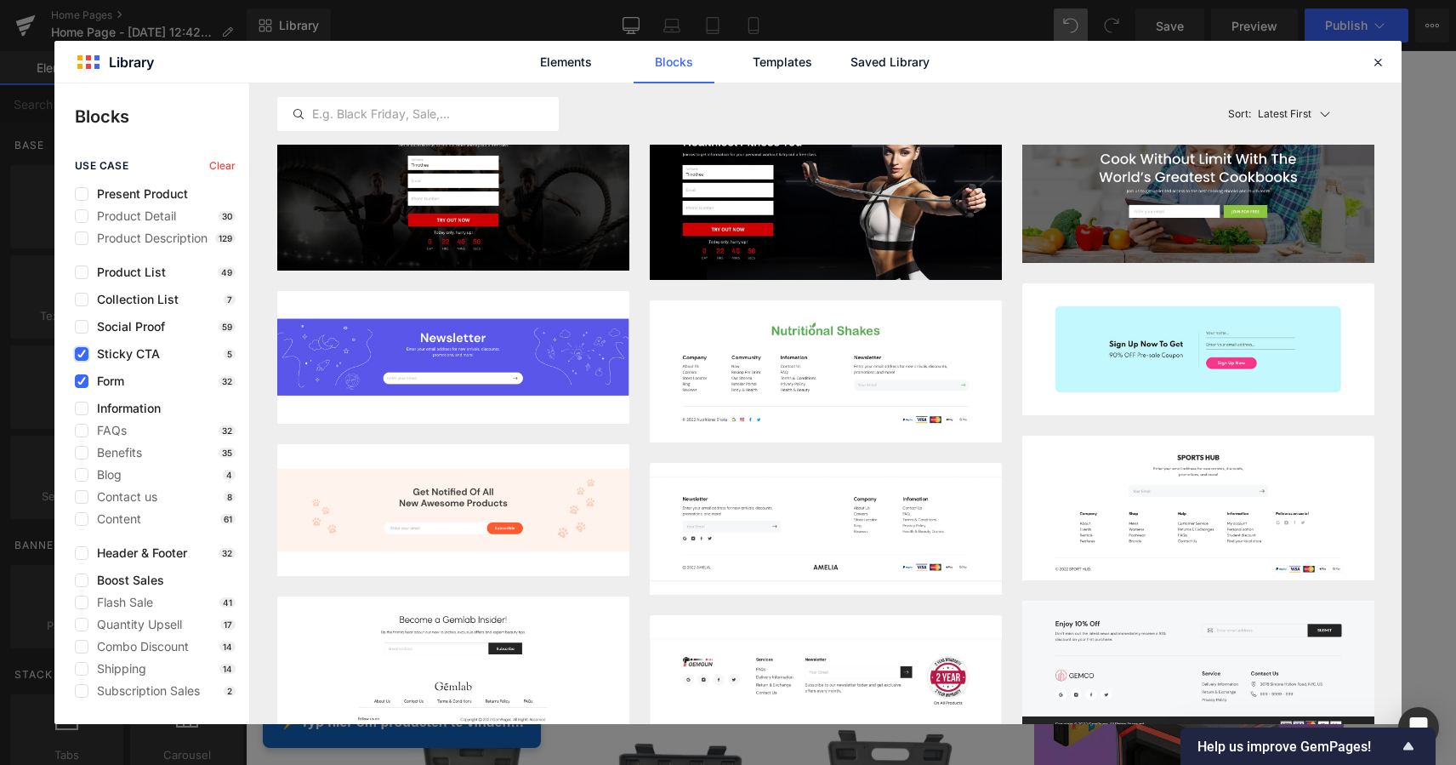
click at [81, 354] on icon at bounding box center [81, 354] width 9 height 0
click at [82, 354] on input "checkbox" at bounding box center [82, 354] width 0 height 0
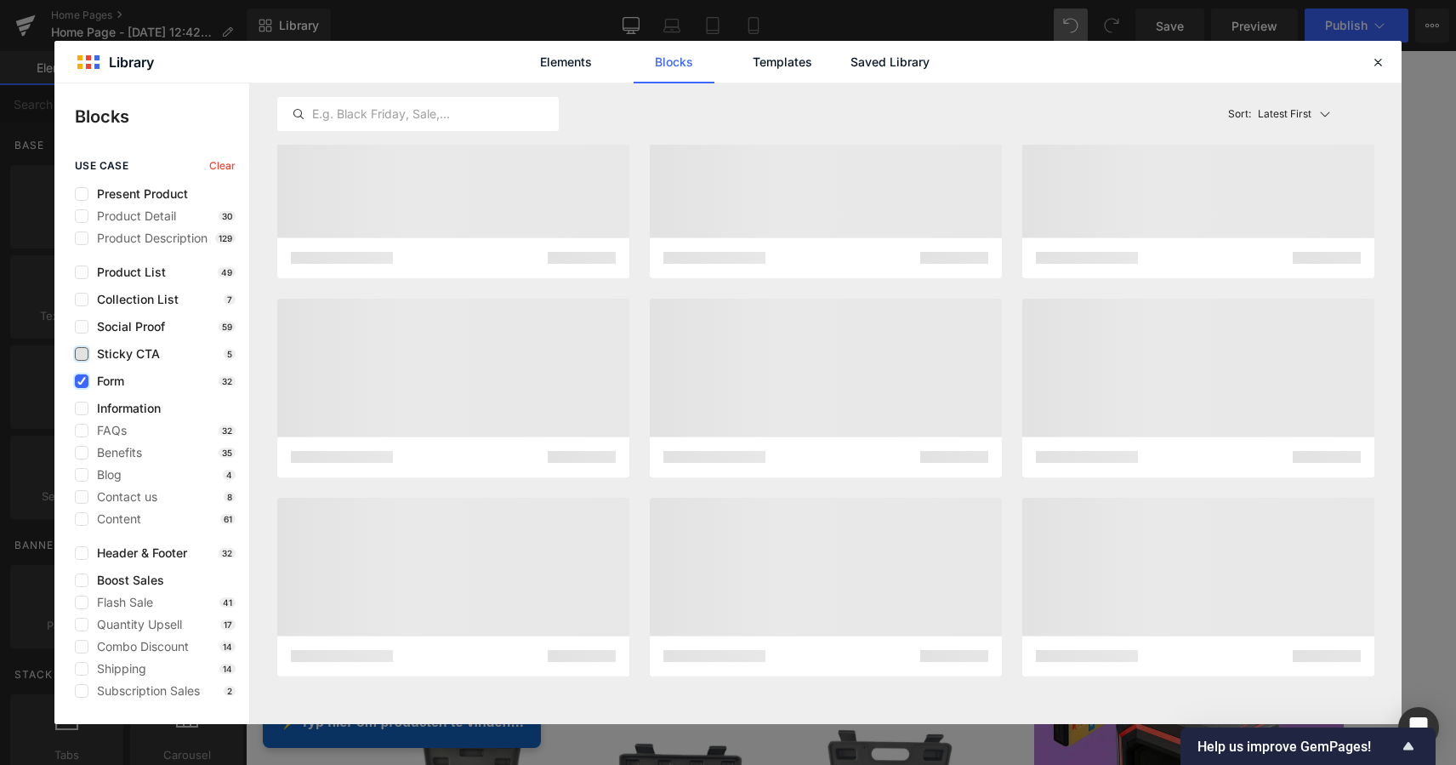
click at [80, 374] on label at bounding box center [82, 381] width 14 height 14
click at [82, 381] on input "checkbox" at bounding box center [82, 381] width 0 height 0
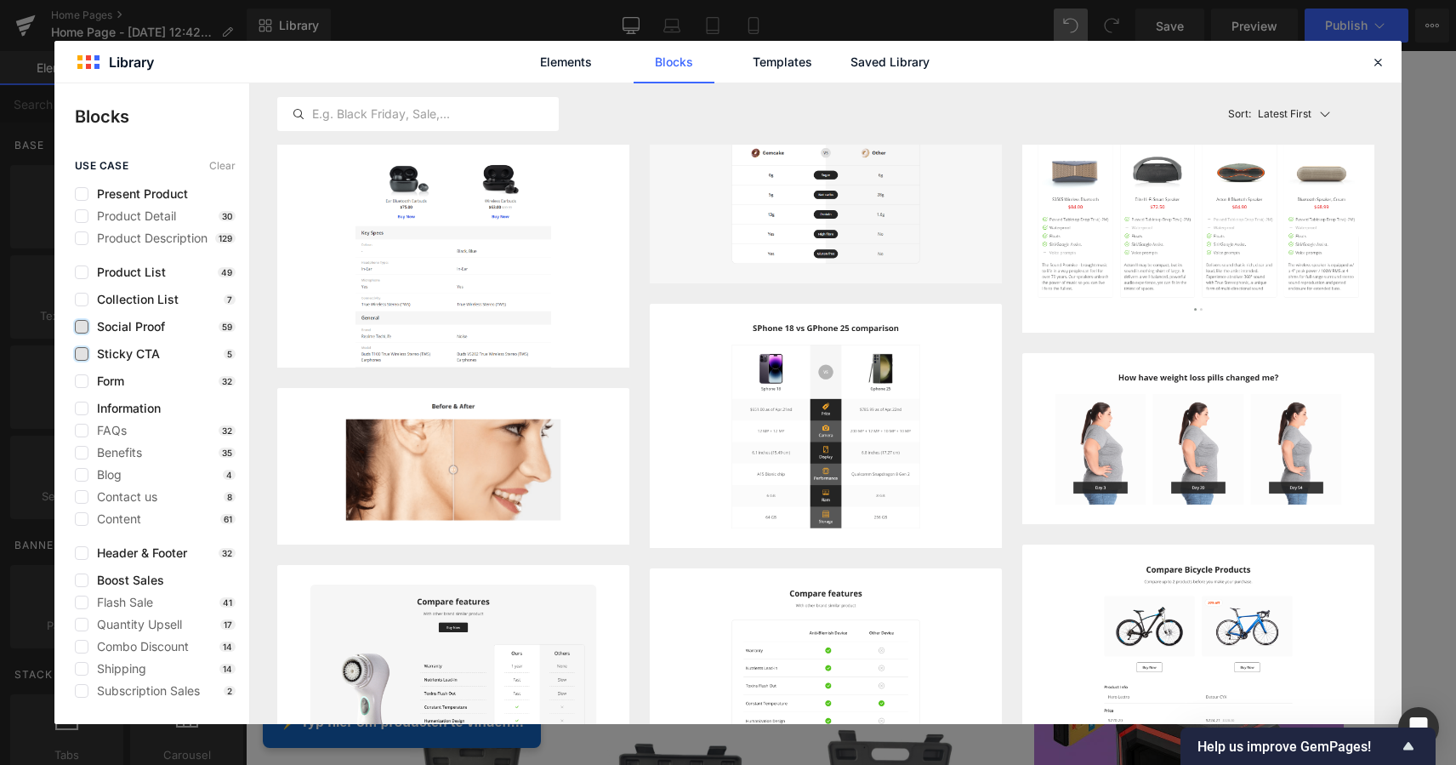
click at [82, 328] on label at bounding box center [82, 327] width 14 height 14
click at [82, 327] on input "checkbox" at bounding box center [82, 327] width 0 height 0
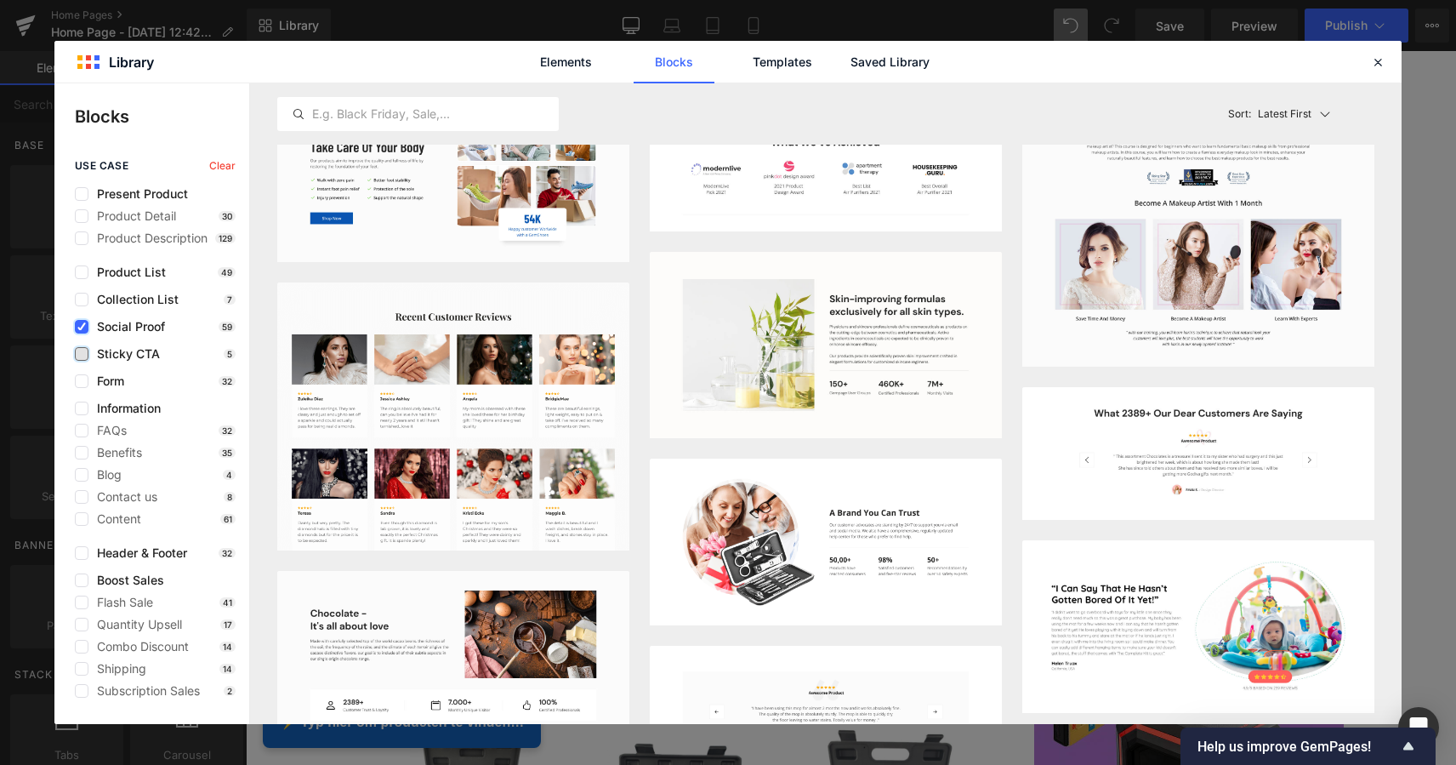
click at [82, 327] on icon at bounding box center [81, 327] width 9 height 0
click at [82, 327] on input "checkbox" at bounding box center [82, 327] width 0 height 0
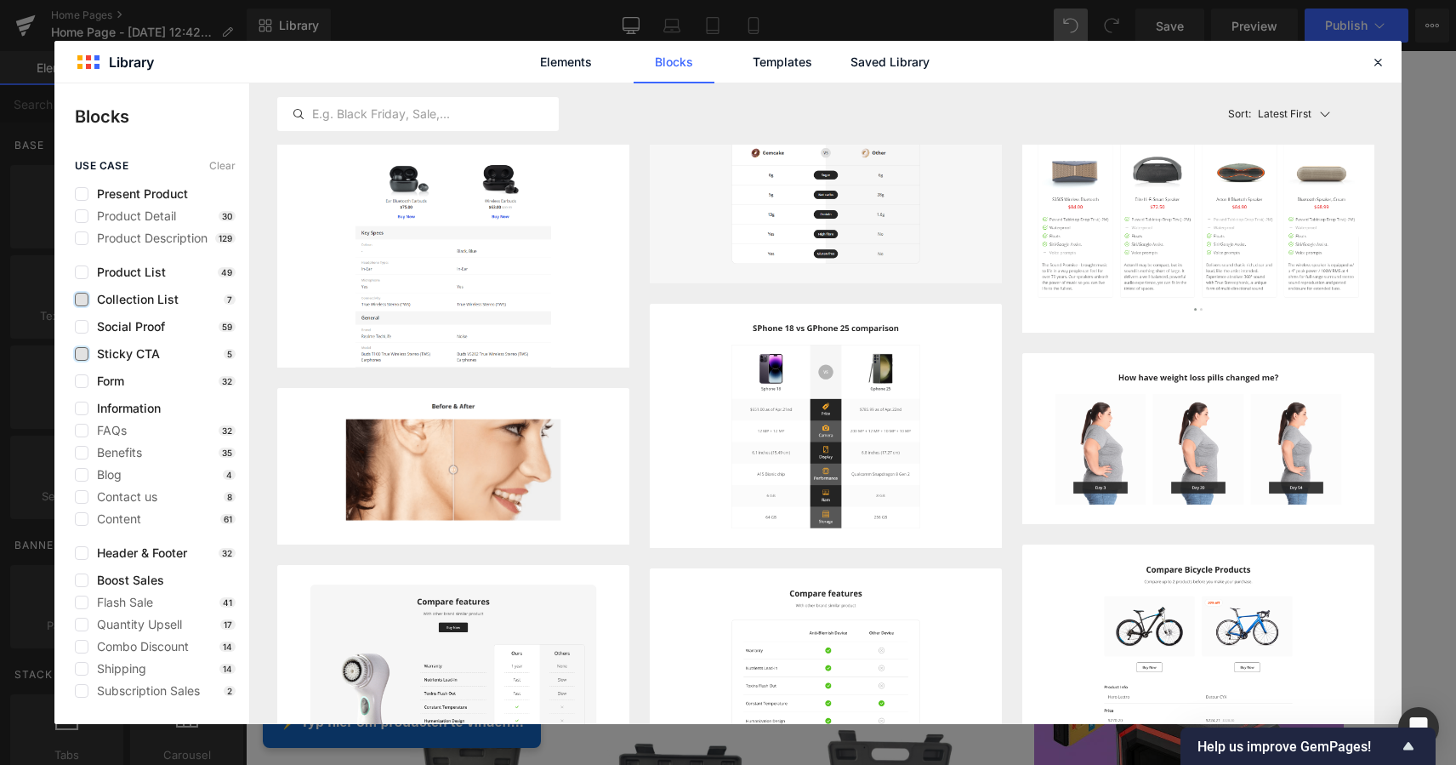
click at [83, 304] on label at bounding box center [82, 300] width 14 height 14
click at [82, 299] on input "checkbox" at bounding box center [82, 299] width 0 height 0
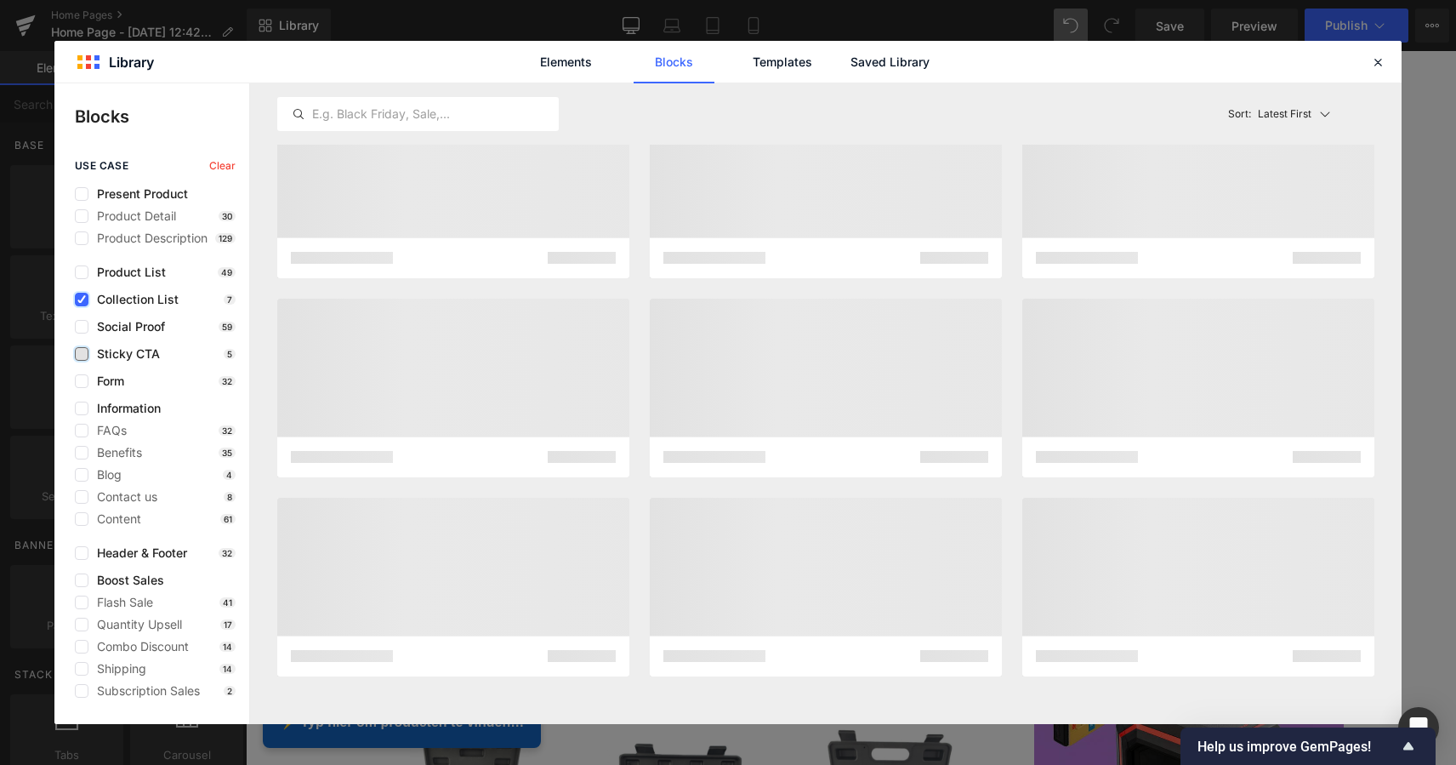
scroll to position [0, 0]
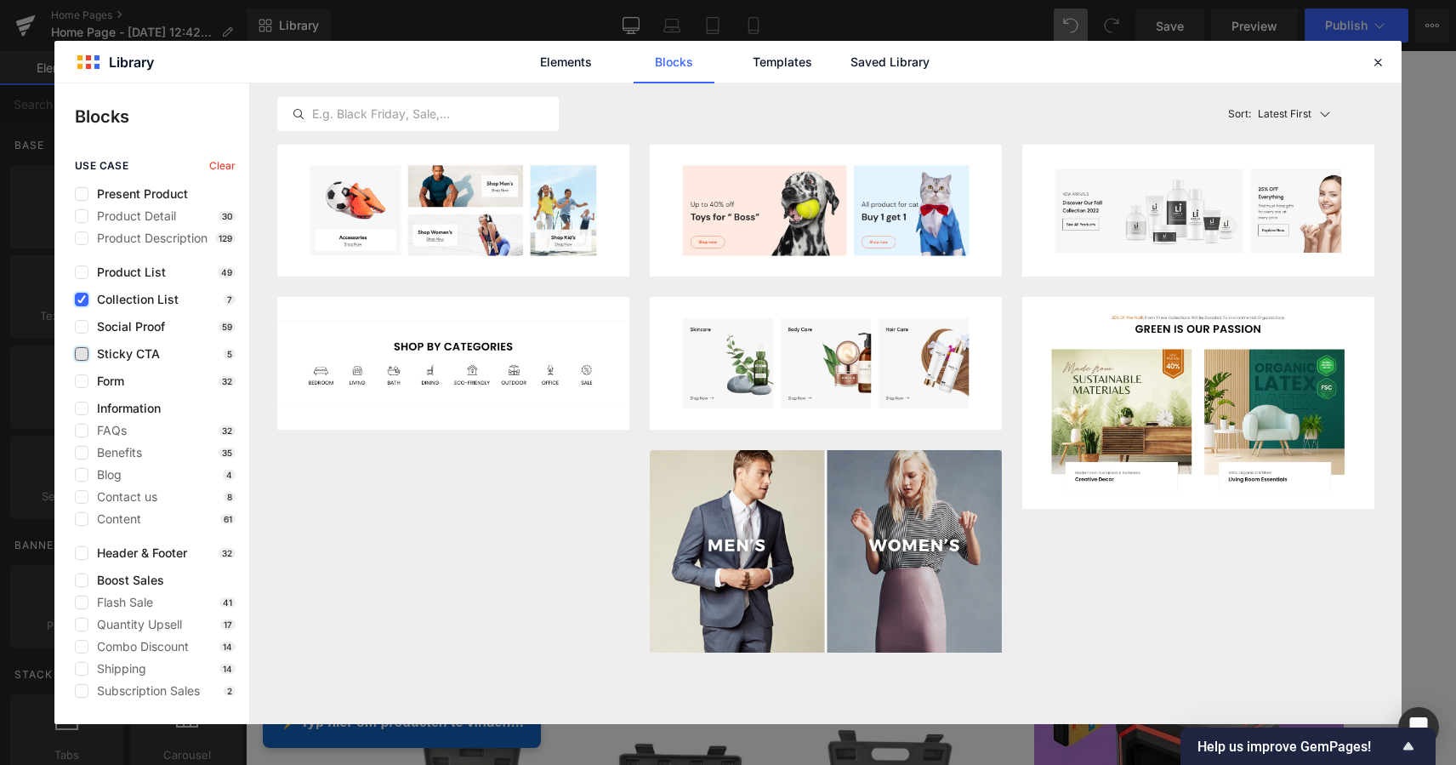
click at [83, 304] on label at bounding box center [82, 300] width 14 height 14
click at [82, 299] on input "checkbox" at bounding box center [82, 299] width 0 height 0
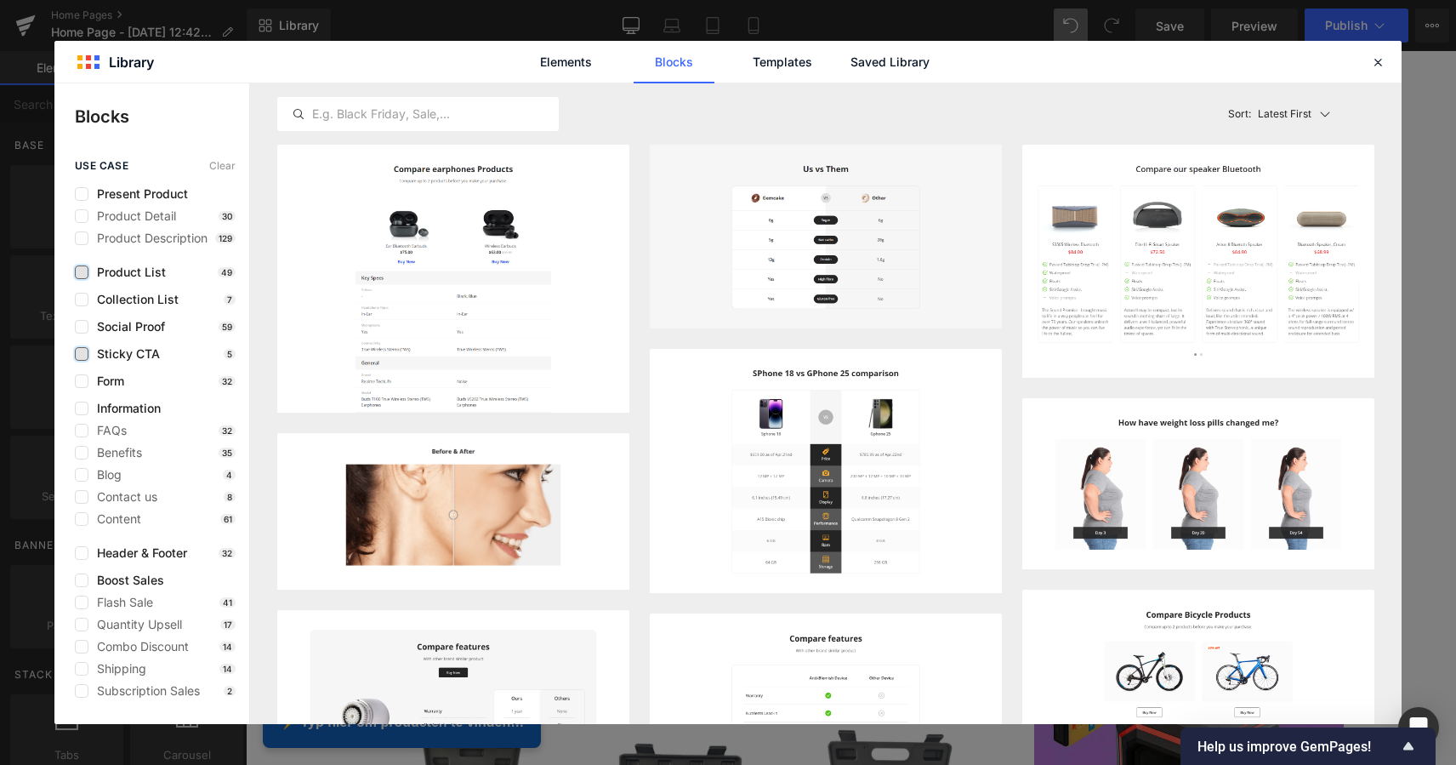
click at [78, 276] on label at bounding box center [82, 272] width 14 height 14
click at [82, 272] on input "checkbox" at bounding box center [82, 272] width 0 height 0
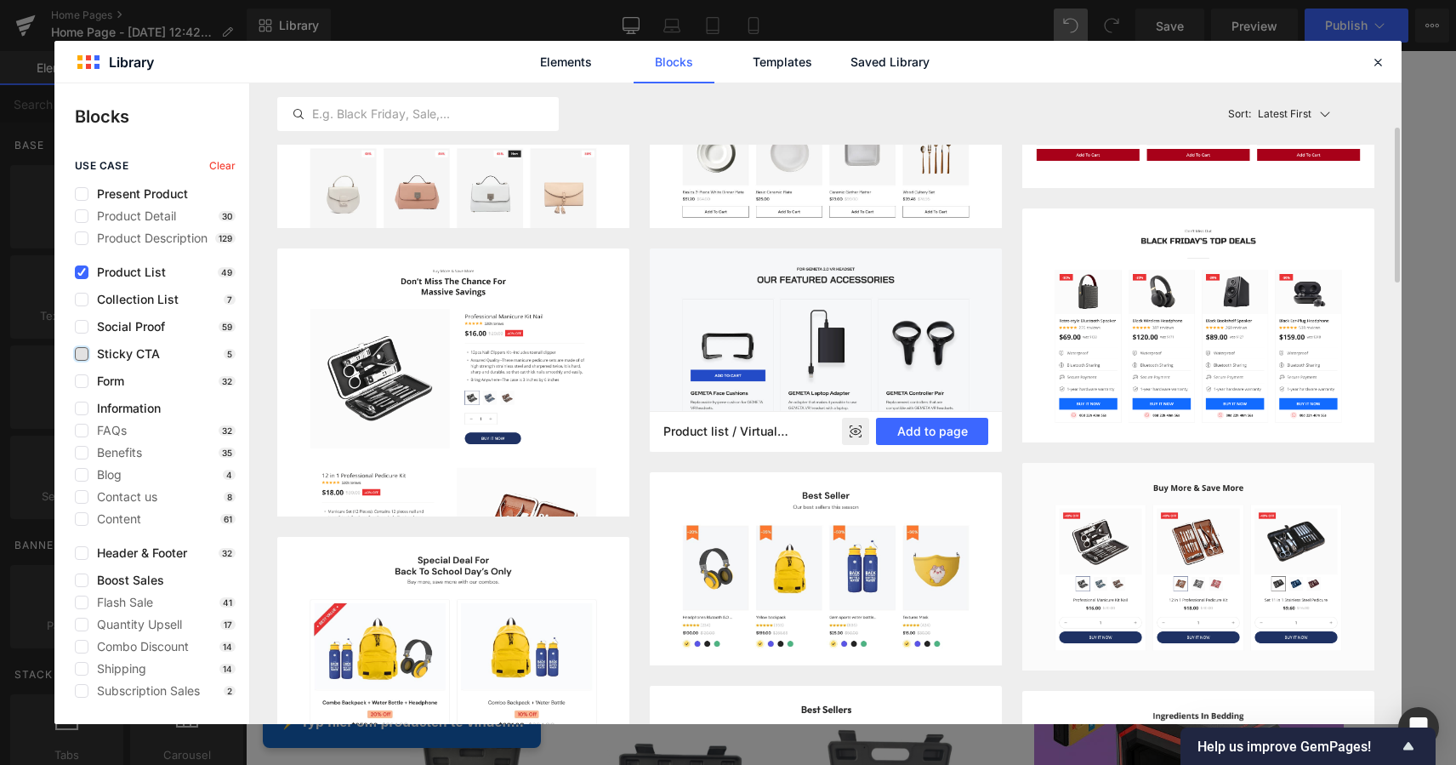
scroll to position [185, 0]
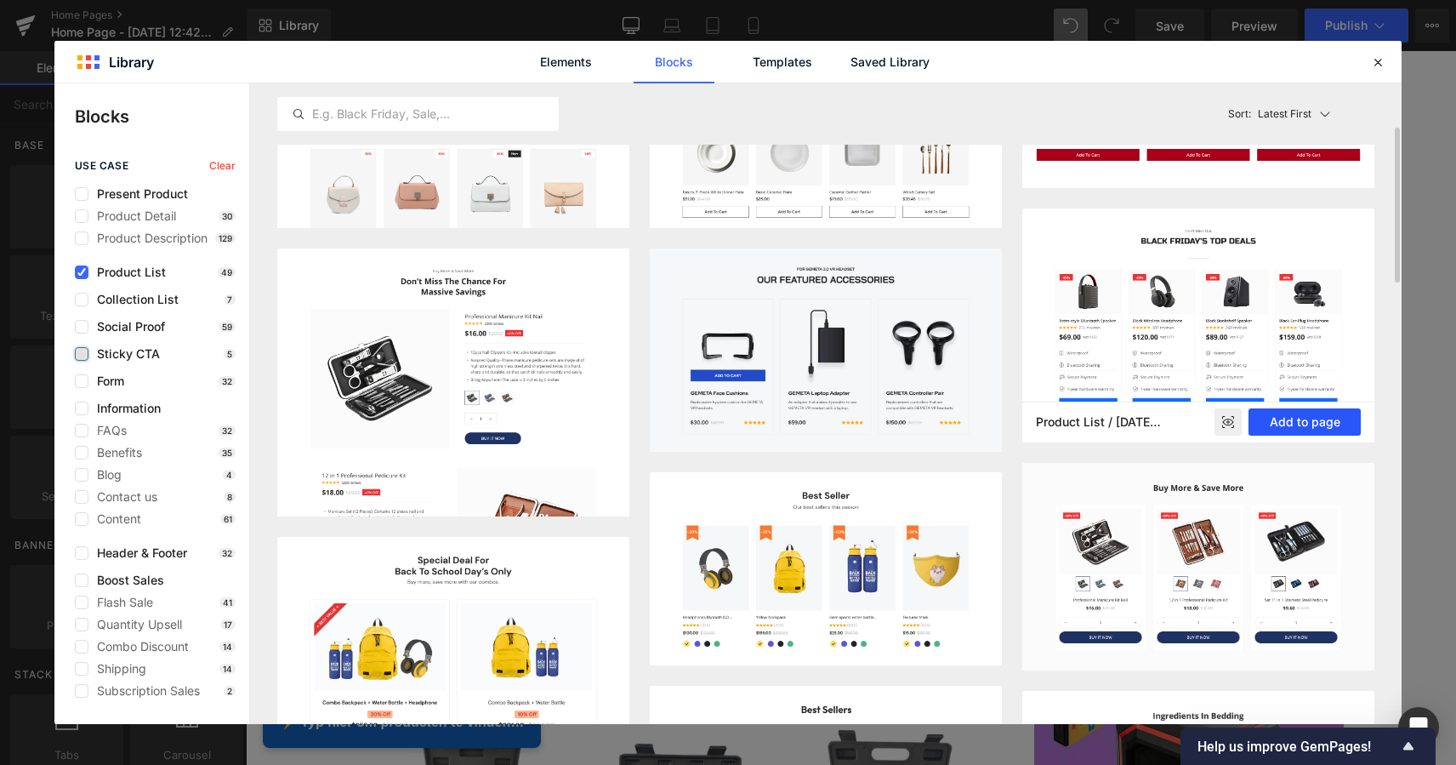
click at [1309, 430] on button "Add to page" at bounding box center [1305, 421] width 112 height 27
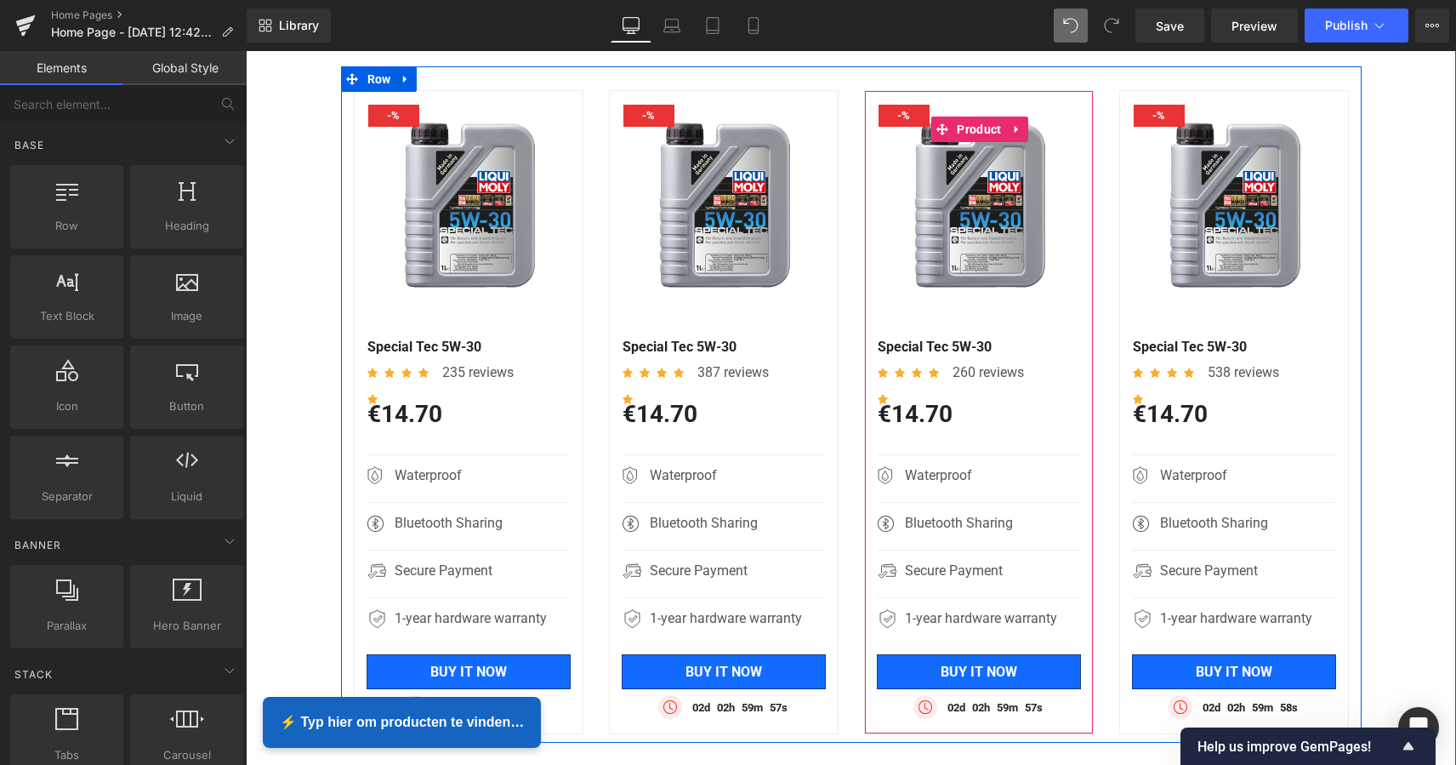
scroll to position [2805, 0]
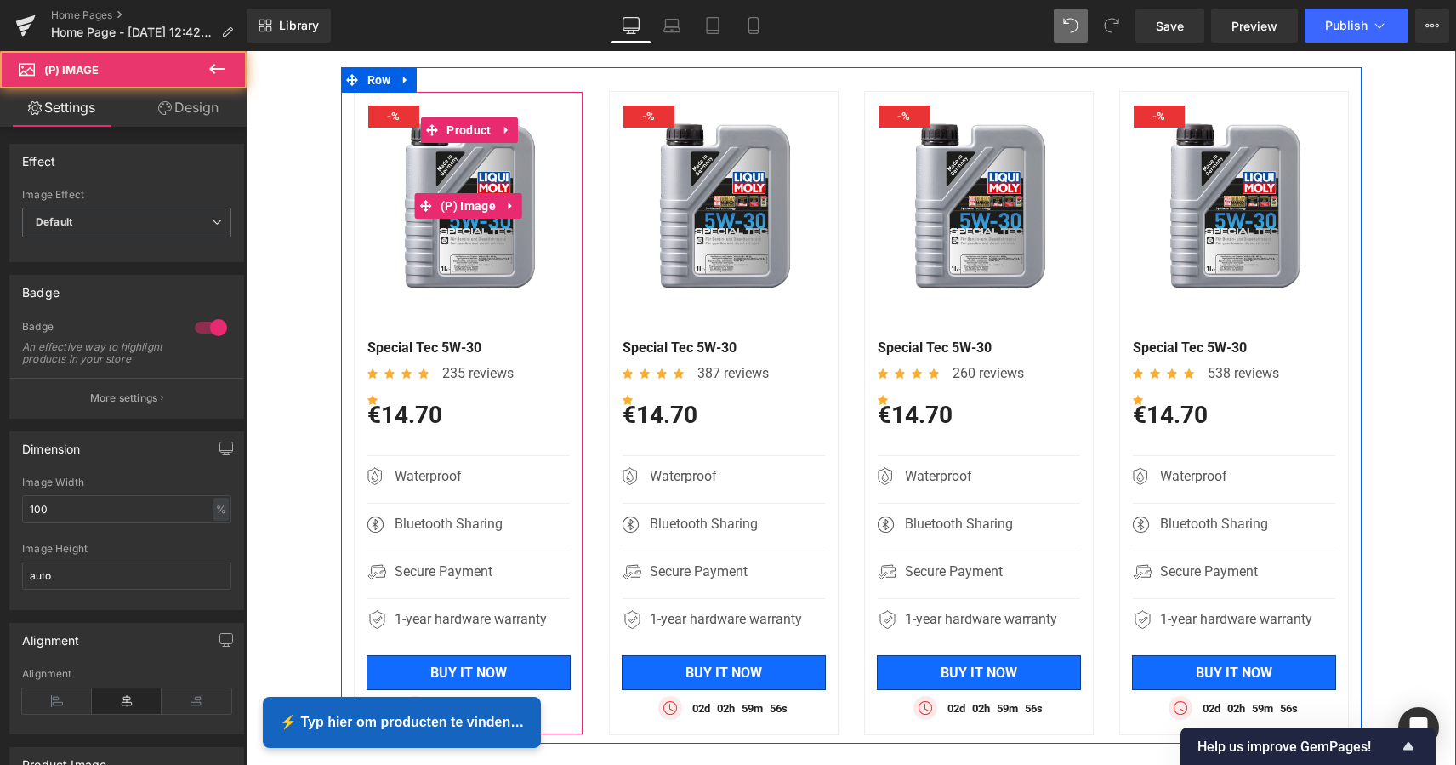
click at [545, 274] on img at bounding box center [469, 206] width 228 height 228
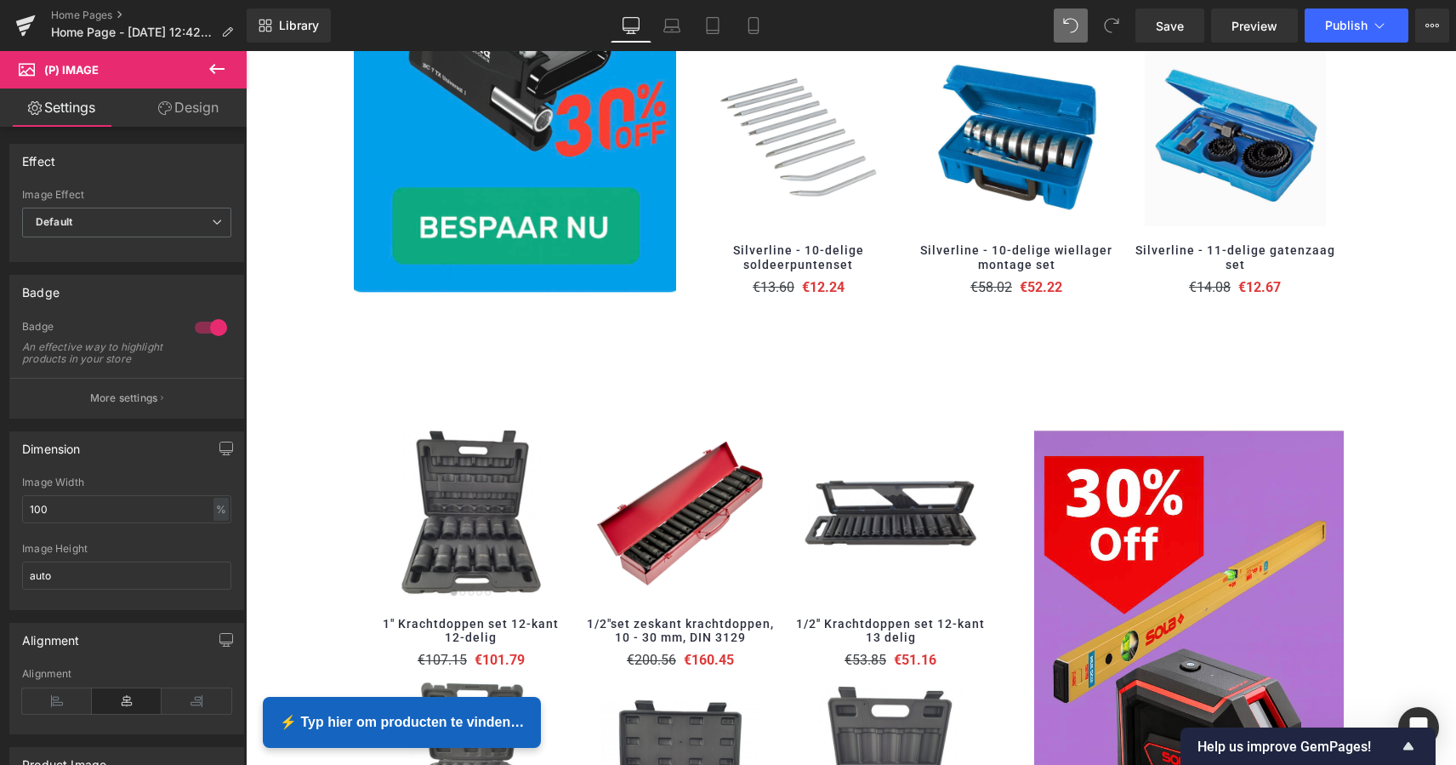
scroll to position [1324, 0]
click at [213, 71] on icon at bounding box center [216, 69] width 15 height 10
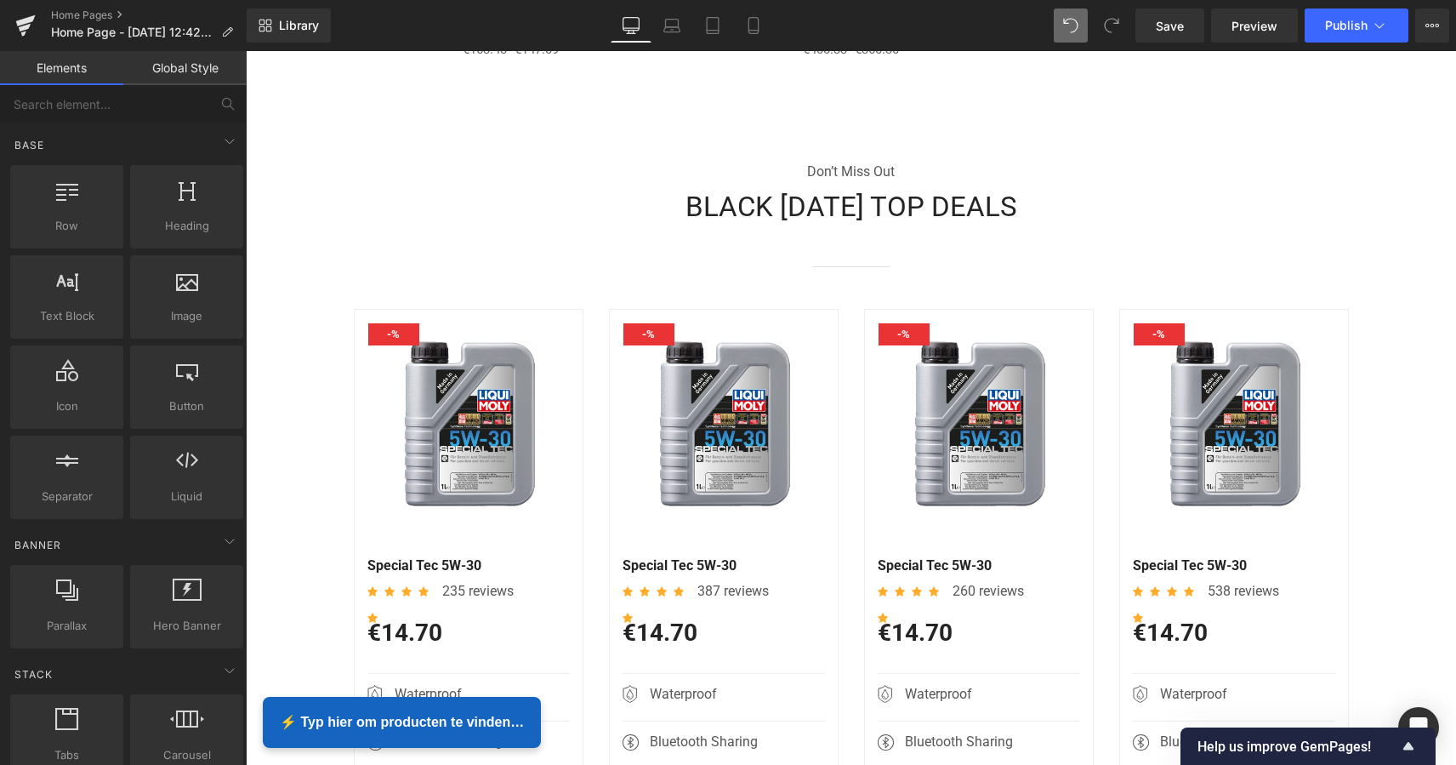
scroll to position [2589, 0]
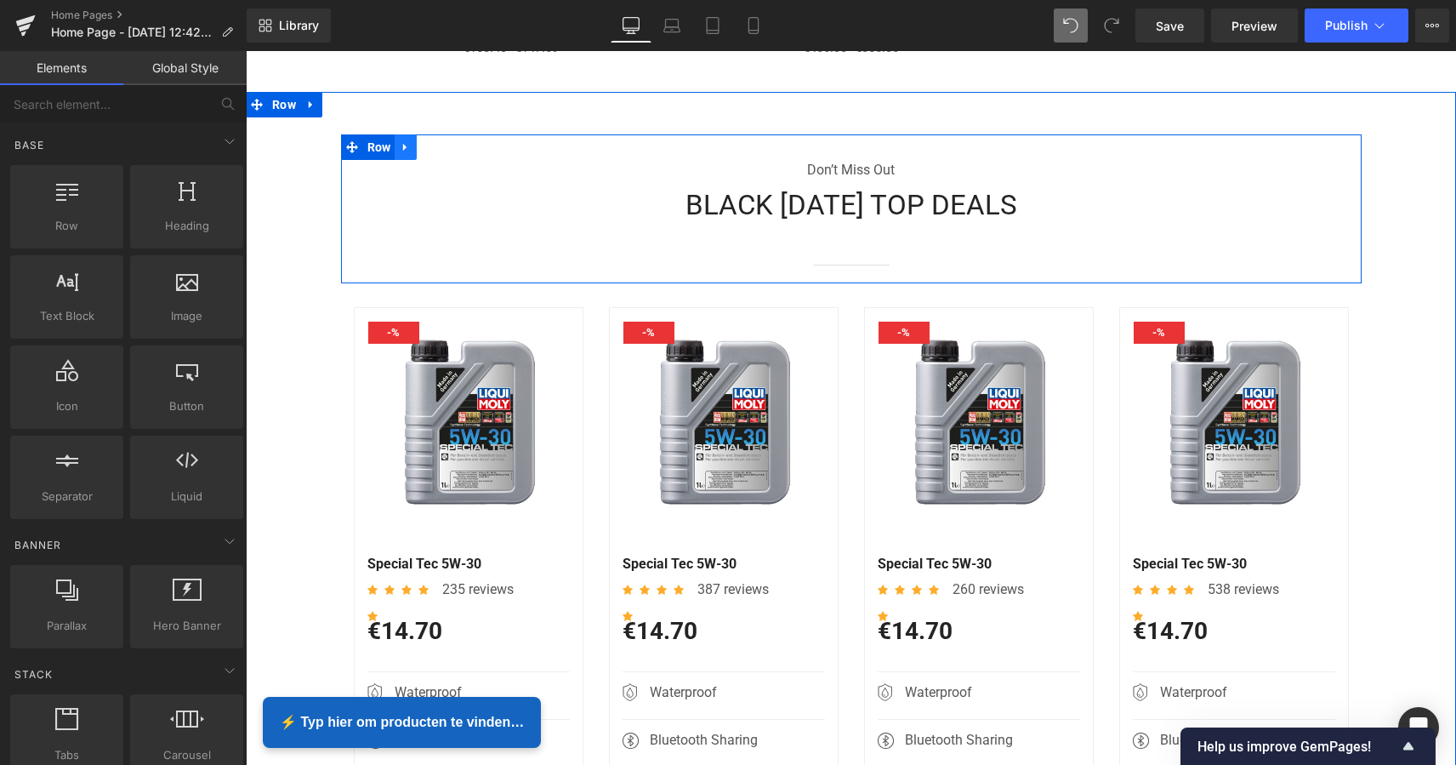
click at [401, 147] on link at bounding box center [406, 147] width 22 height 26
click at [444, 145] on icon at bounding box center [450, 147] width 12 height 12
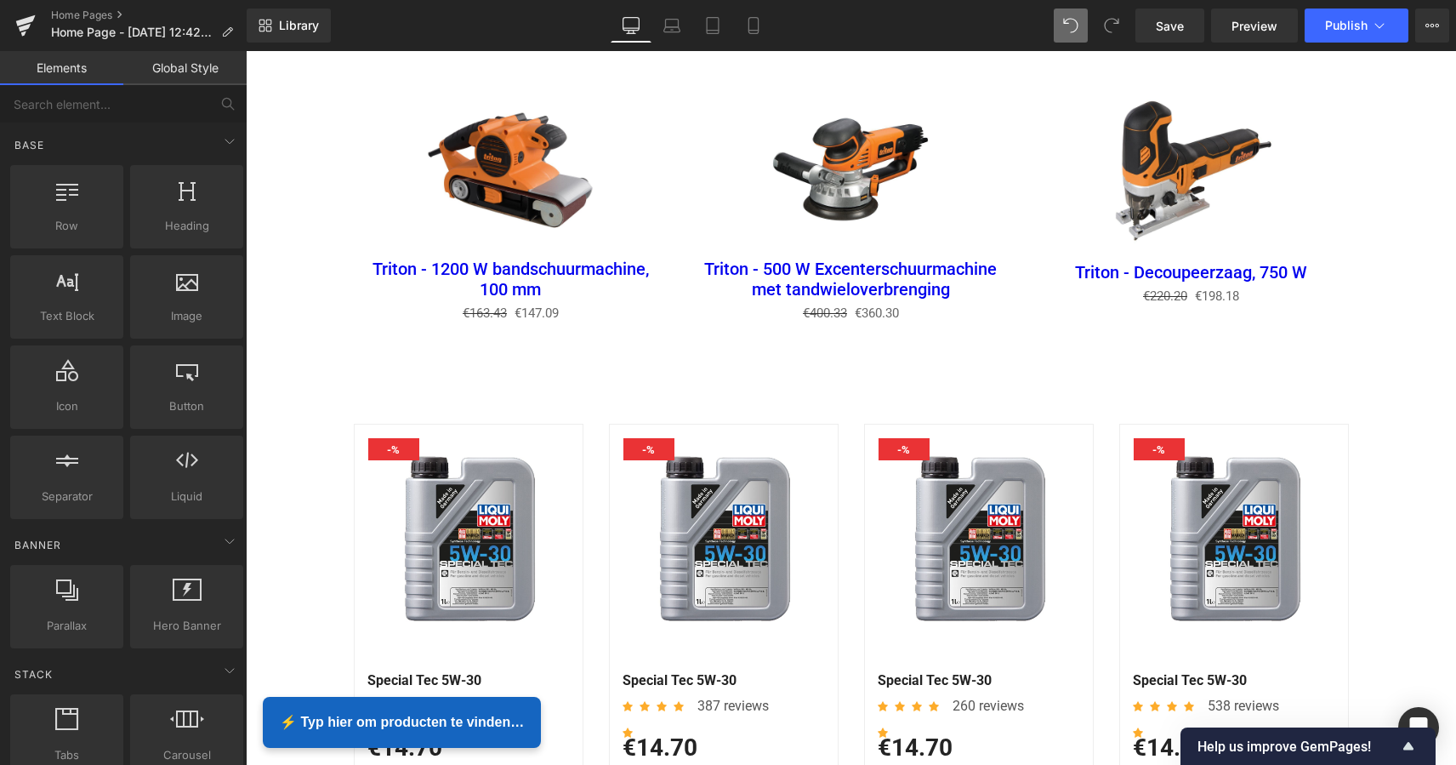
scroll to position [2303, 0]
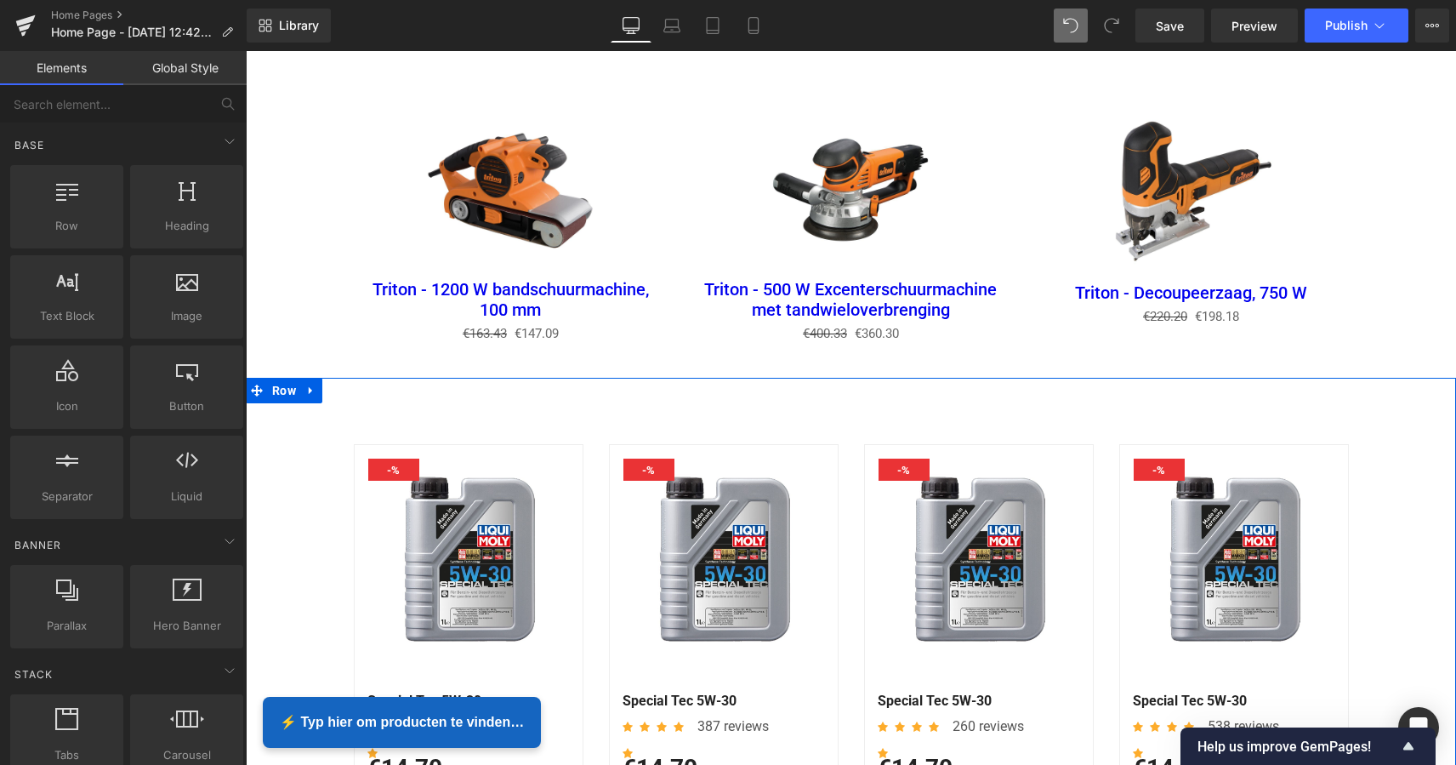
click at [308, 387] on icon at bounding box center [311, 390] width 12 height 13
click at [356, 384] on icon at bounding box center [356, 390] width 12 height 12
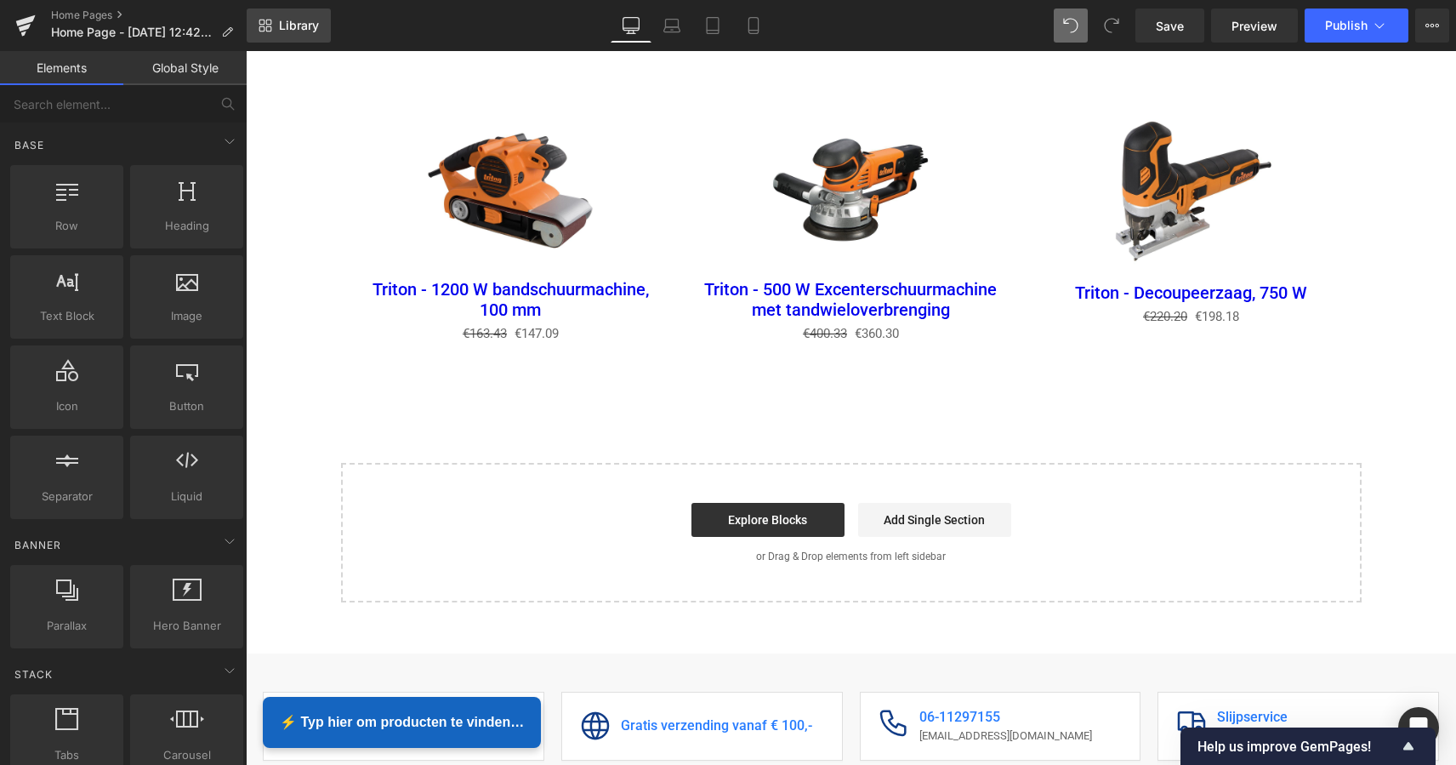
click at [299, 34] on link "Library" at bounding box center [289, 26] width 84 height 34
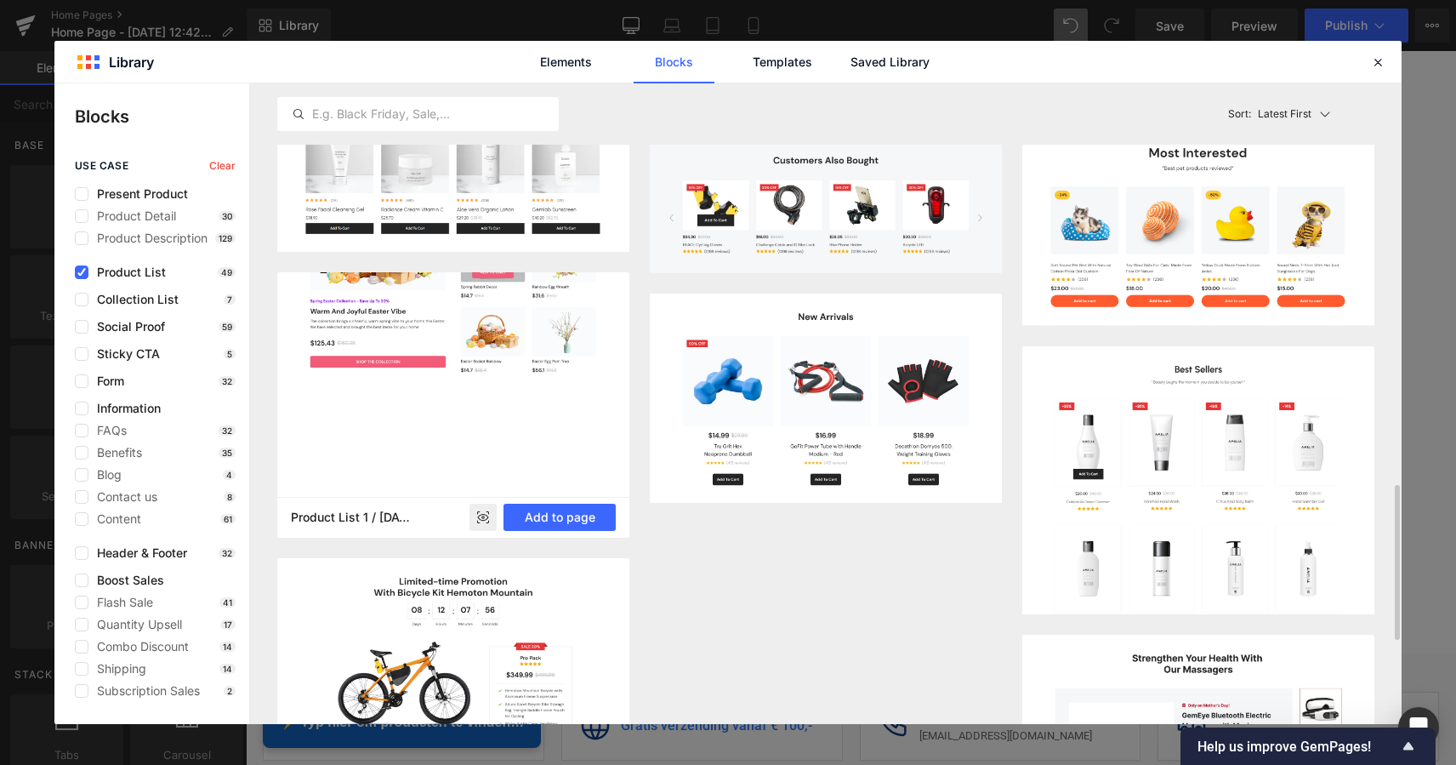
scroll to position [1675, 0]
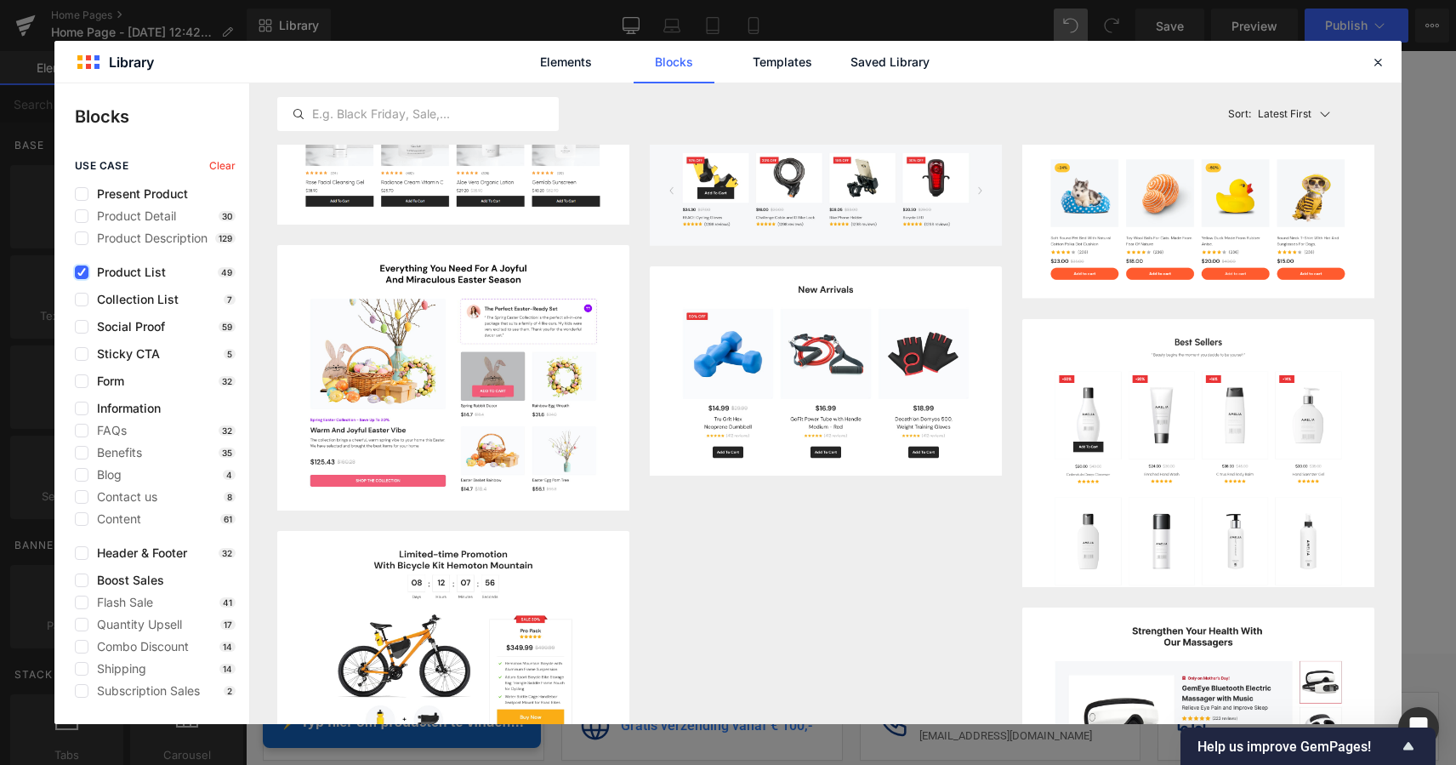
click at [81, 272] on icon at bounding box center [81, 272] width 9 height 0
click at [82, 272] on input "checkbox" at bounding box center [82, 272] width 0 height 0
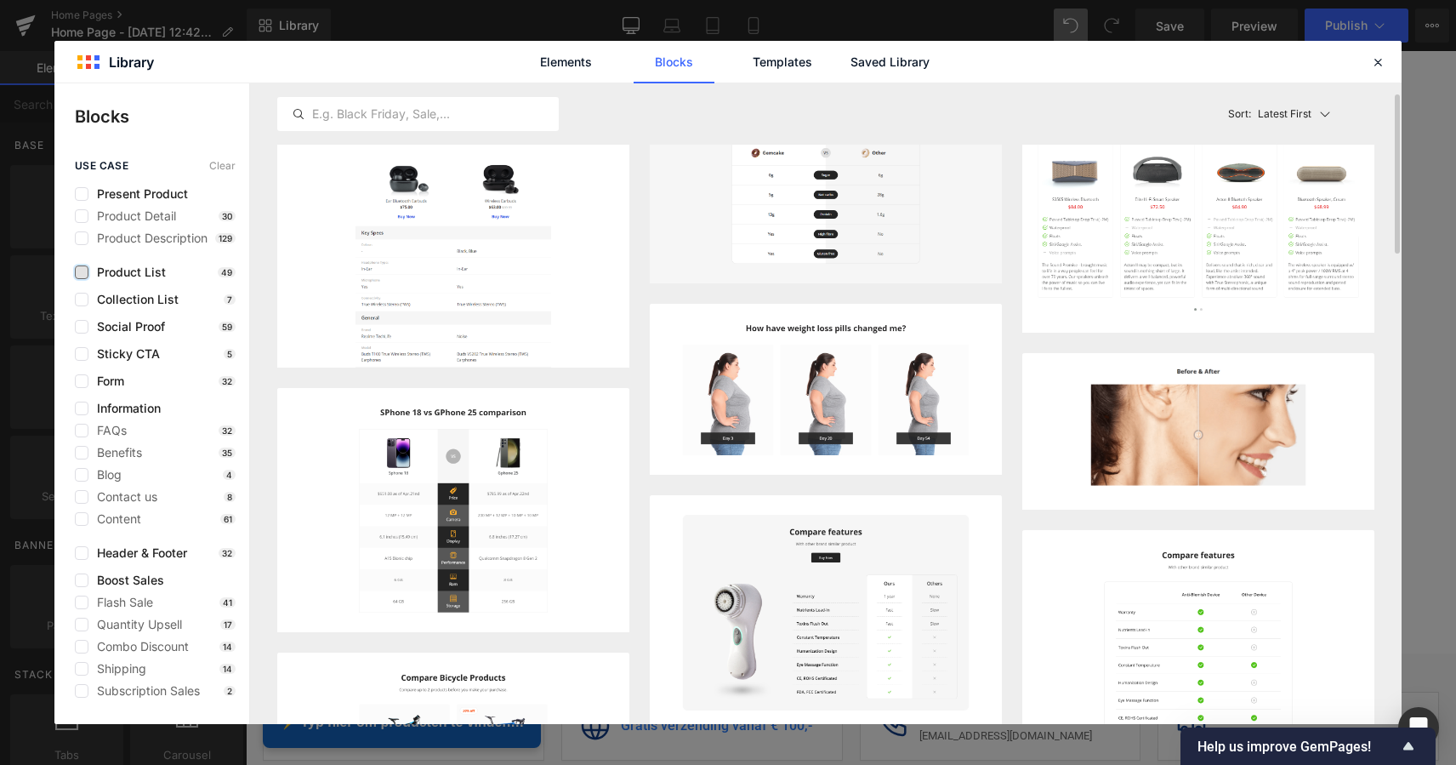
scroll to position [45, 0]
click at [88, 603] on label at bounding box center [82, 602] width 14 height 14
click at [82, 602] on input "checkbox" at bounding box center [82, 602] width 0 height 0
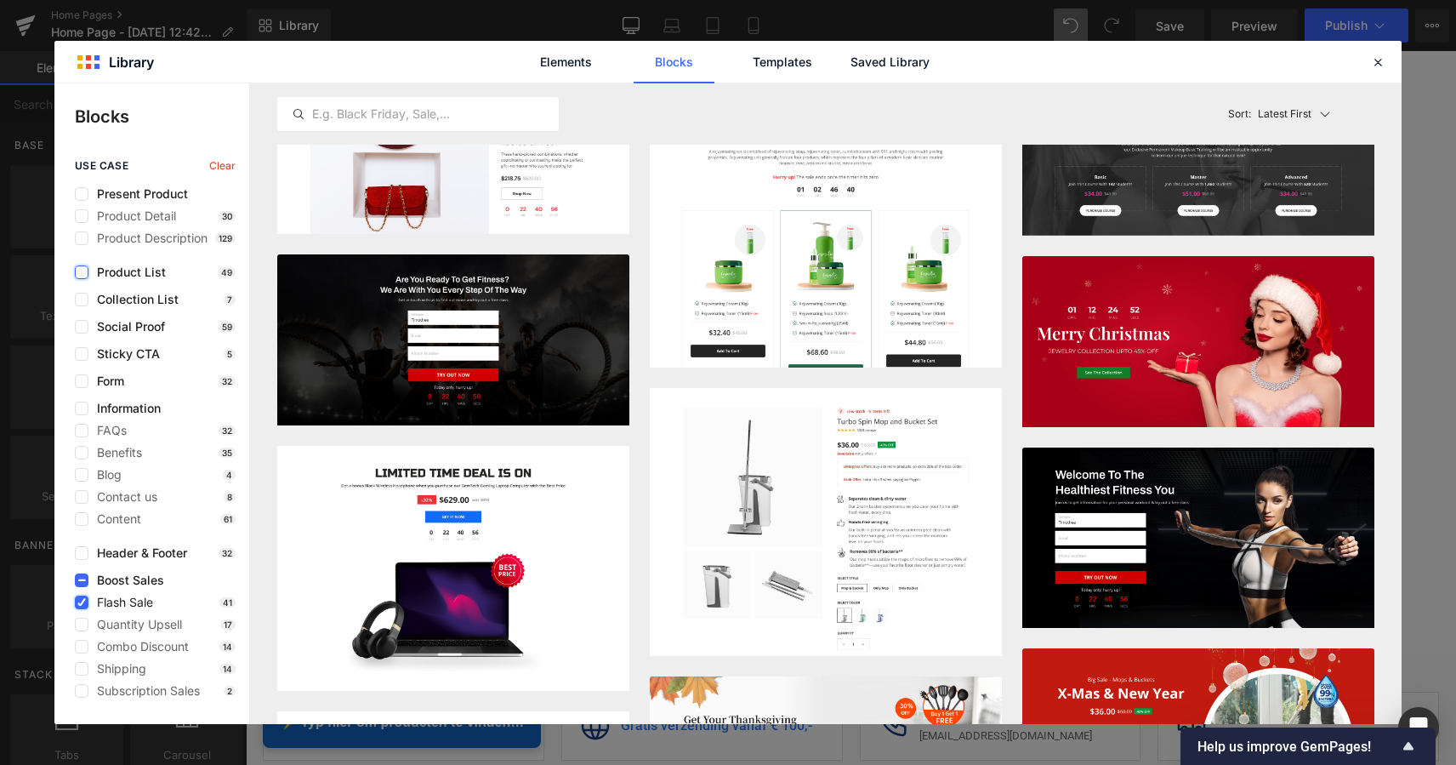
click at [84, 602] on icon at bounding box center [81, 602] width 9 height 0
click at [82, 602] on input "checkbox" at bounding box center [82, 602] width 0 height 0
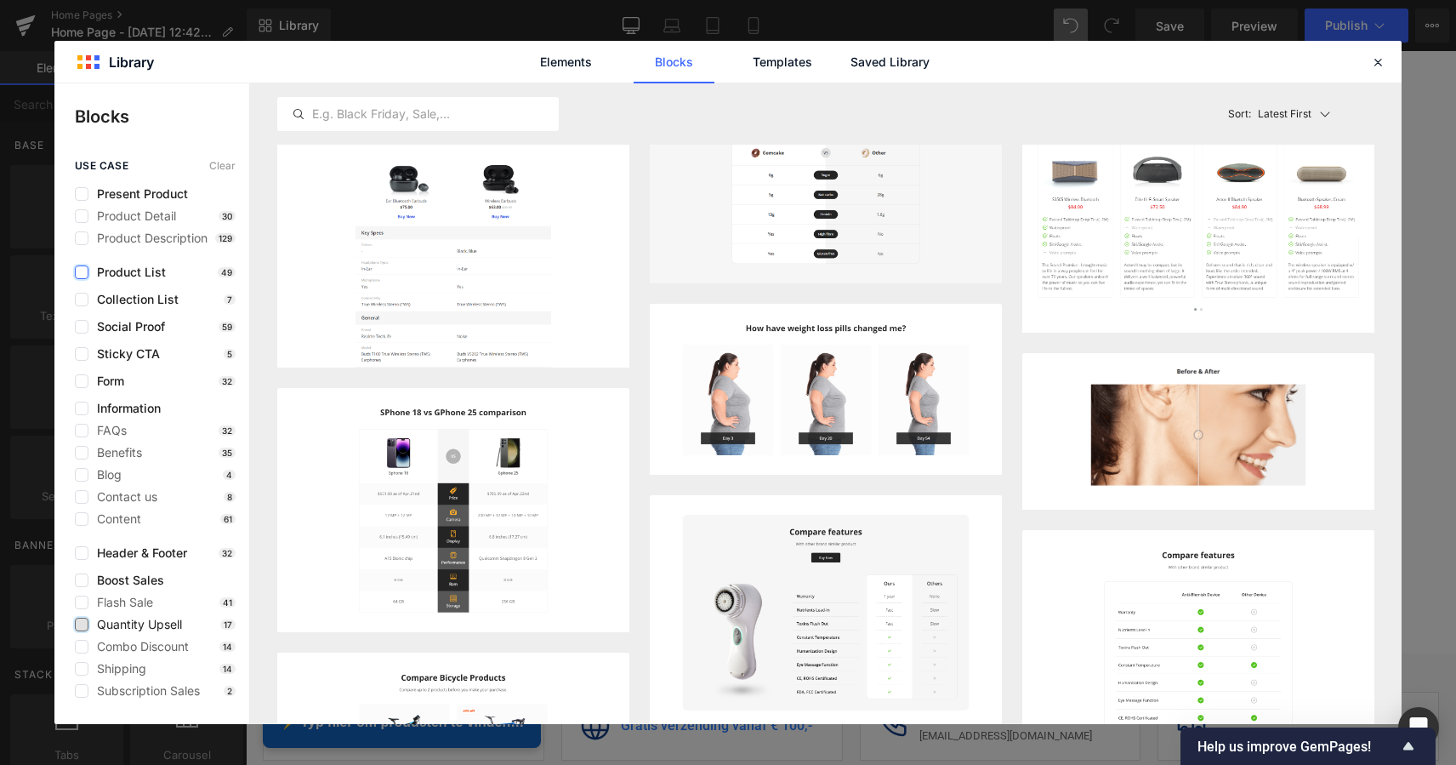
click at [83, 626] on label at bounding box center [82, 625] width 14 height 14
click at [82, 624] on input "checkbox" at bounding box center [82, 624] width 0 height 0
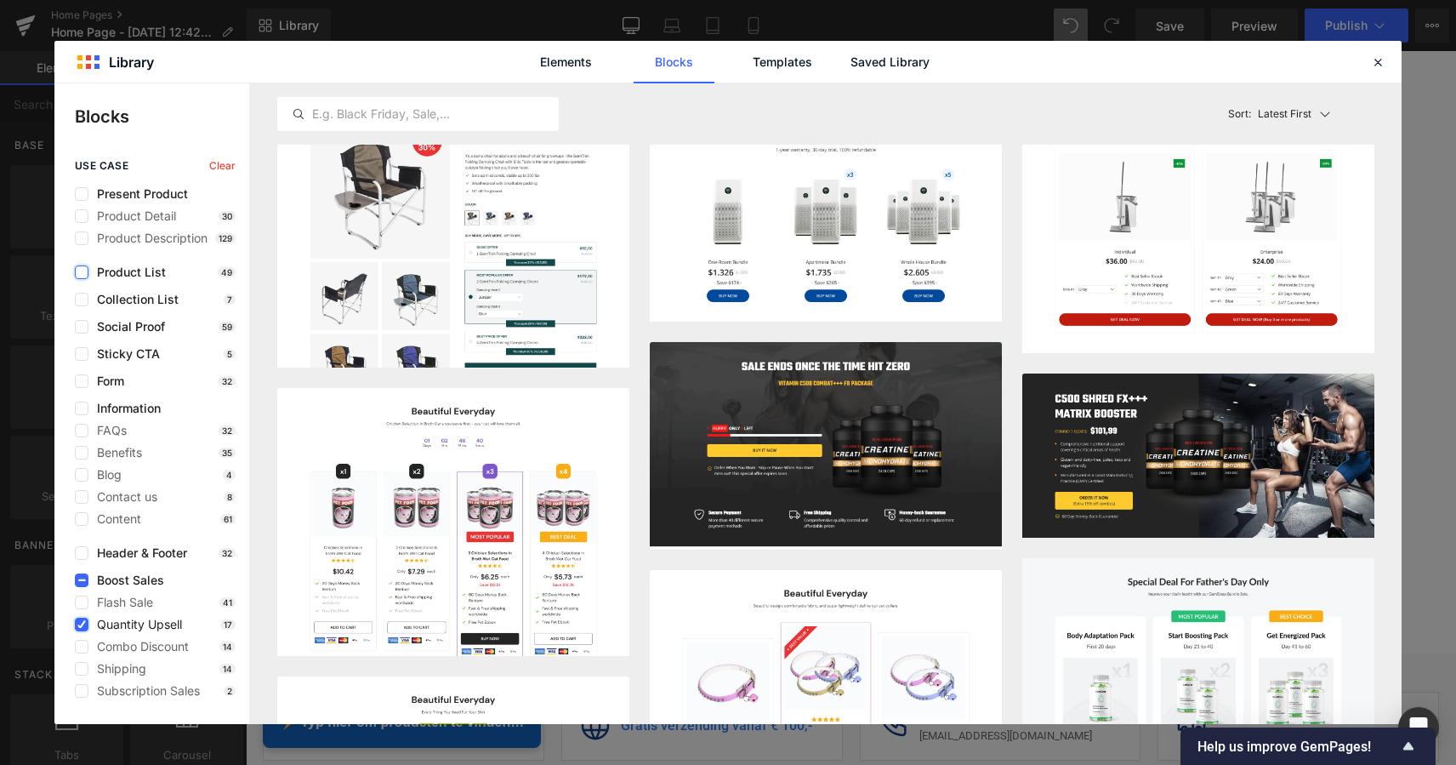
click at [83, 624] on icon at bounding box center [81, 624] width 9 height 0
click at [82, 624] on input "checkbox" at bounding box center [82, 624] width 0 height 0
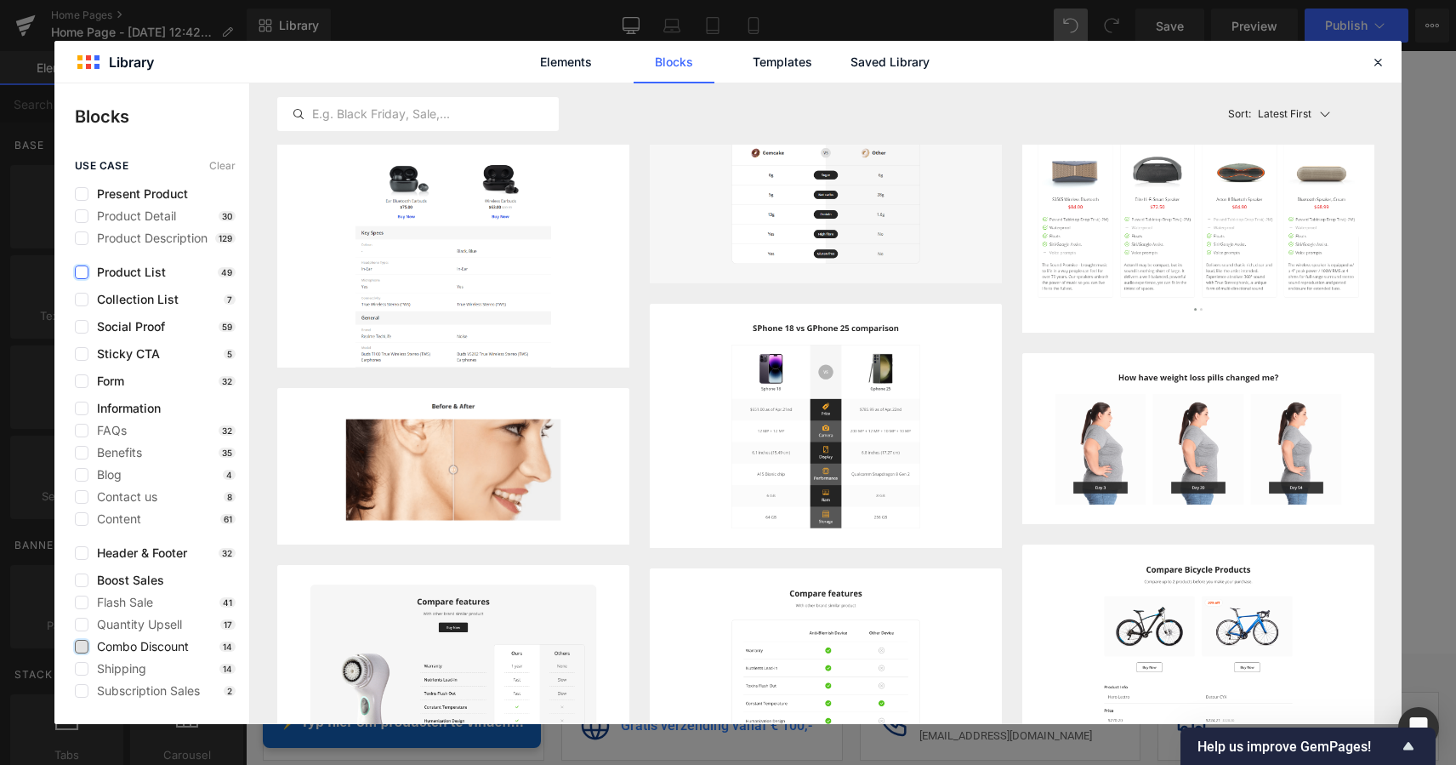
click at [81, 643] on label at bounding box center [82, 647] width 14 height 14
click at [82, 646] on input "checkbox" at bounding box center [82, 646] width 0 height 0
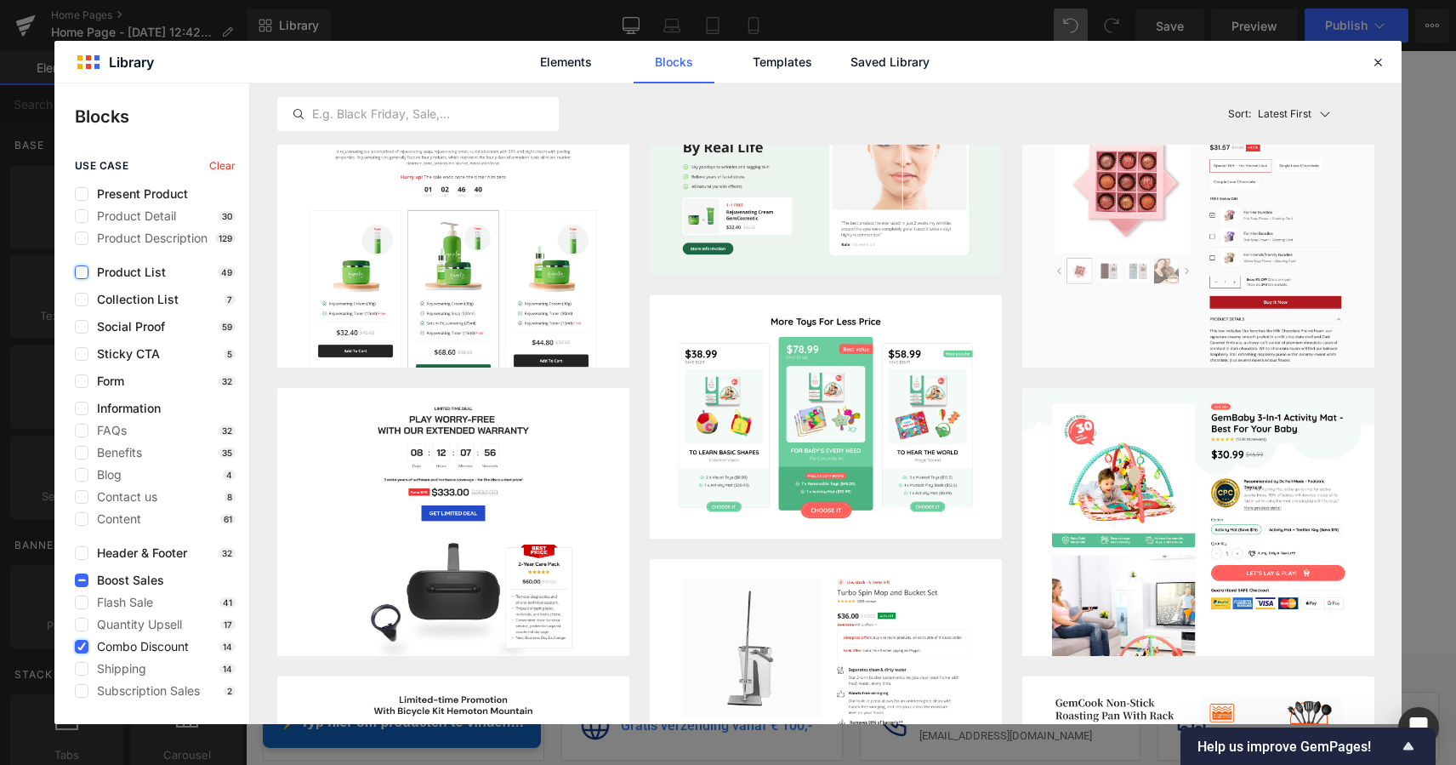
click at [81, 646] on icon at bounding box center [81, 646] width 9 height 0
click at [82, 646] on input "checkbox" at bounding box center [82, 646] width 0 height 0
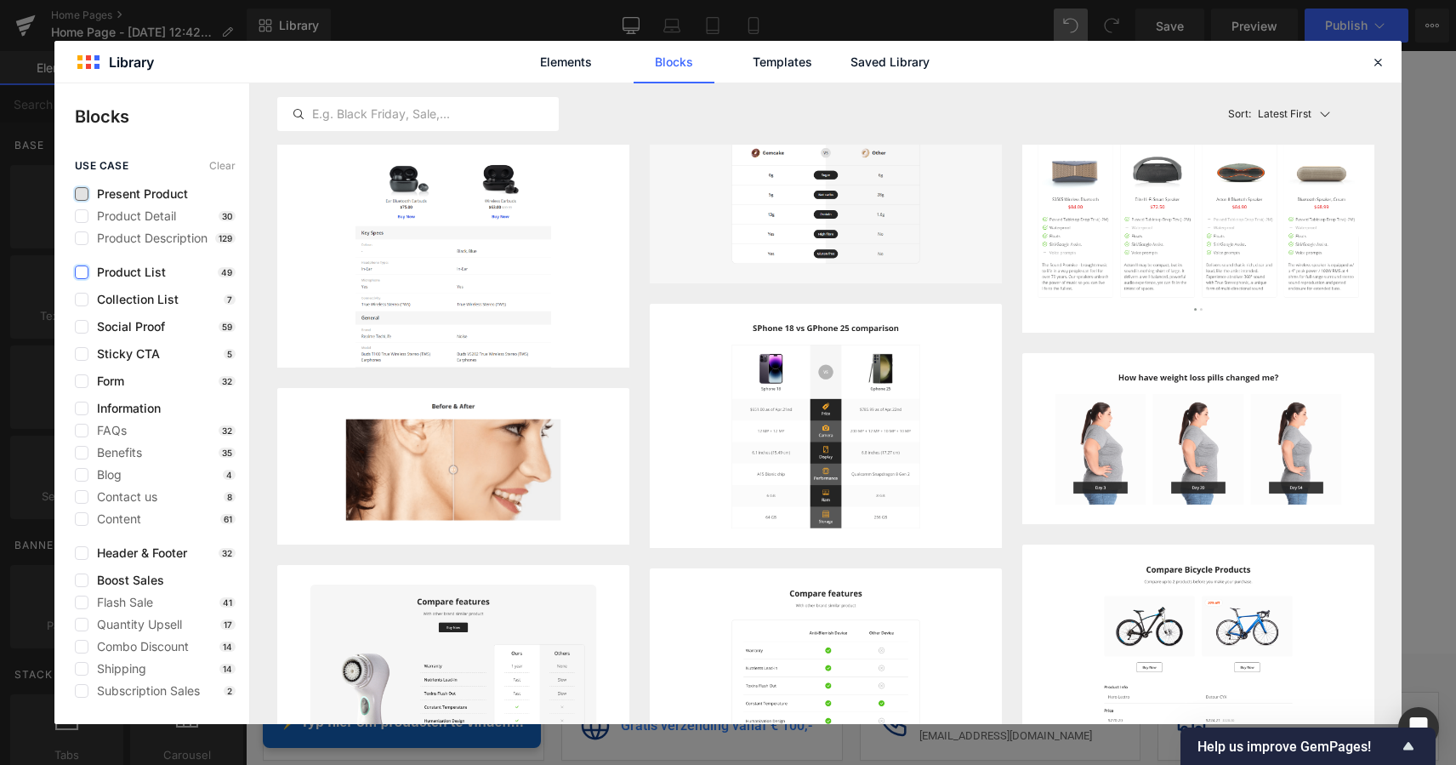
click at [83, 193] on label at bounding box center [82, 194] width 14 height 14
click at [82, 194] on input "checkbox" at bounding box center [82, 194] width 0 height 0
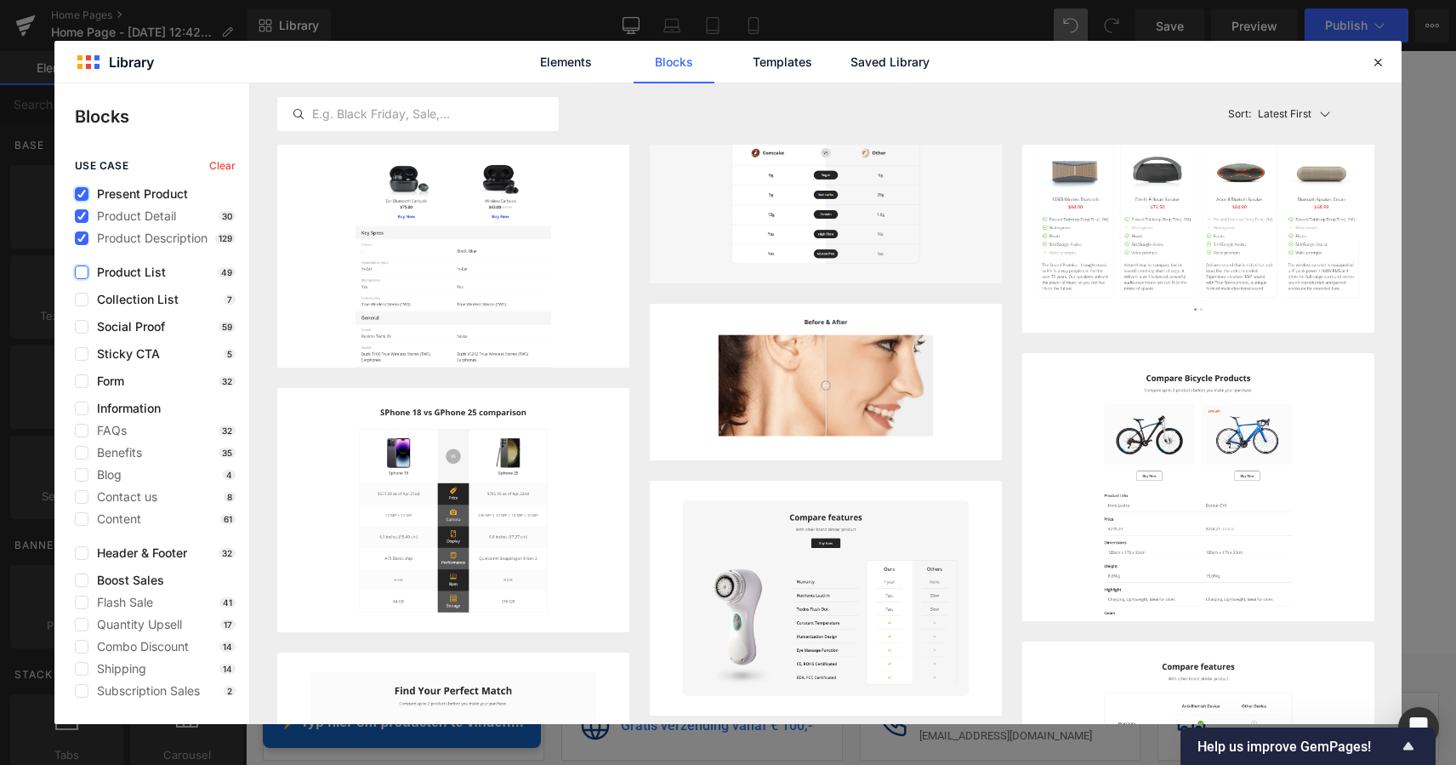
click at [83, 194] on icon at bounding box center [81, 194] width 9 height 0
click at [82, 194] on input "checkbox" at bounding box center [82, 194] width 0 height 0
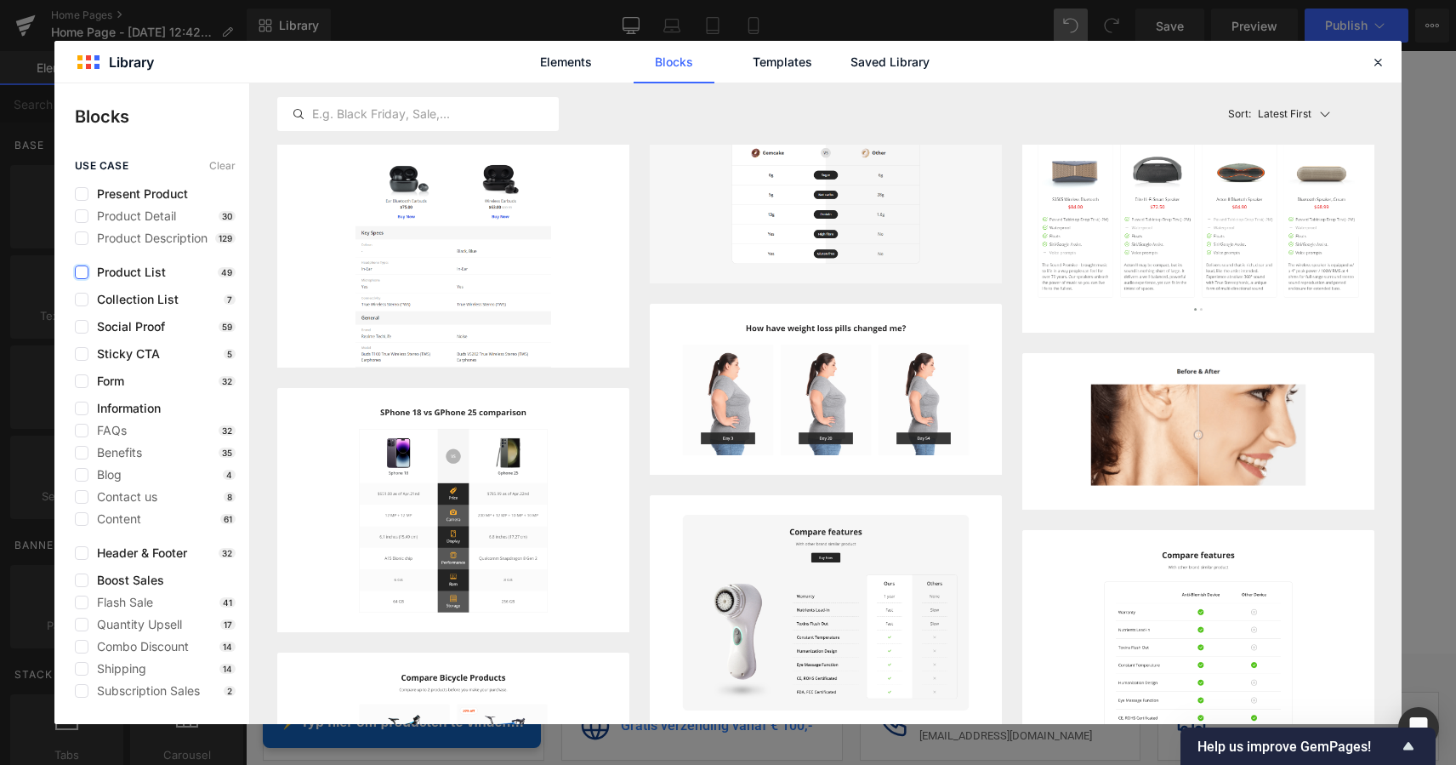
click at [86, 271] on label at bounding box center [82, 272] width 14 height 14
click at [82, 272] on input "checkbox" at bounding box center [82, 272] width 0 height 0
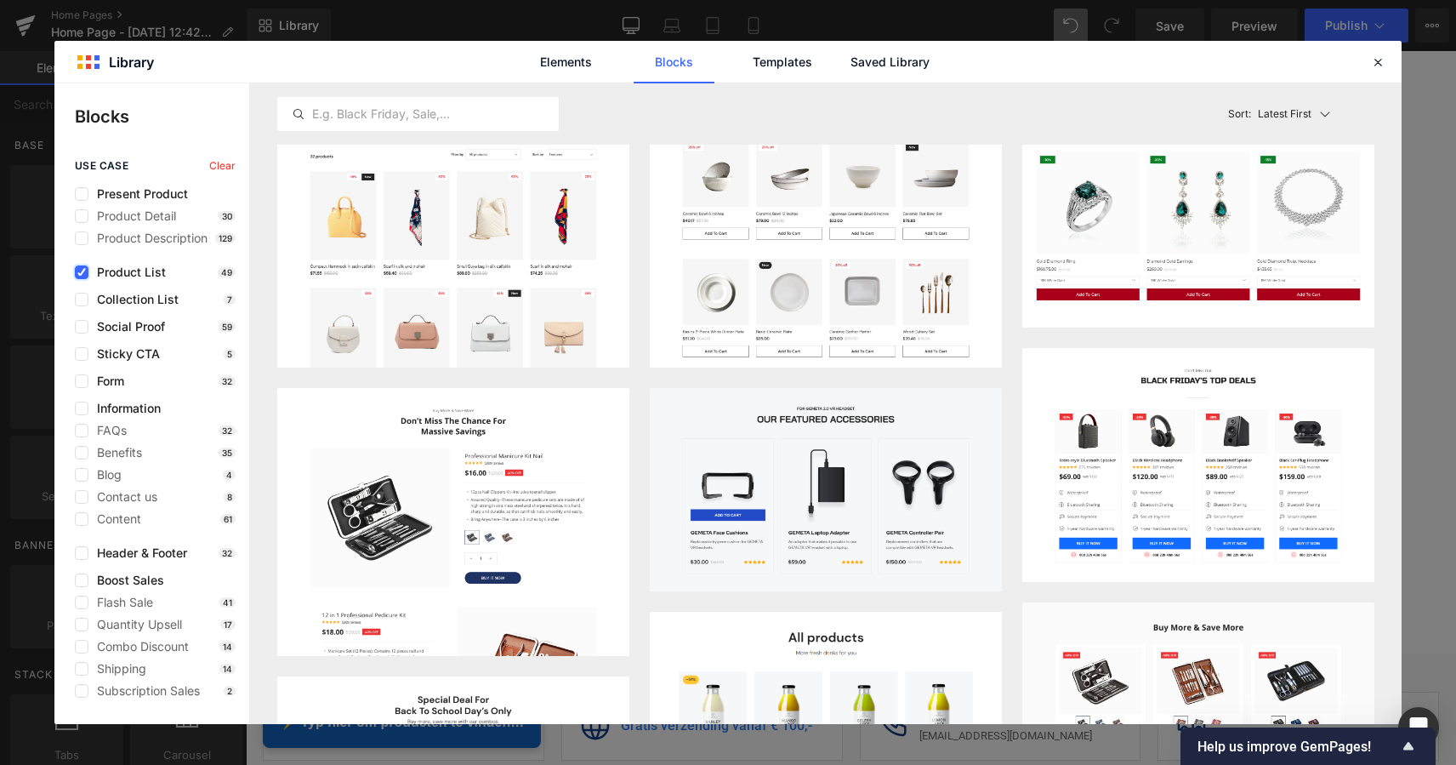
click at [86, 271] on label at bounding box center [82, 272] width 14 height 14
click at [82, 272] on input "checkbox" at bounding box center [82, 272] width 0 height 0
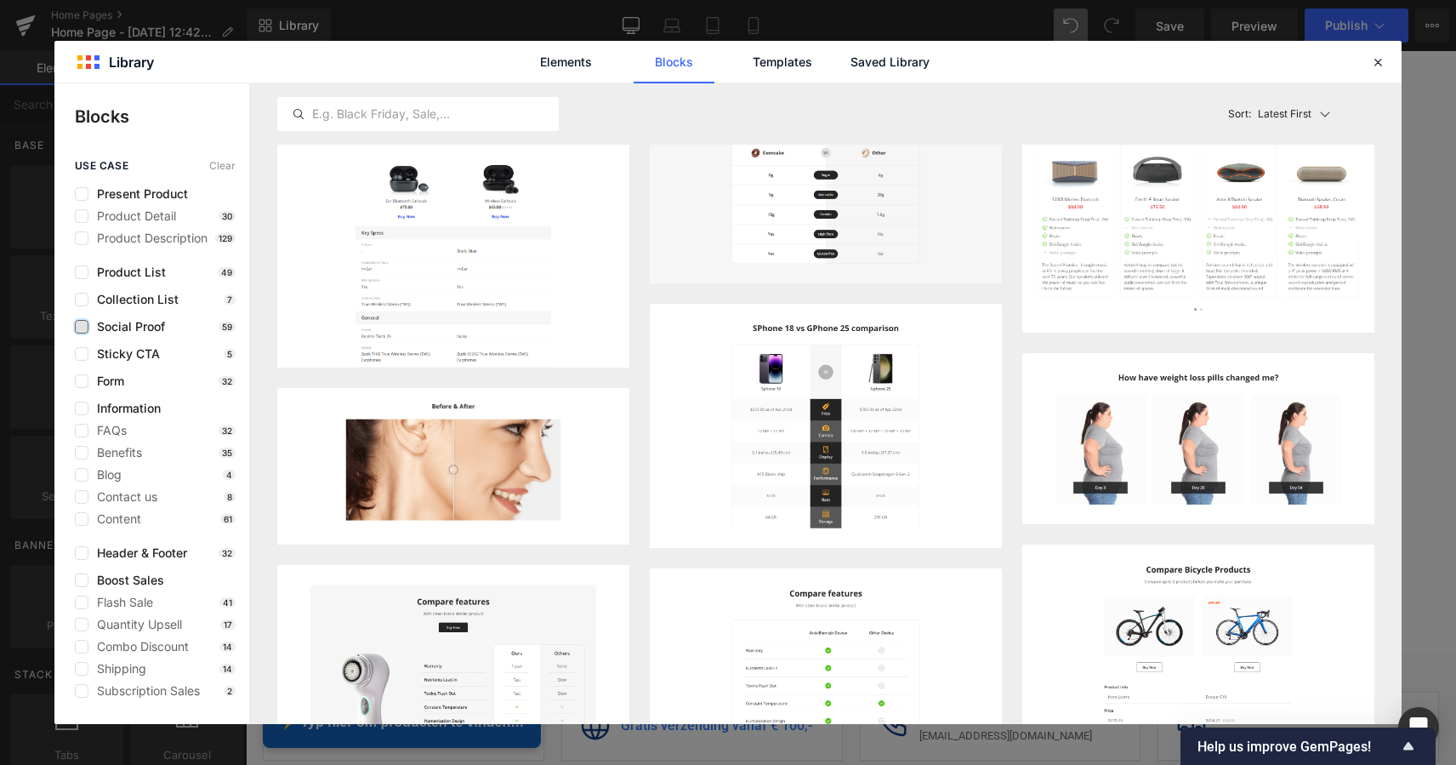
click at [77, 325] on label at bounding box center [82, 327] width 14 height 14
click at [82, 327] on input "checkbox" at bounding box center [82, 327] width 0 height 0
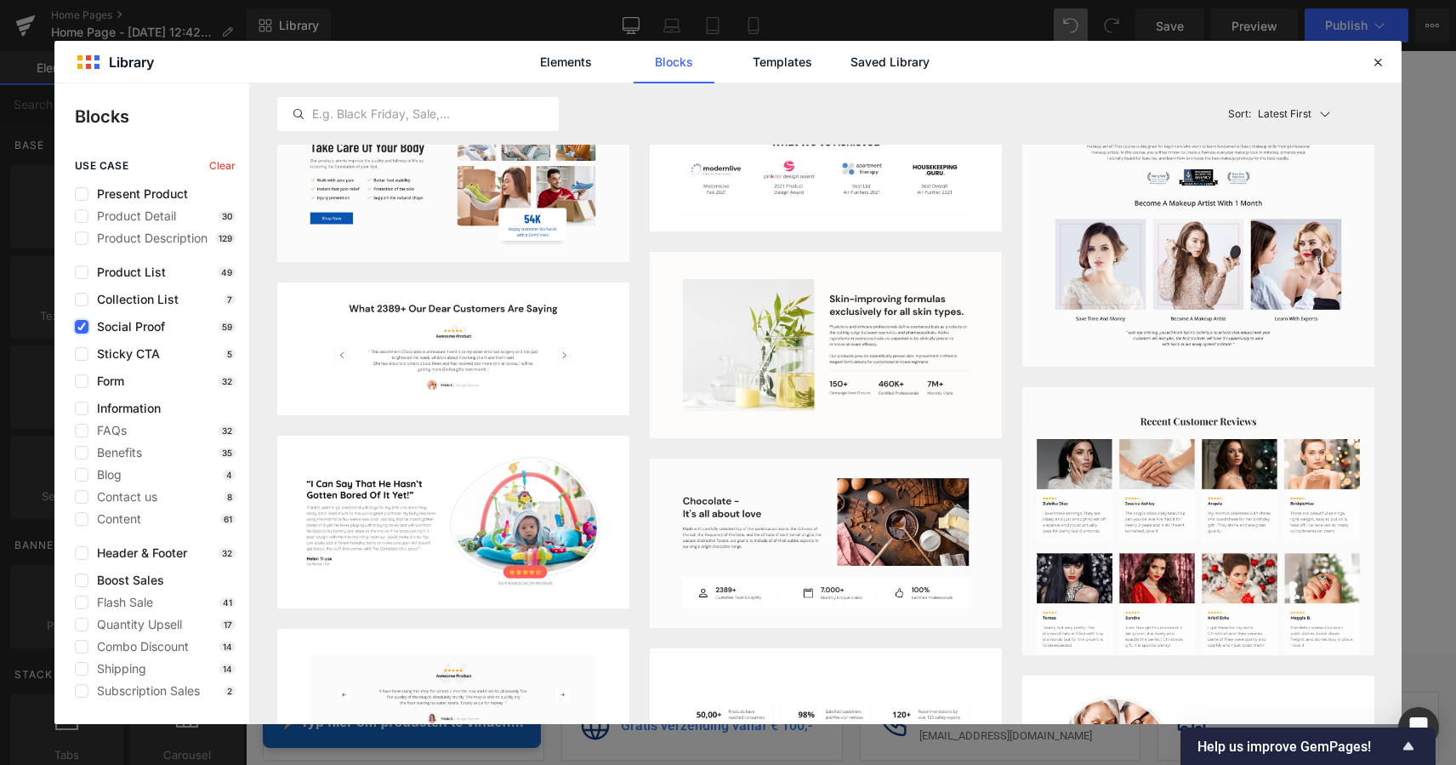
click at [77, 325] on label at bounding box center [82, 327] width 14 height 14
click at [82, 327] on input "checkbox" at bounding box center [82, 327] width 0 height 0
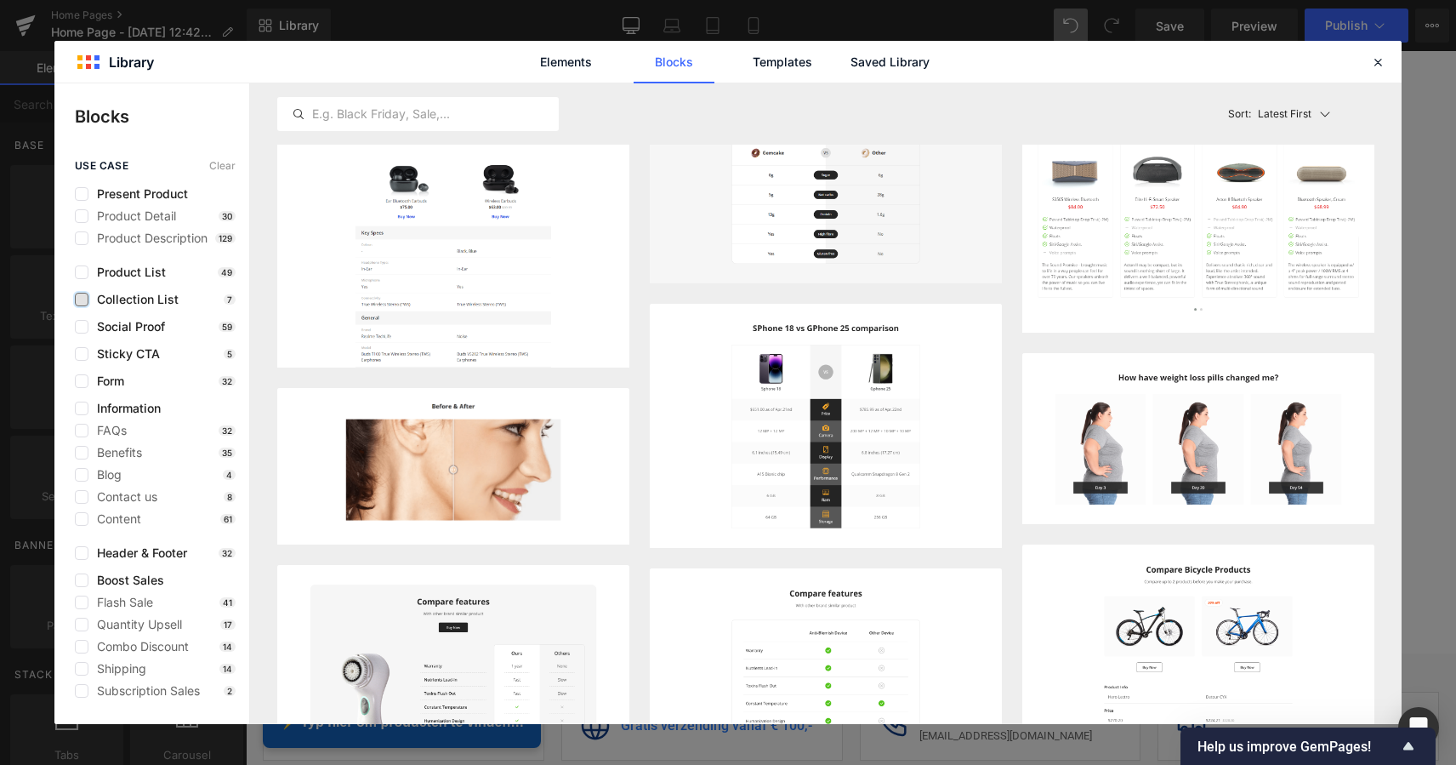
click at [81, 296] on label at bounding box center [82, 300] width 14 height 14
click at [82, 299] on input "checkbox" at bounding box center [82, 299] width 0 height 0
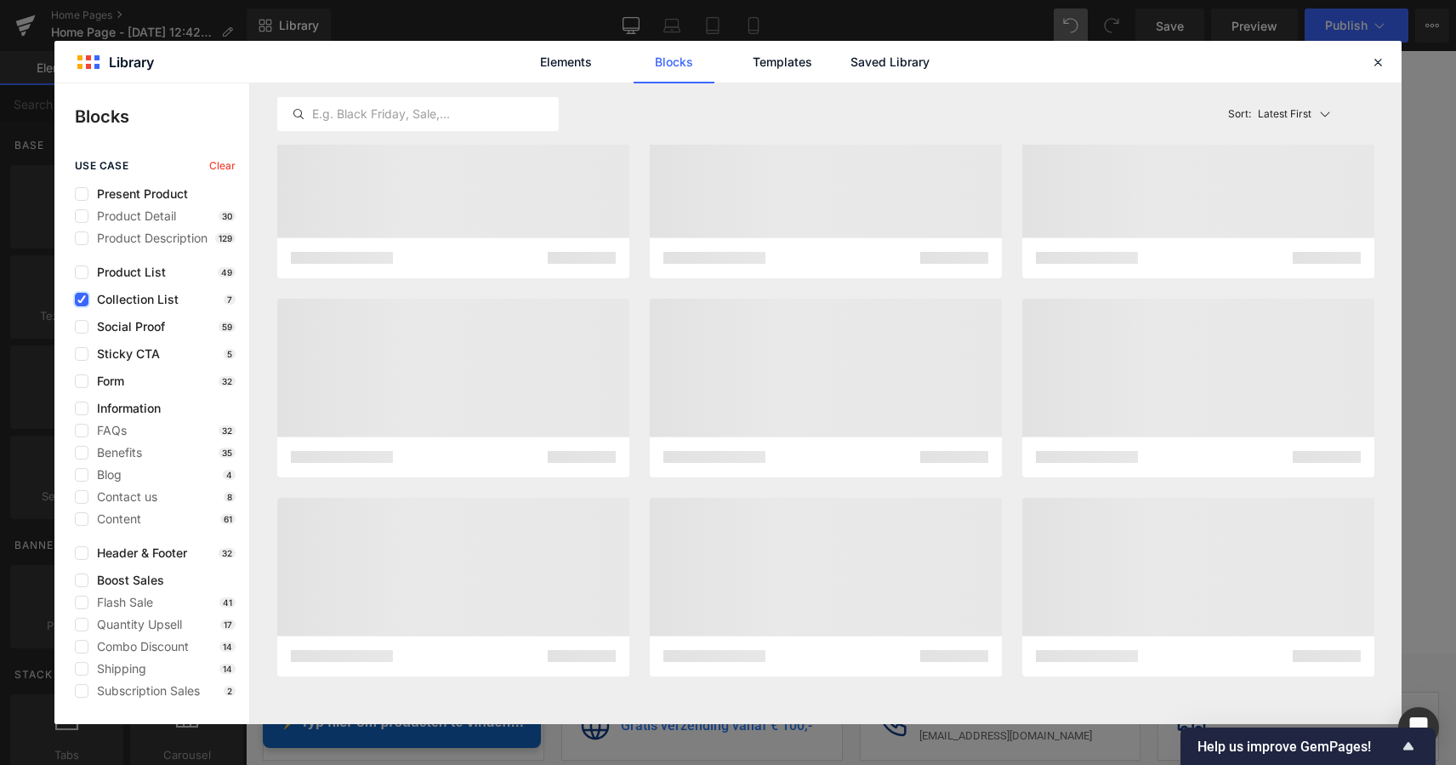
scroll to position [0, 0]
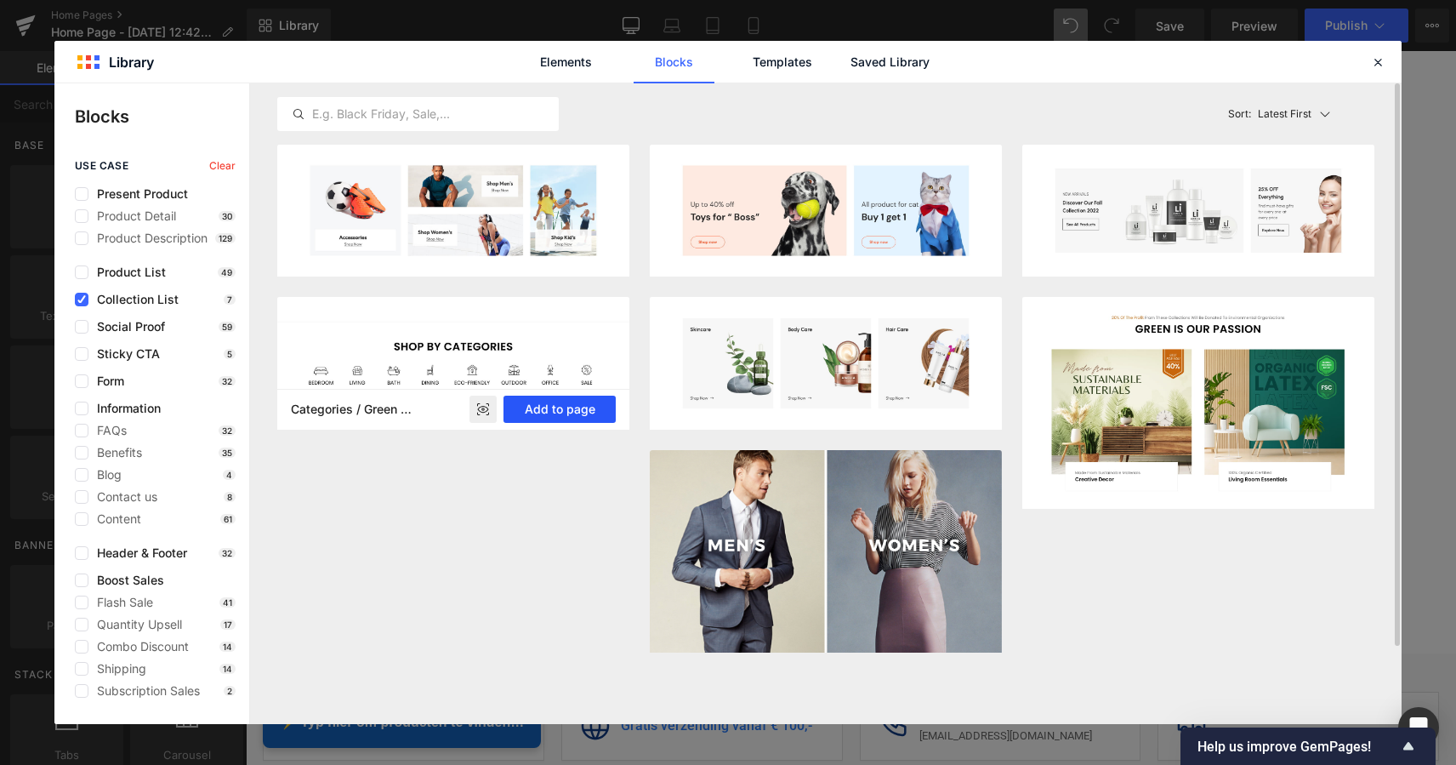
click at [578, 407] on button "Add to page" at bounding box center [560, 409] width 112 height 27
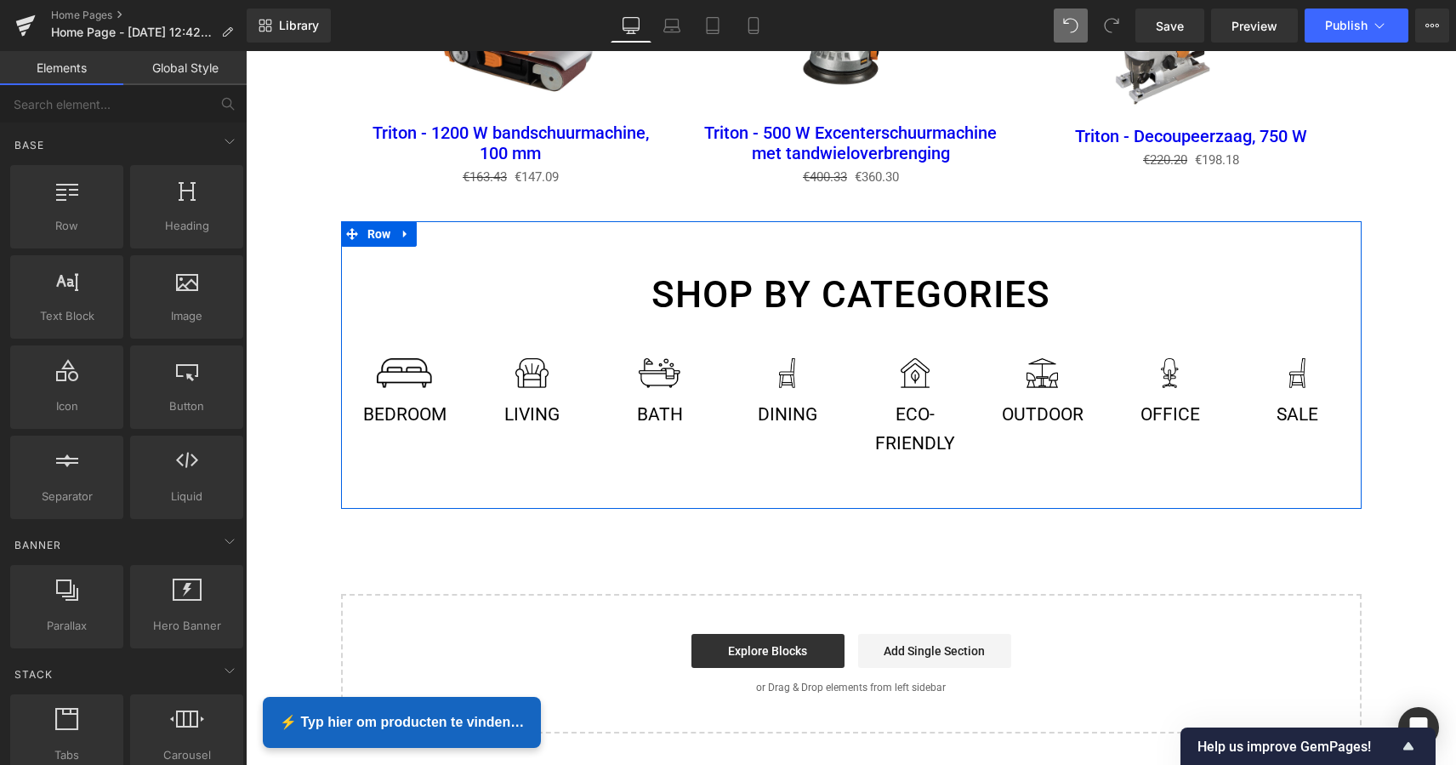
scroll to position [2462, 0]
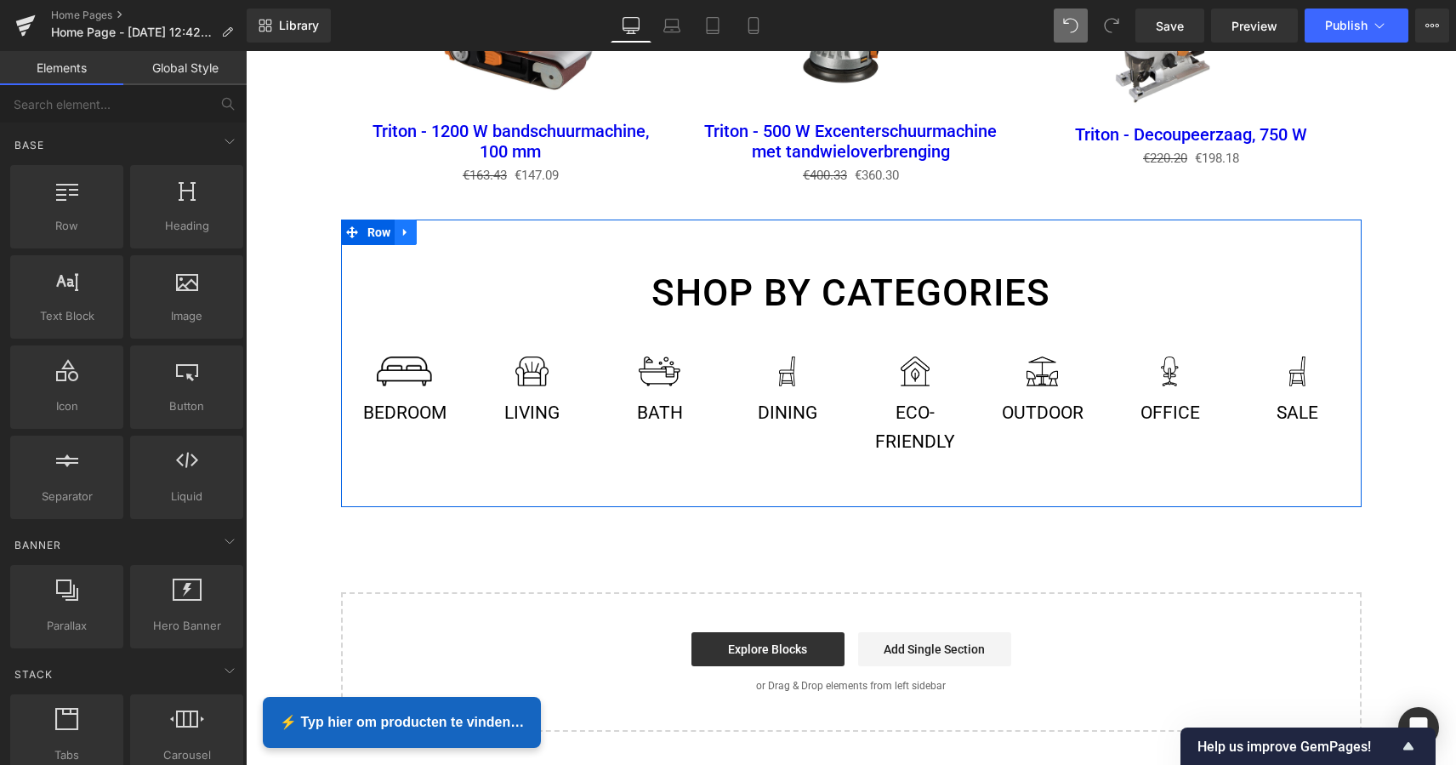
click at [407, 228] on icon at bounding box center [406, 232] width 12 height 13
click at [446, 226] on icon at bounding box center [450, 232] width 12 height 13
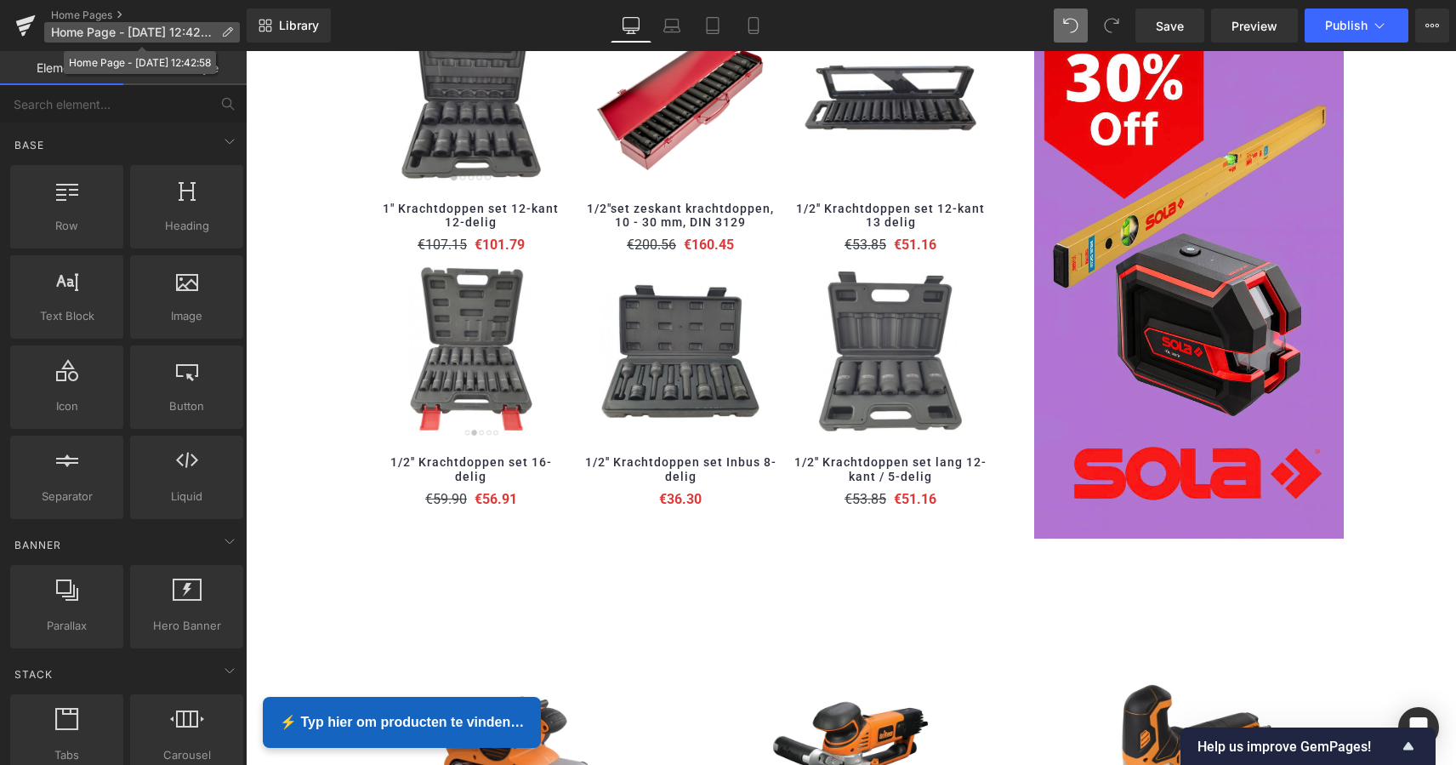
scroll to position [1739, 0]
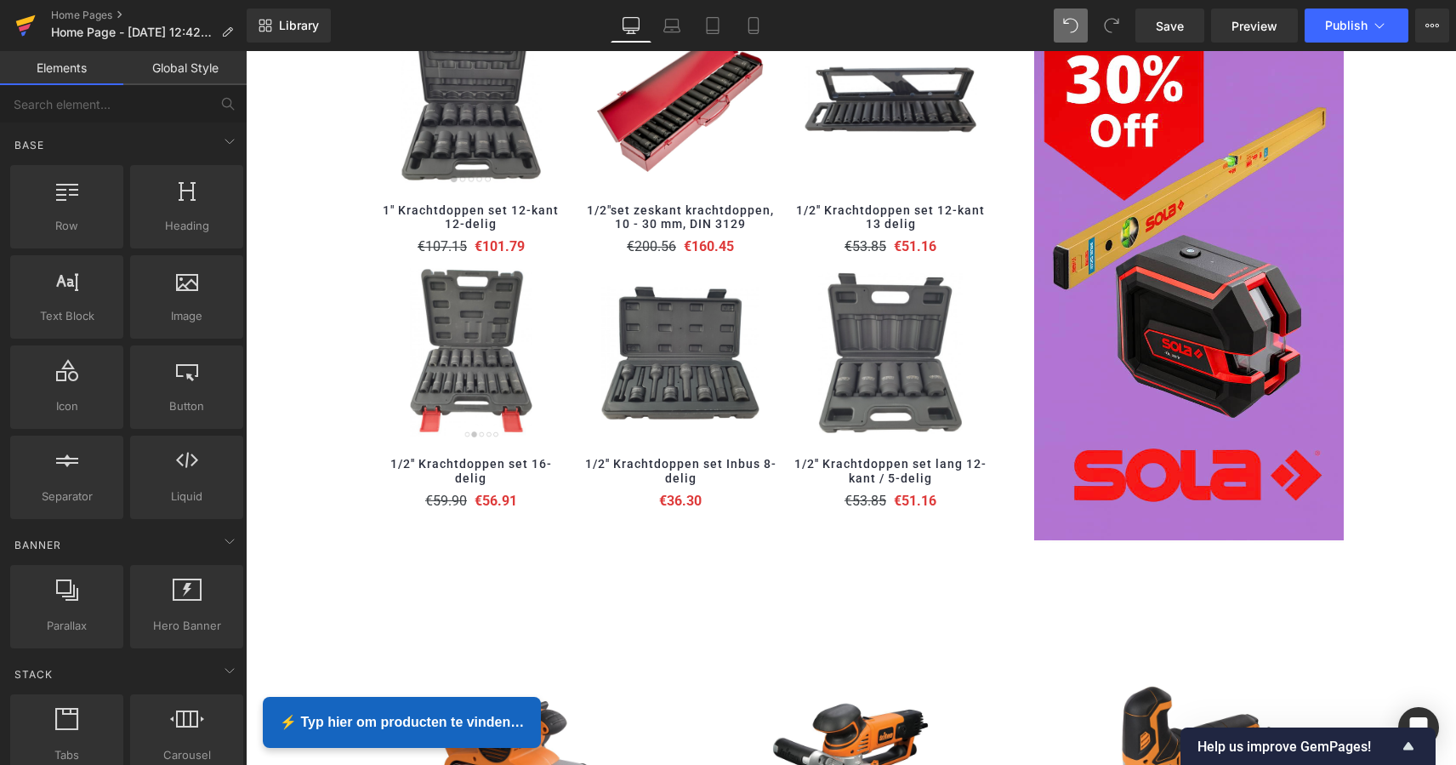
click at [19, 18] on icon at bounding box center [25, 25] width 20 height 43
